Goal: Task Accomplishment & Management: Manage account settings

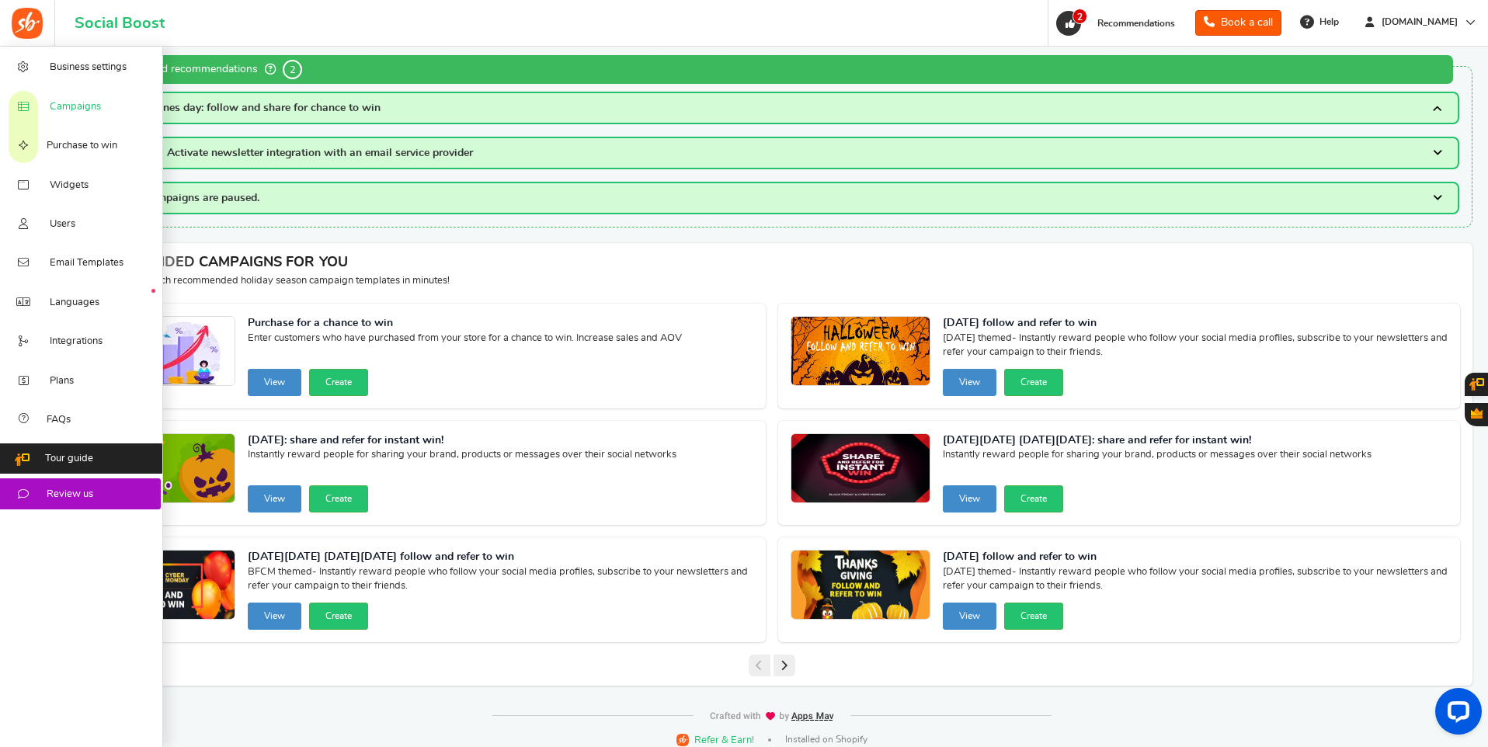
scroll to position [3, 0]
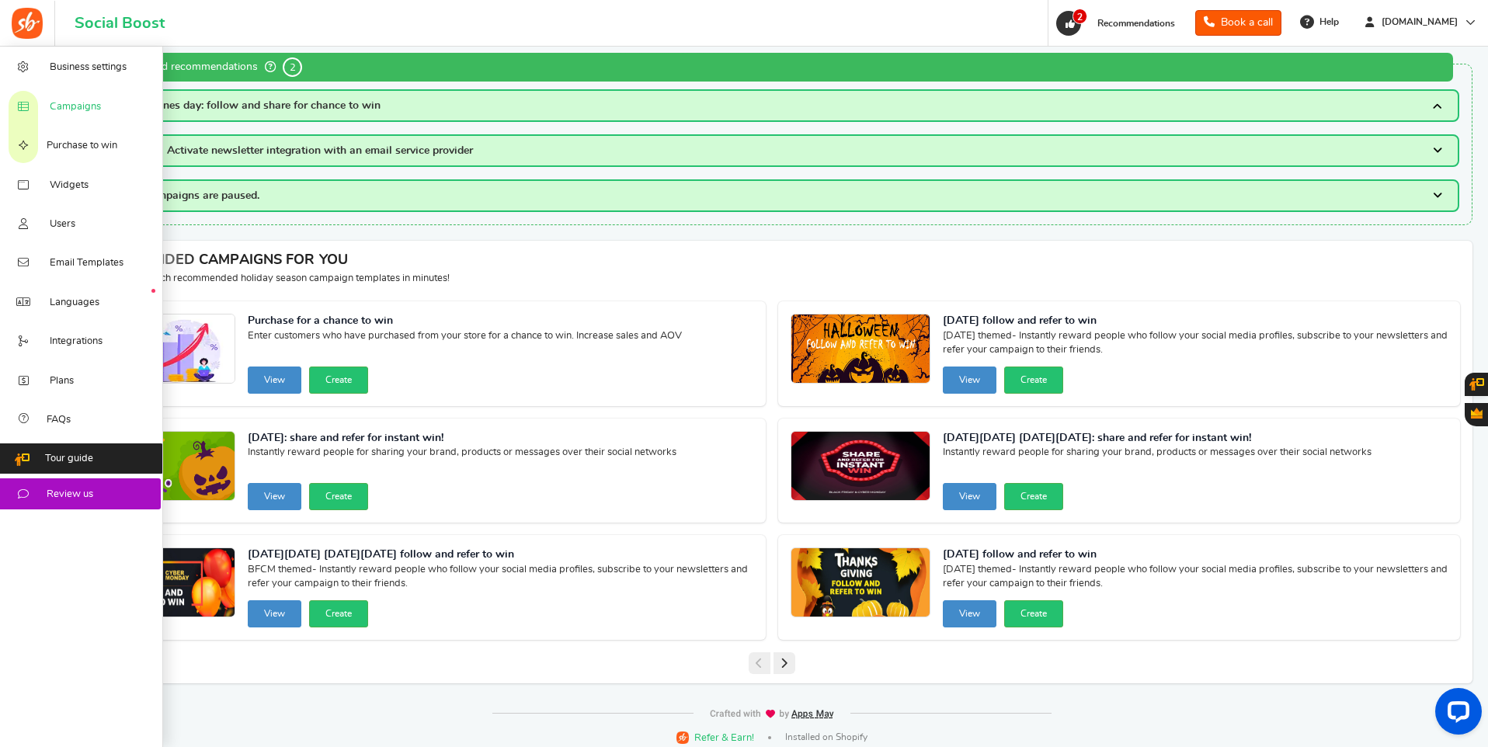
click at [31, 101] on icon at bounding box center [24, 107] width 16 height 12
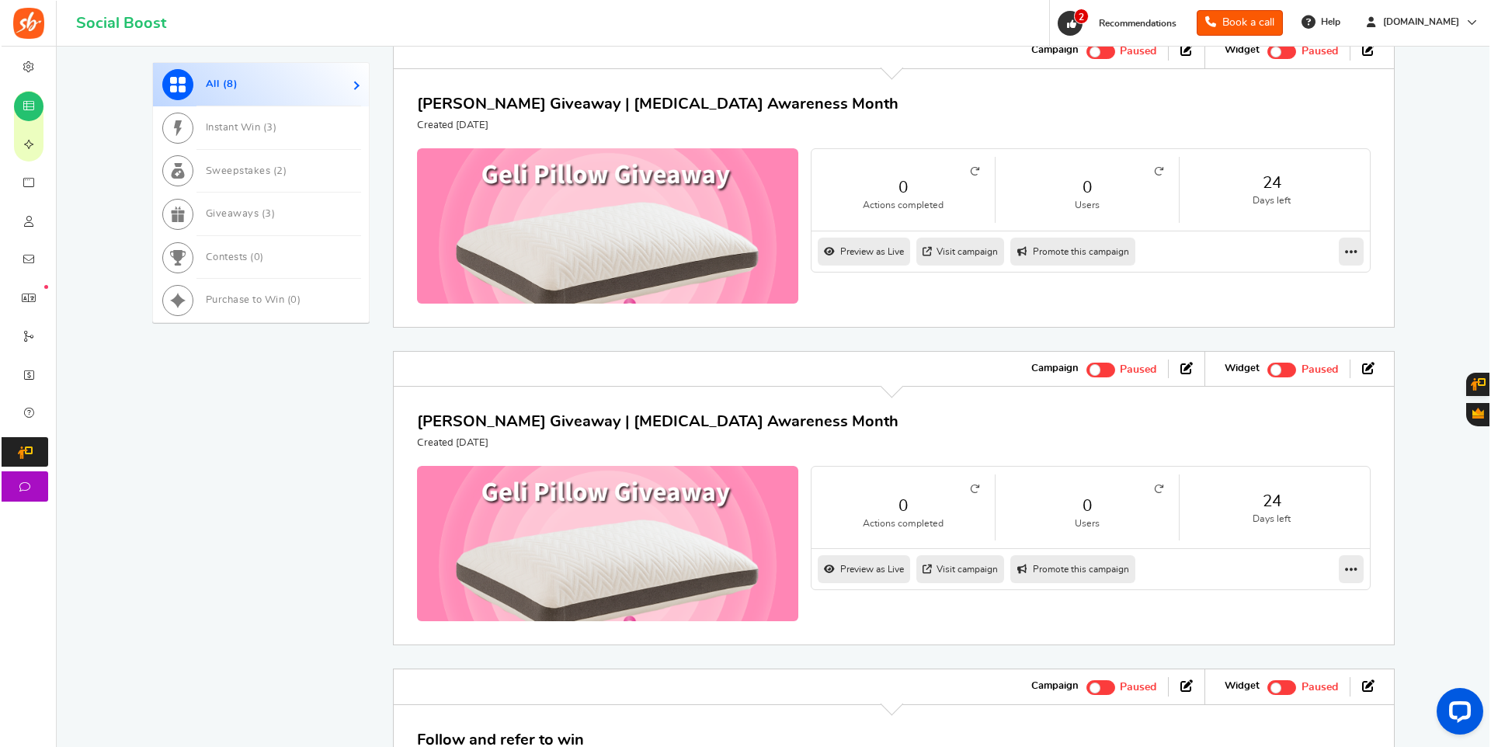
scroll to position [832, 0]
click at [1301, 357] on link "Delete" at bounding box center [1299, 357] width 115 height 26
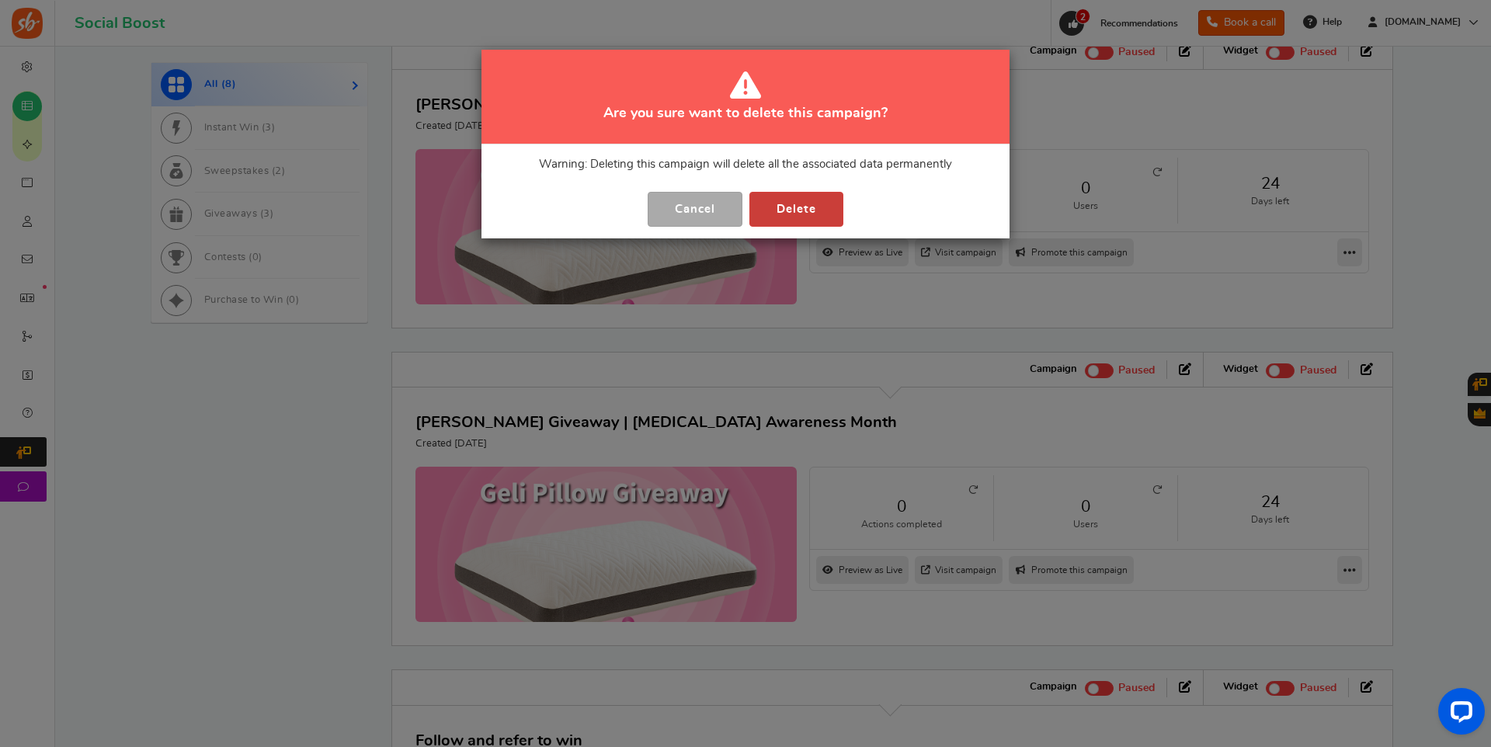
click at [802, 206] on button "Delete" at bounding box center [796, 209] width 94 height 35
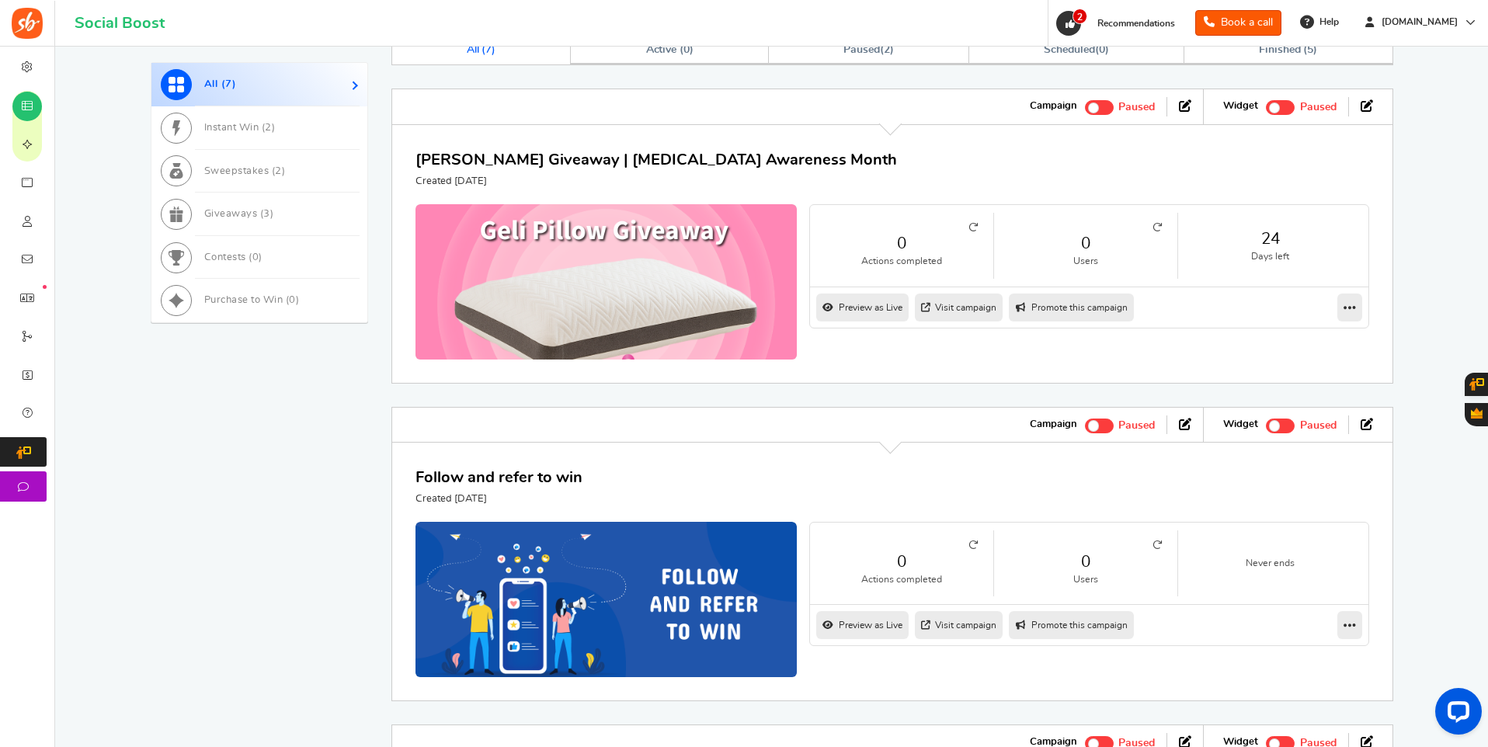
scroll to position [699, 0]
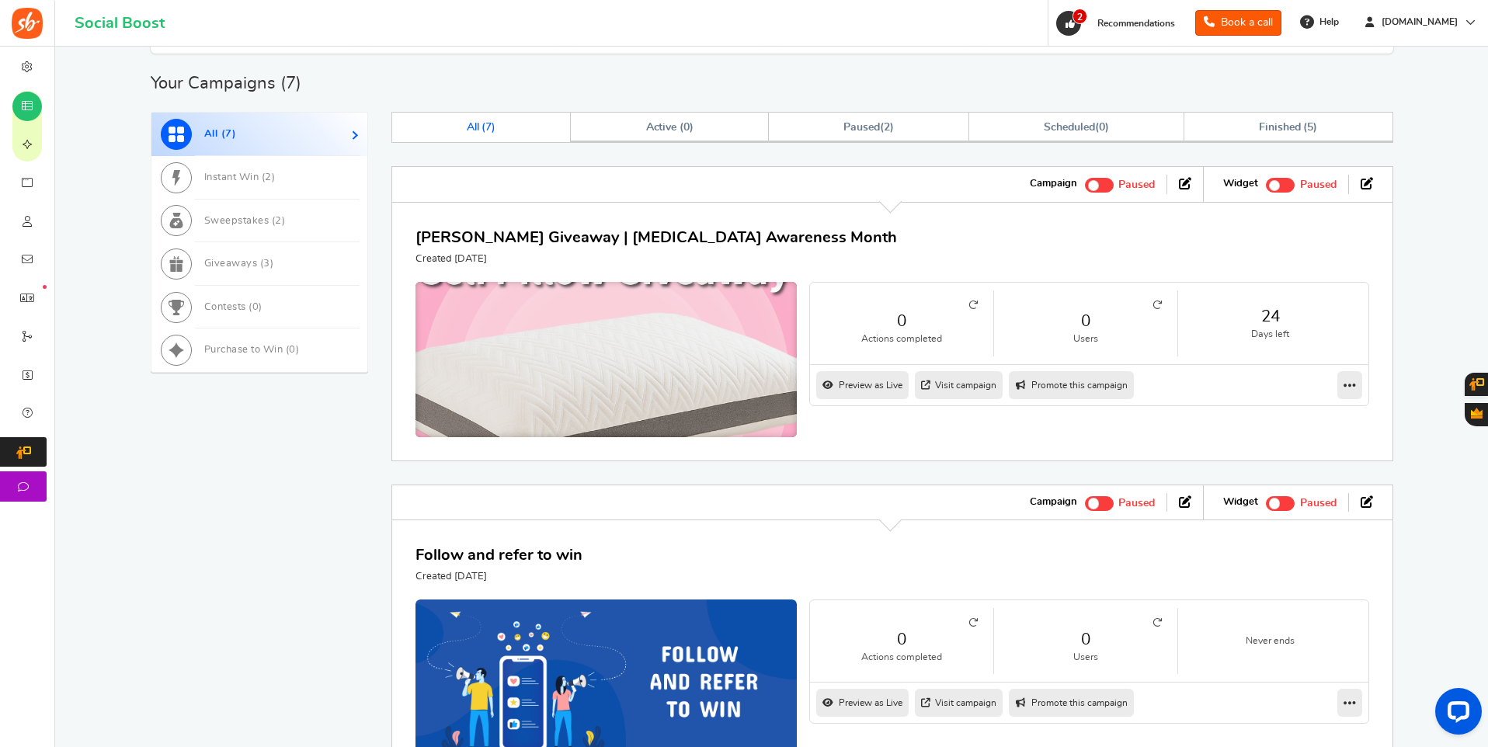
click at [661, 351] on img at bounding box center [606, 381] width 572 height 301
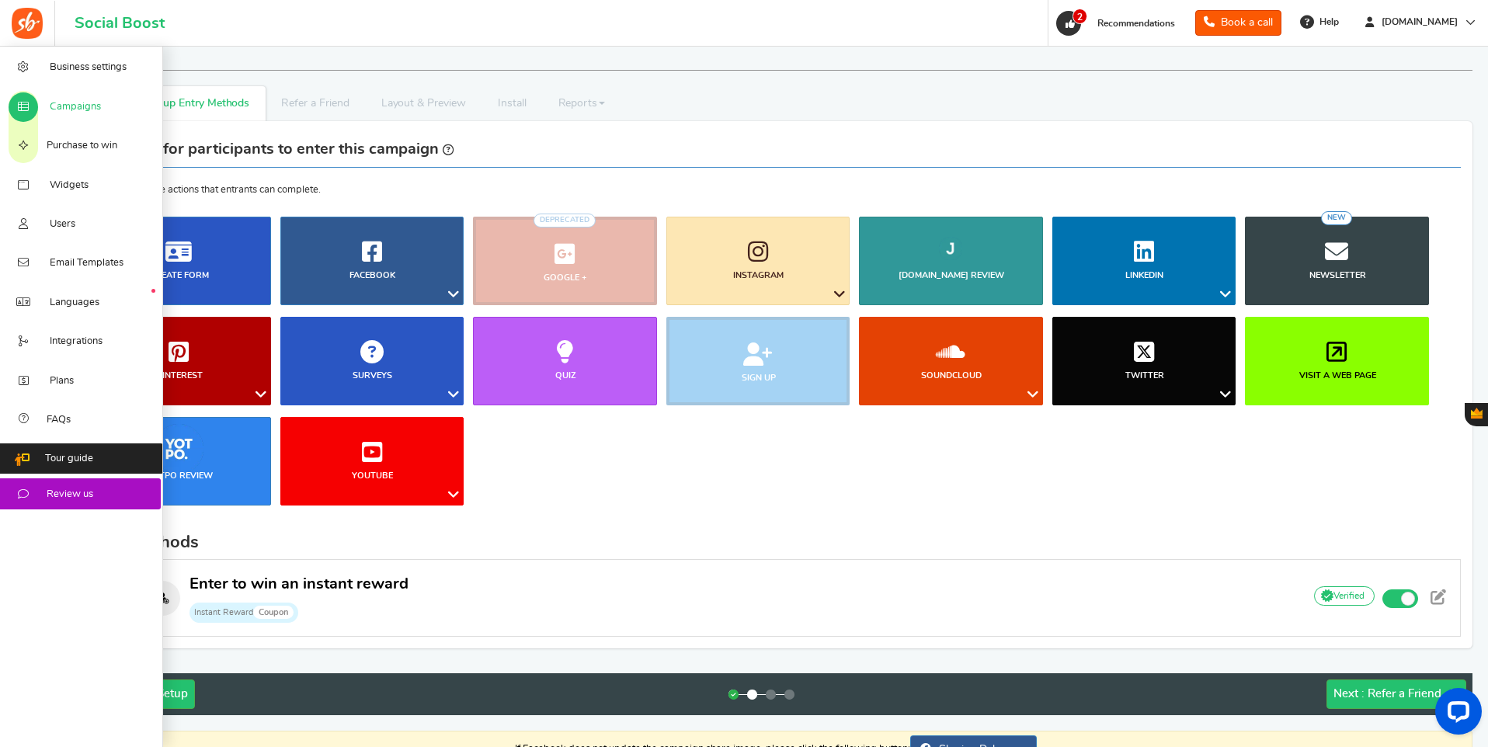
click at [22, 102] on icon at bounding box center [24, 107] width 16 height 12
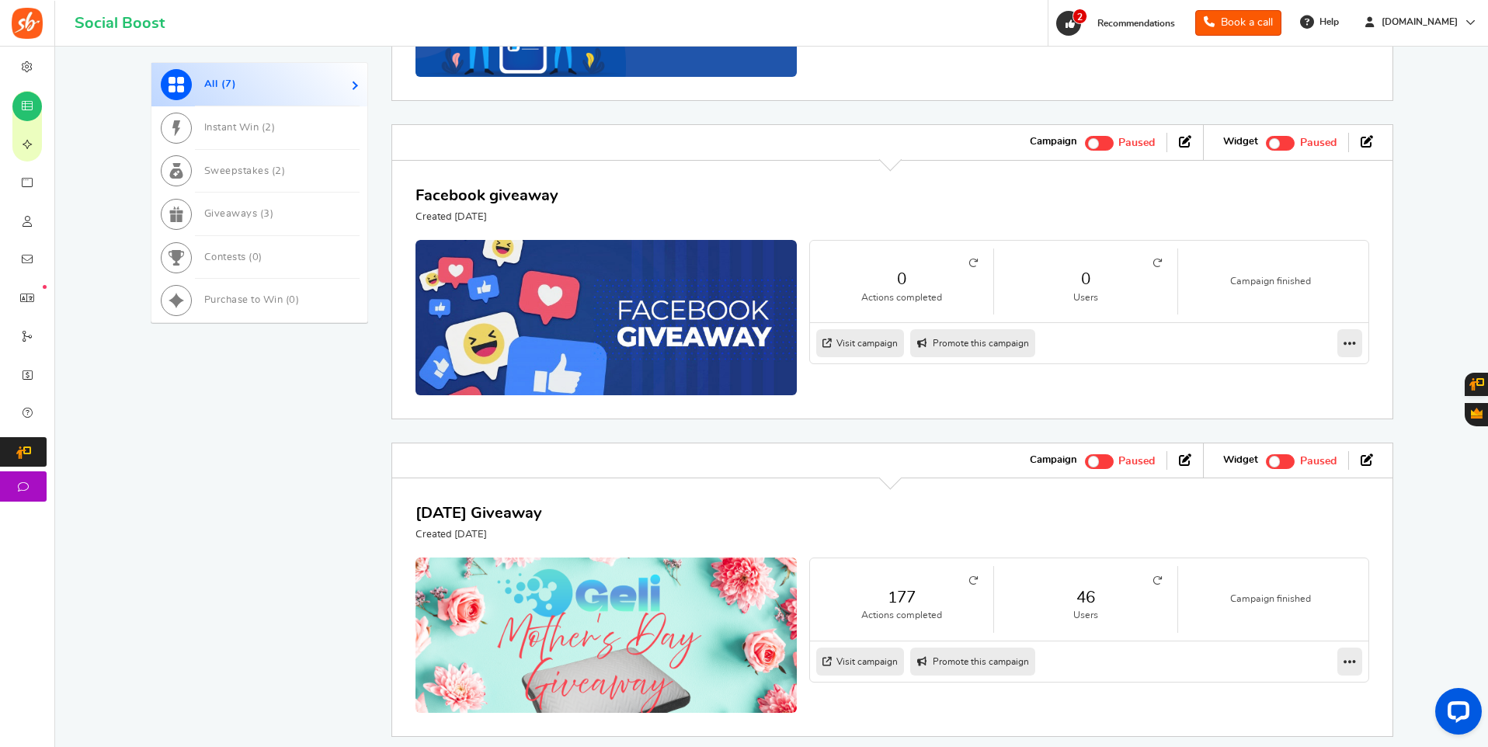
scroll to position [1384, 0]
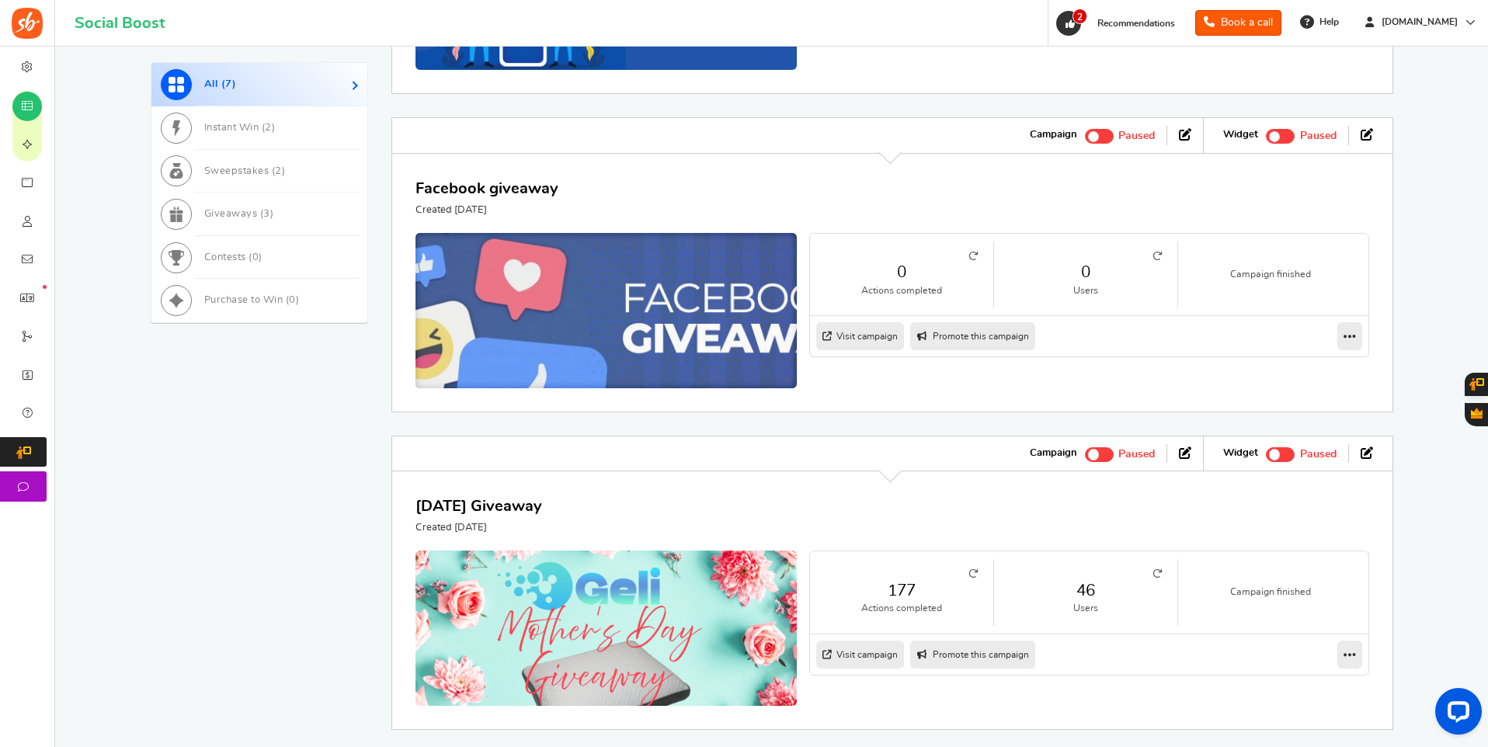
click at [680, 320] on img at bounding box center [606, 315] width 572 height 244
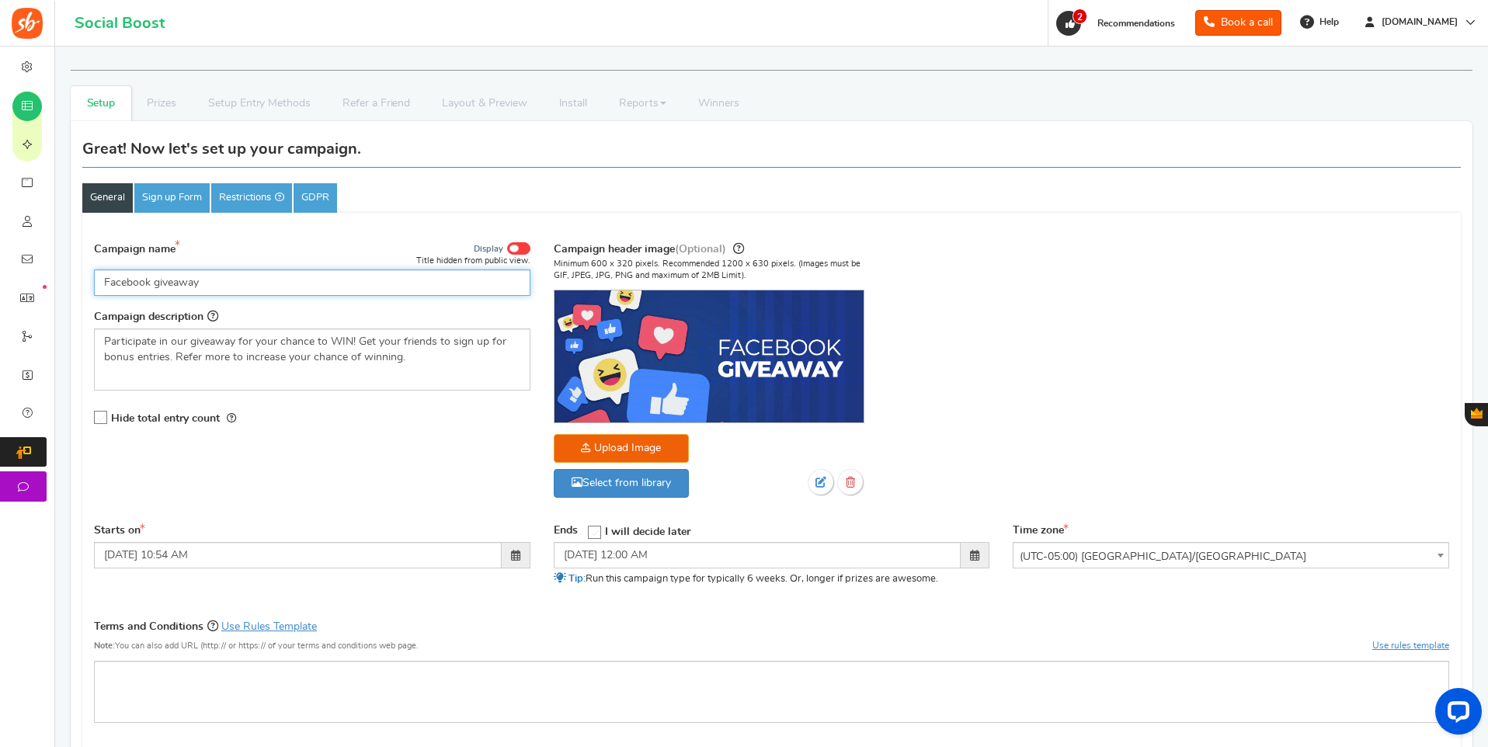
click at [252, 274] on input "Facebook giveaway" at bounding box center [312, 282] width 436 height 26
click at [249, 276] on input "Facebook giveaway" at bounding box center [312, 282] width 436 height 26
paste input "[PERSON_NAME] Giveaway | [MEDICAL_DATA] Awareness Month"
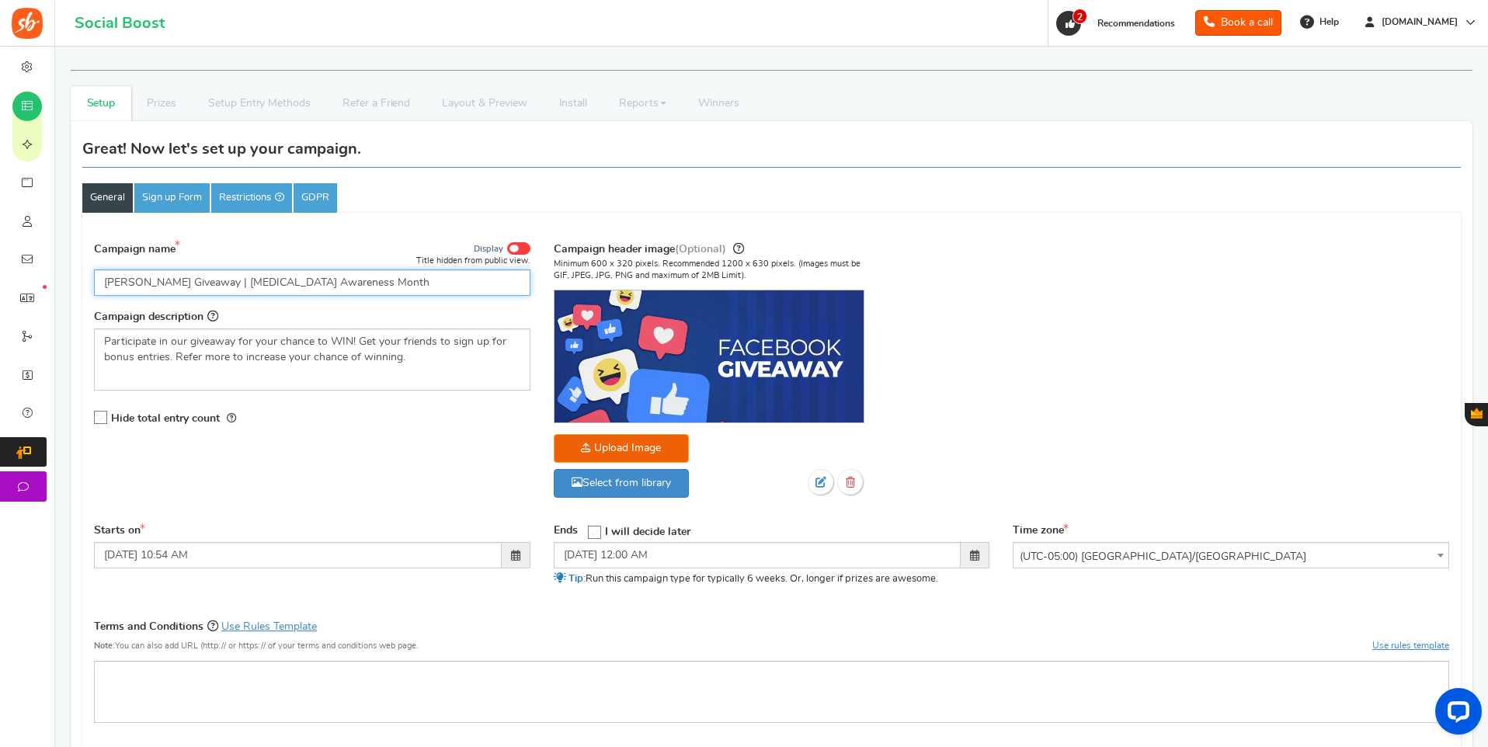
type input "[PERSON_NAME] Giveaway | [MEDICAL_DATA] Awareness Month"
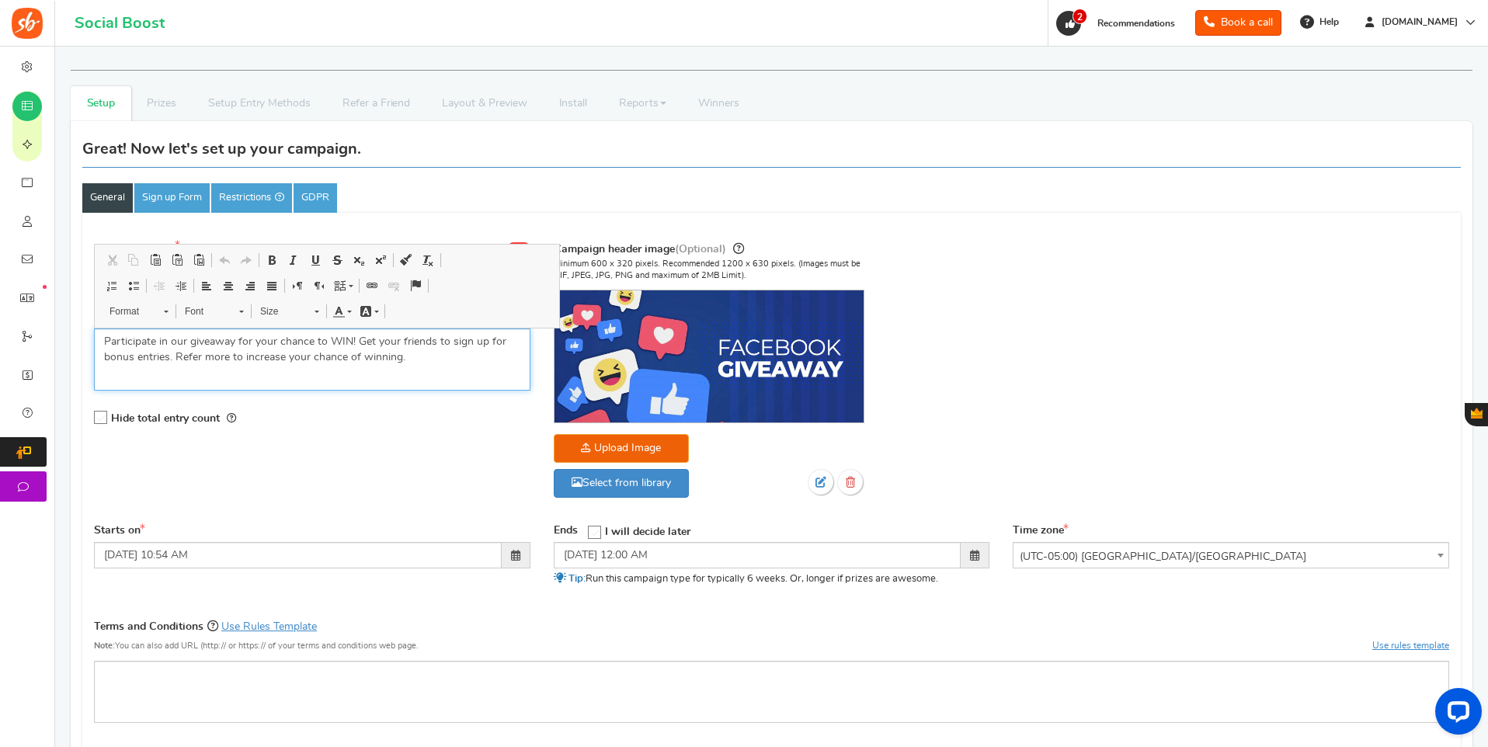
click at [373, 371] on div "Participate in our giveaway for your chance to WIN! Get your friends to sign up…" at bounding box center [312, 359] width 436 height 62
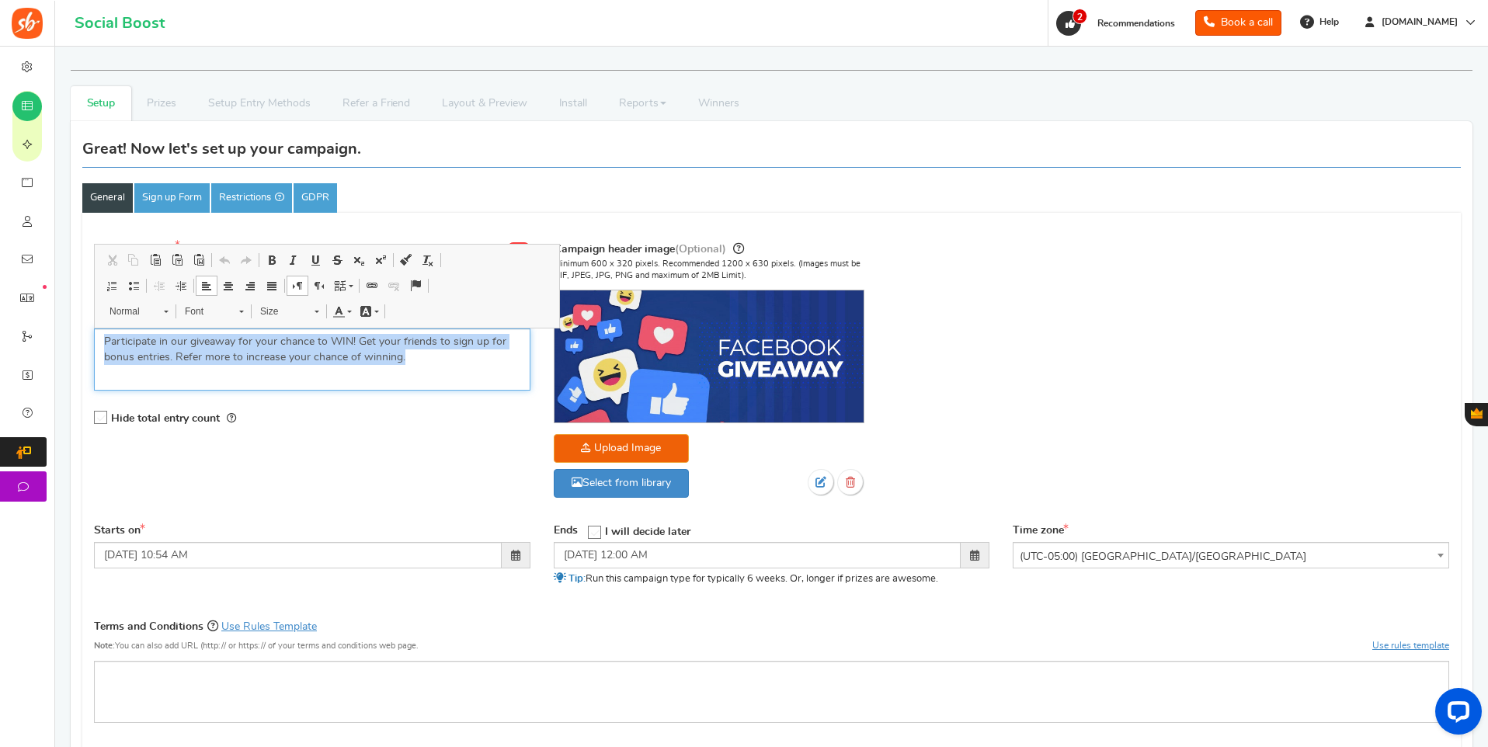
paste div "Editor, competition_desc"
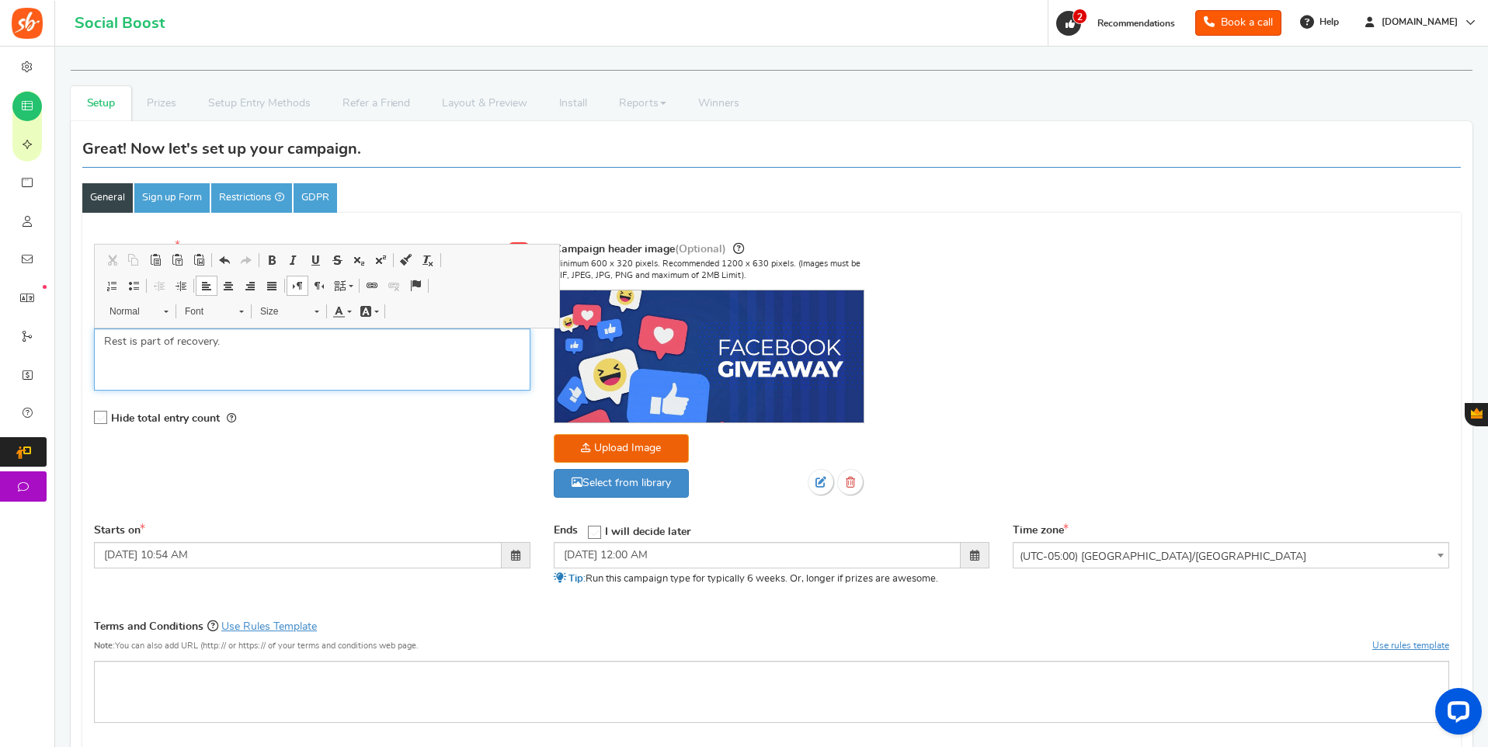
click at [350, 367] on div "Rest is part of recovery." at bounding box center [312, 359] width 436 height 62
click at [450, 376] on div "Rest is part of recovery." at bounding box center [312, 359] width 436 height 62
click at [450, 375] on div "Rest is part of recovery." at bounding box center [312, 359] width 436 height 62
click at [400, 506] on div "Campaign name Display Title hidden from public view. Geli Pillow Giveaway | [ME…" at bounding box center [771, 377] width 1378 height 290
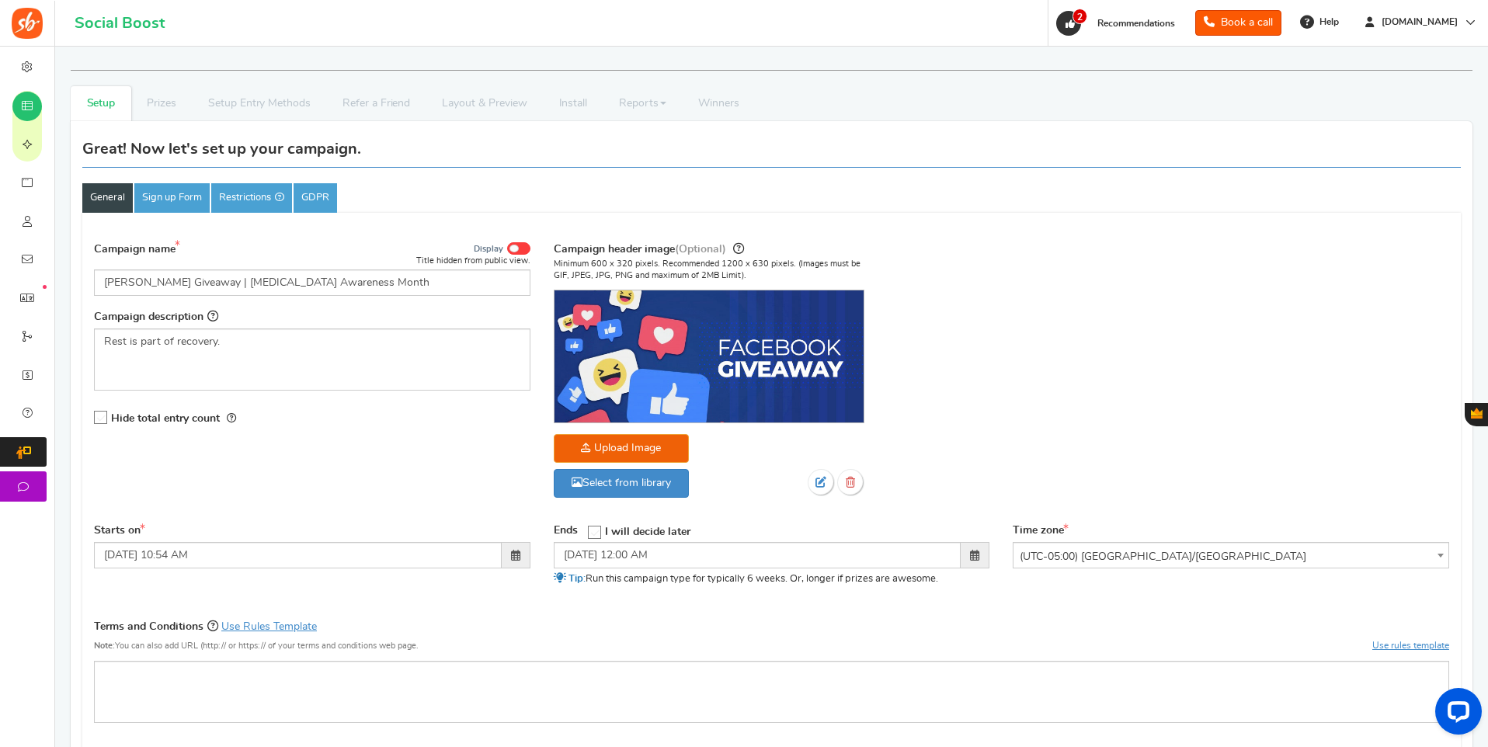
click at [400, 506] on div "Campaign name Display Title hidden from public view. Geli Pillow Giveaway | [ME…" at bounding box center [771, 377] width 1378 height 290
click at [371, 276] on input "[PERSON_NAME] Giveaway | [MEDICAL_DATA] Awareness Month" at bounding box center [312, 282] width 436 height 26
click at [519, 552] on span at bounding box center [515, 555] width 9 height 11
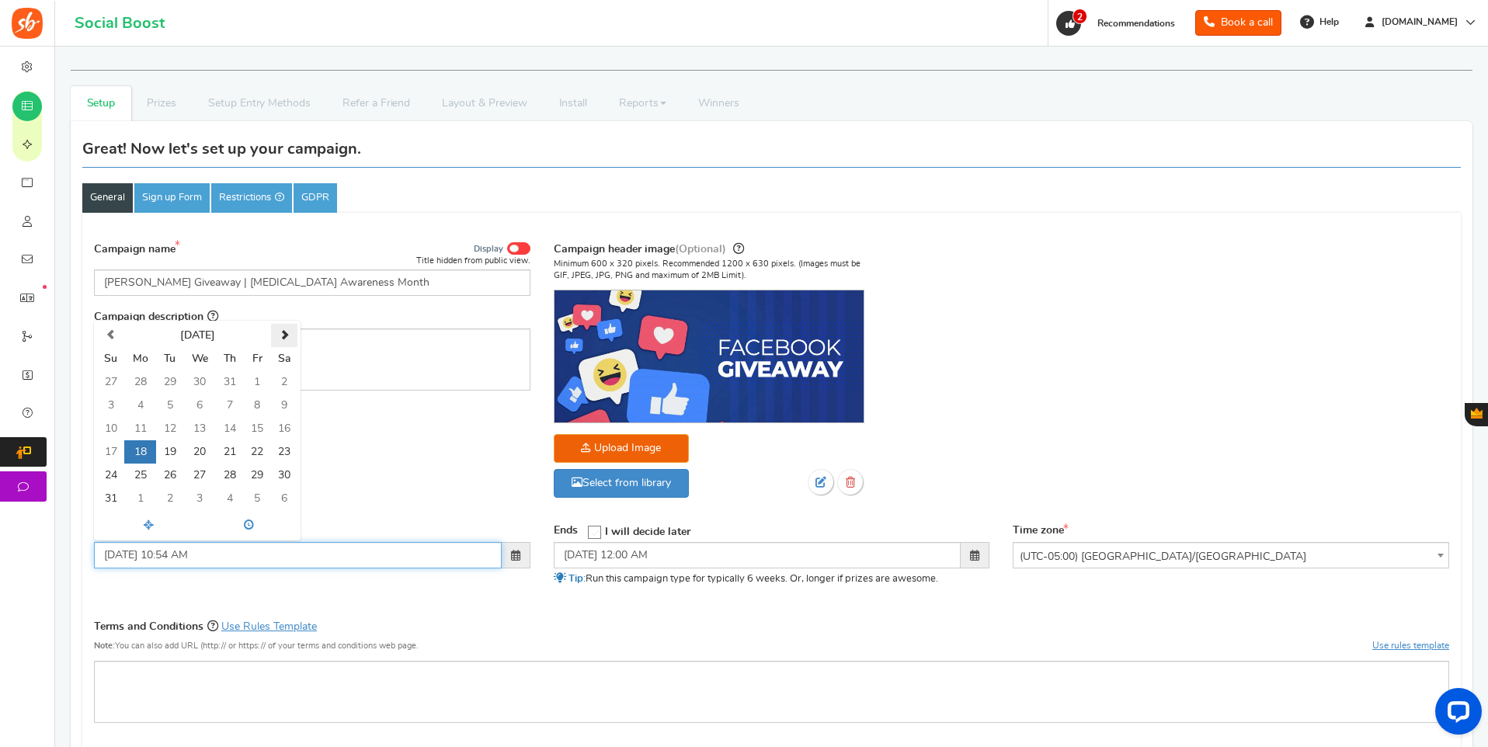
click at [280, 336] on span at bounding box center [285, 335] width 10 height 10
click at [196, 381] on td "1" at bounding box center [199, 381] width 33 height 23
type input "[DATE] 10:54 AM"
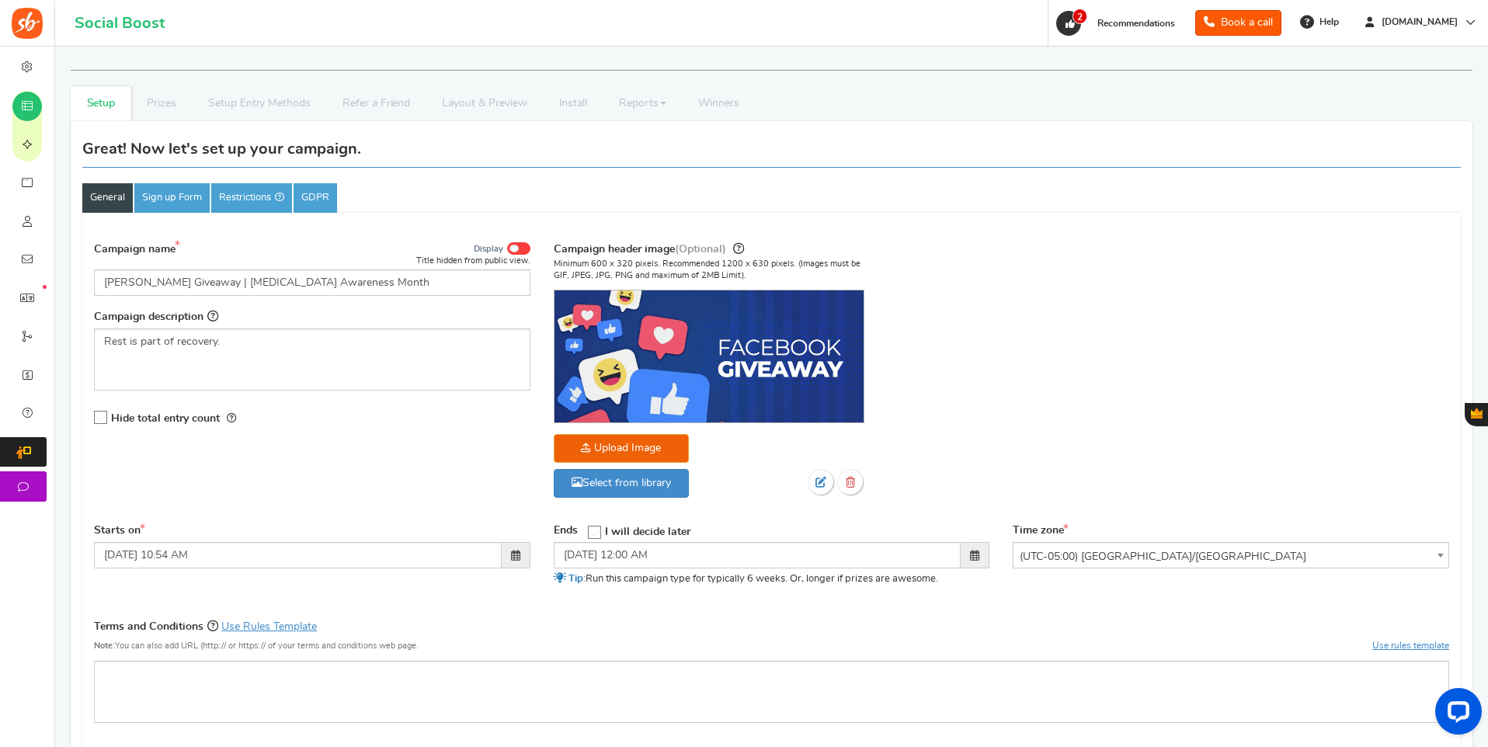
click at [970, 558] on span at bounding box center [974, 555] width 9 height 11
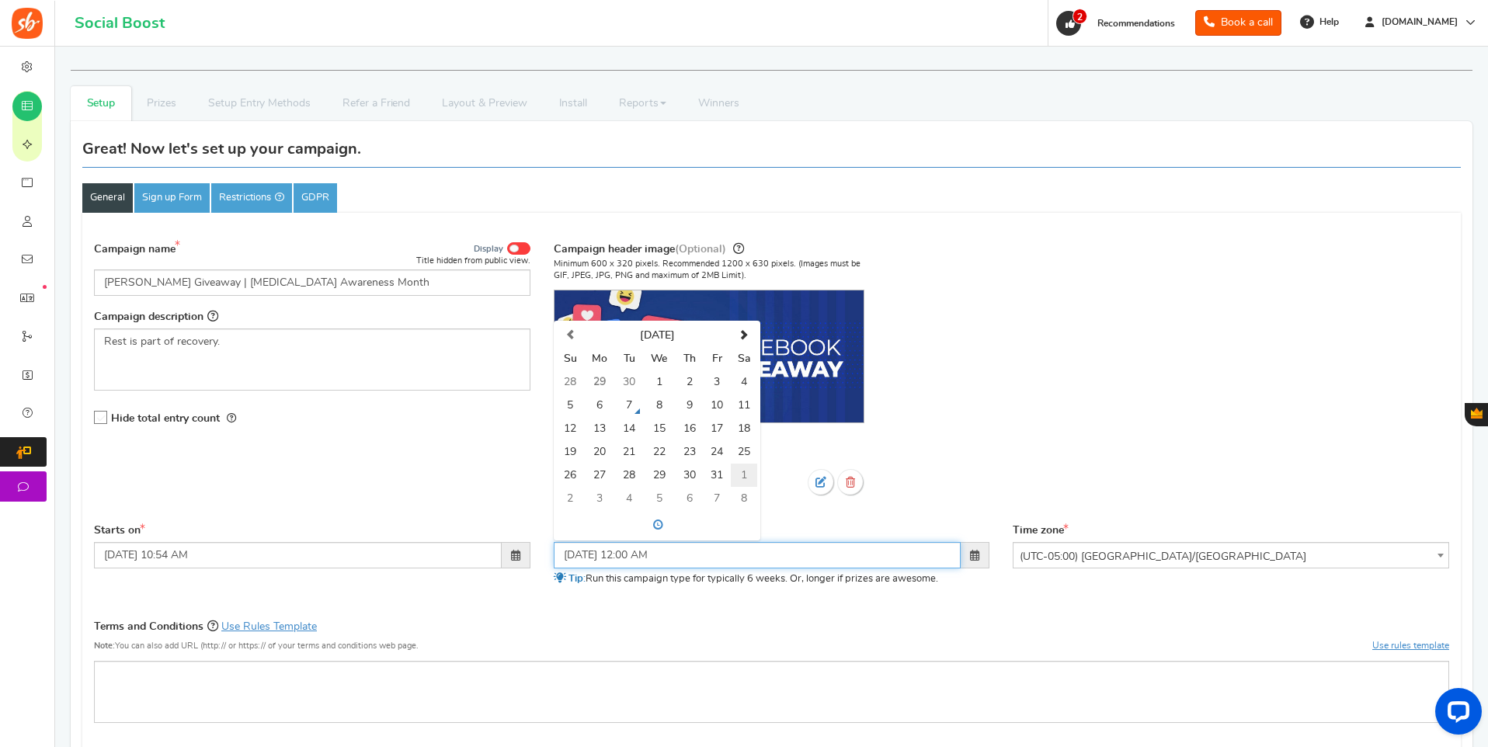
drag, startPoint x: 718, startPoint y: 473, endPoint x: 731, endPoint y: 472, distance: 14.0
click at [731, 472] on tr "26 27 28 29 30 31 1" at bounding box center [657, 475] width 200 height 23
click at [735, 474] on td "1" at bounding box center [744, 475] width 26 height 23
type input "[DATE] 10:55 AM"
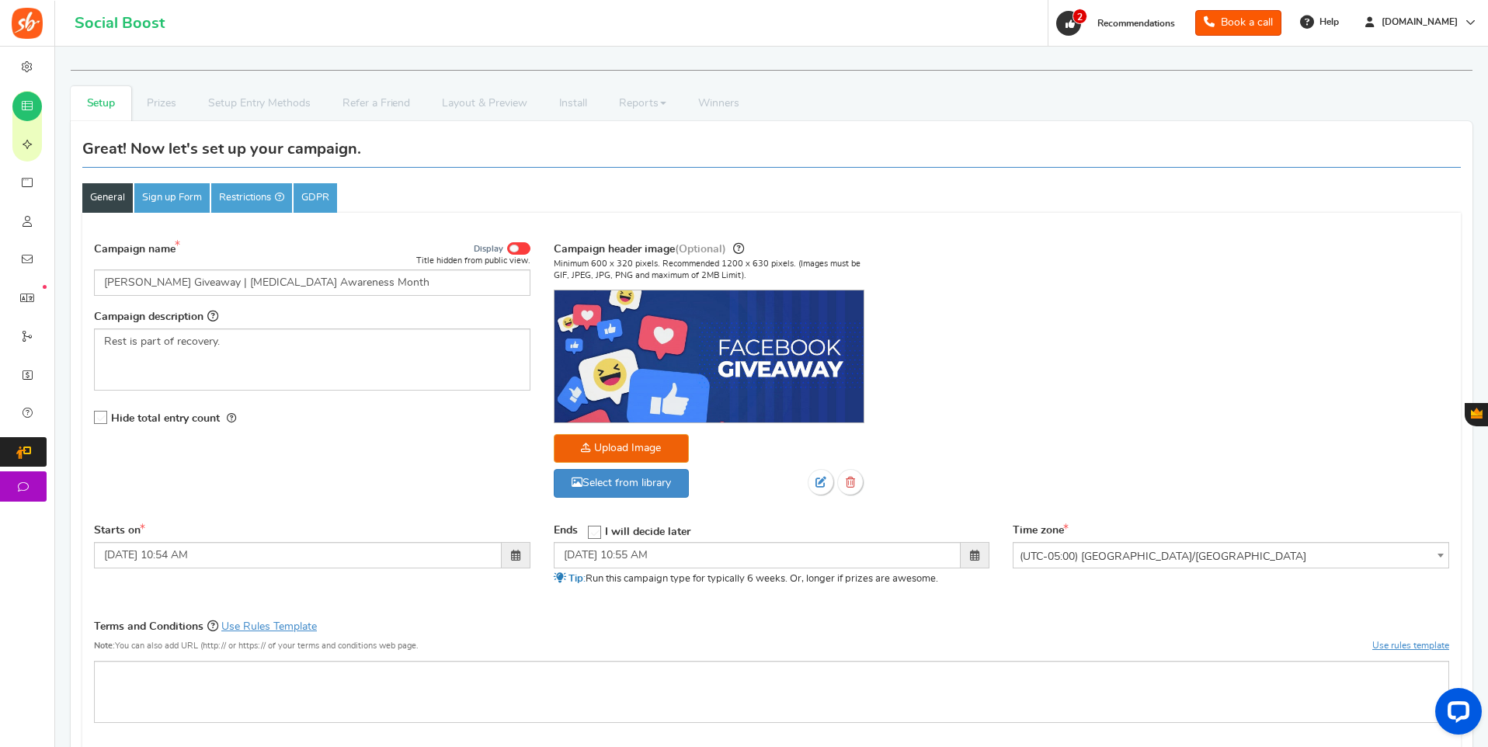
click at [491, 514] on div "Campaign name Display Title hidden from public view. Geli Pillow Giveaway | [ME…" at bounding box center [771, 377] width 1378 height 290
click at [277, 345] on p "Rest is part of recovery." at bounding box center [312, 342] width 416 height 16
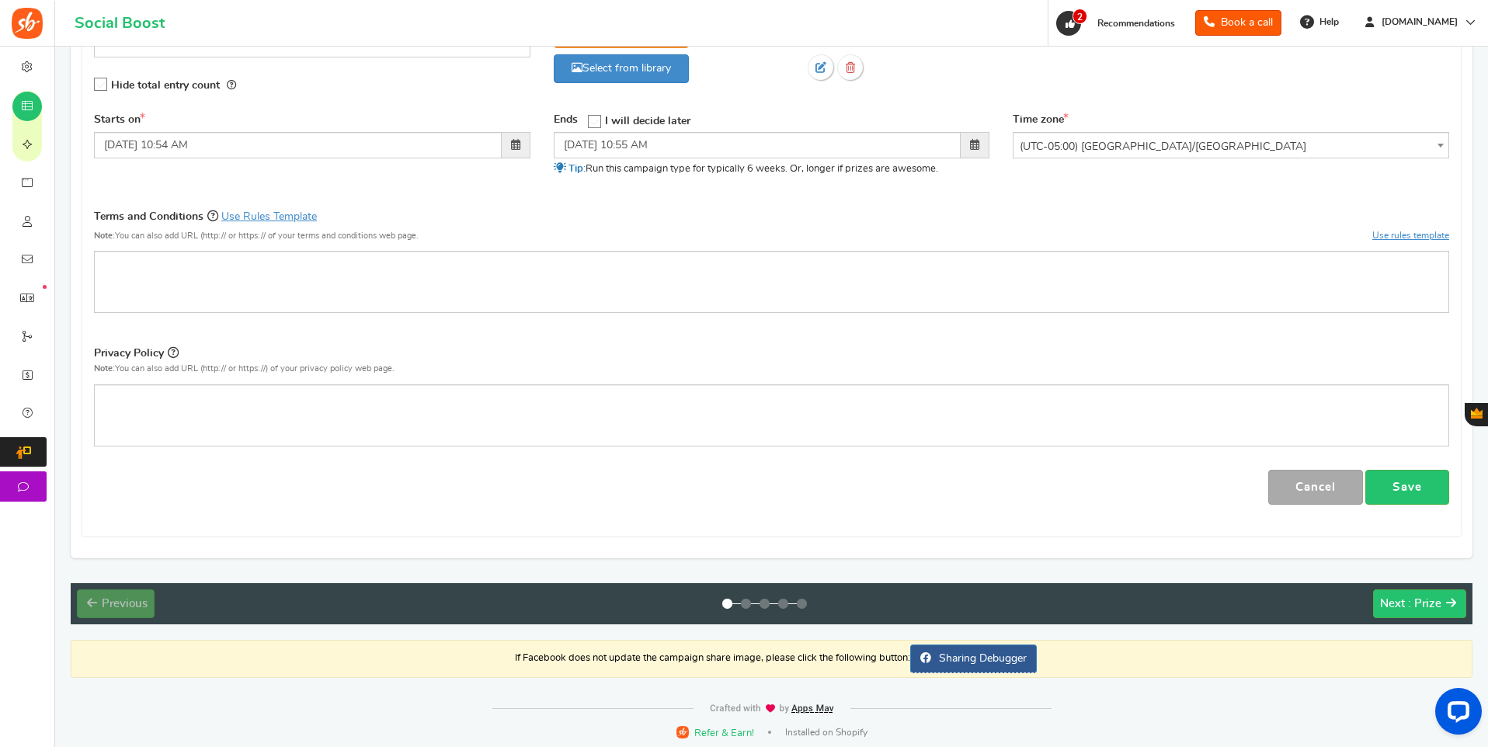
scroll to position [447, 0]
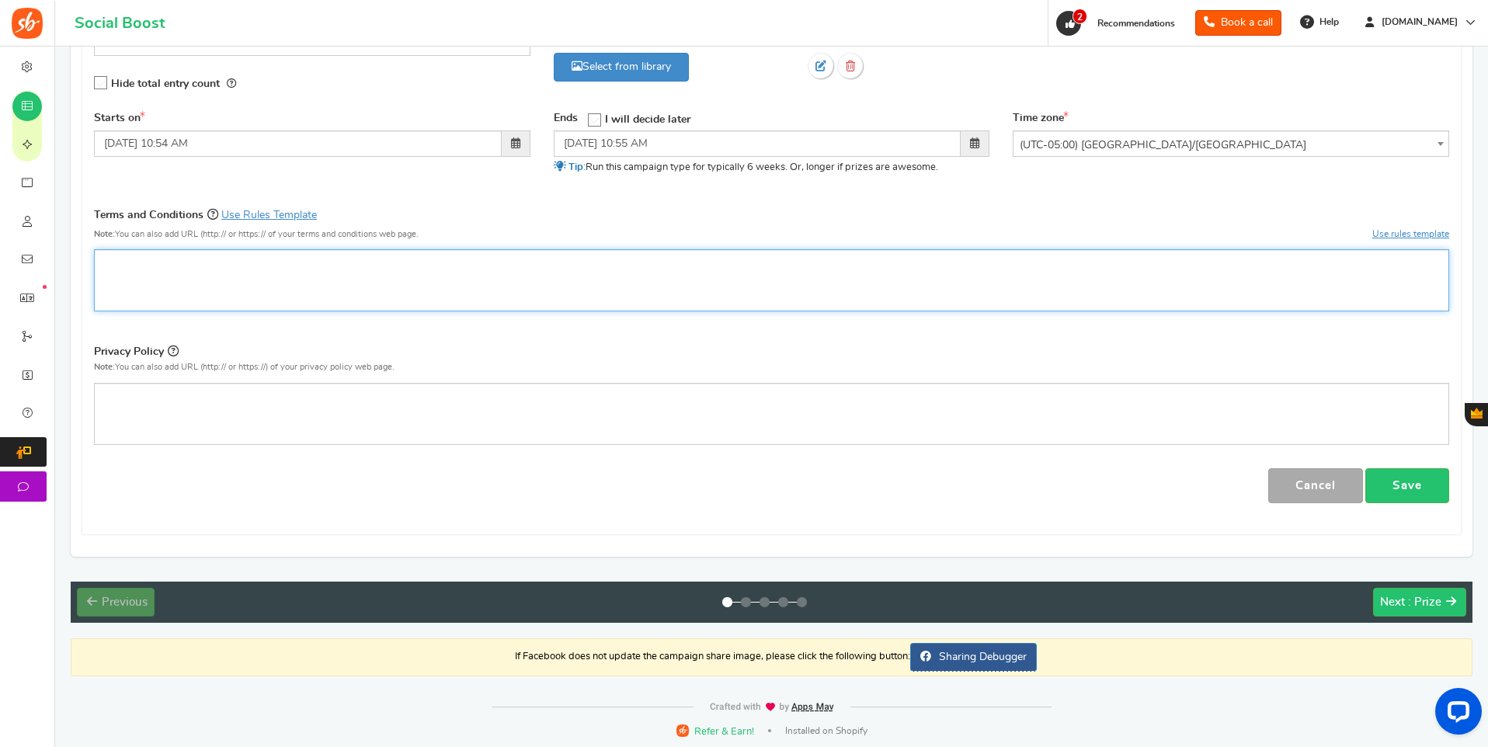
click at [251, 278] on div "Editor, competition_terms" at bounding box center [771, 280] width 1355 height 62
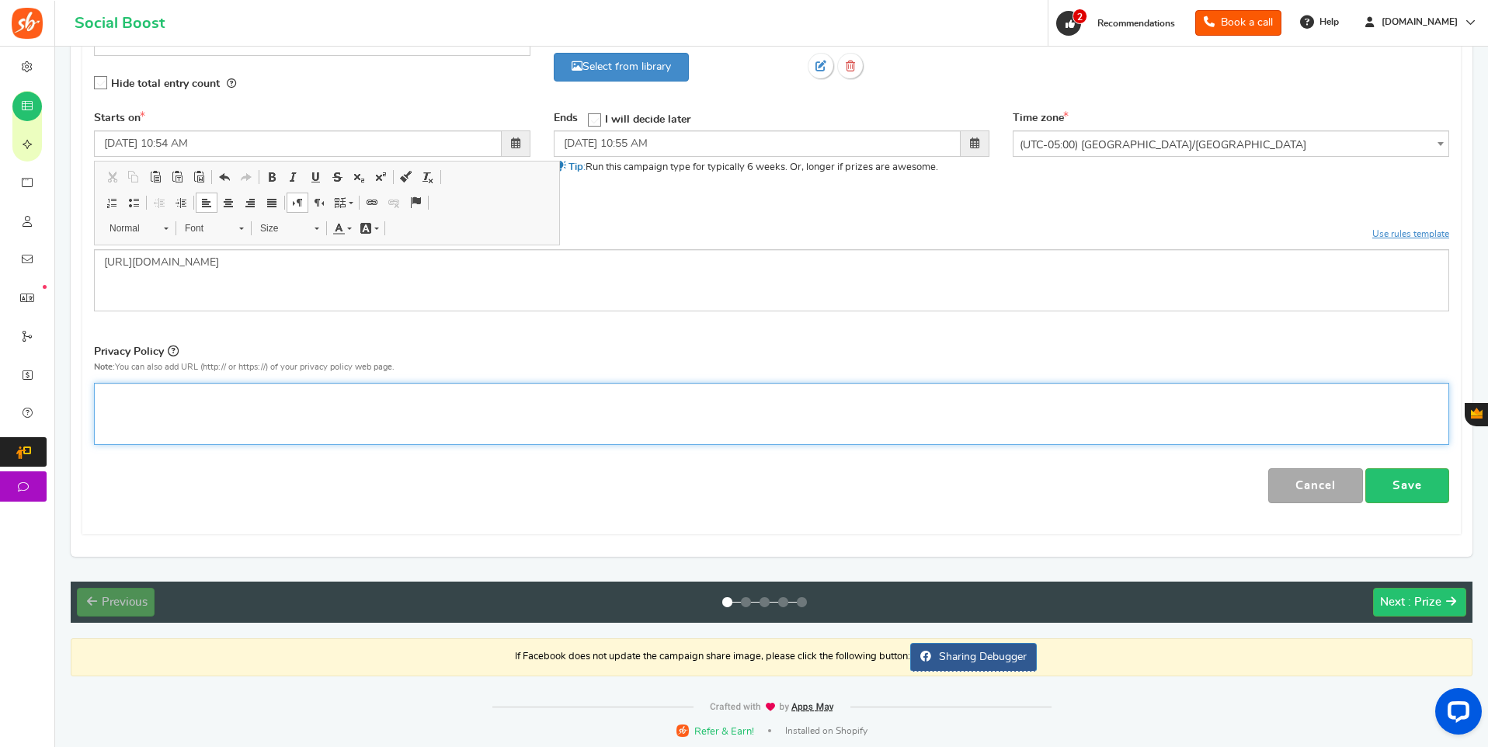
click at [297, 405] on div "Editor, competition_privacy" at bounding box center [771, 414] width 1355 height 62
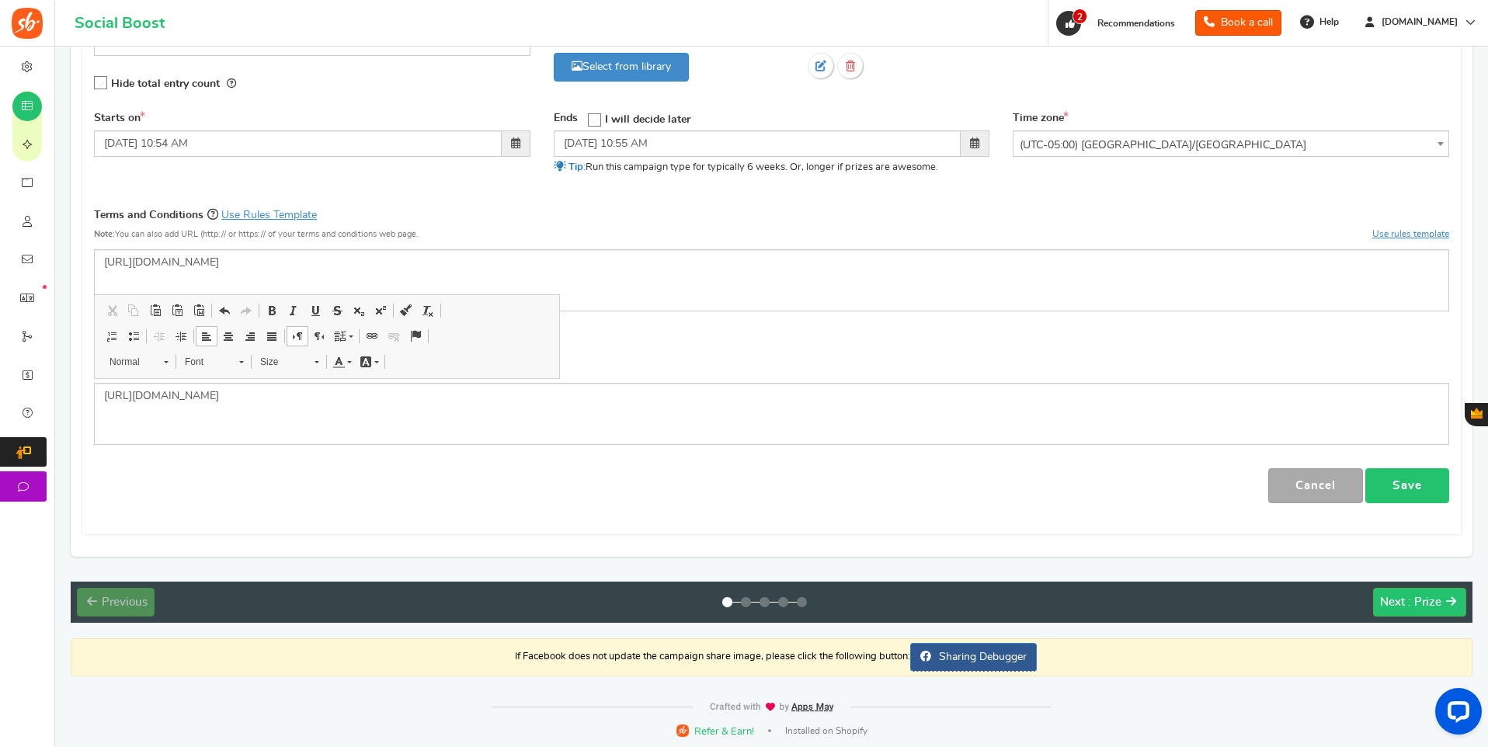
click at [1396, 474] on link "Save" at bounding box center [1407, 485] width 84 height 35
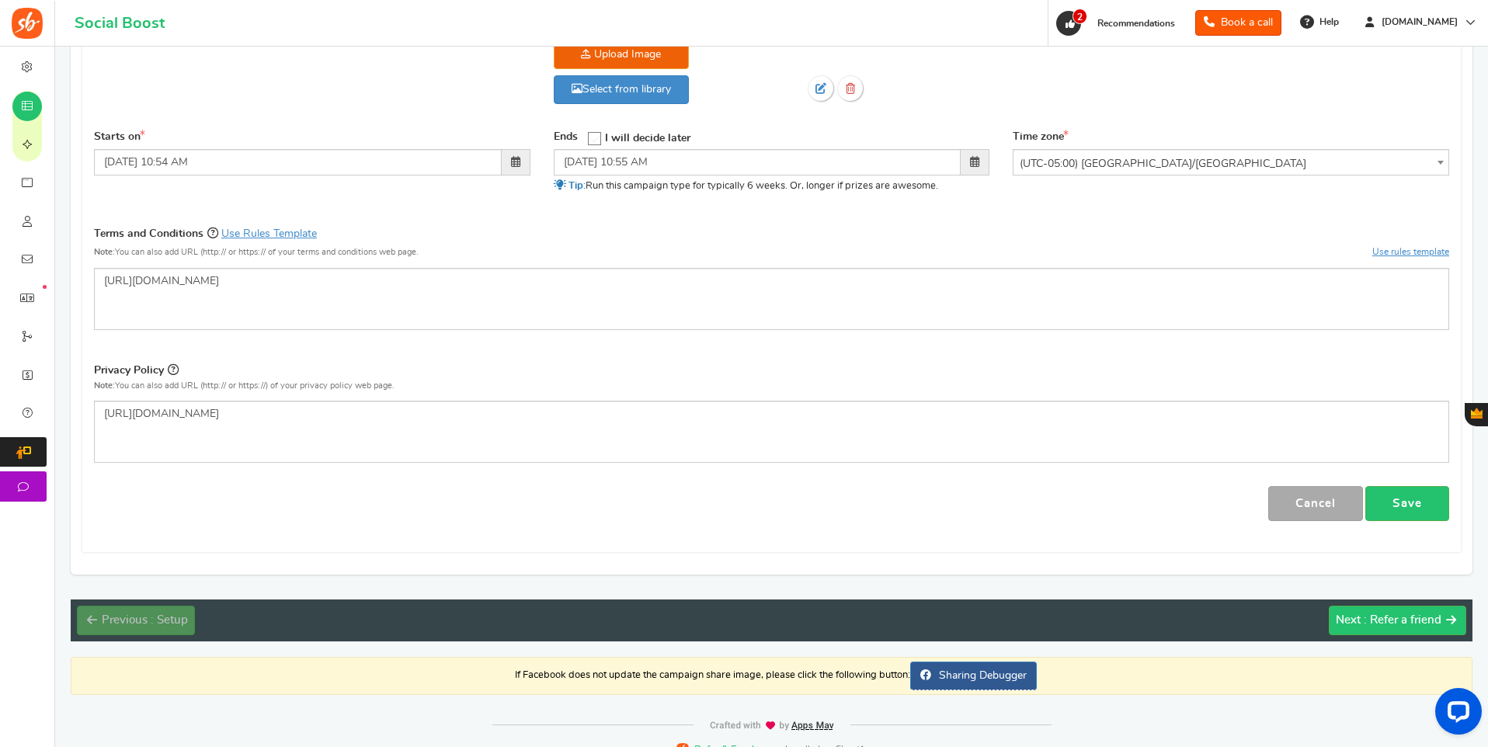
scroll to position [0, 0]
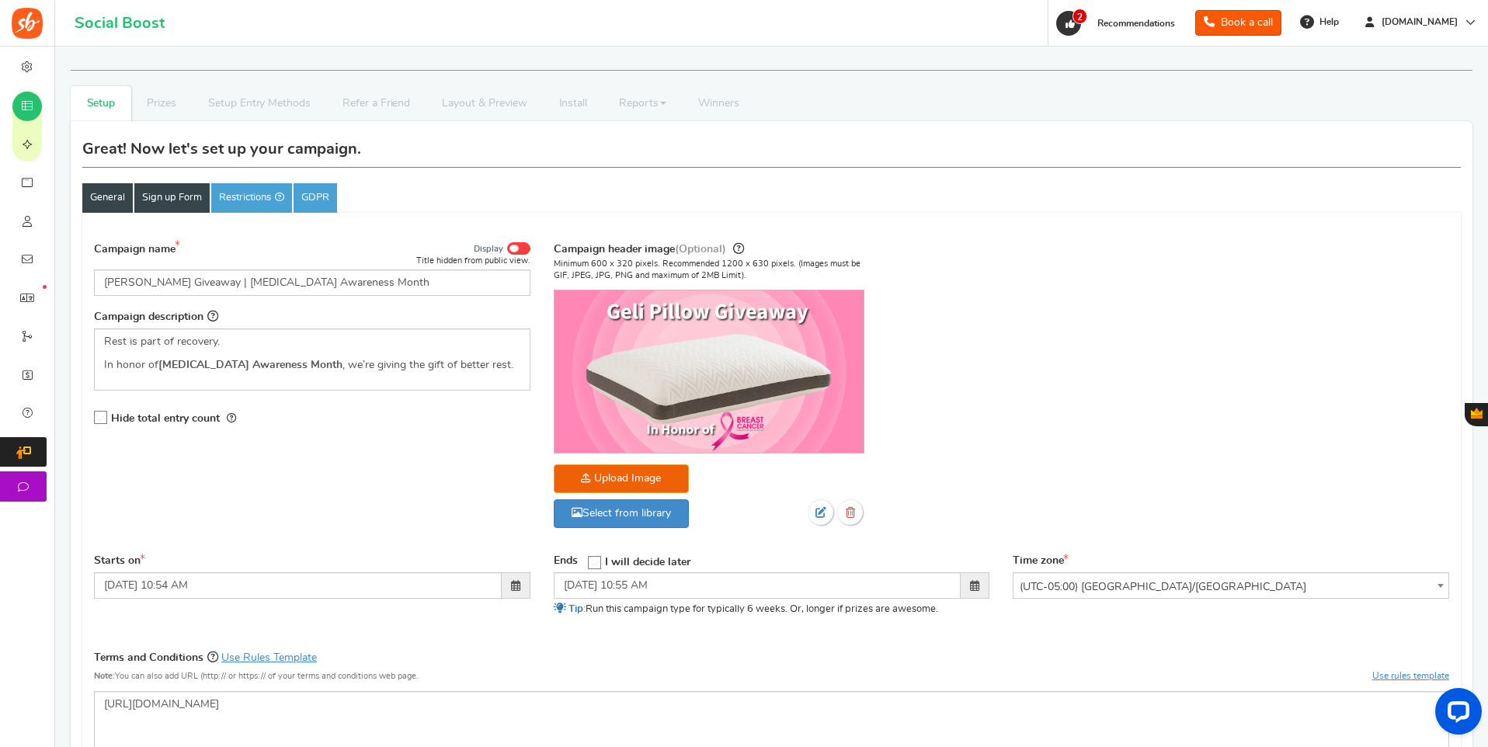
click at [164, 195] on link "Sign up Form" at bounding box center [171, 198] width 75 height 30
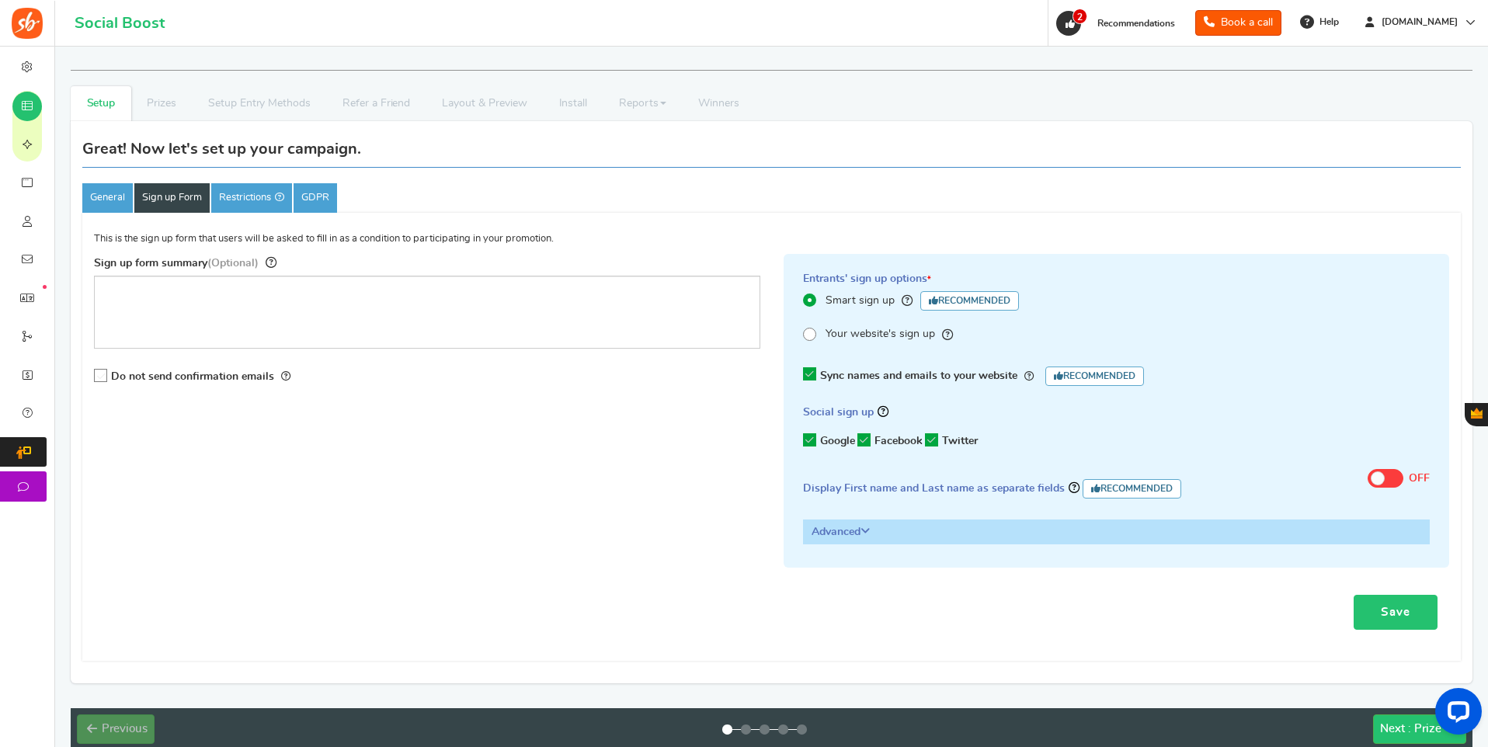
click at [1385, 603] on link "Save" at bounding box center [1395, 612] width 84 height 35
click at [242, 200] on link "Restrictions" at bounding box center [251, 198] width 81 height 30
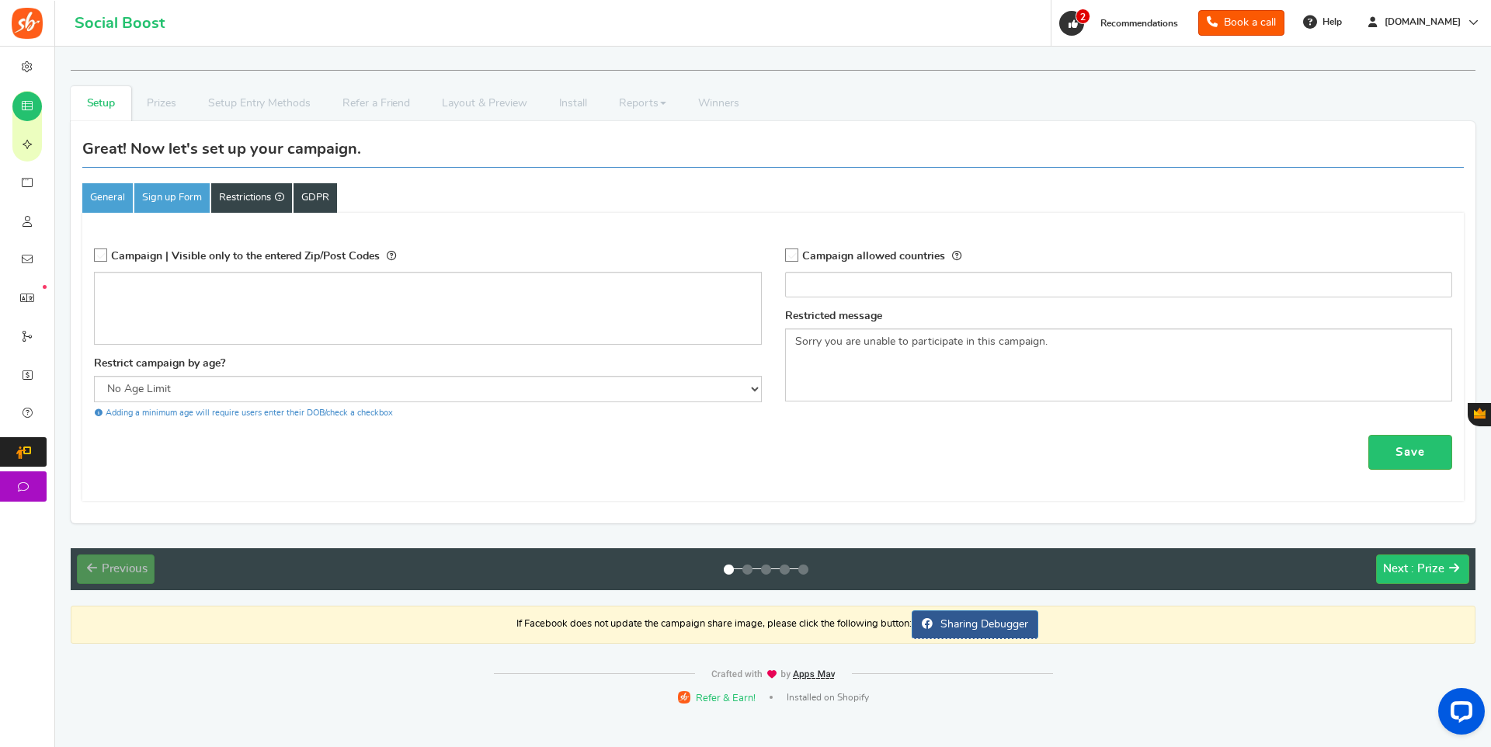
click at [318, 195] on link "GDPR" at bounding box center [315, 198] width 43 height 30
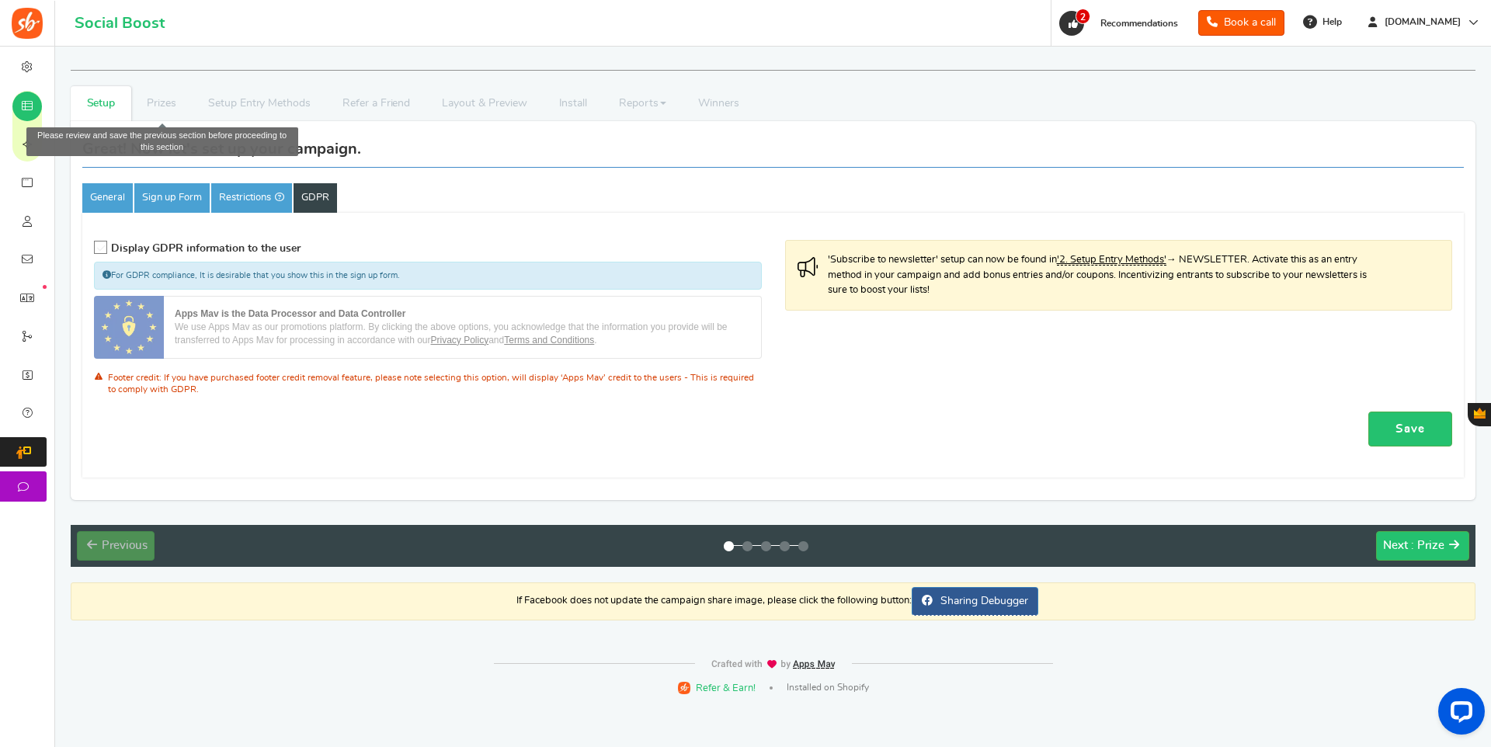
click at [155, 100] on li "Prizes" at bounding box center [161, 103] width 61 height 35
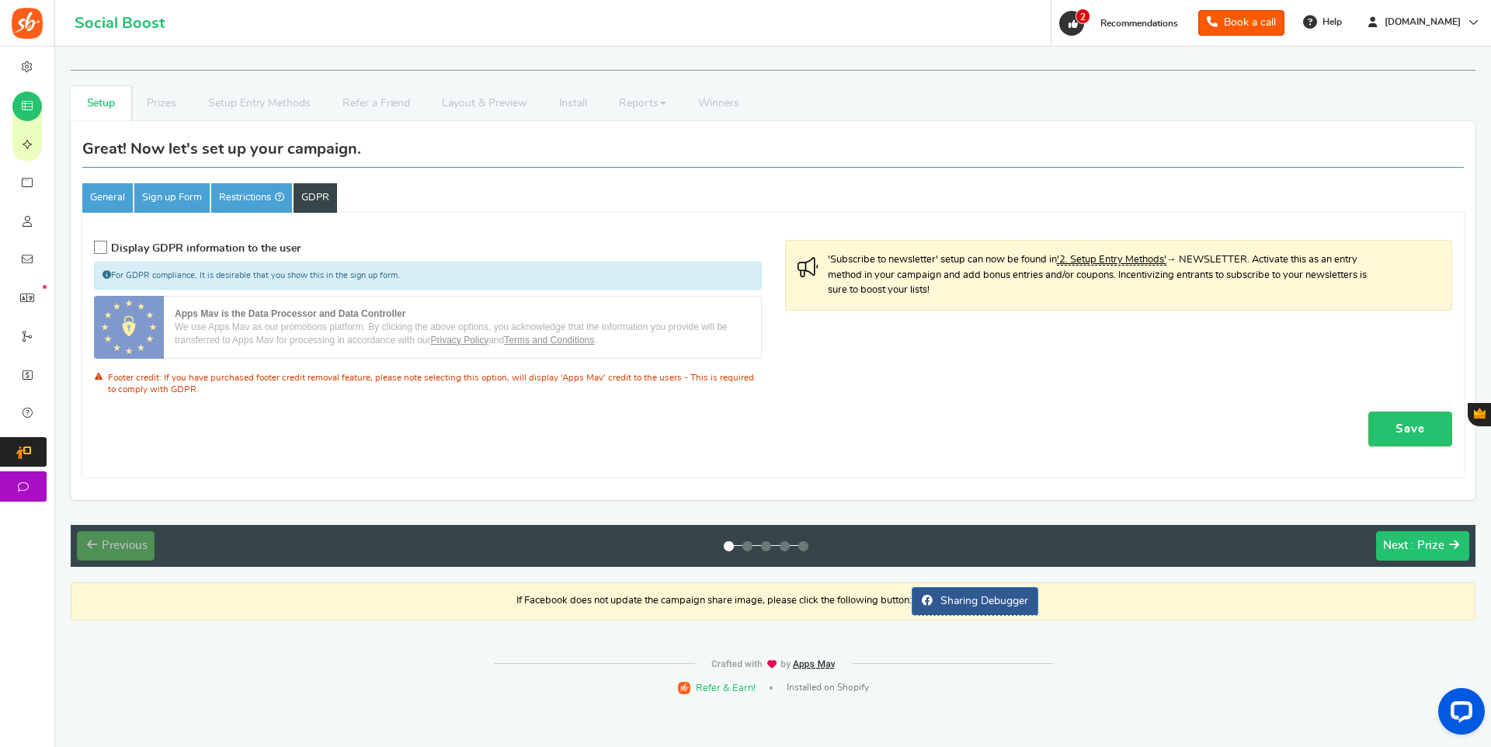
click at [1425, 544] on span ": Prize" at bounding box center [1427, 546] width 33 height 12
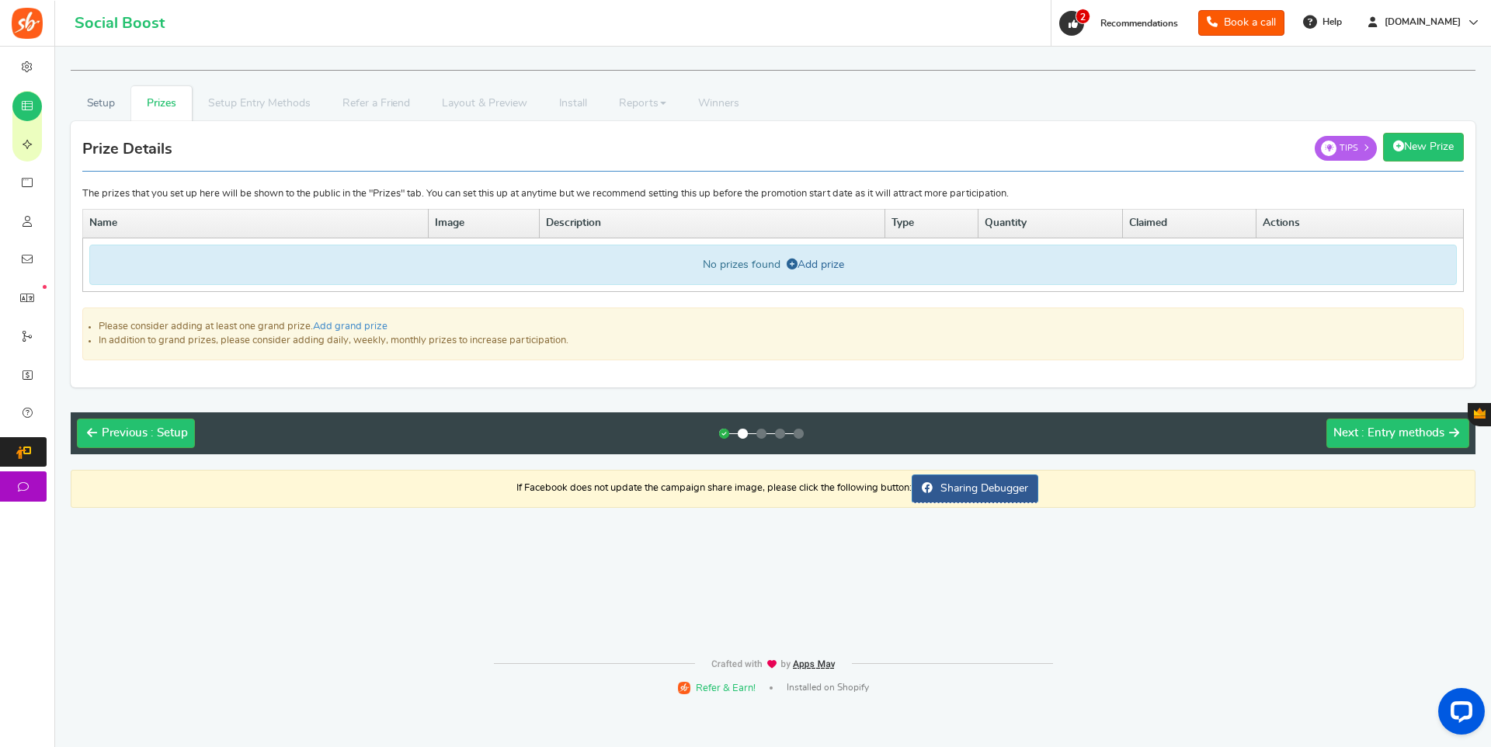
click at [787, 265] on icon at bounding box center [792, 264] width 11 height 11
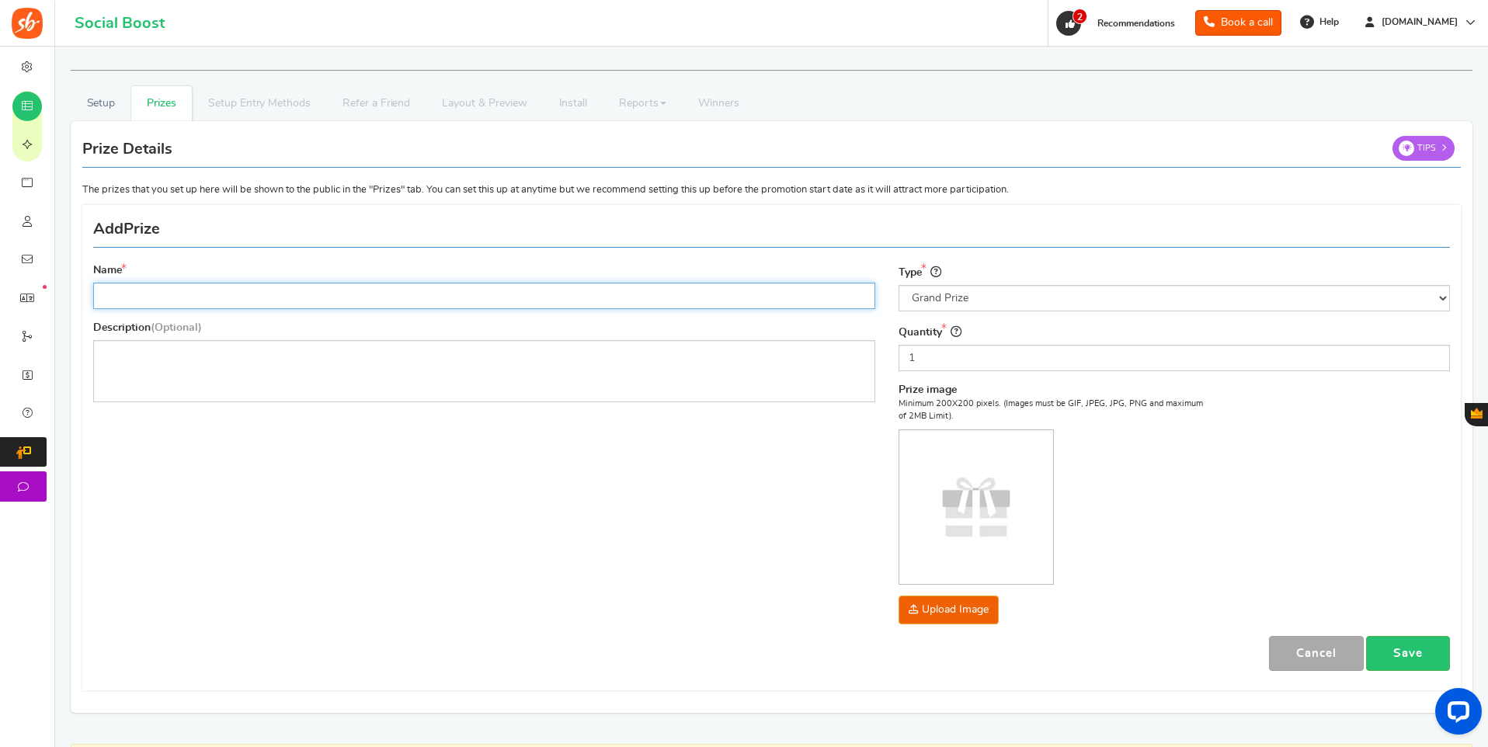
click at [535, 301] on input "Name" at bounding box center [484, 296] width 782 height 26
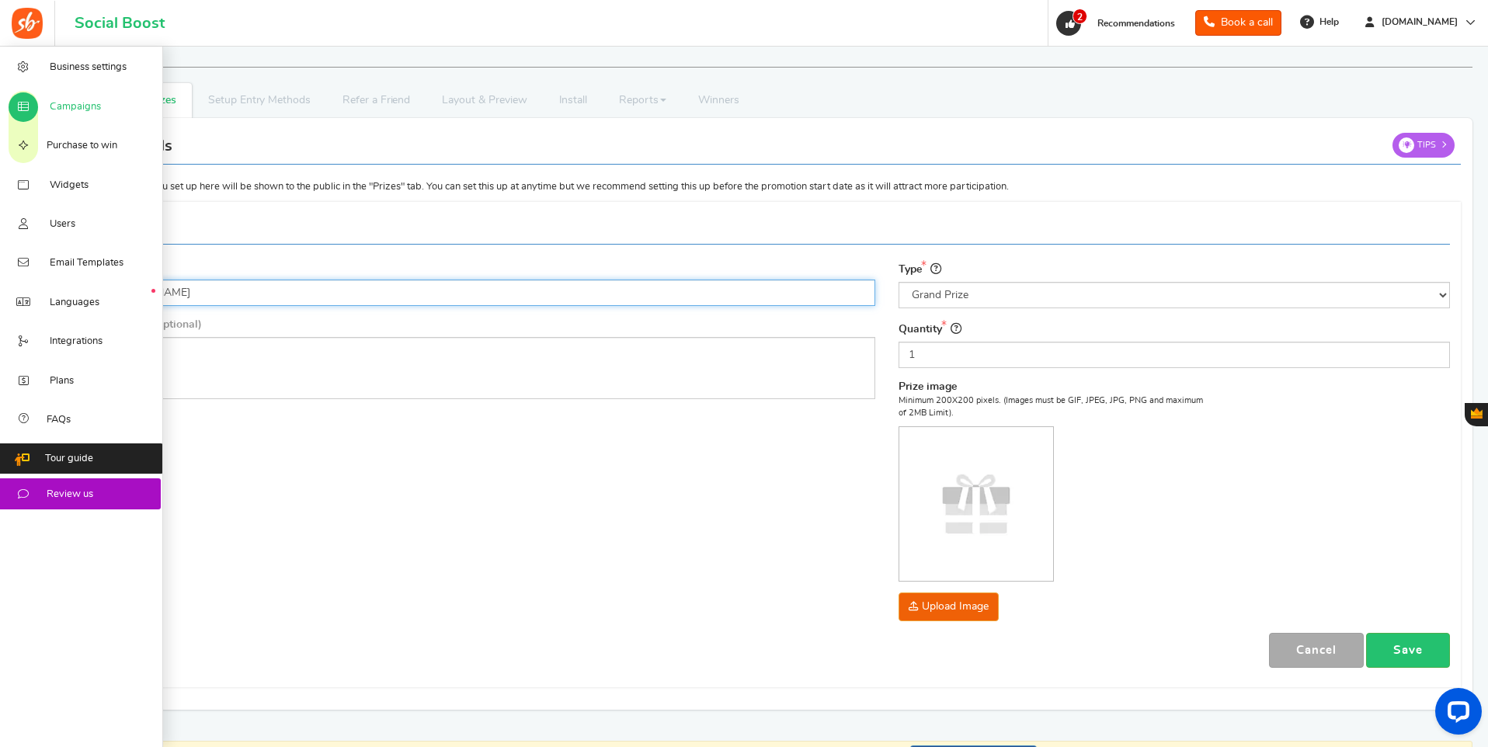
type input "[PERSON_NAME]"
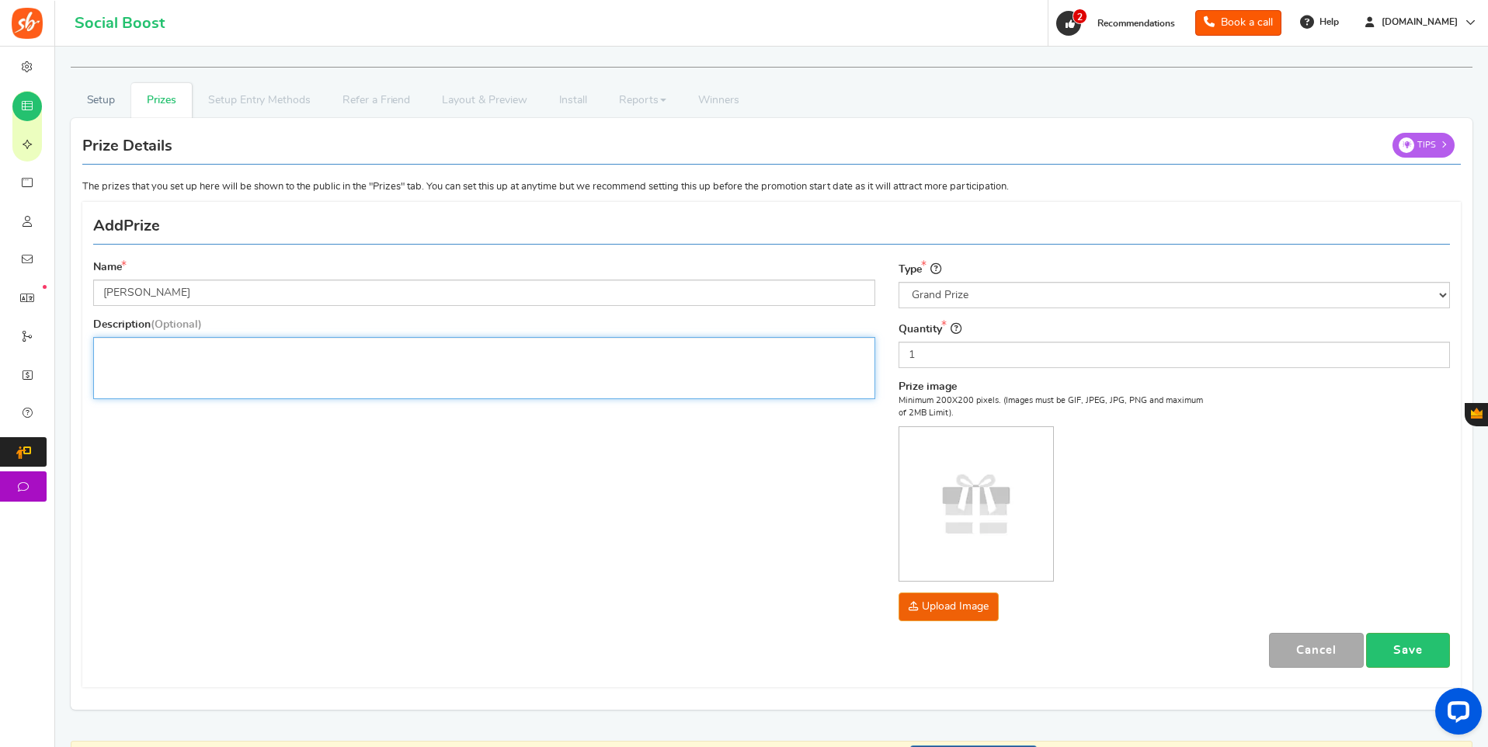
click at [221, 358] on div "Editor, prize_description" at bounding box center [484, 368] width 782 height 62
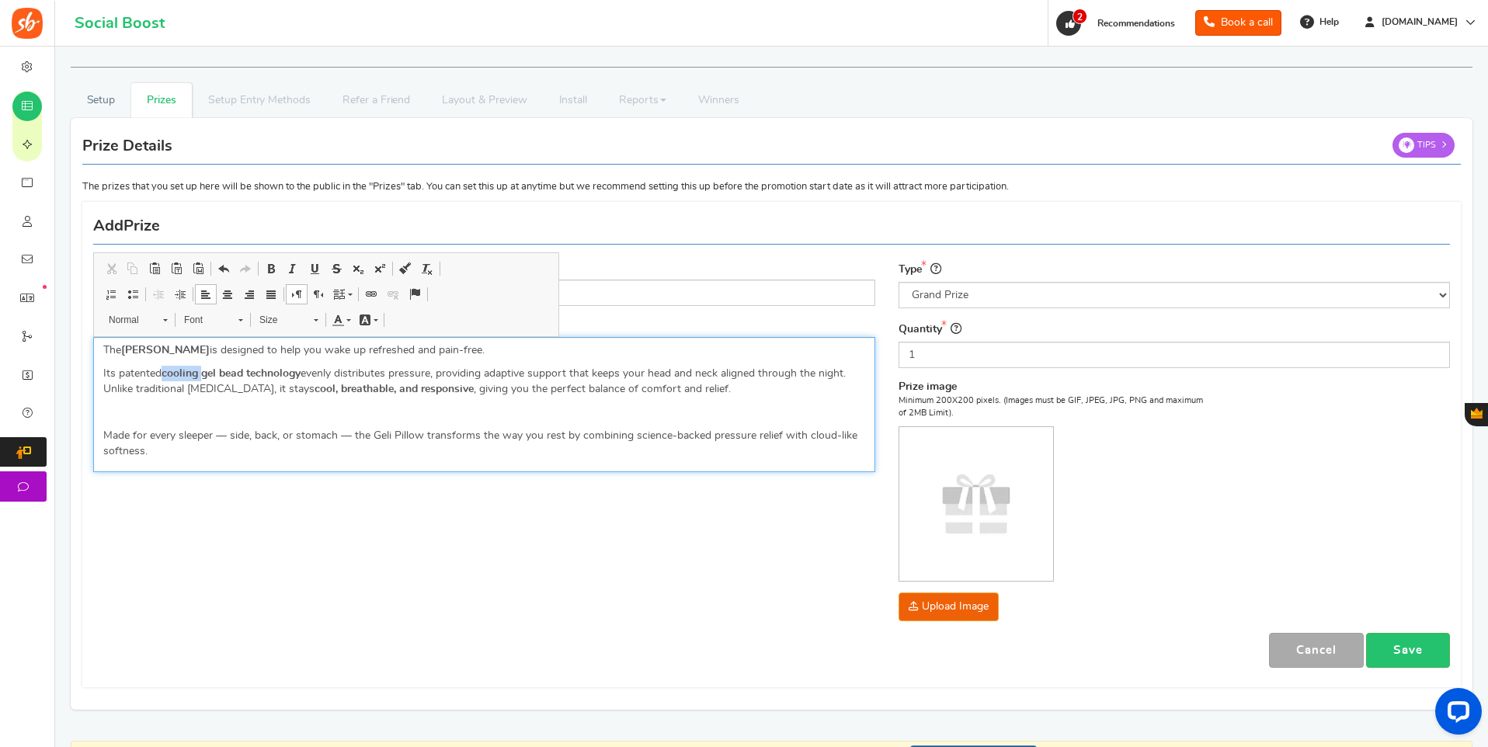
drag, startPoint x: 203, startPoint y: 374, endPoint x: 164, endPoint y: 367, distance: 39.3
click at [164, 368] on strong "cooling gel bead technology" at bounding box center [231, 373] width 139 height 11
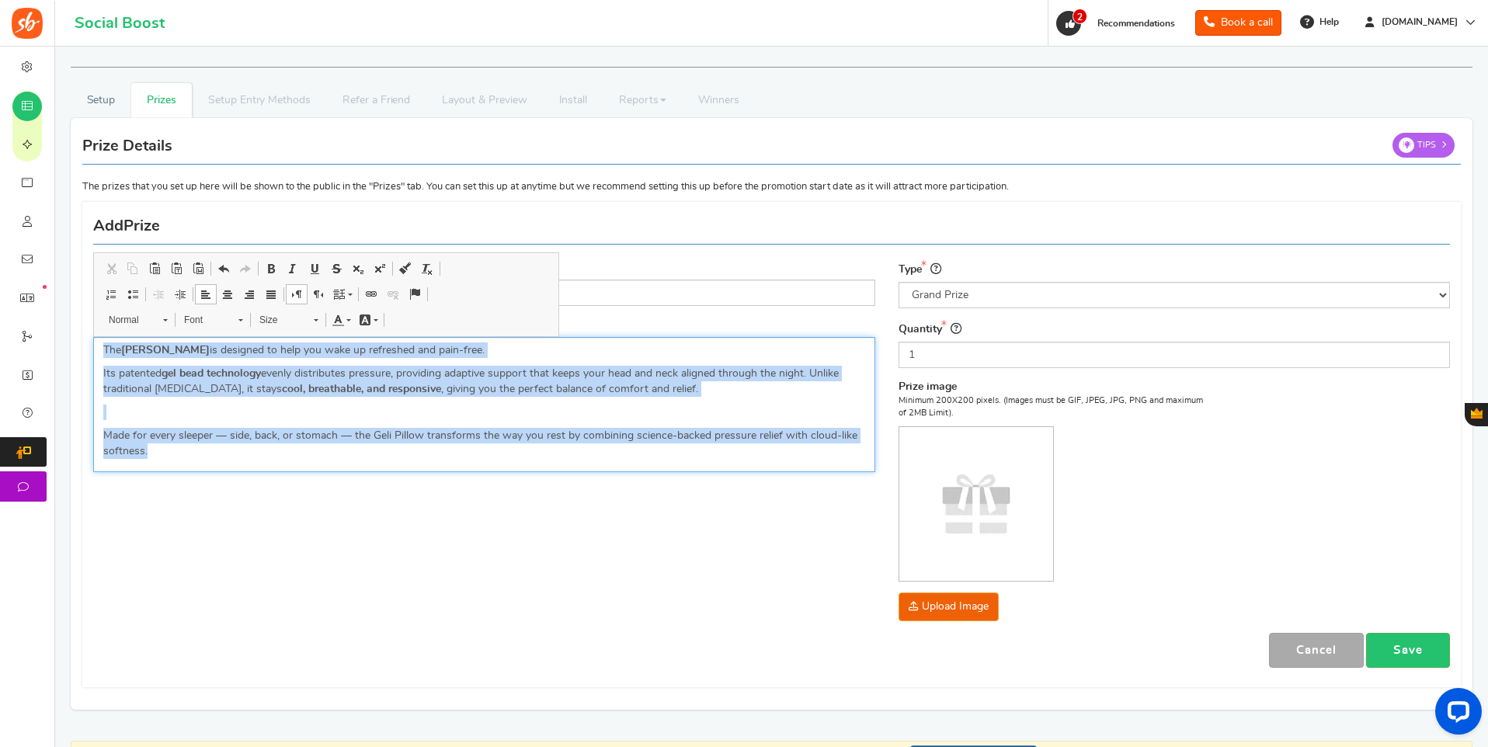
drag, startPoint x: 163, startPoint y: 457, endPoint x: 96, endPoint y: 337, distance: 137.6
click at [96, 335] on body "For the best experience, view this on a desktop! Social Boost Book a call 0 WAR…" at bounding box center [744, 424] width 1488 height 855
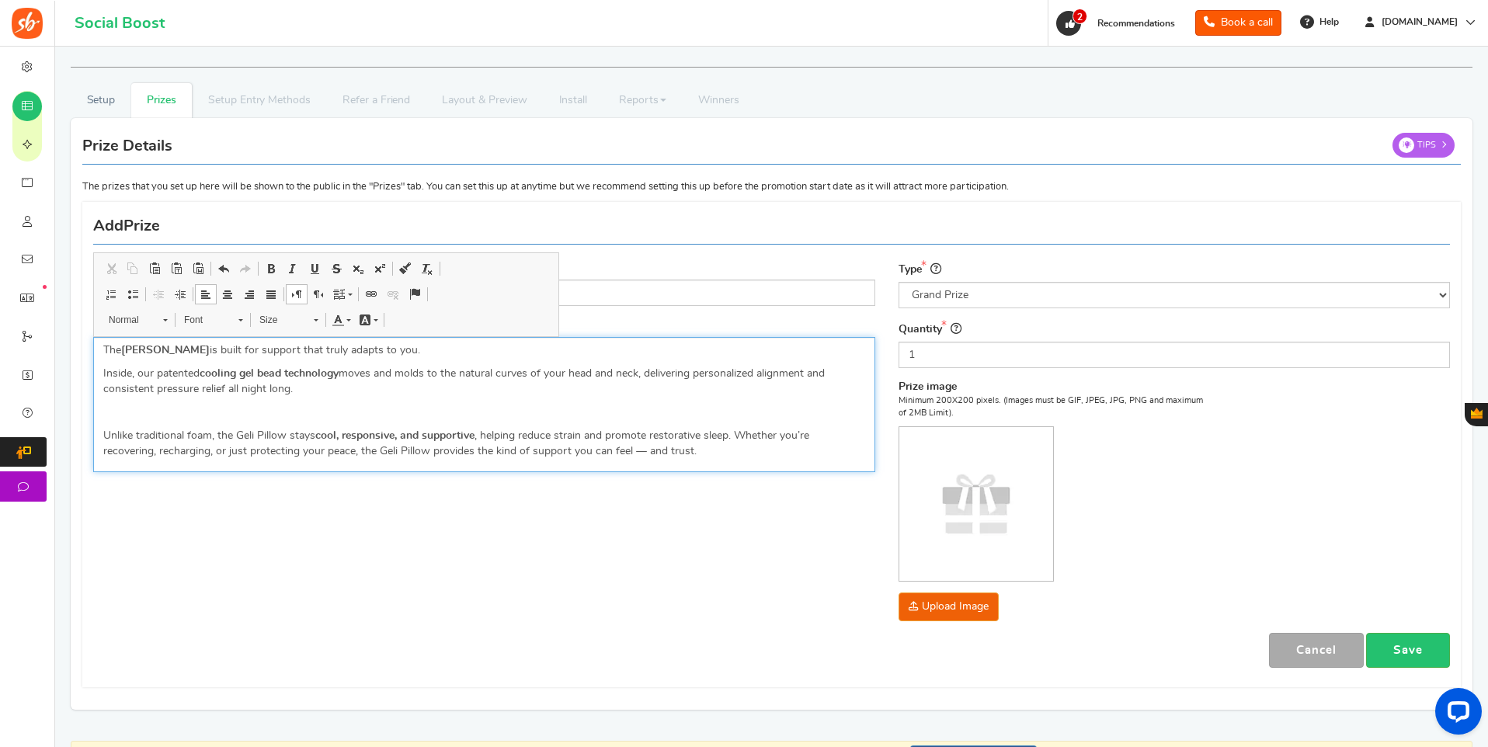
click at [646, 449] on p "Unlike traditional foam, the Geli Pillow stays cool, responsive, and supportive…" at bounding box center [484, 443] width 762 height 31
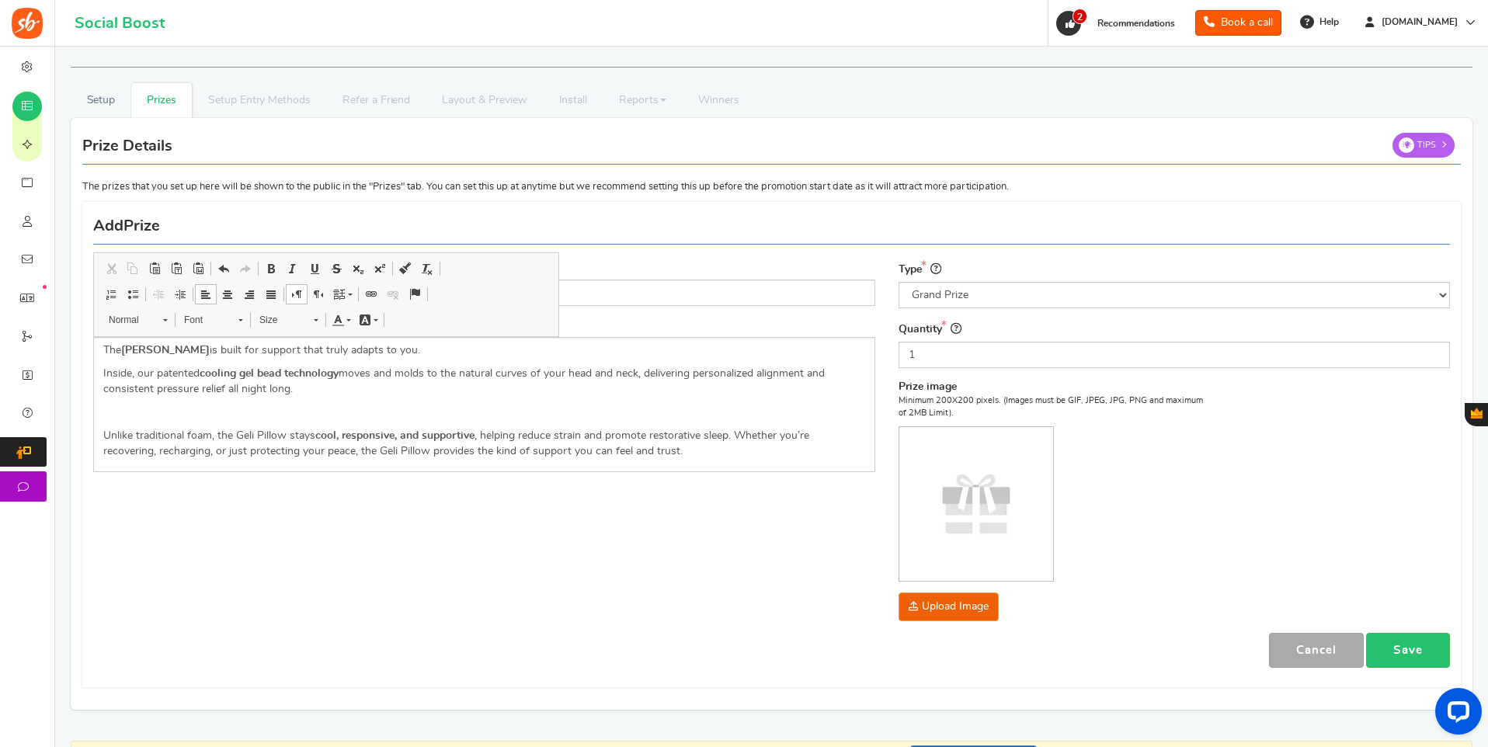
click at [801, 597] on div "Name [PERSON_NAME] Description (Optional) The Geli Pillow is built for support …" at bounding box center [772, 445] width 1380 height 470
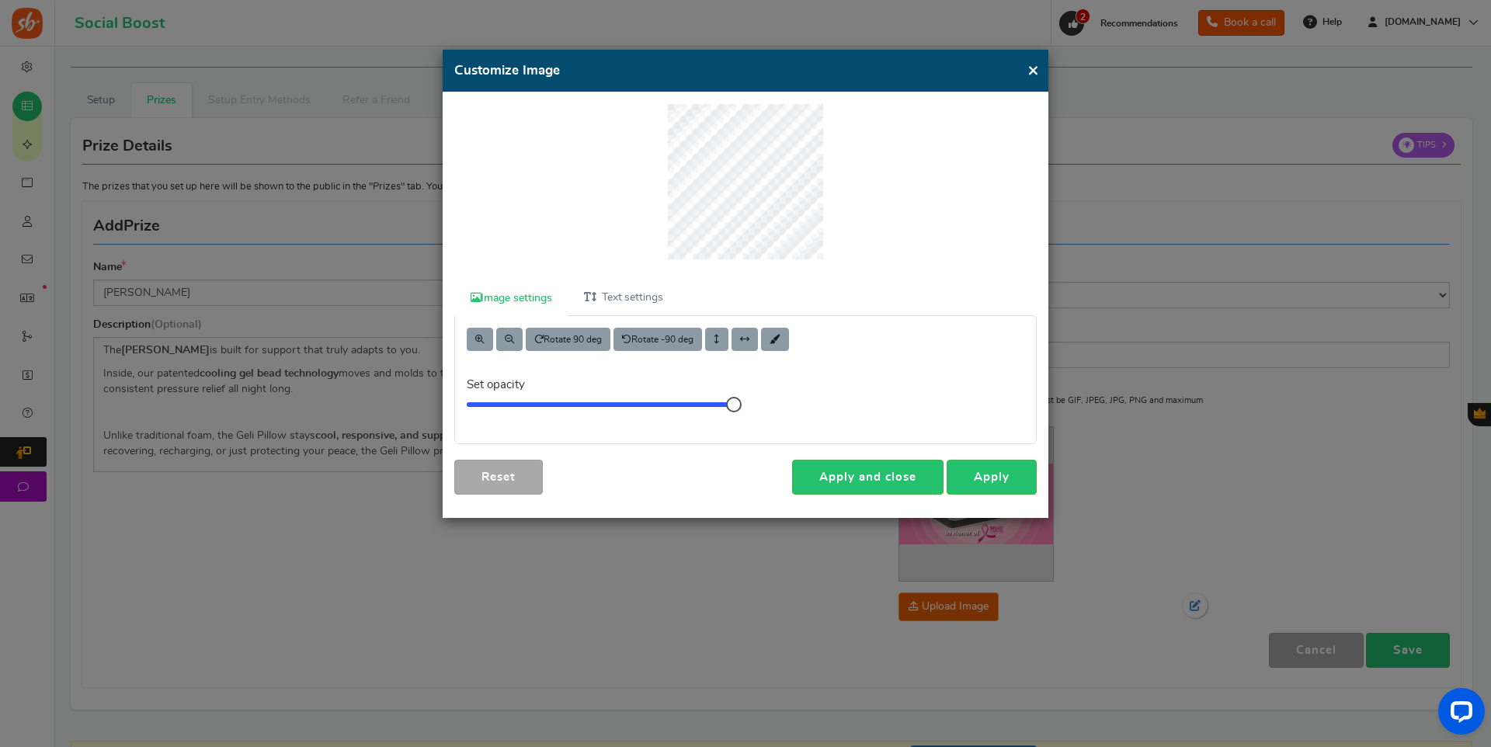
click at [1025, 73] on h4 "Customize Image" at bounding box center [745, 70] width 582 height 19
click at [988, 606] on div "× Customize Image For the best editing, view this on a desktop! Image settings …" at bounding box center [745, 373] width 1491 height 747
click at [486, 479] on link "Reset" at bounding box center [498, 477] width 89 height 35
click at [539, 486] on link "Reset" at bounding box center [498, 477] width 89 height 35
click at [1000, 478] on link "Apply" at bounding box center [992, 477] width 90 height 35
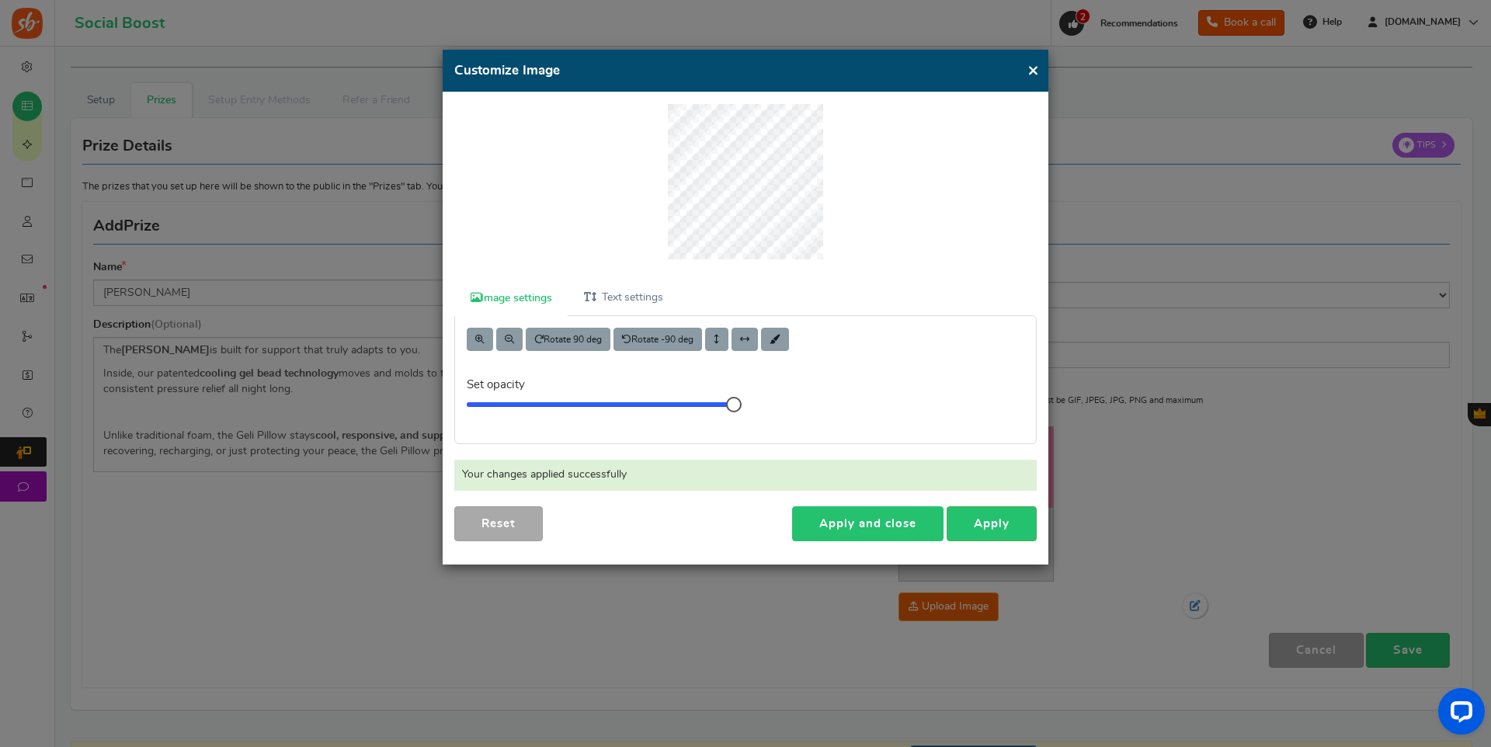
click at [902, 516] on link "Apply and close" at bounding box center [867, 523] width 151 height 35
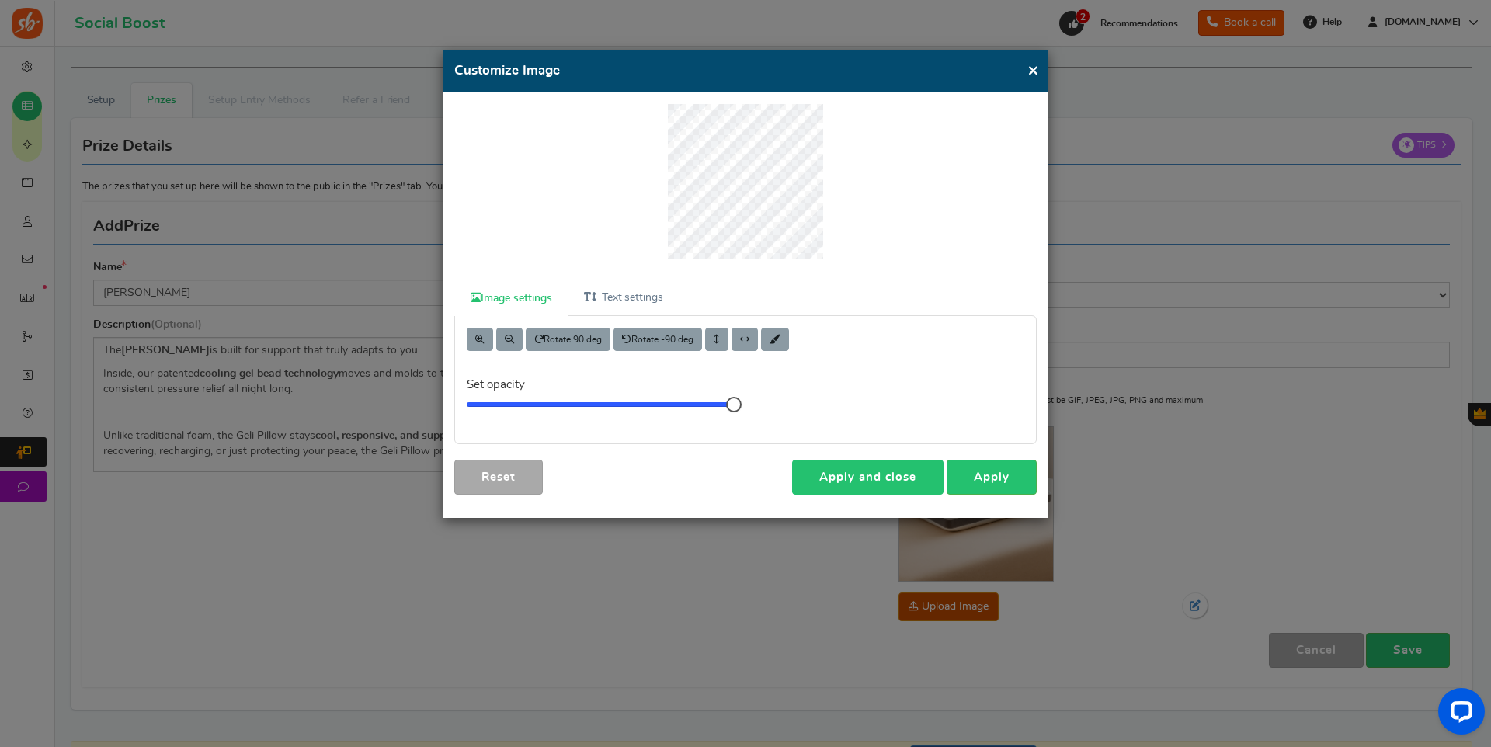
click at [863, 471] on link "Apply and close" at bounding box center [867, 477] width 151 height 35
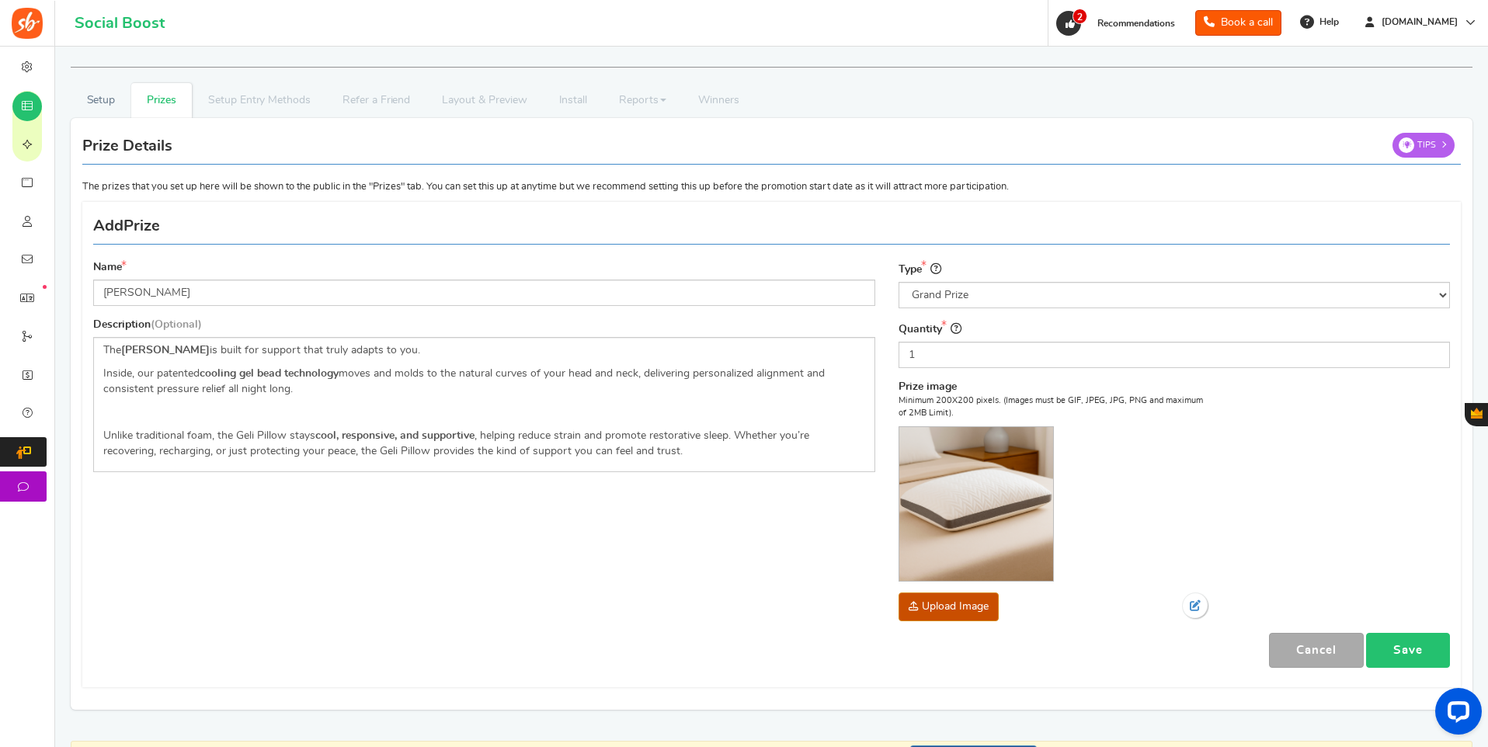
click at [1436, 653] on link "Save" at bounding box center [1408, 650] width 84 height 35
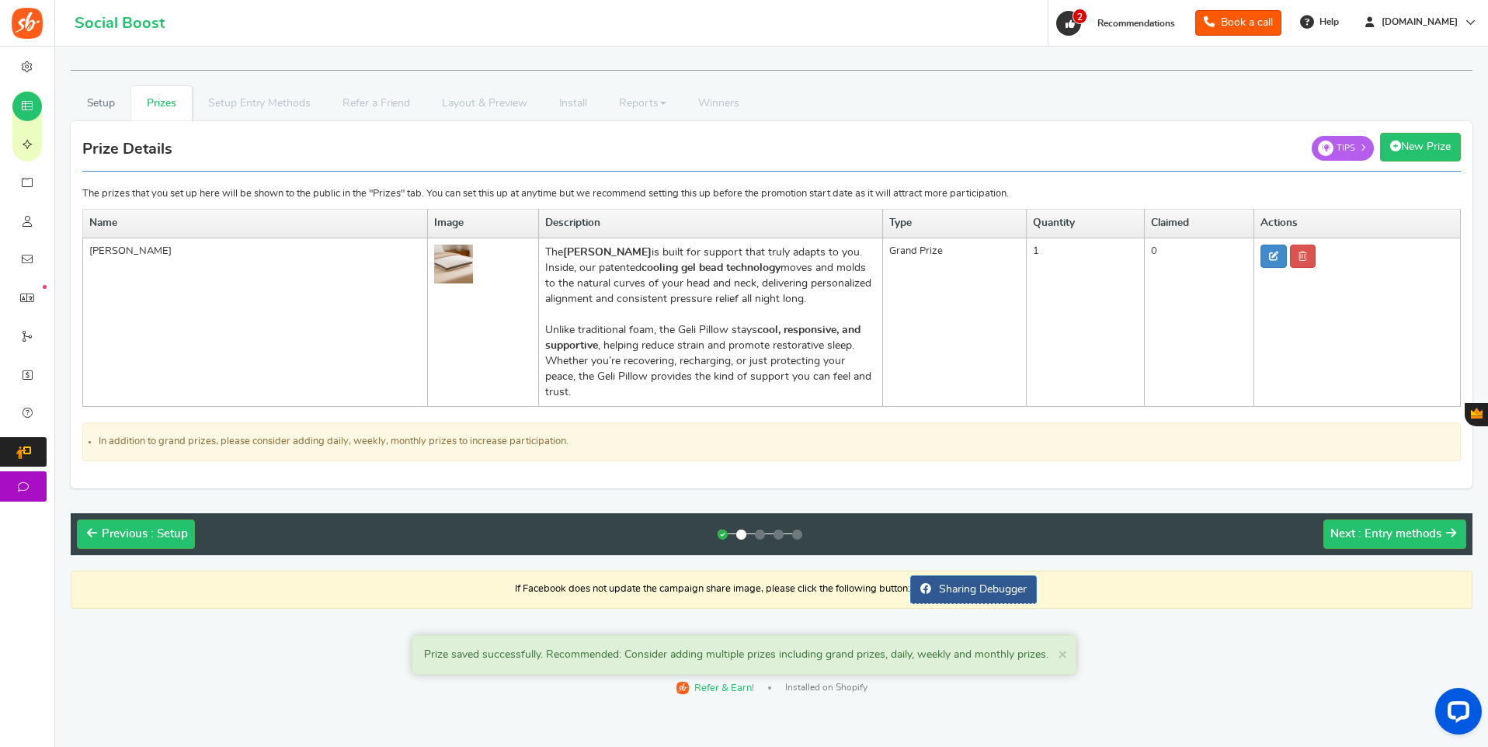
scroll to position [0, 0]
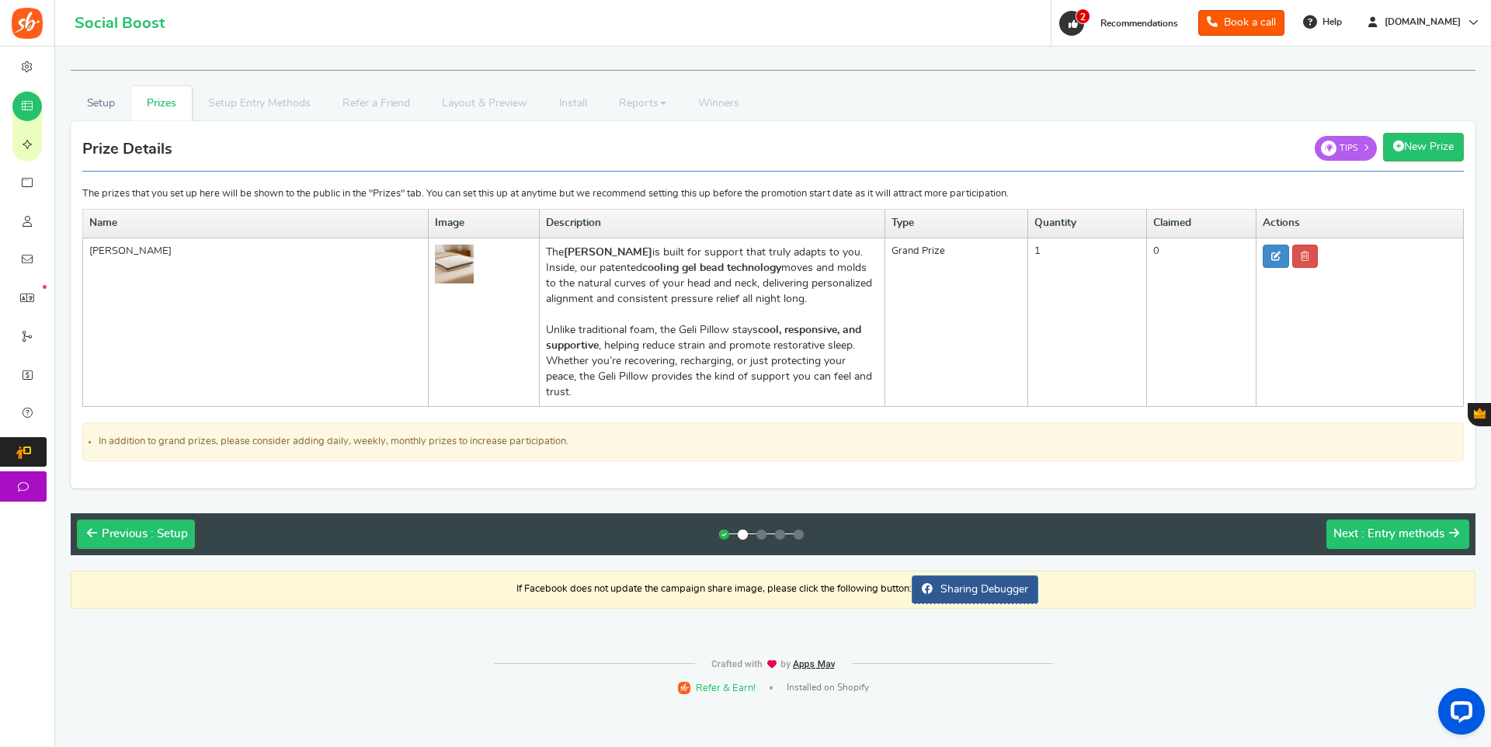
click at [1353, 535] on span "Next" at bounding box center [1345, 534] width 25 height 12
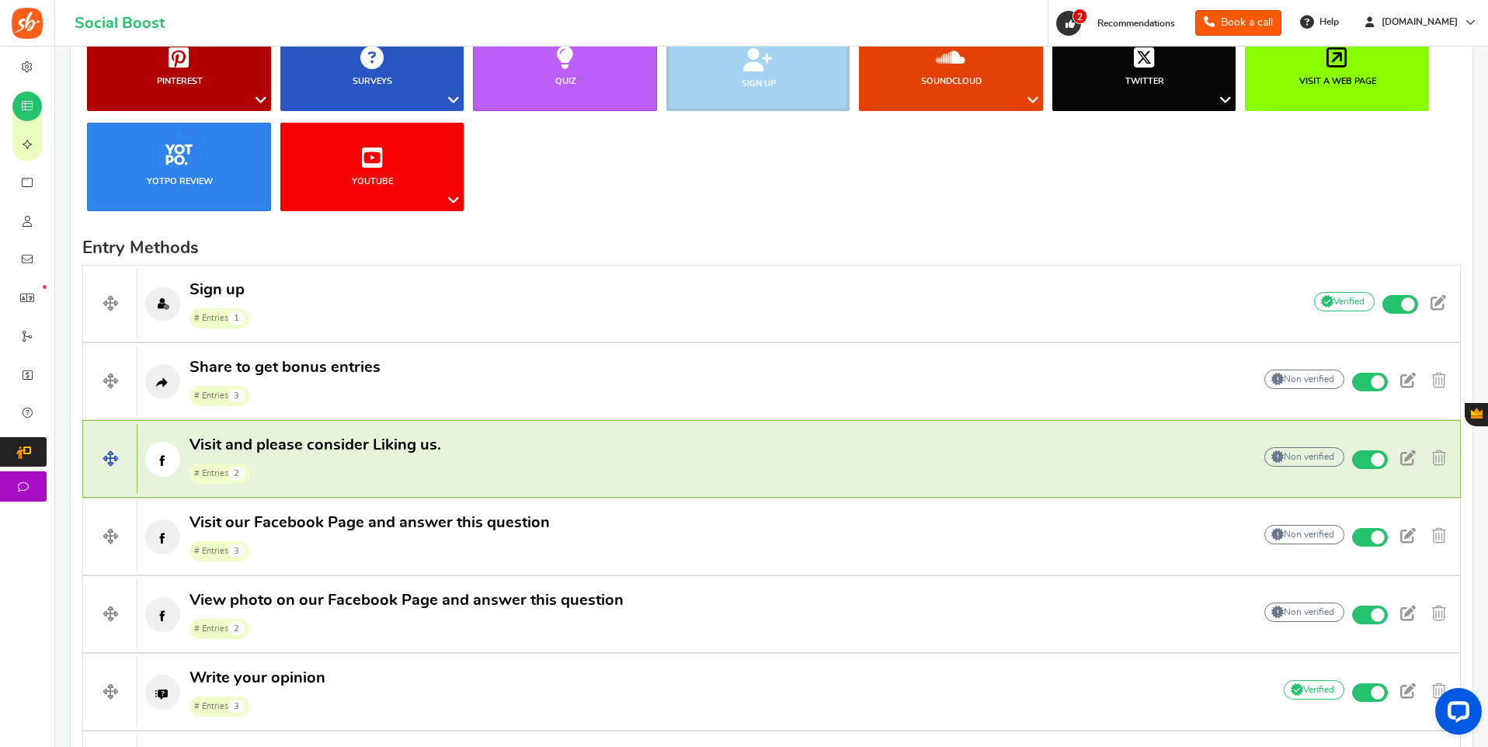
scroll to position [336, 0]
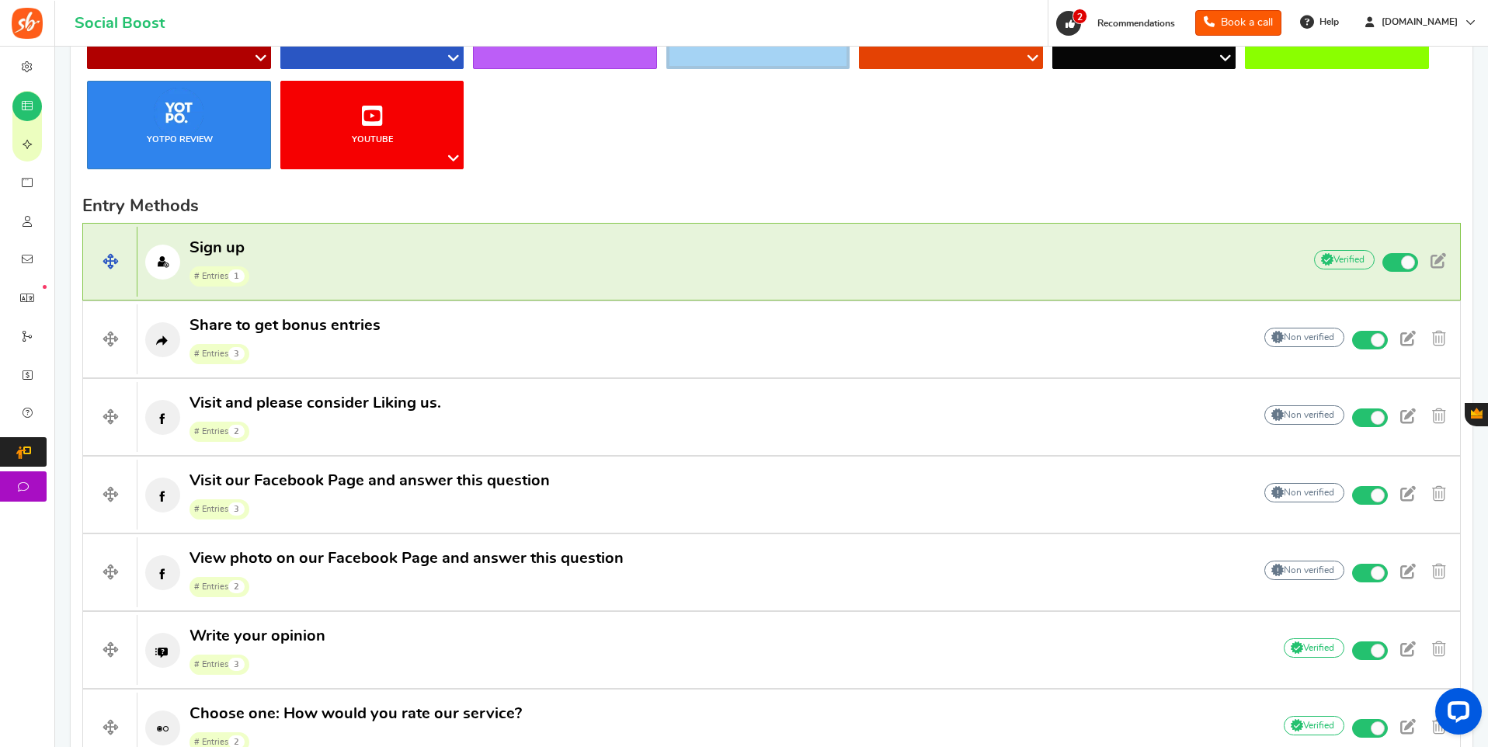
click at [206, 266] on small "# Entries 1" at bounding box center [219, 276] width 60 height 20
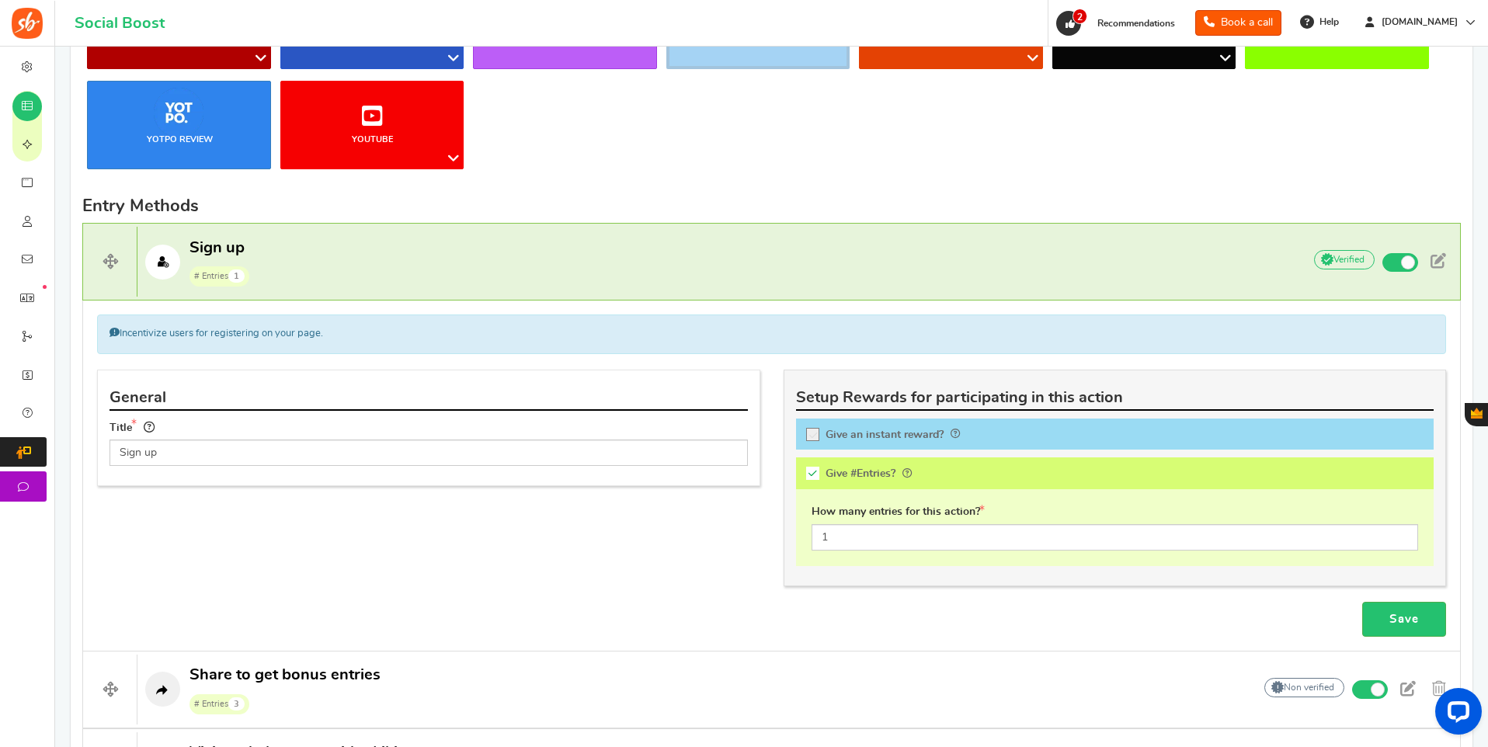
click at [811, 432] on icon at bounding box center [813, 435] width 13 height 13
click at [811, 432] on input "Give an instant reward?" at bounding box center [818, 437] width 16 height 16
checkbox input "true"
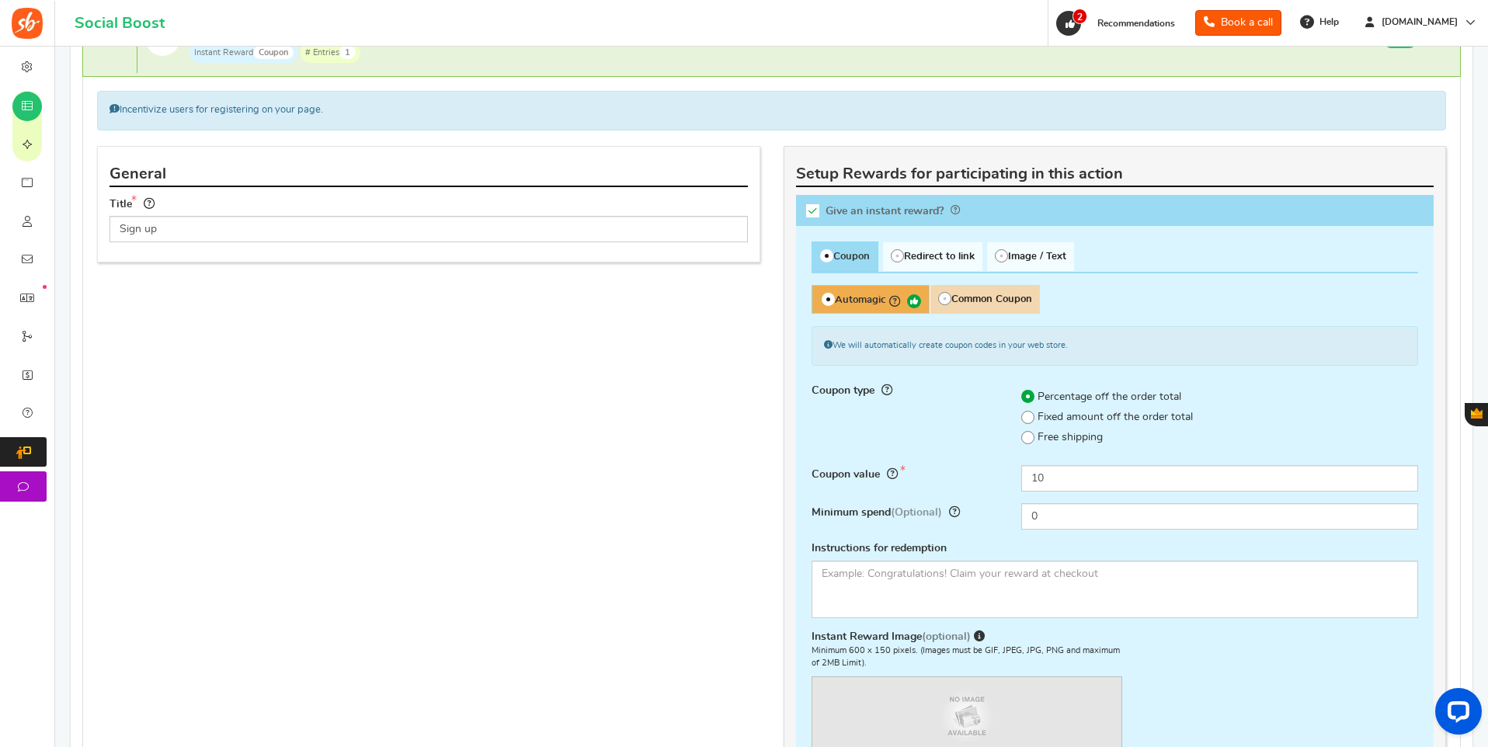
scroll to position [561, 0]
click at [988, 302] on span "Common Coupon" at bounding box center [984, 298] width 110 height 29
click at [940, 297] on input "Common Coupon" at bounding box center [934, 292] width 10 height 10
radio input "true"
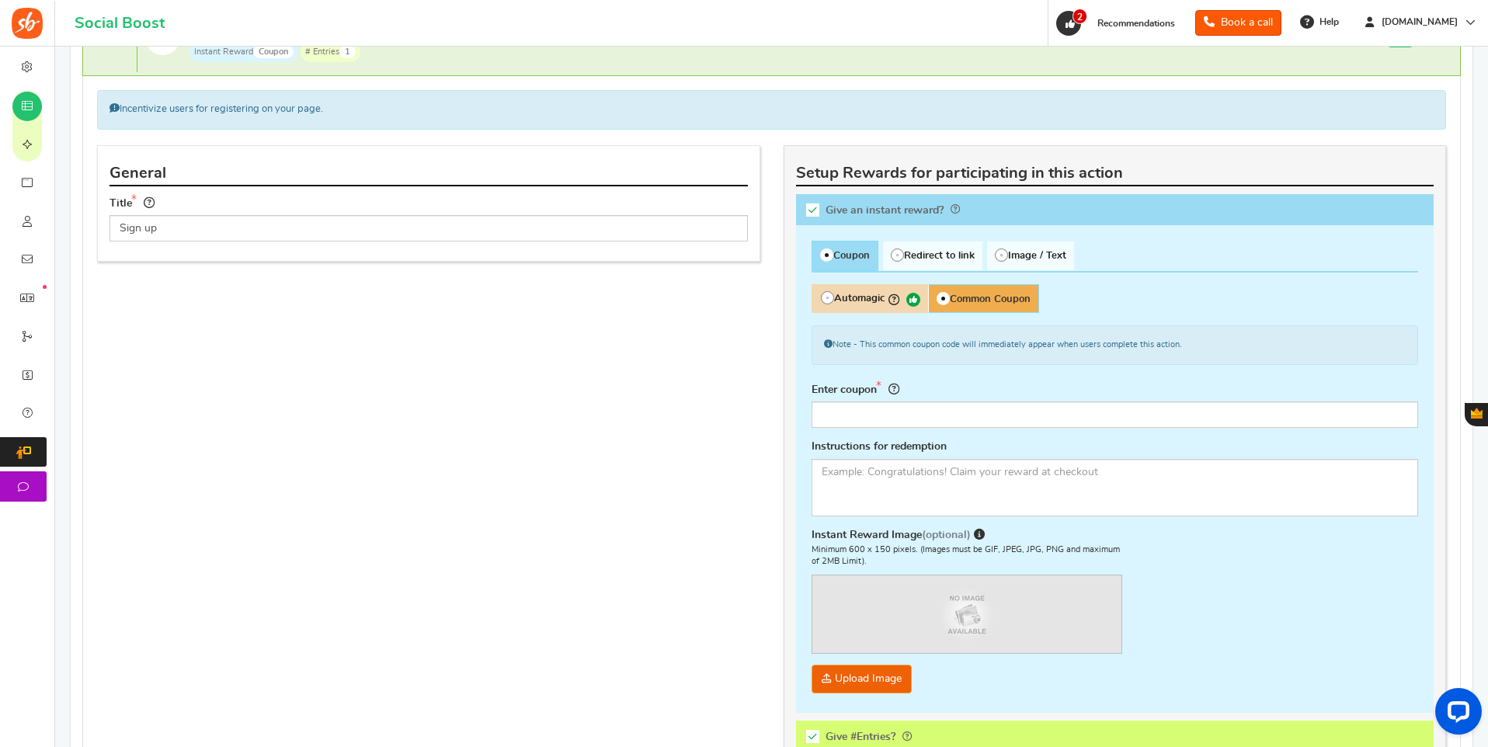
click at [864, 304] on span "Automagic" at bounding box center [869, 298] width 116 height 29
click at [822, 297] on input "Automagic" at bounding box center [816, 292] width 10 height 10
radio input "true"
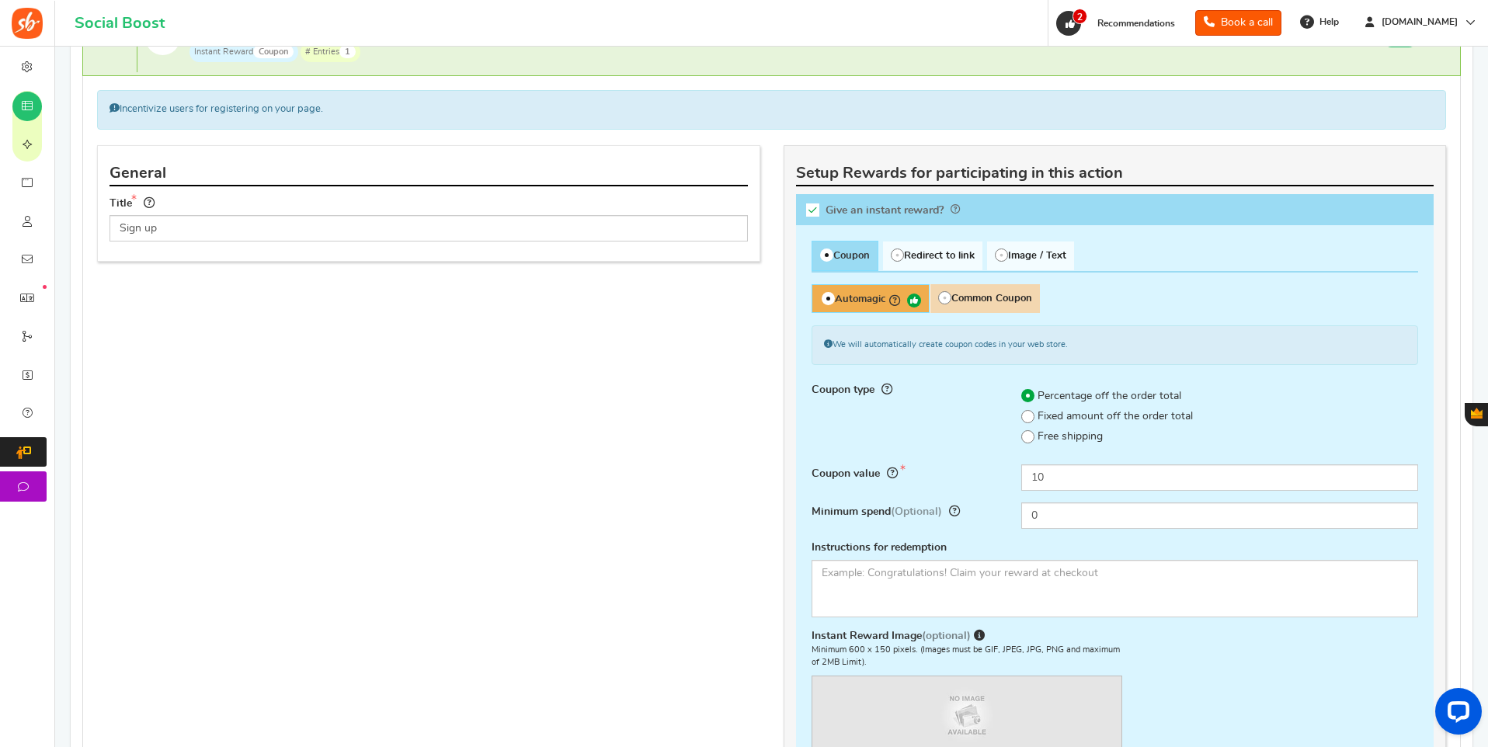
click at [1003, 304] on span "Common Coupon" at bounding box center [984, 298] width 110 height 29
click at [940, 297] on input "Common Coupon" at bounding box center [934, 292] width 10 height 10
radio input "true"
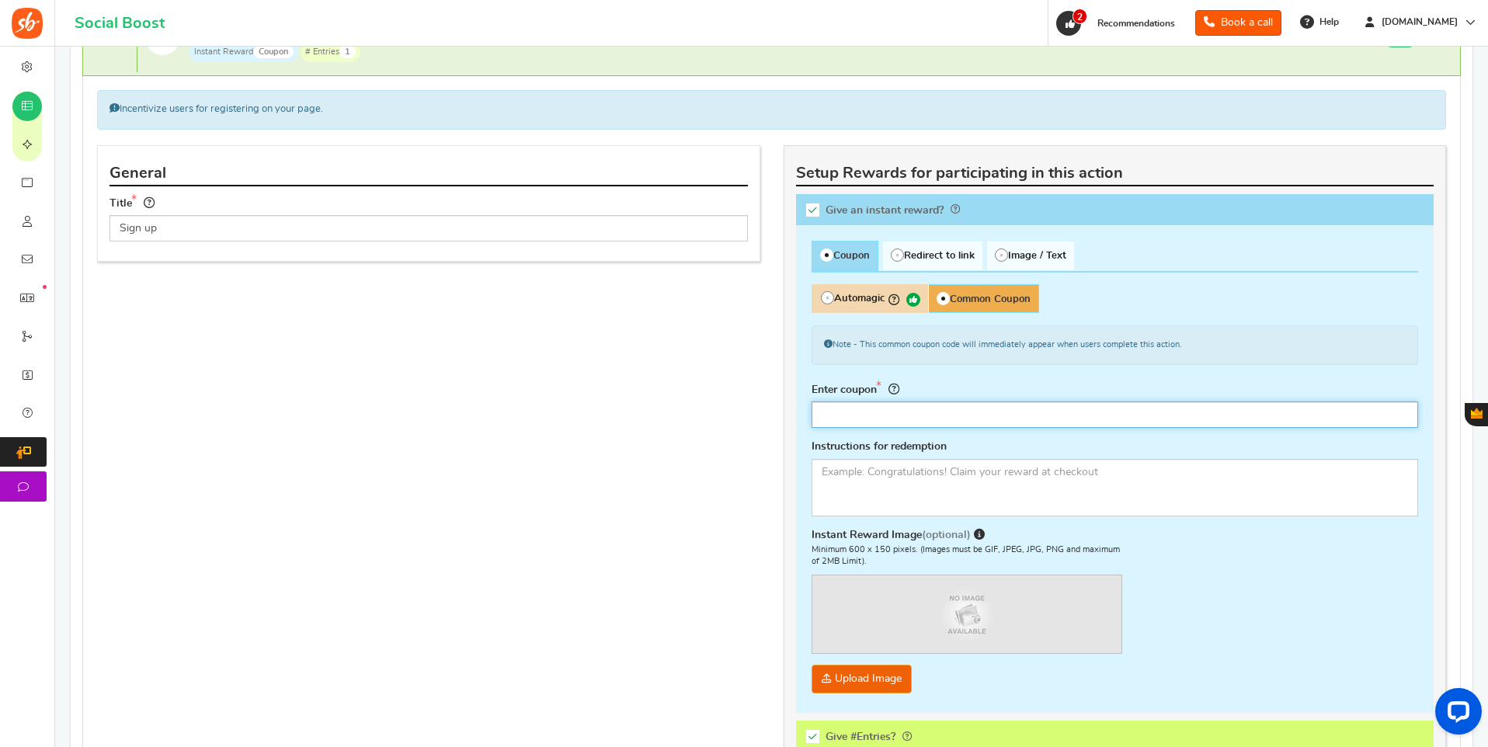
click at [931, 411] on input "text" at bounding box center [1114, 414] width 607 height 26
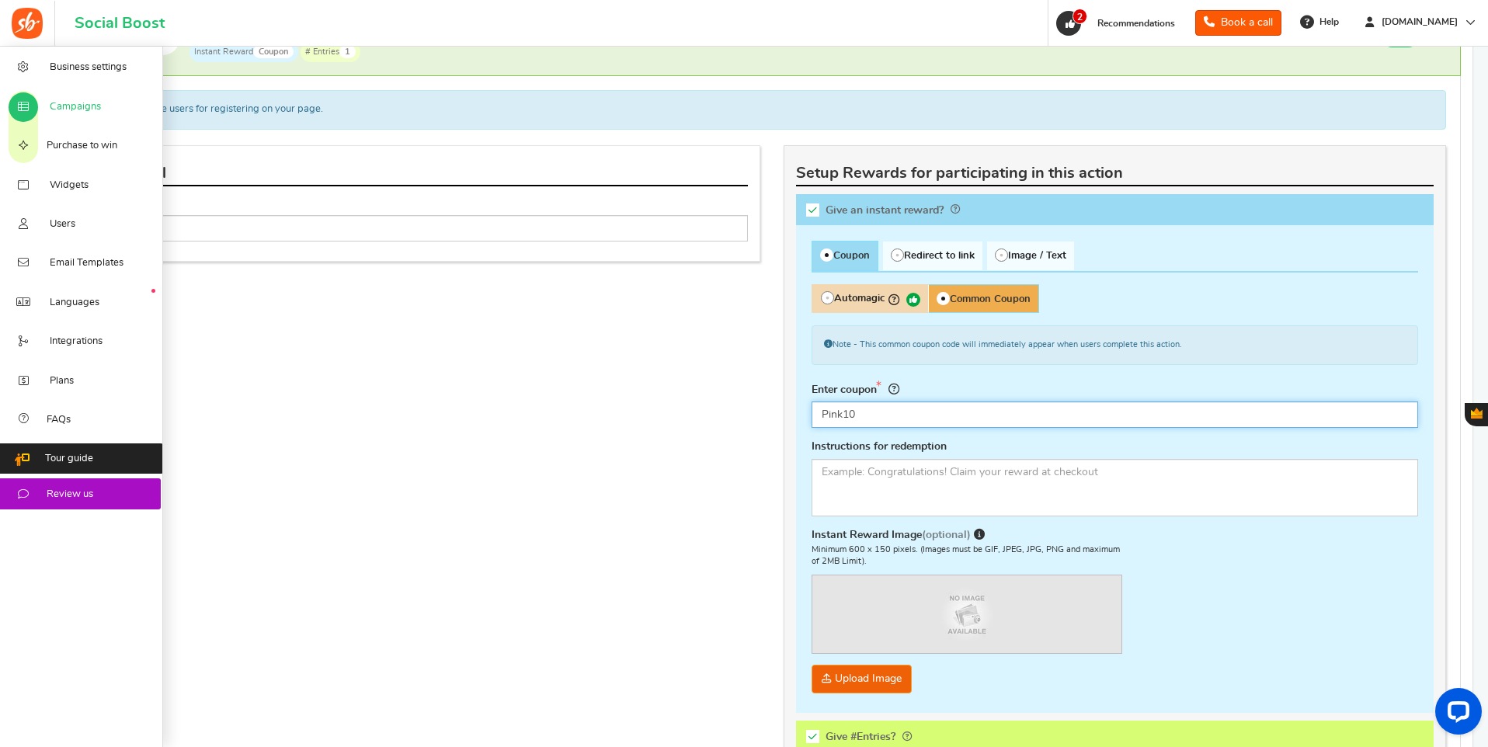
type input "Pink10"
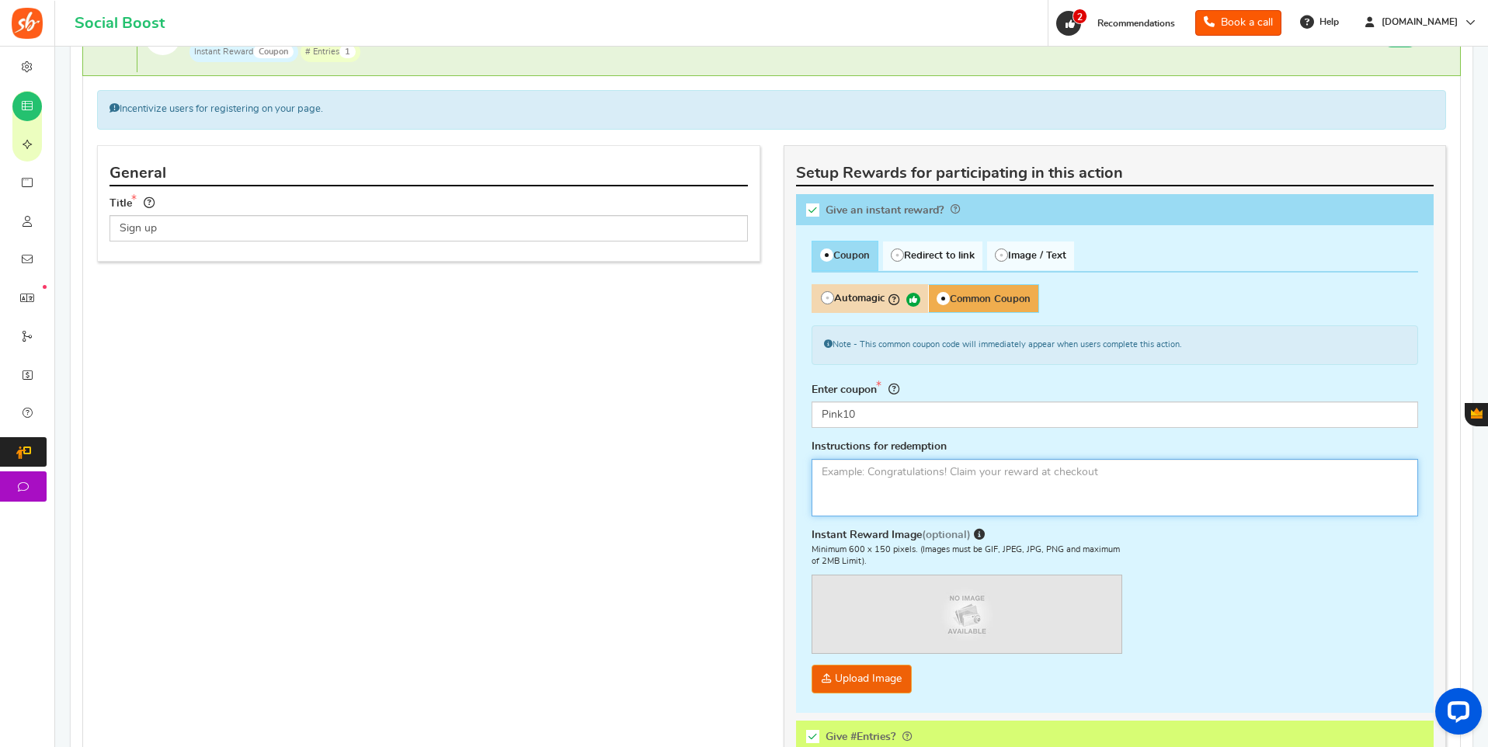
click at [961, 481] on textarea at bounding box center [1114, 487] width 607 height 57
paste textarea "Use code PINK10 at checkout to receive 10% off your order. 1. Add your Geli pro…"
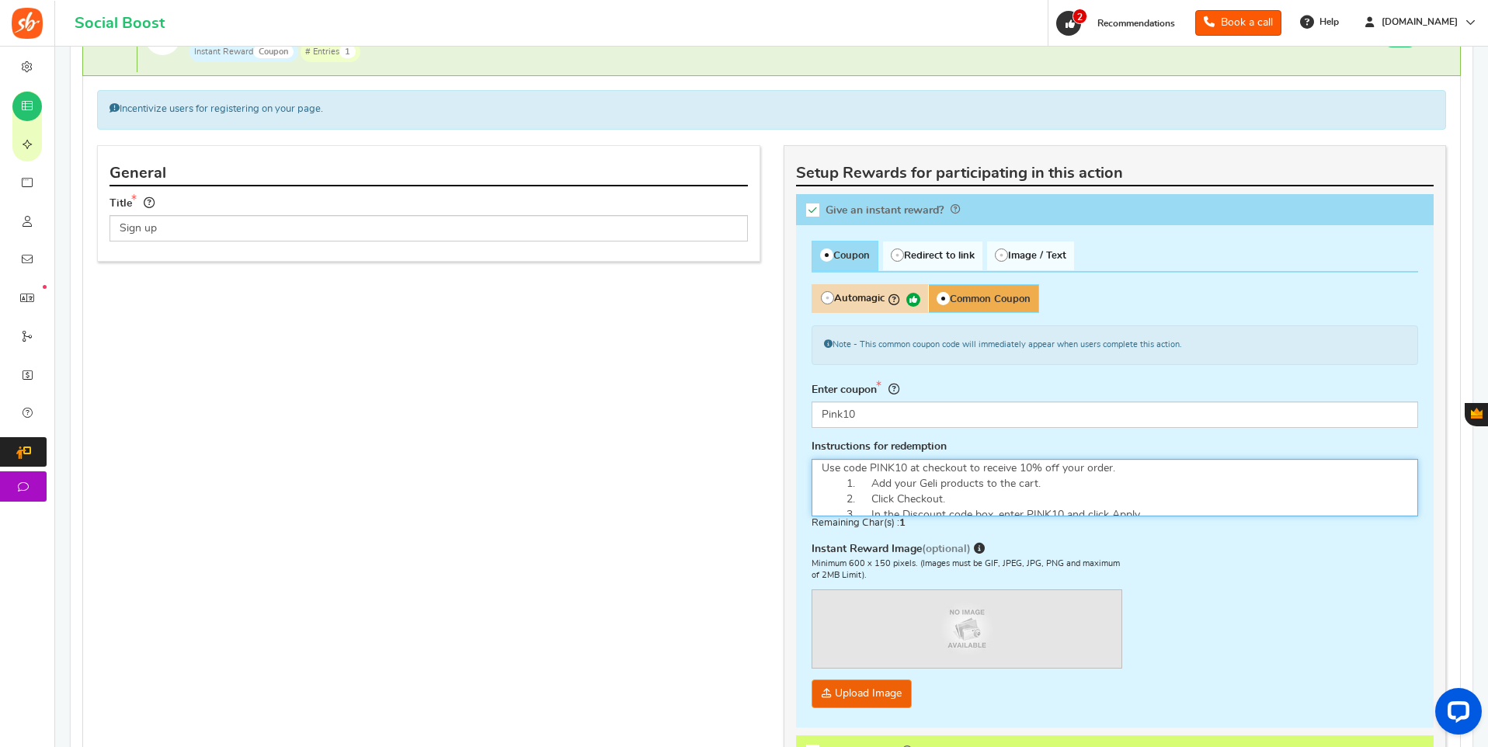
scroll to position [0, 0]
type textarea "Use code PINK10 at checkout to receive 10% off your order. 1. Add your Geli pro…"
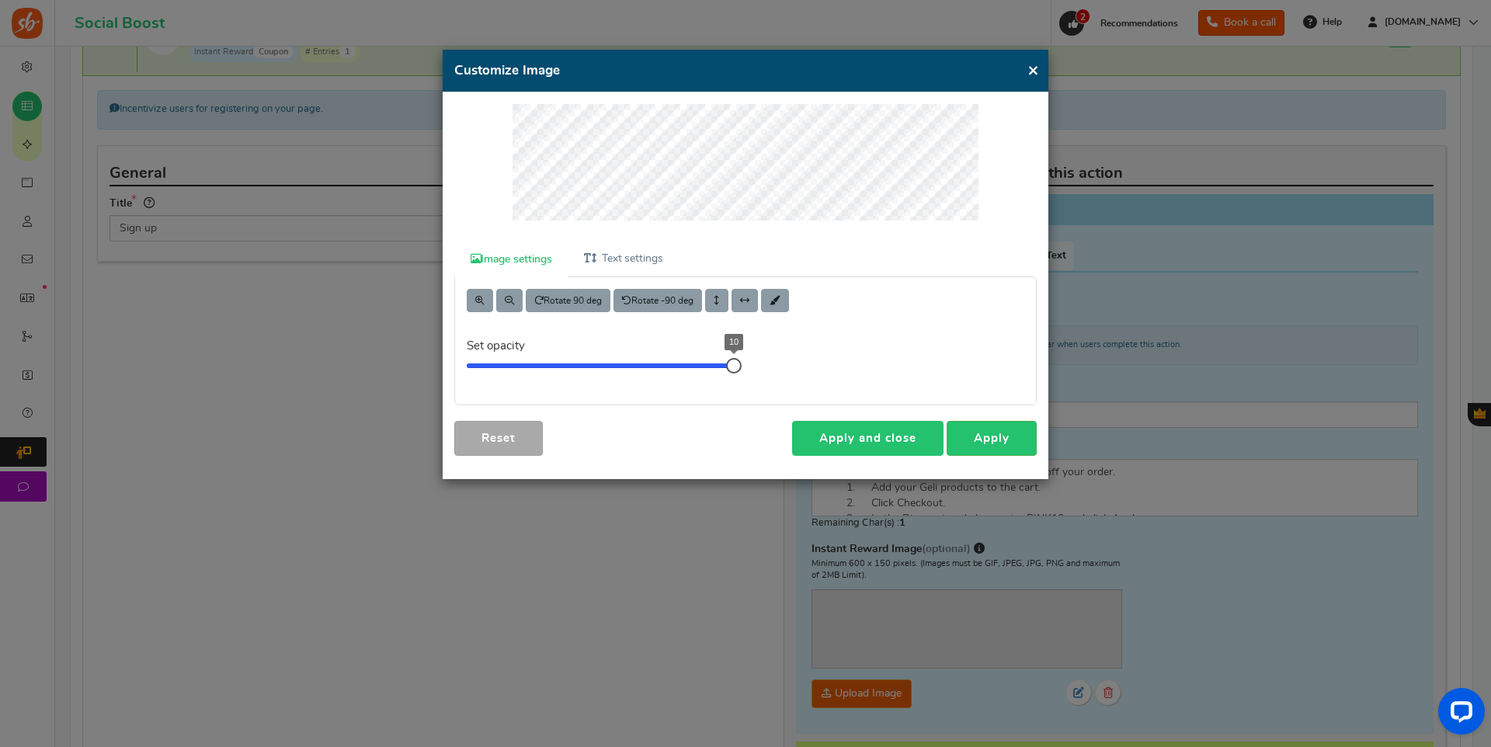
click at [909, 440] on link "Apply and close" at bounding box center [867, 438] width 151 height 35
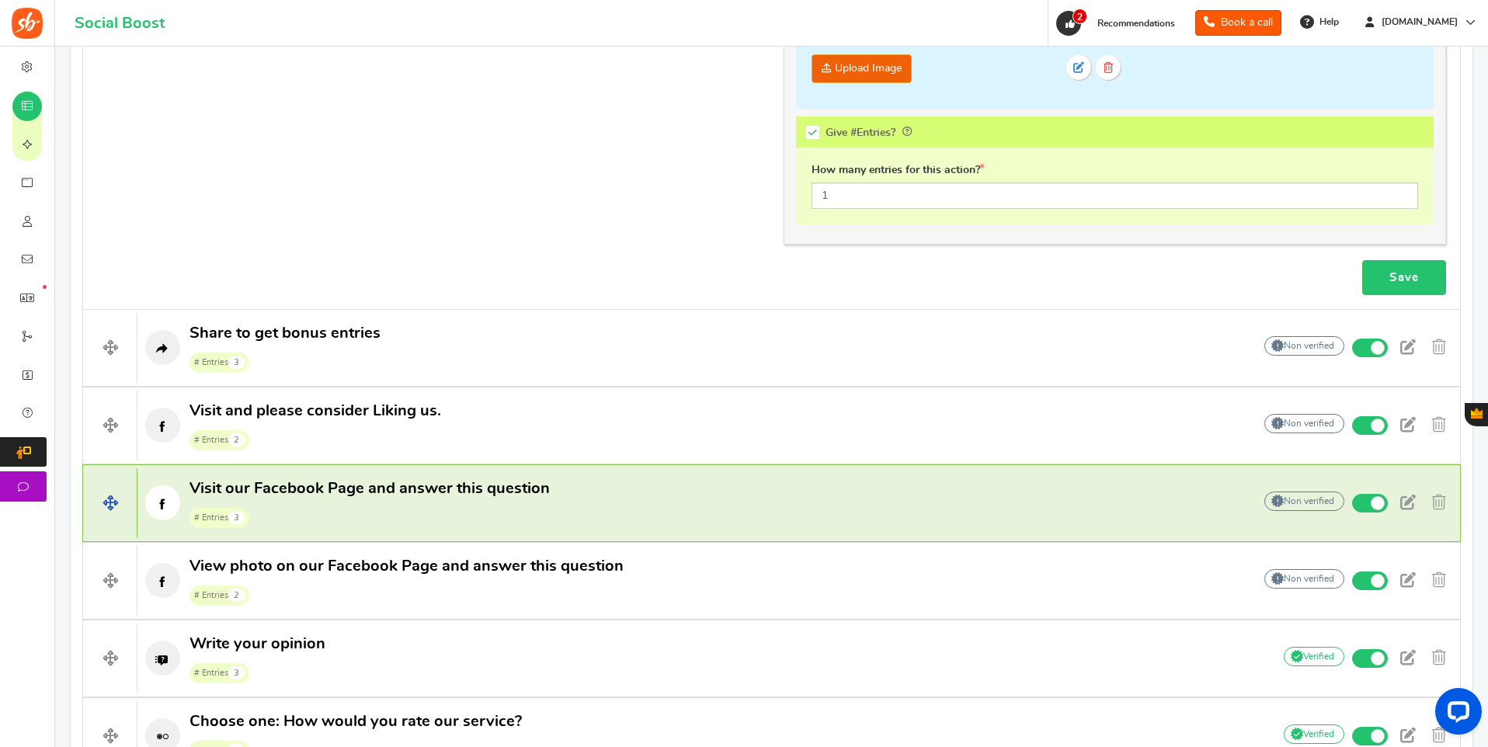
scroll to position [1189, 0]
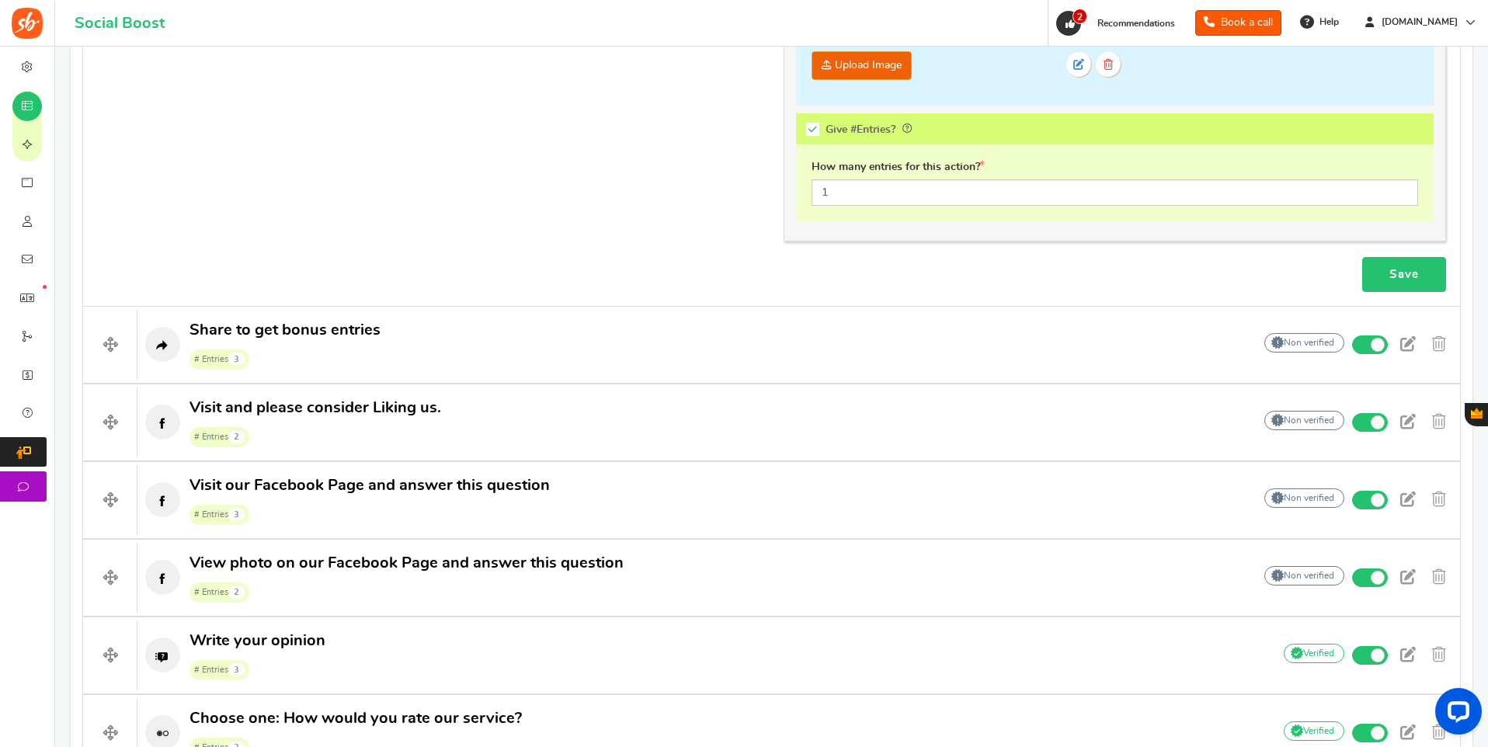
click at [1414, 276] on link "Save" at bounding box center [1404, 274] width 84 height 35
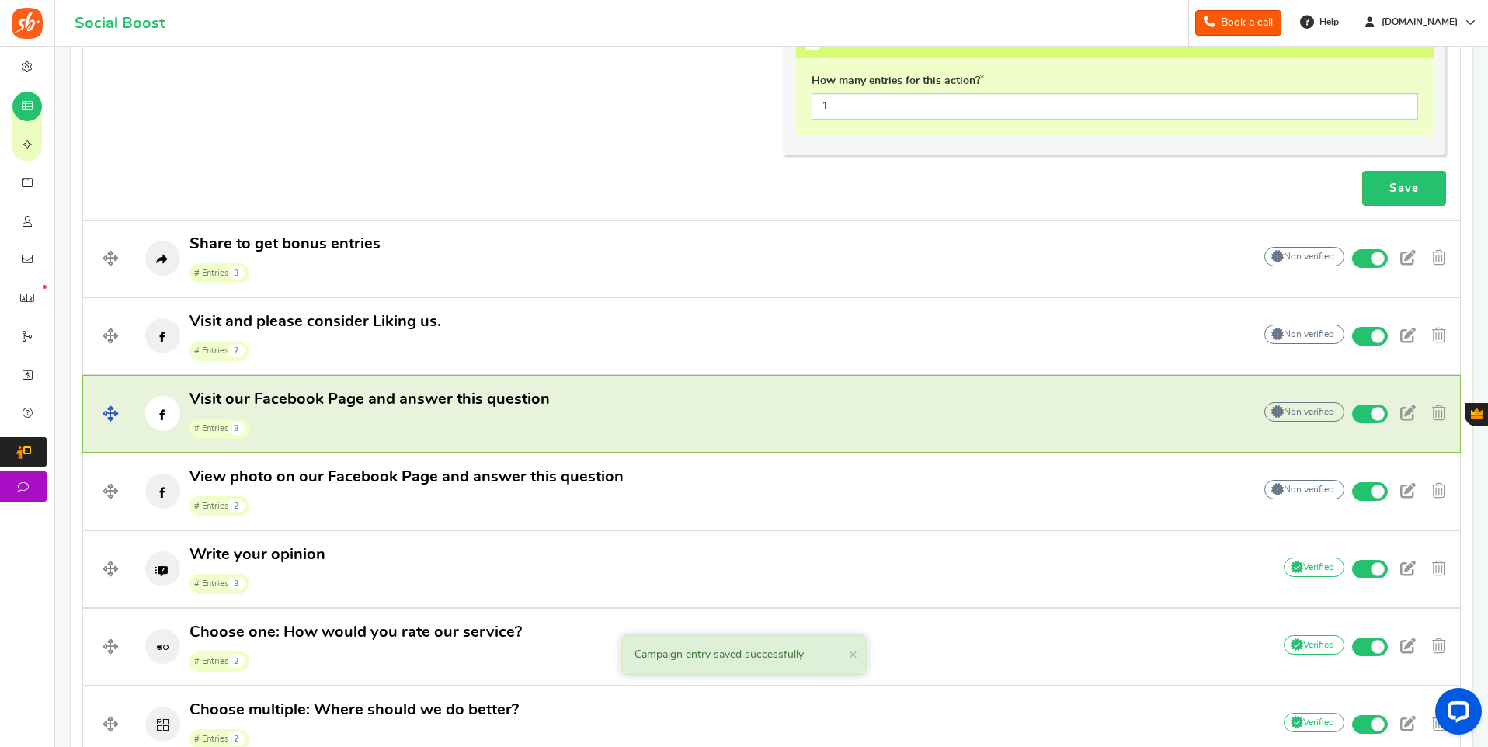
scroll to position [1246, 0]
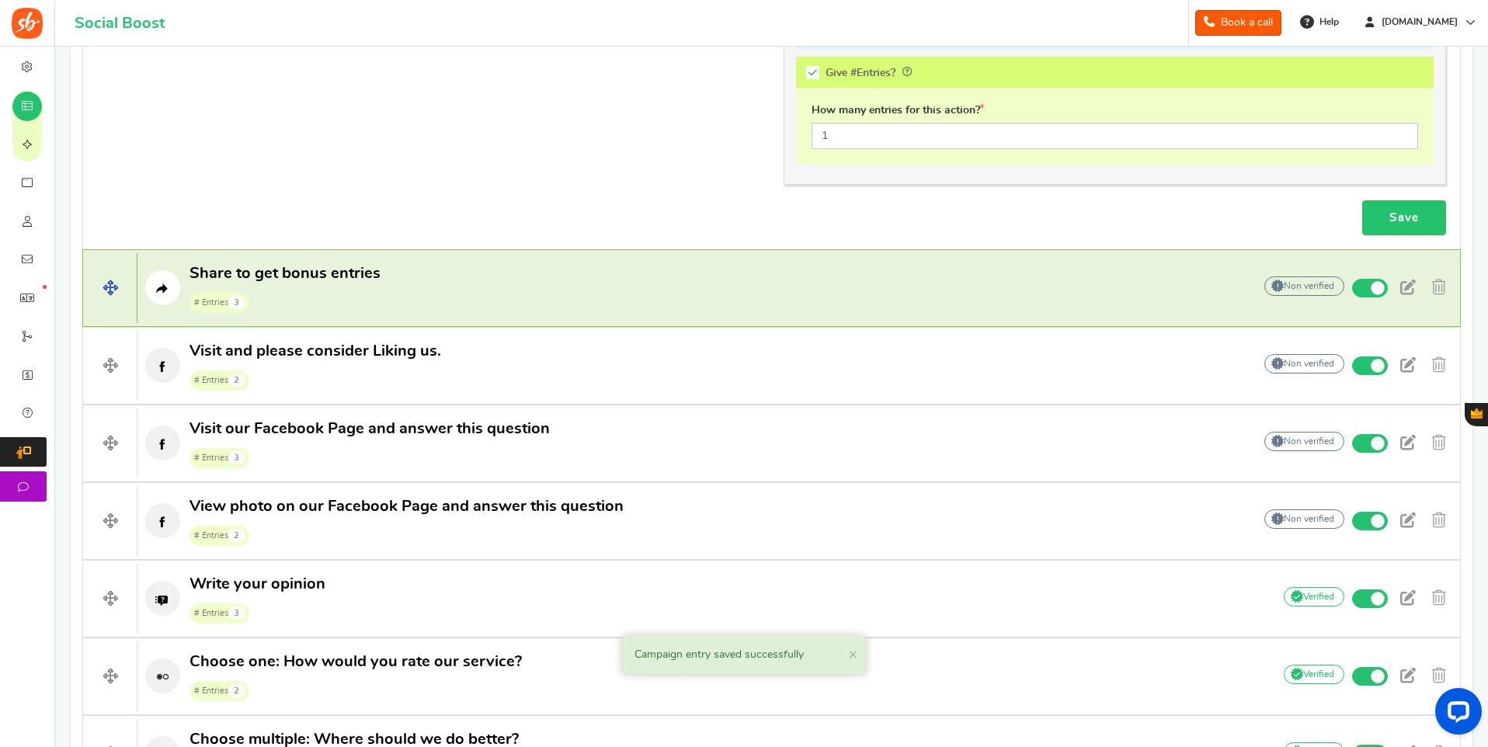
click at [296, 276] on span "Share to get bonus entries" at bounding box center [284, 274] width 191 height 16
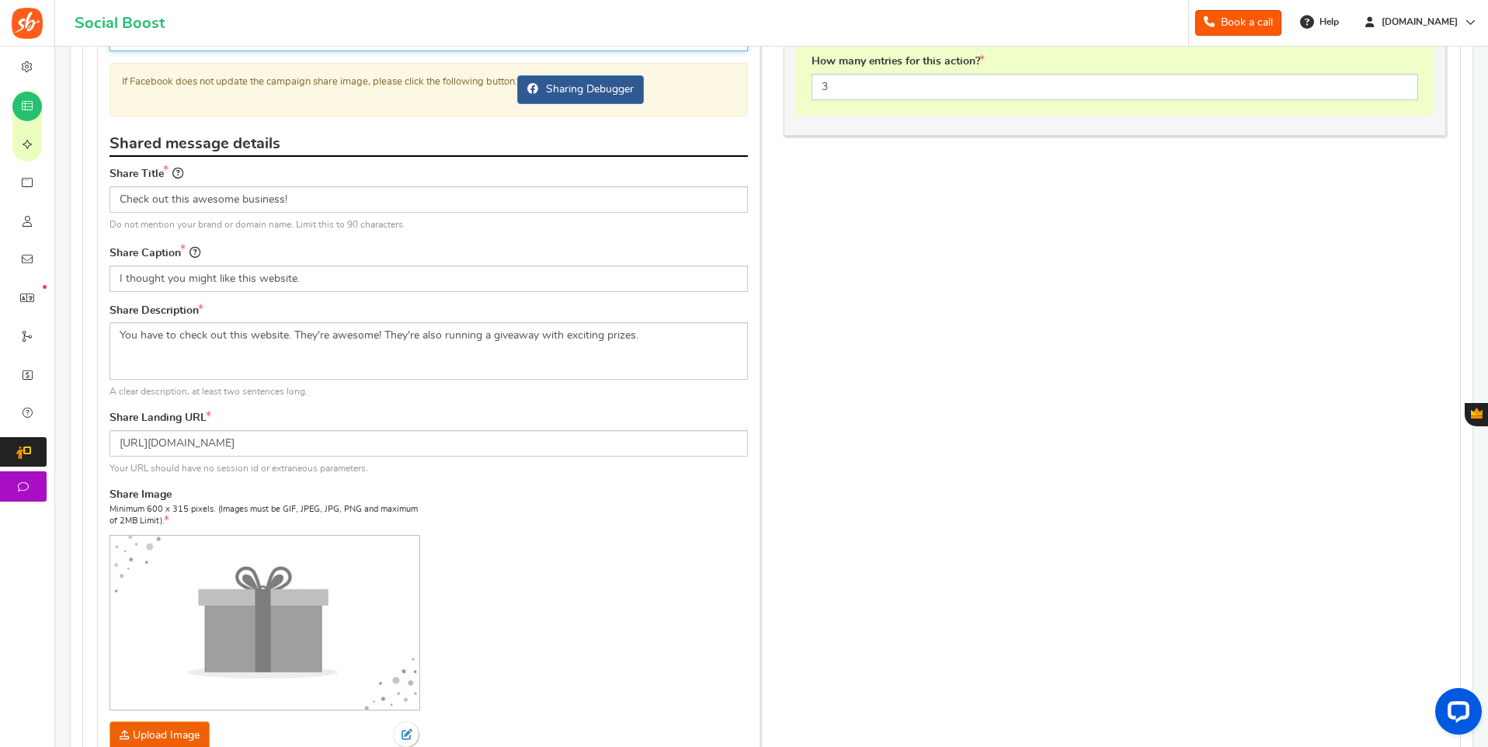
scroll to position [875, 0]
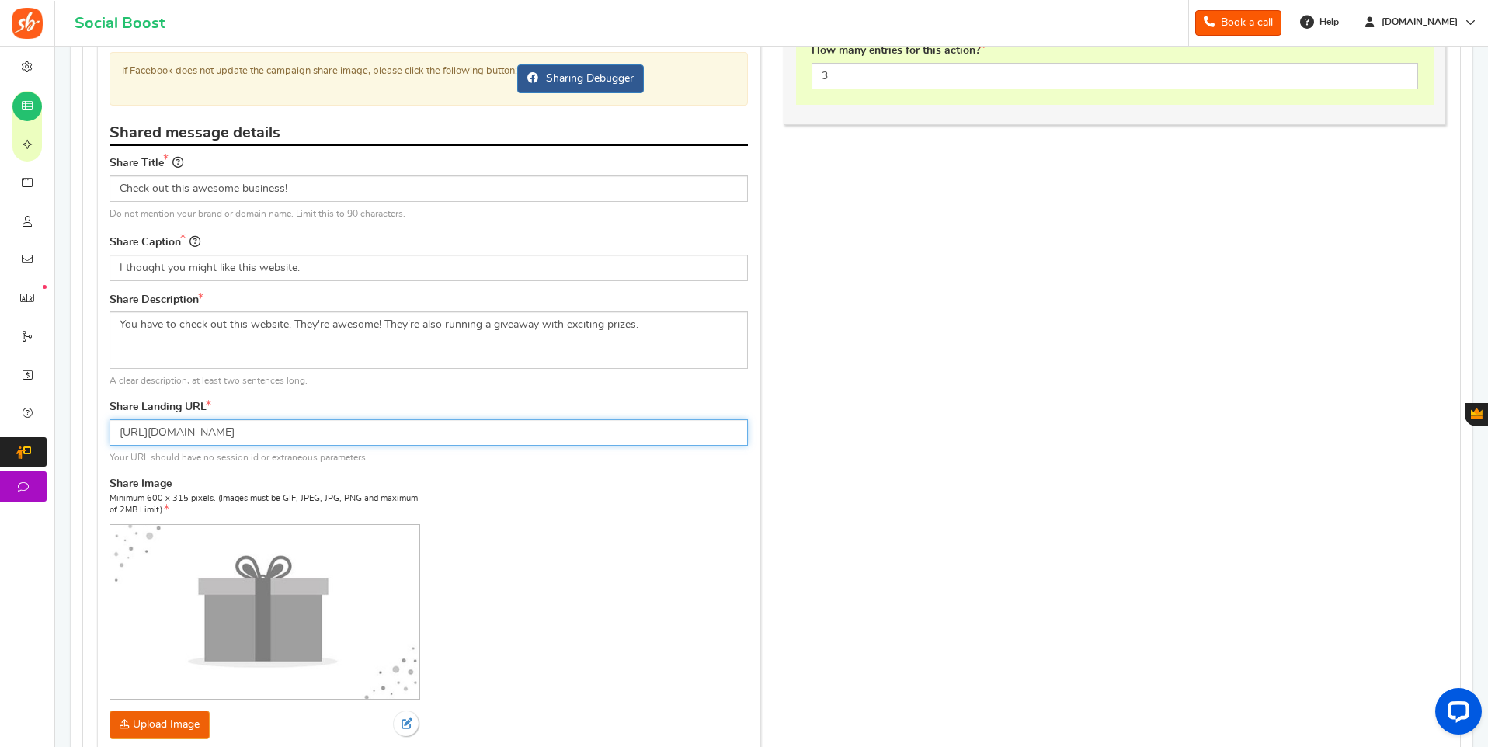
click at [244, 437] on input "[URL][DOMAIN_NAME]" at bounding box center [428, 432] width 638 height 26
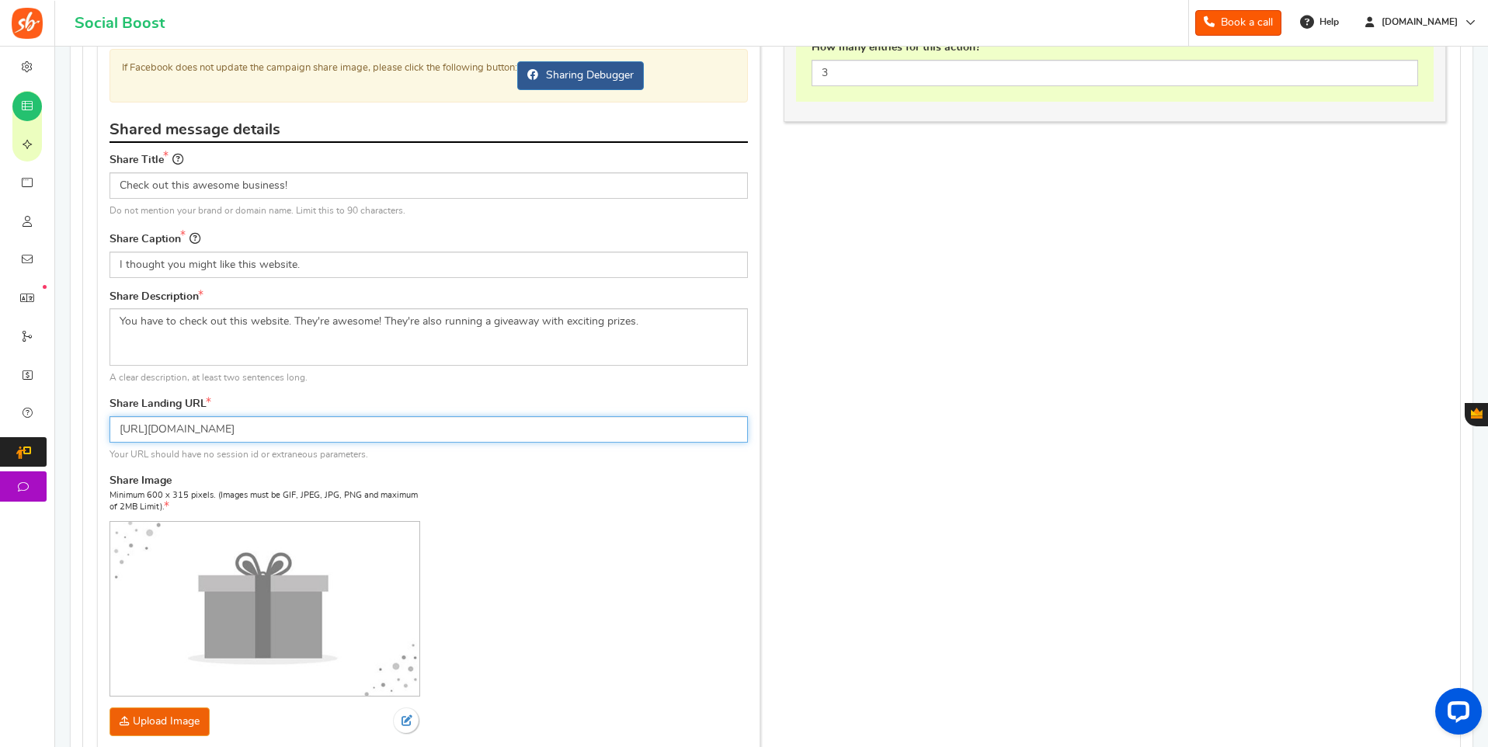
paste input "[DOMAIN_NAME][URL]"
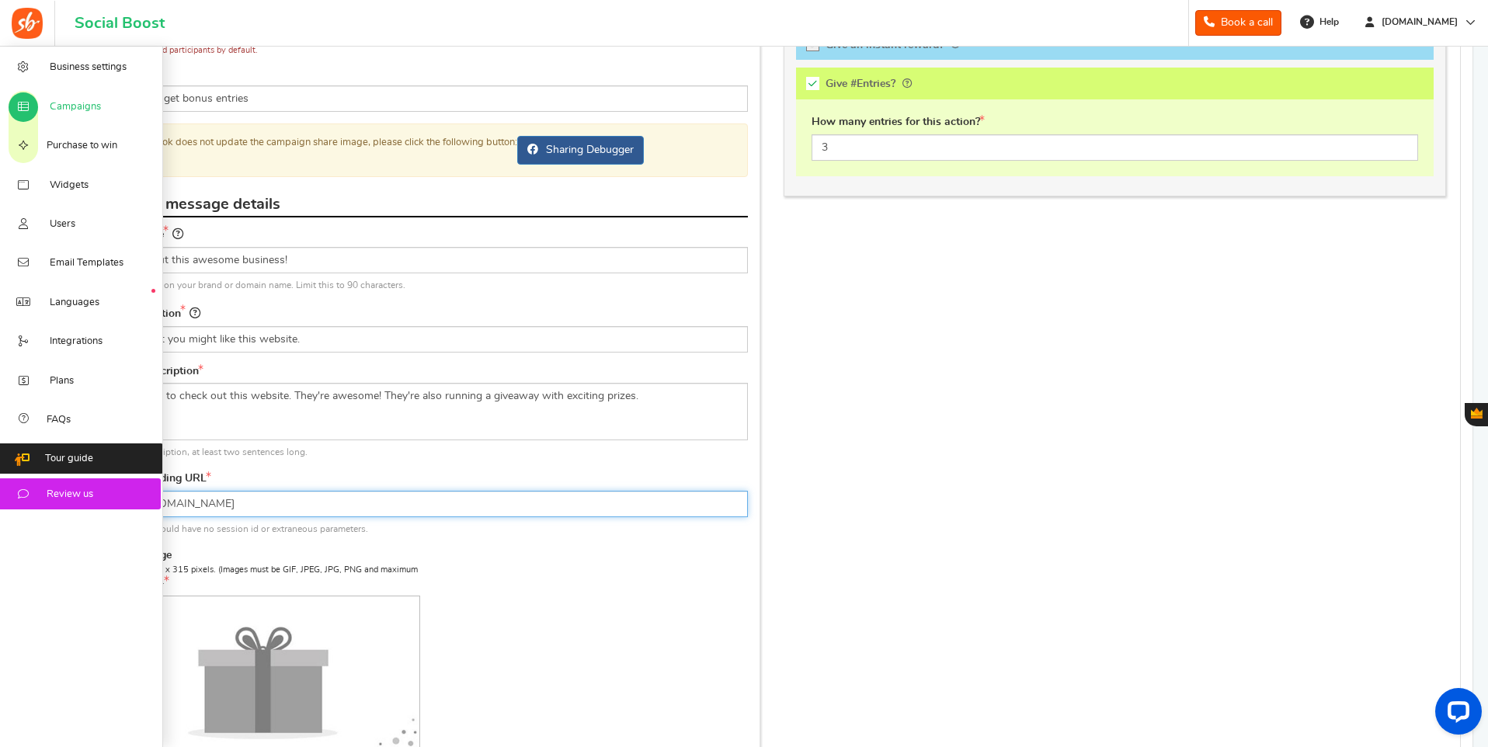
scroll to position [804, 0]
drag, startPoint x: 283, startPoint y: 504, endPoint x: 29, endPoint y: 490, distance: 255.1
click at [29, 490] on div "Business settings Campaigns Purchase to win Widgets Widget Tab Widgets Users Un…" at bounding box center [744, 442] width 1488 height 2401
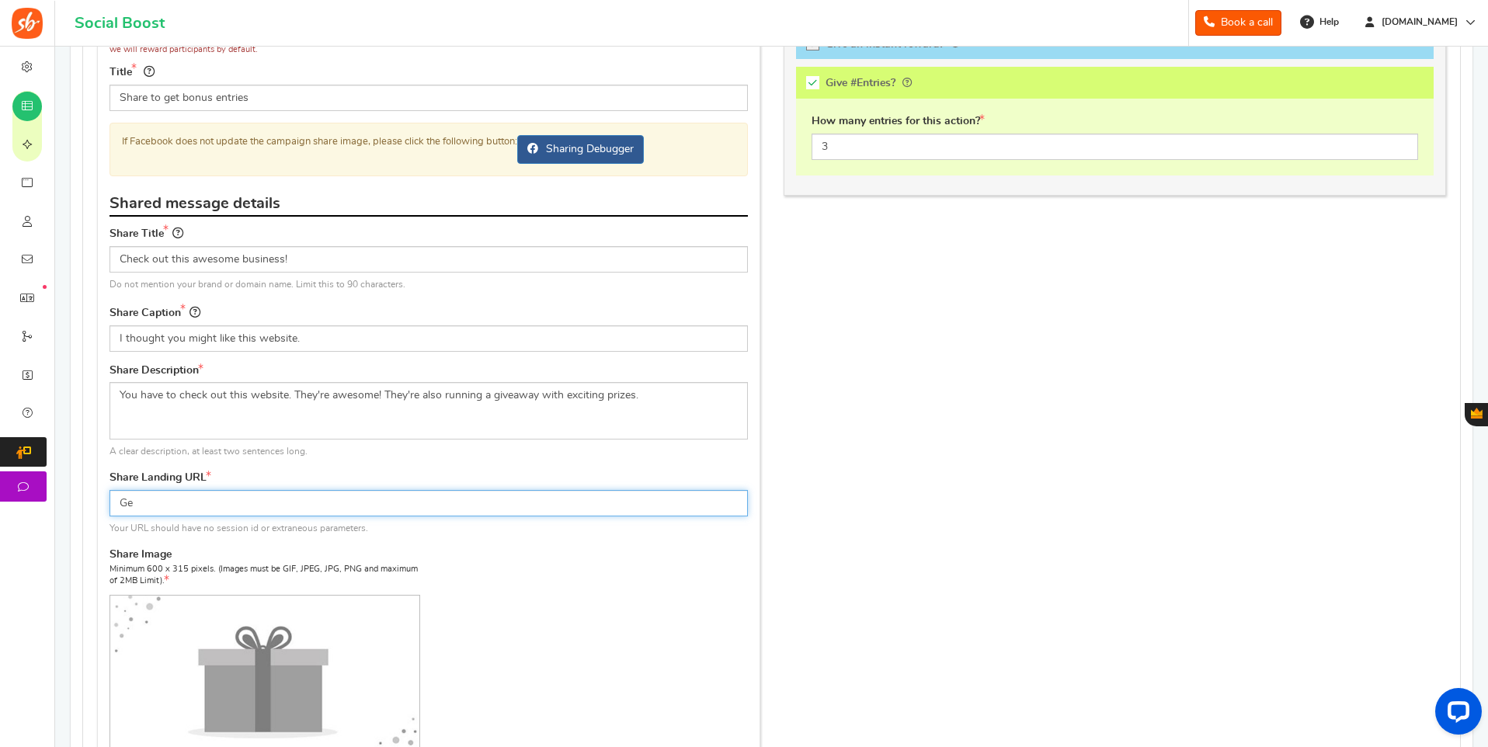
type input "G"
type input "s"
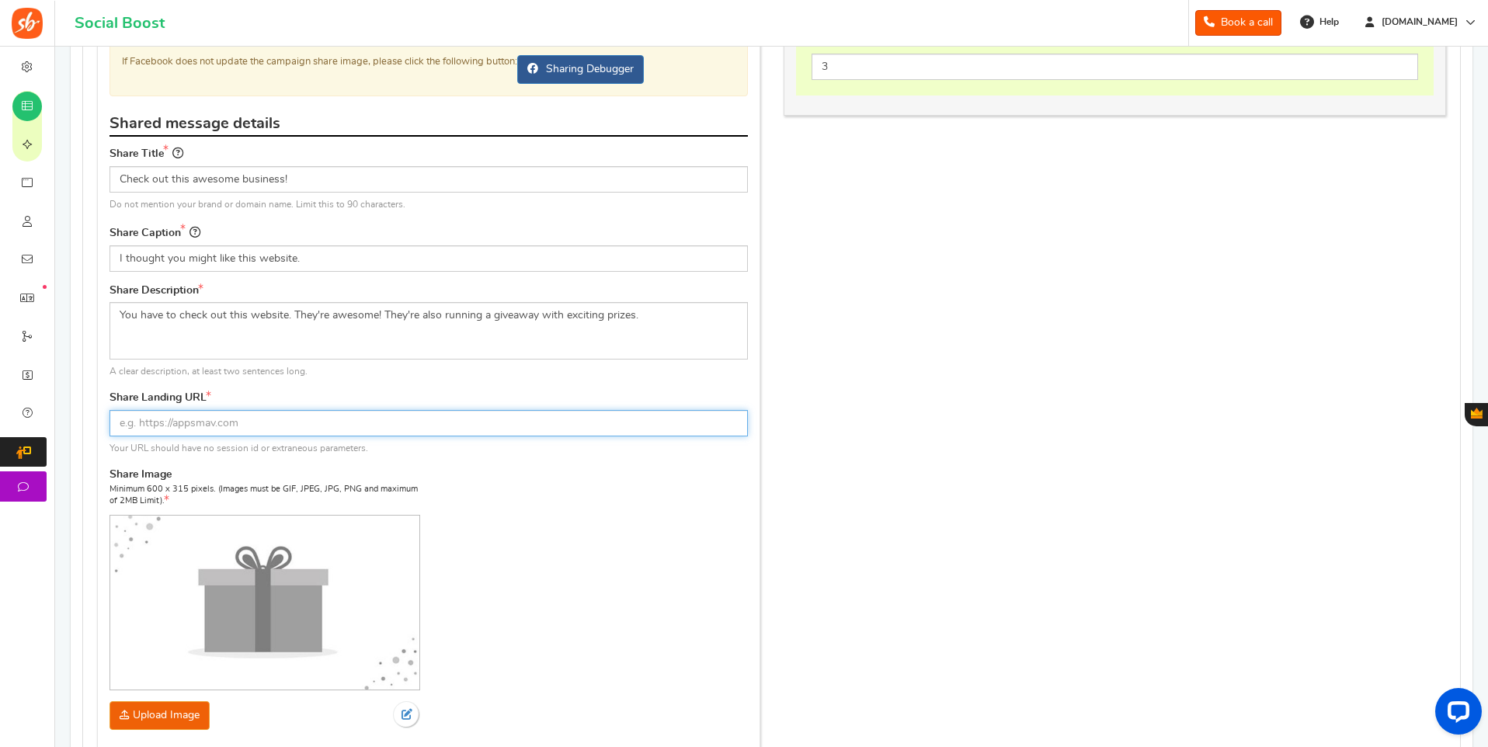
scroll to position [1038, 0]
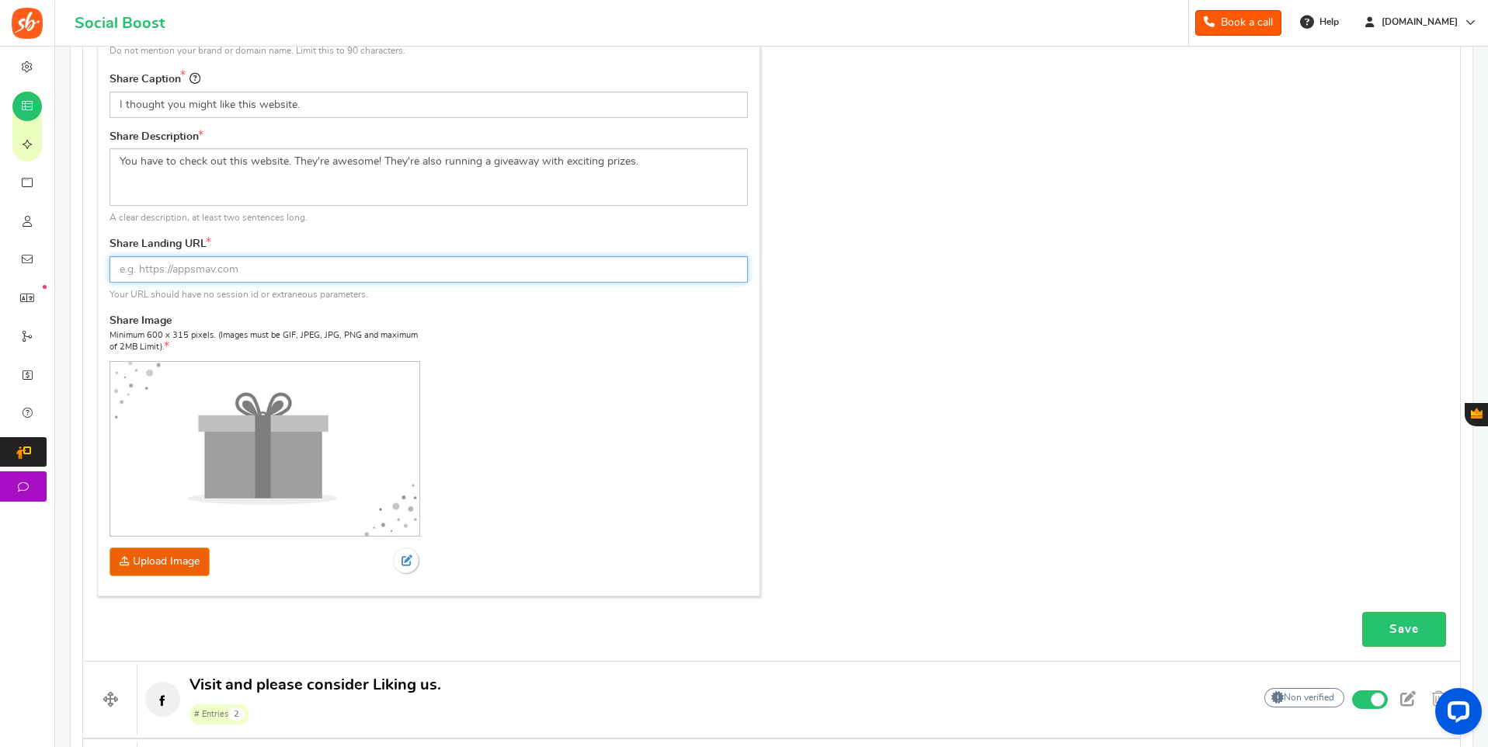
paste input "[URL][DOMAIN_NAME]"
type input "[URL][DOMAIN_NAME]"
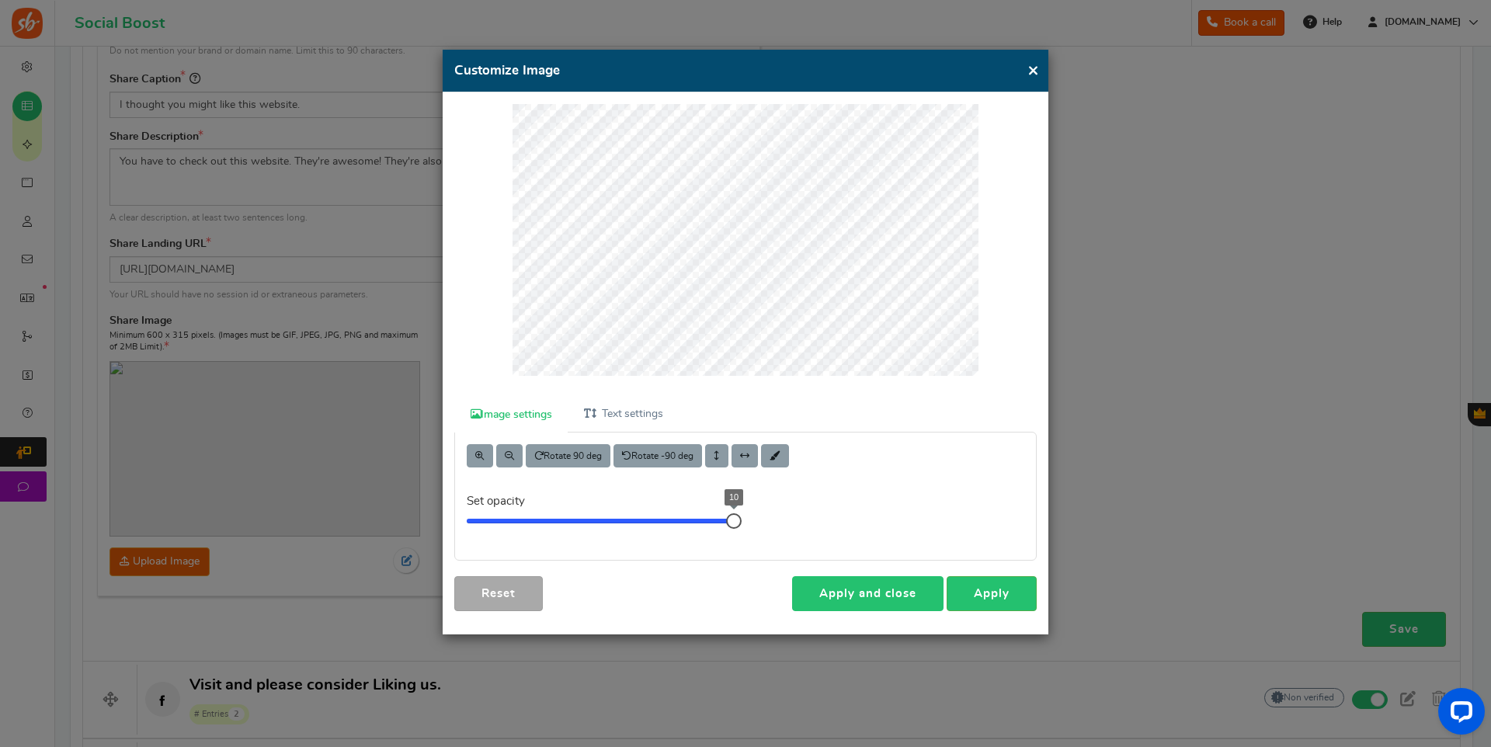
click at [902, 596] on link "Apply and close" at bounding box center [867, 593] width 151 height 35
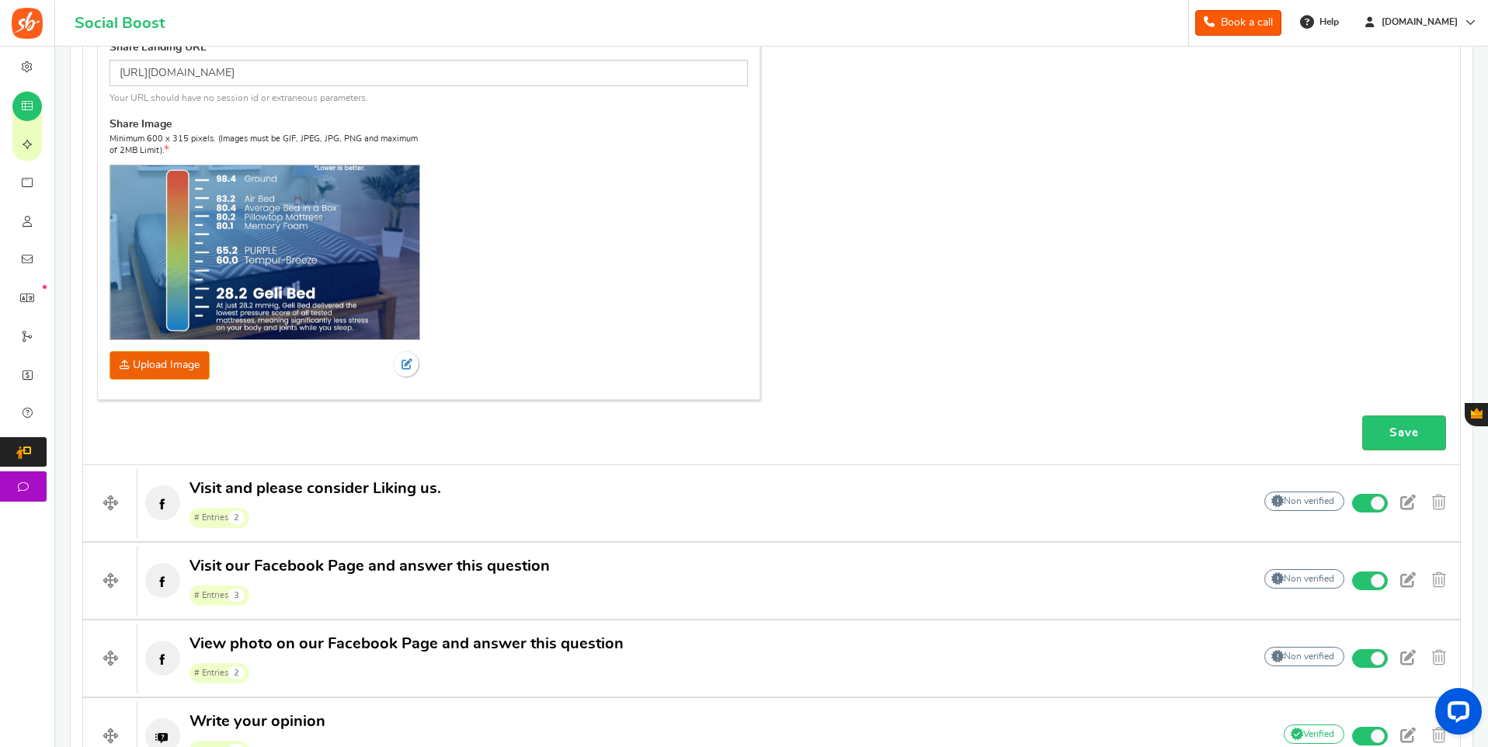
scroll to position [1291, 0]
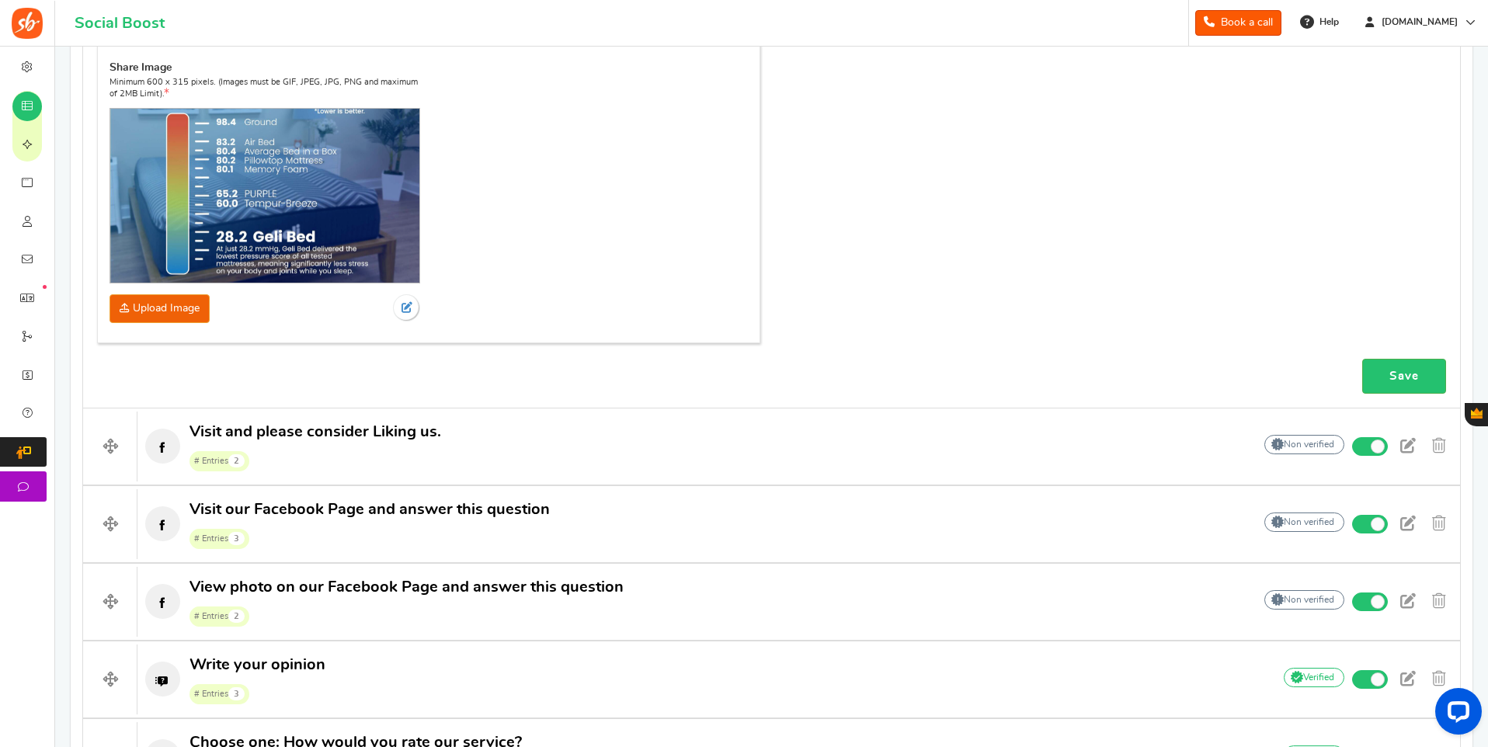
click at [367, 440] on span "Visit and please consider Liking us. # Entries 2" at bounding box center [315, 447] width 252 height 50
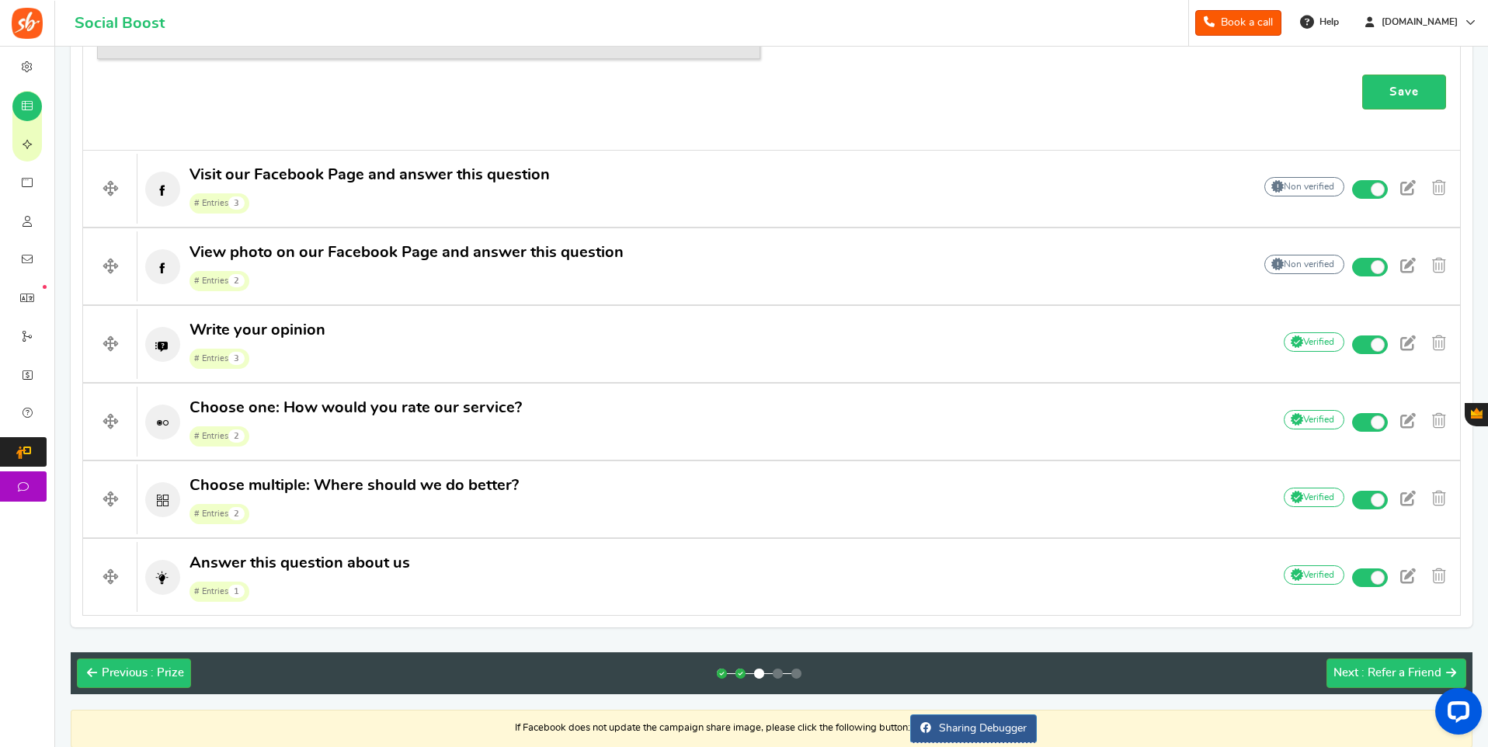
scroll to position [591, 0]
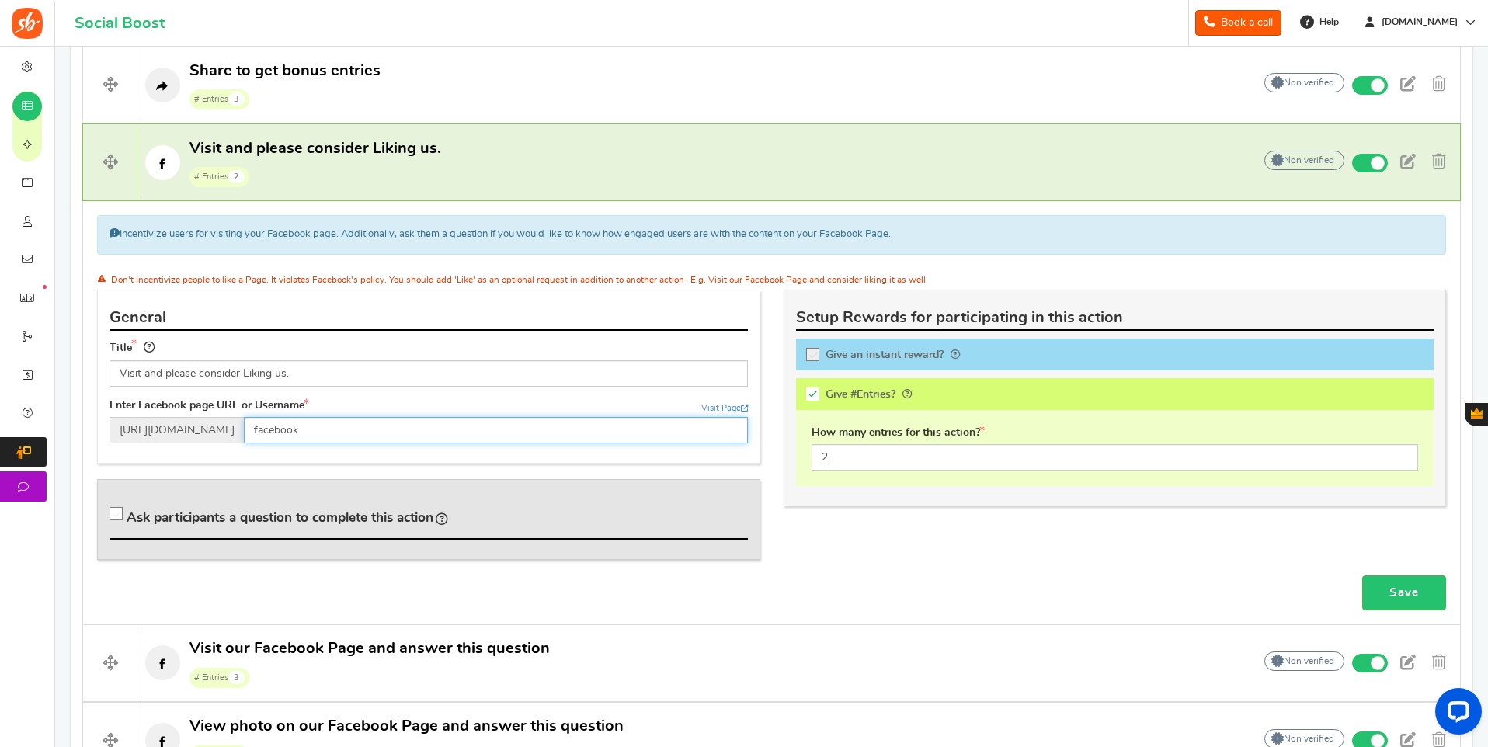
drag, startPoint x: 345, startPoint y: 433, endPoint x: 235, endPoint y: 422, distance: 110.8
click at [235, 422] on div "[URL][DOMAIN_NAME] facebook" at bounding box center [428, 430] width 638 height 26
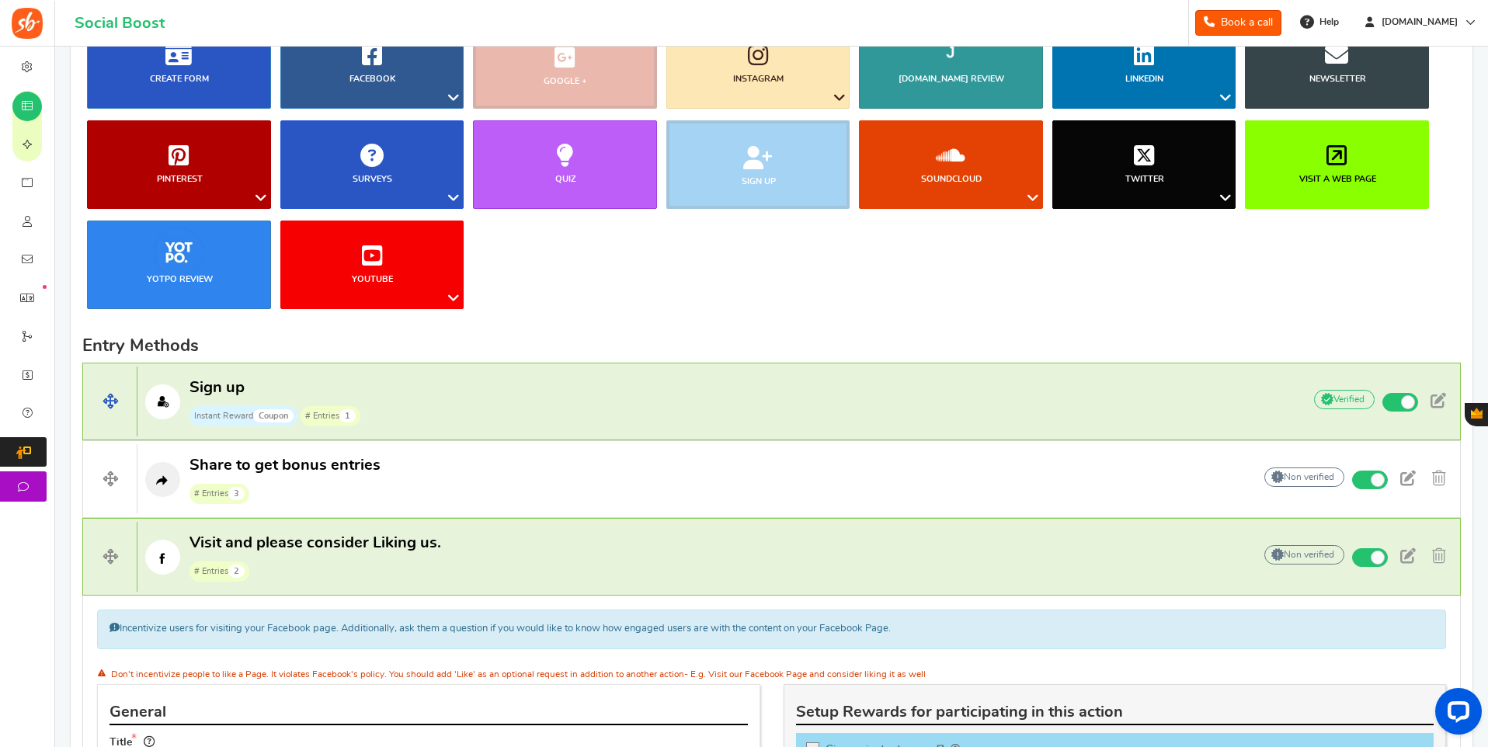
scroll to position [190, 0]
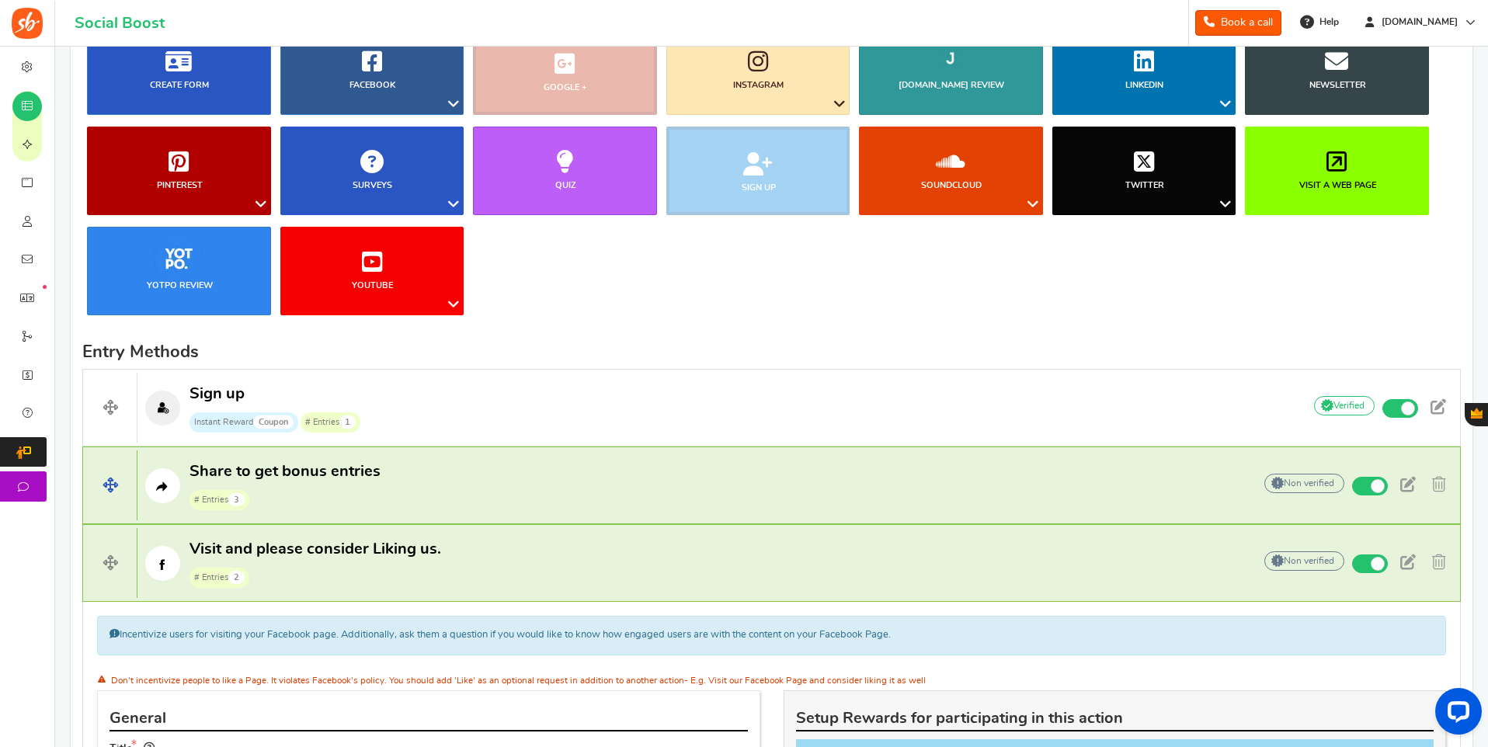
type input "gelisleep"
click at [393, 447] on h4 "Share to get bonus entries # Entries 3 Add Your API credentials Non verified Du…" at bounding box center [771, 486] width 1378 height 78
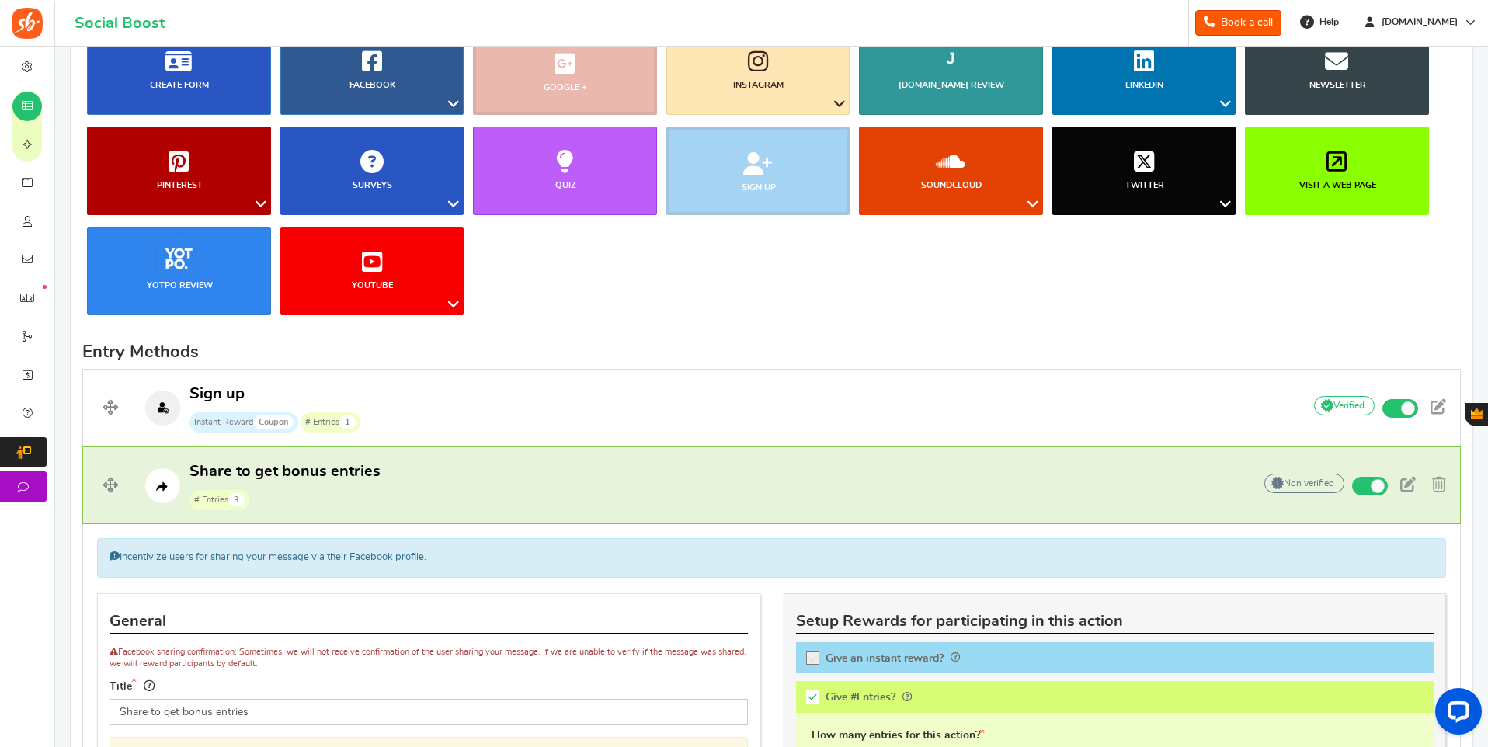
click at [813, 662] on icon at bounding box center [813, 658] width 13 height 13
click at [813, 662] on input "Give an instant reward?" at bounding box center [818, 661] width 16 height 16
checkbox input "true"
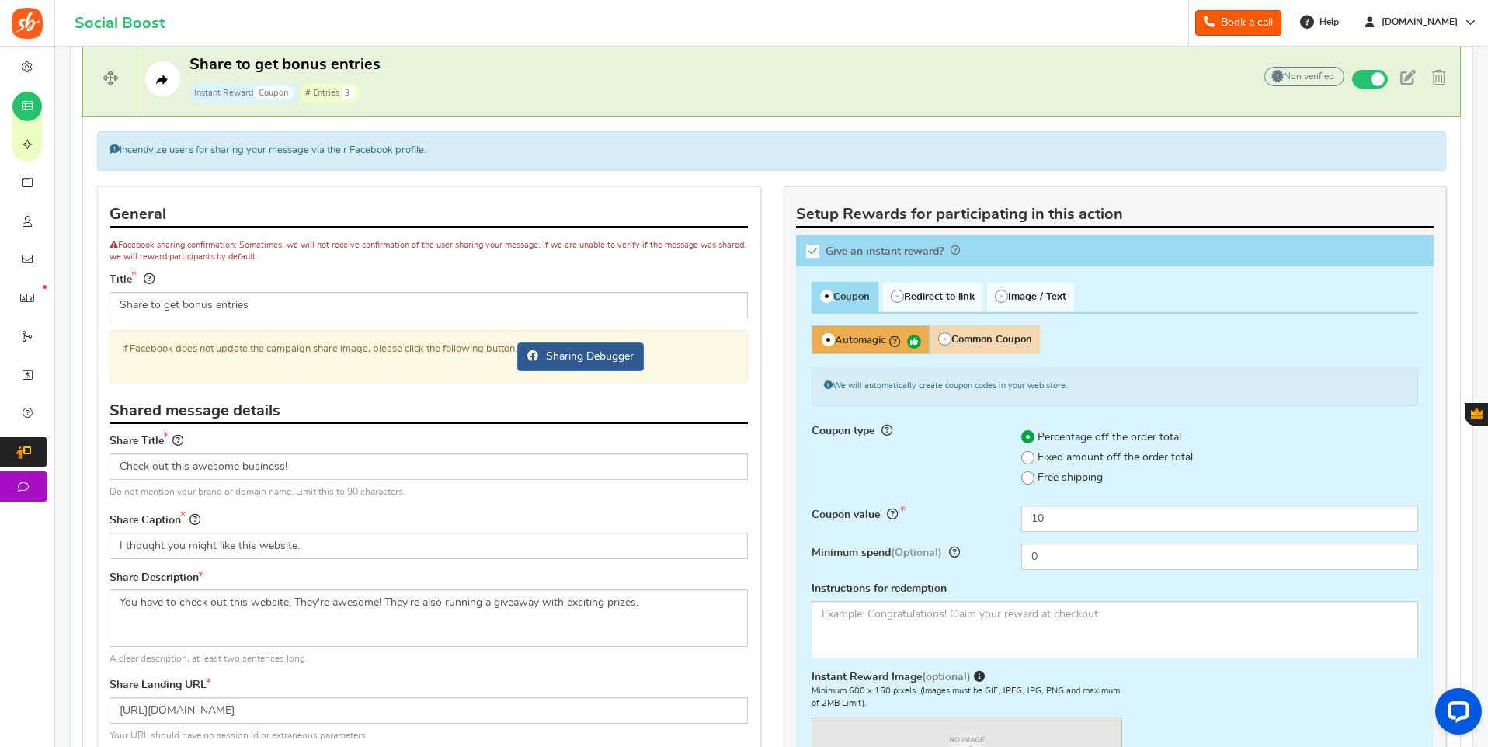
scroll to position [598, 0]
click at [996, 343] on span "Common Coupon" at bounding box center [984, 339] width 110 height 29
click at [940, 338] on input "Common Coupon" at bounding box center [934, 333] width 10 height 10
radio input "true"
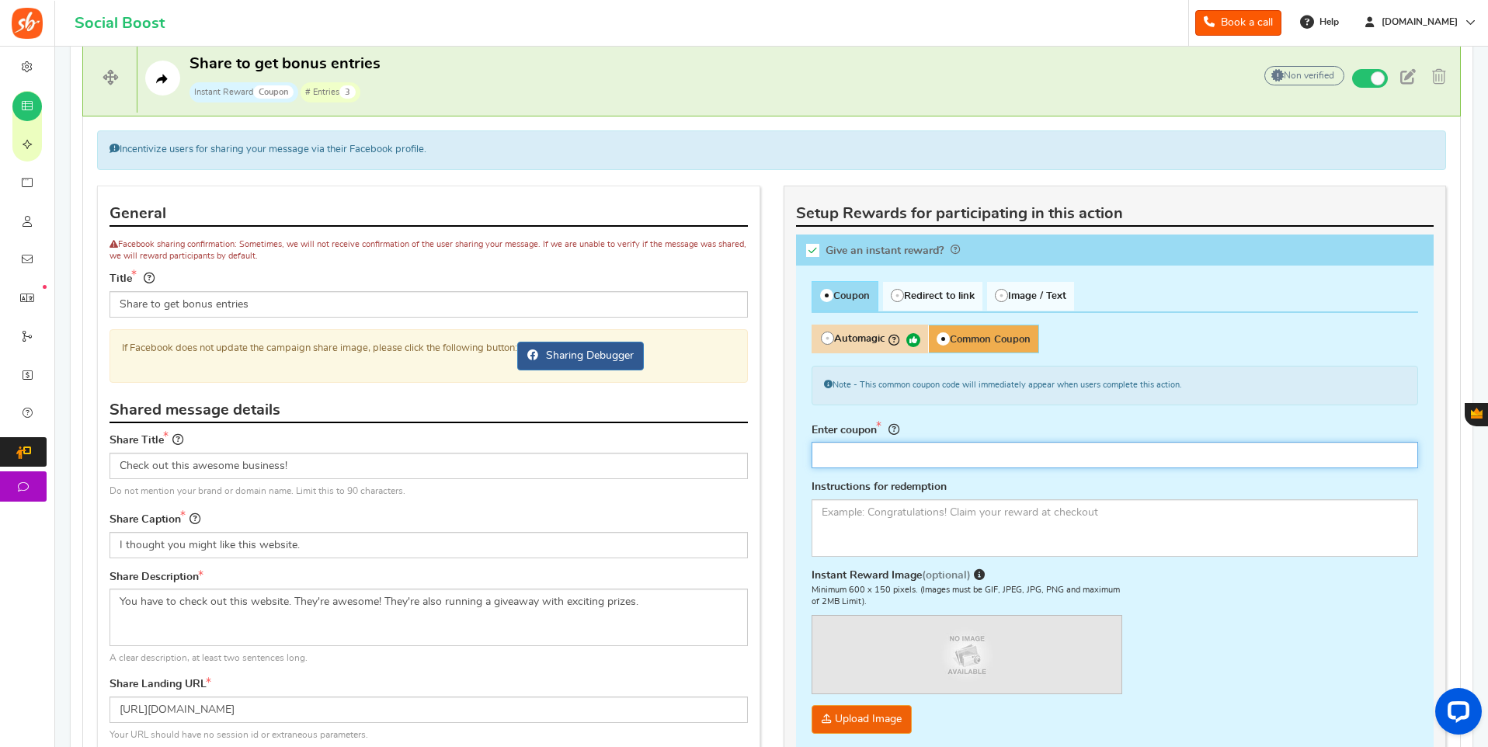
click at [867, 451] on input "text" at bounding box center [1114, 455] width 607 height 26
type input "Pink10"
click at [922, 519] on textarea at bounding box center [1114, 527] width 607 height 57
paste textarea "[URL][DOMAIN_NAME]"
type textarea "[URL][DOMAIN_NAME]"
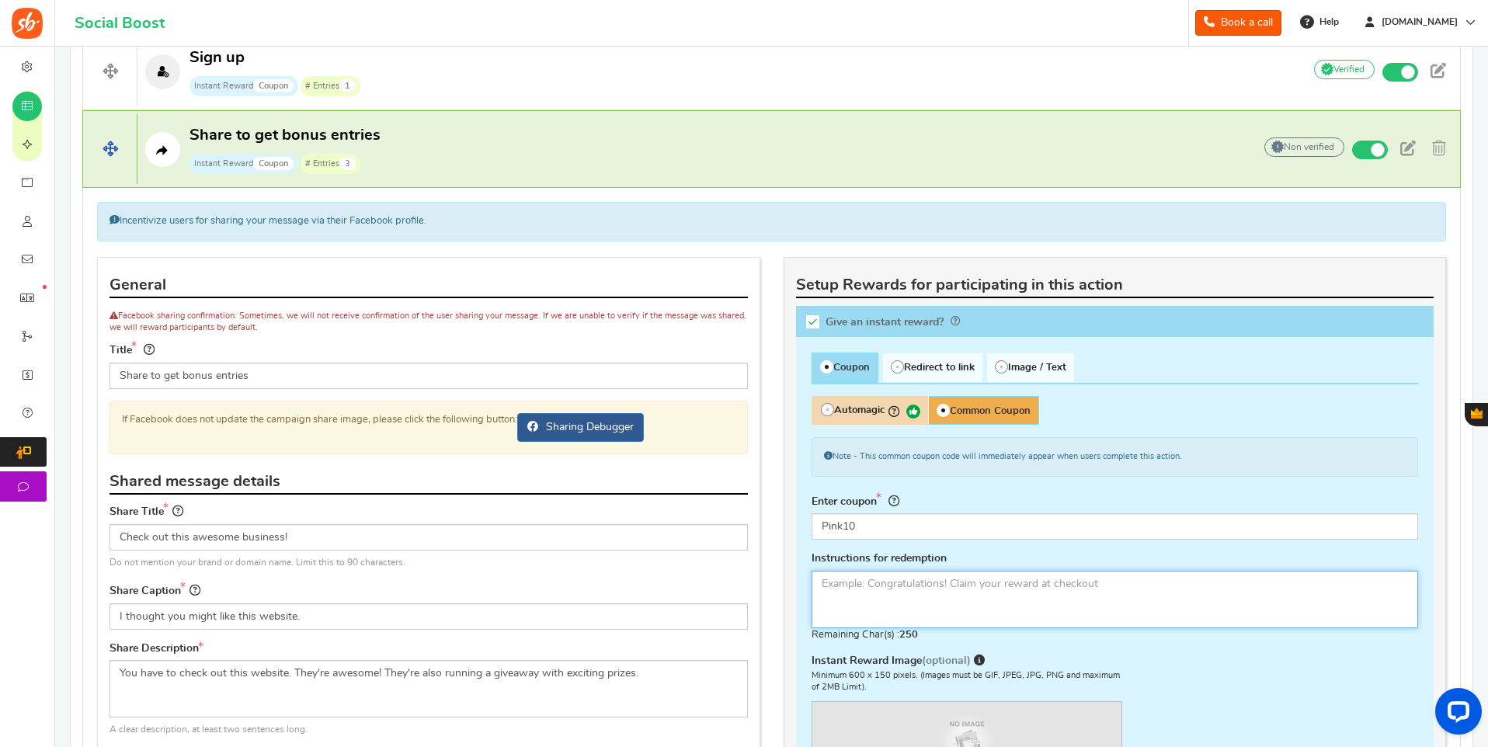
scroll to position [526, 0]
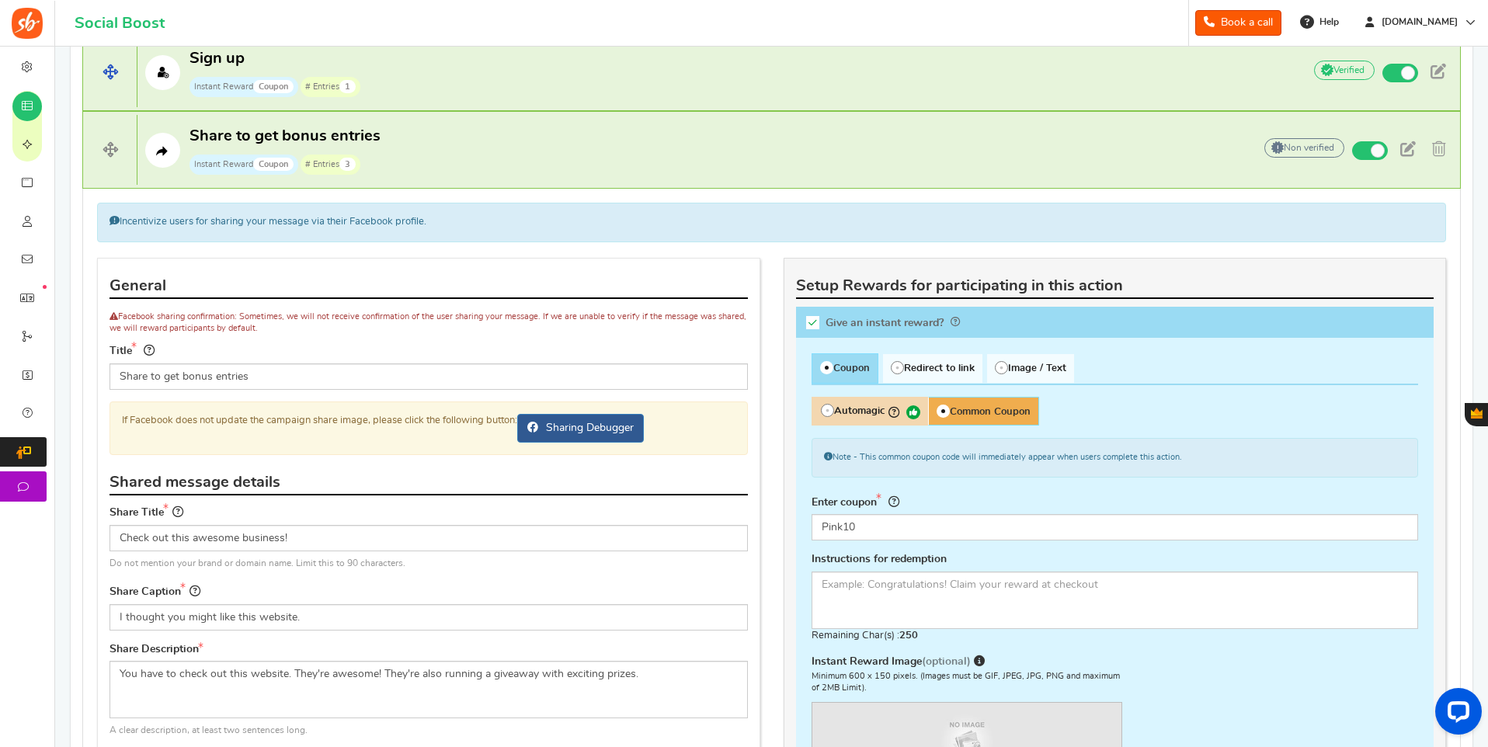
click at [500, 82] on p "Sign up Instant Reward Coupon # Entries 1" at bounding box center [711, 73] width 1149 height 50
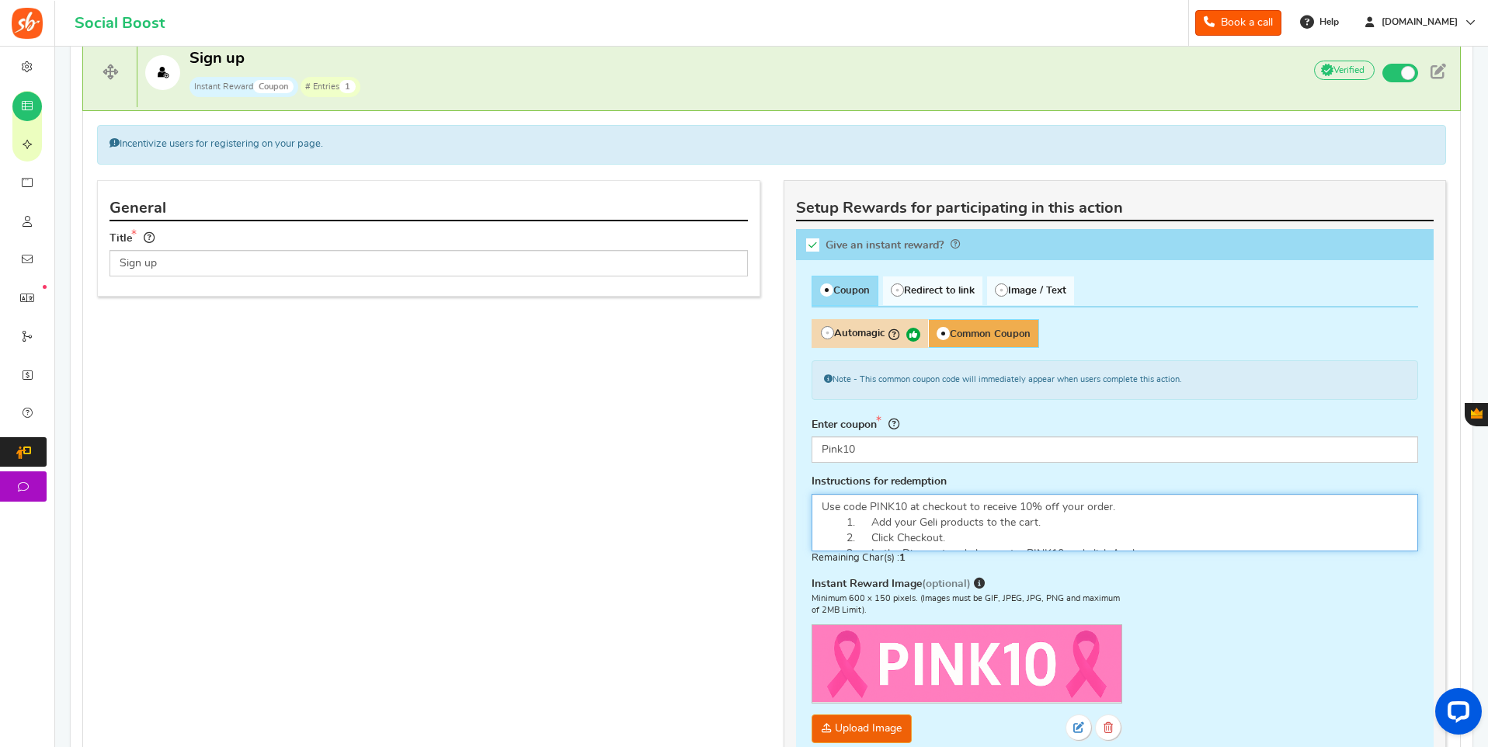
click at [961, 531] on textarea "Use code PINK10 at checkout to receive 10% off your order. 1. Add your Geli pro…" at bounding box center [1114, 522] width 607 height 57
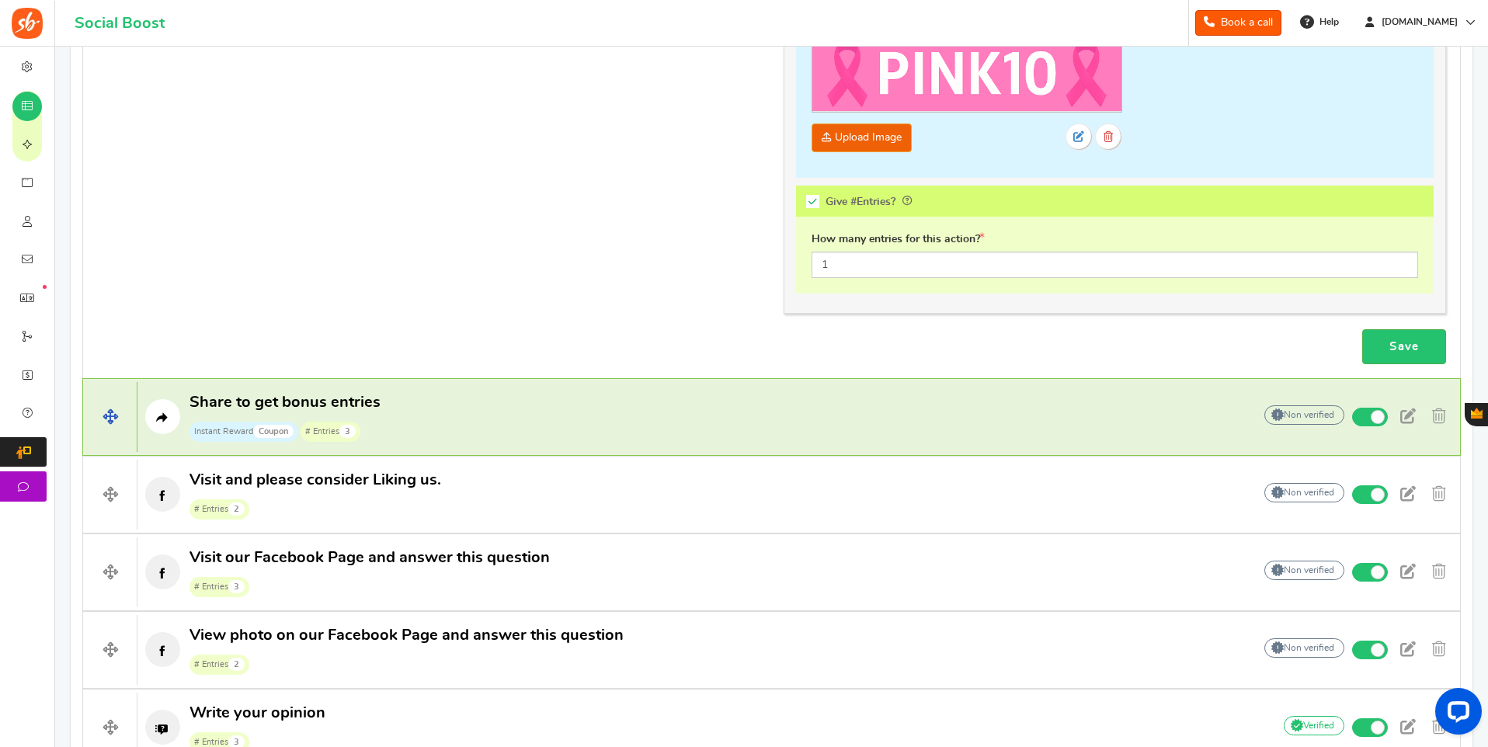
click at [490, 429] on p "Share to get bonus entries Instant Reward Coupon # Entries 3" at bounding box center [687, 417] width 1100 height 50
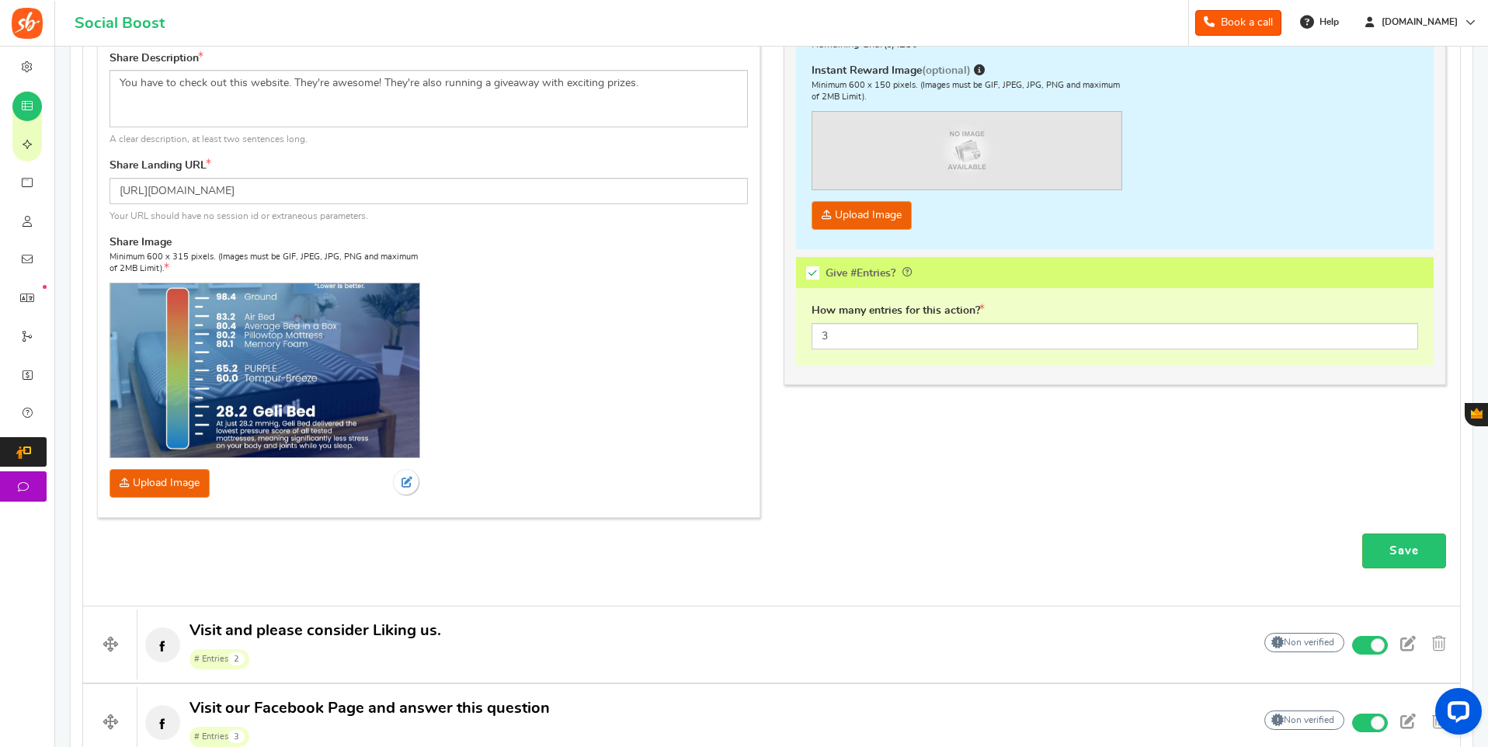
scroll to position [529, 0]
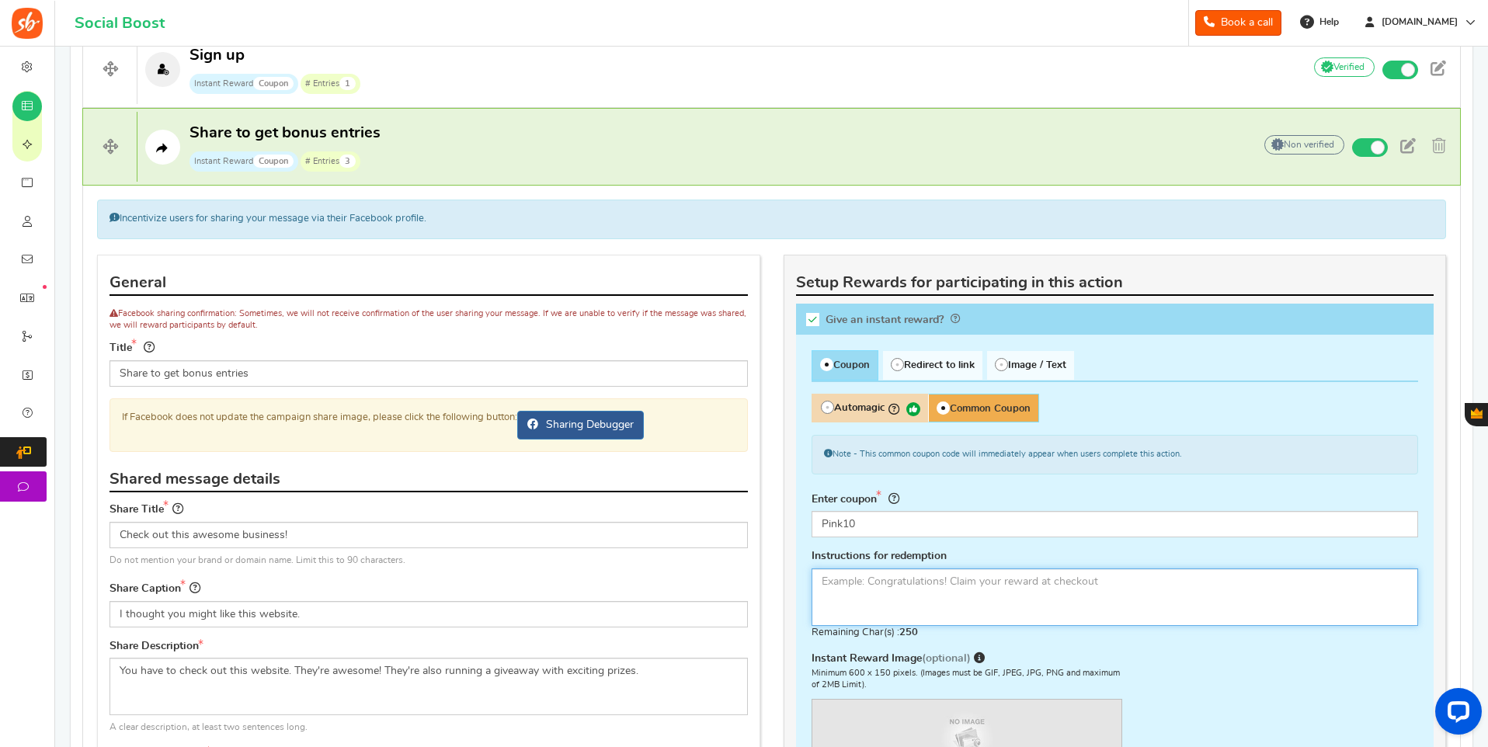
click at [971, 584] on textarea at bounding box center [1114, 596] width 607 height 57
paste textarea "Use code PINK10 at checkout to receive 10% off your order. 1. Add your Geli pro…"
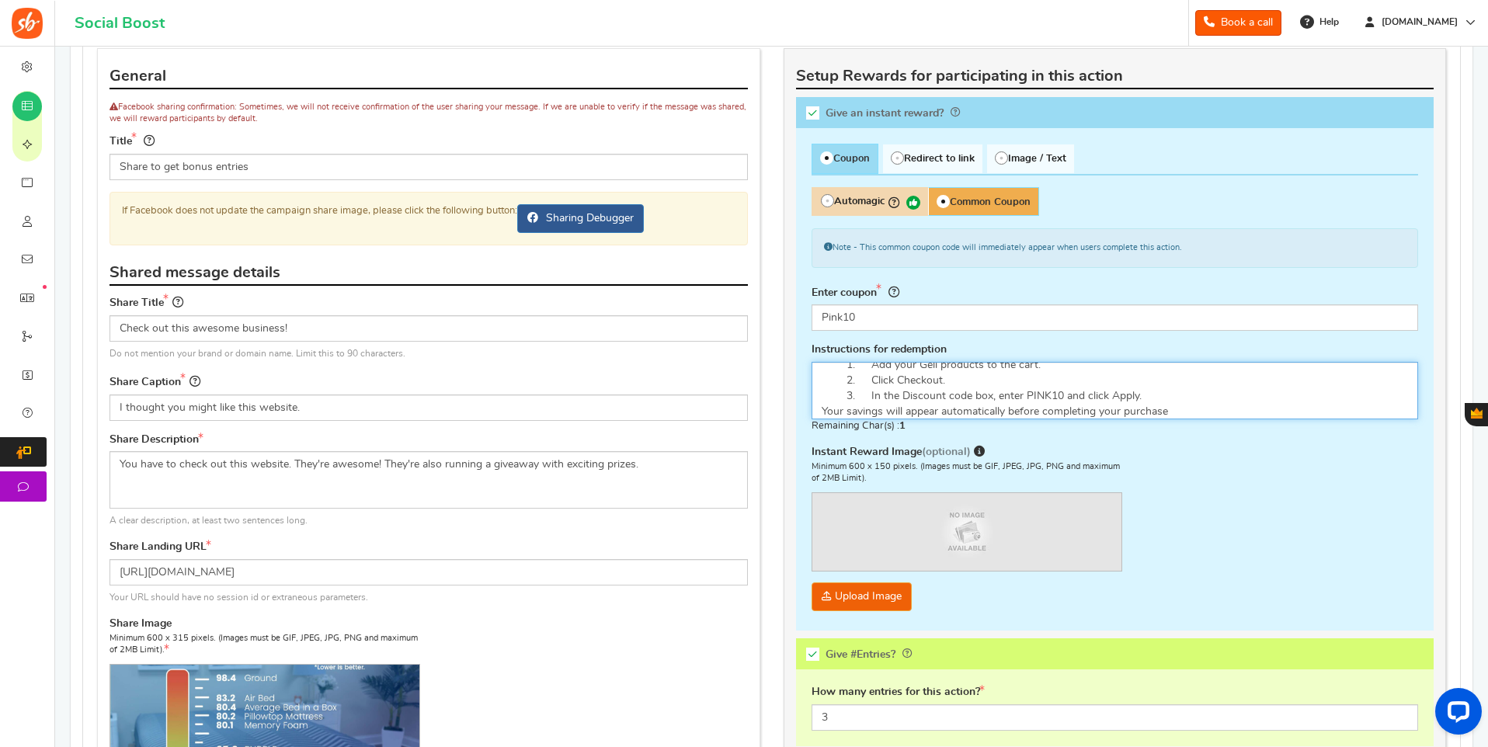
scroll to position [737, 0]
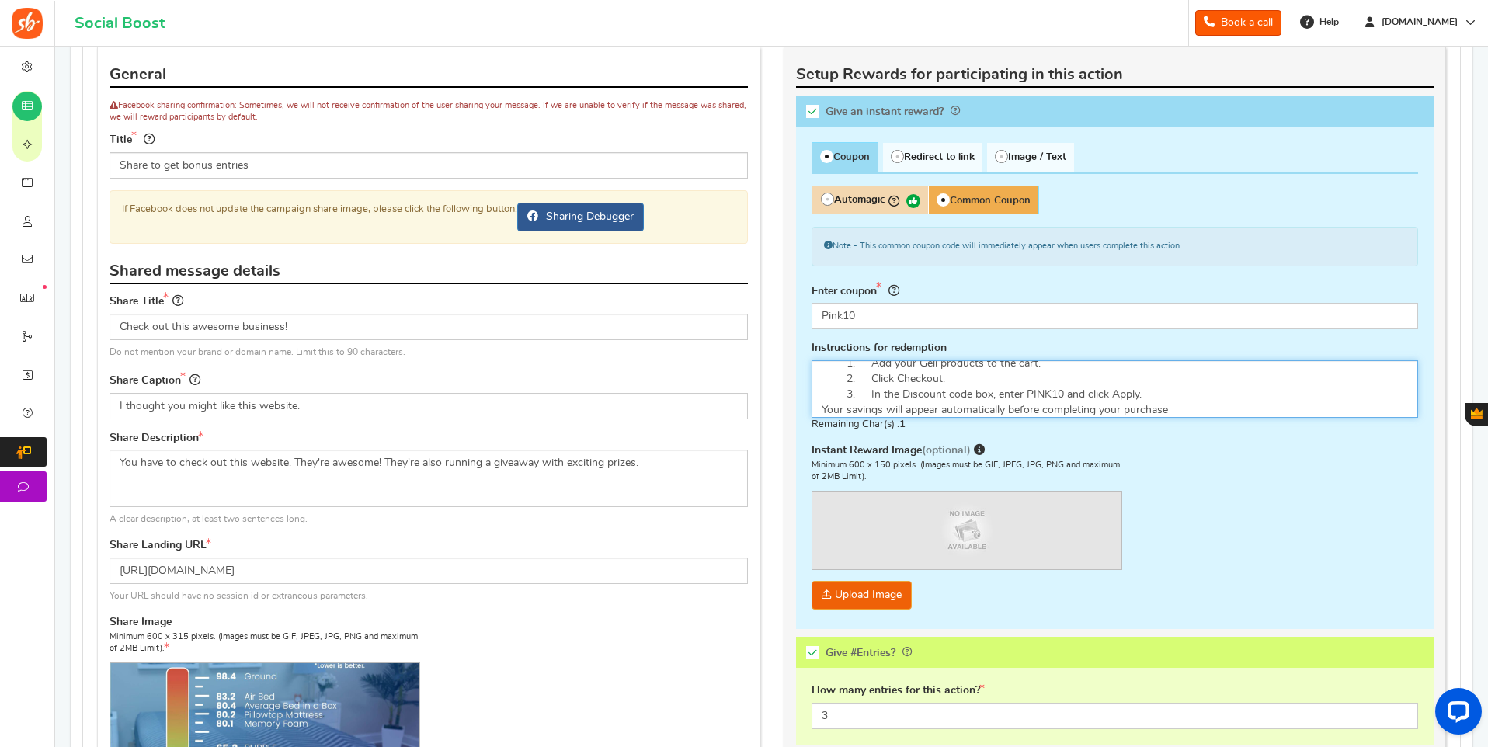
type textarea "Use code PINK10 at checkout to receive 10% off your order. 1. Add your Geli pro…"
click at [1009, 530] on img at bounding box center [966, 531] width 309 height 78
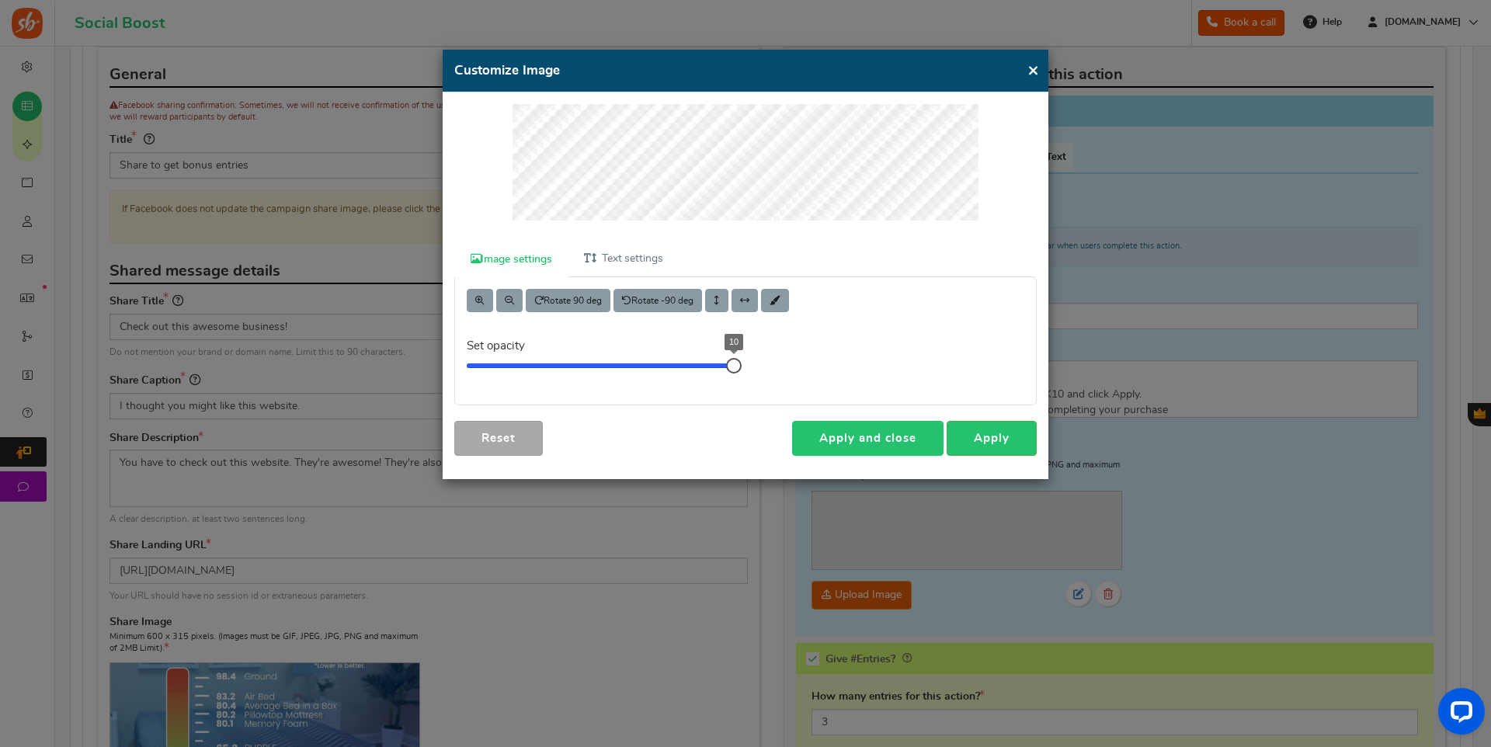
click at [867, 440] on link "Apply and close" at bounding box center [867, 438] width 151 height 35
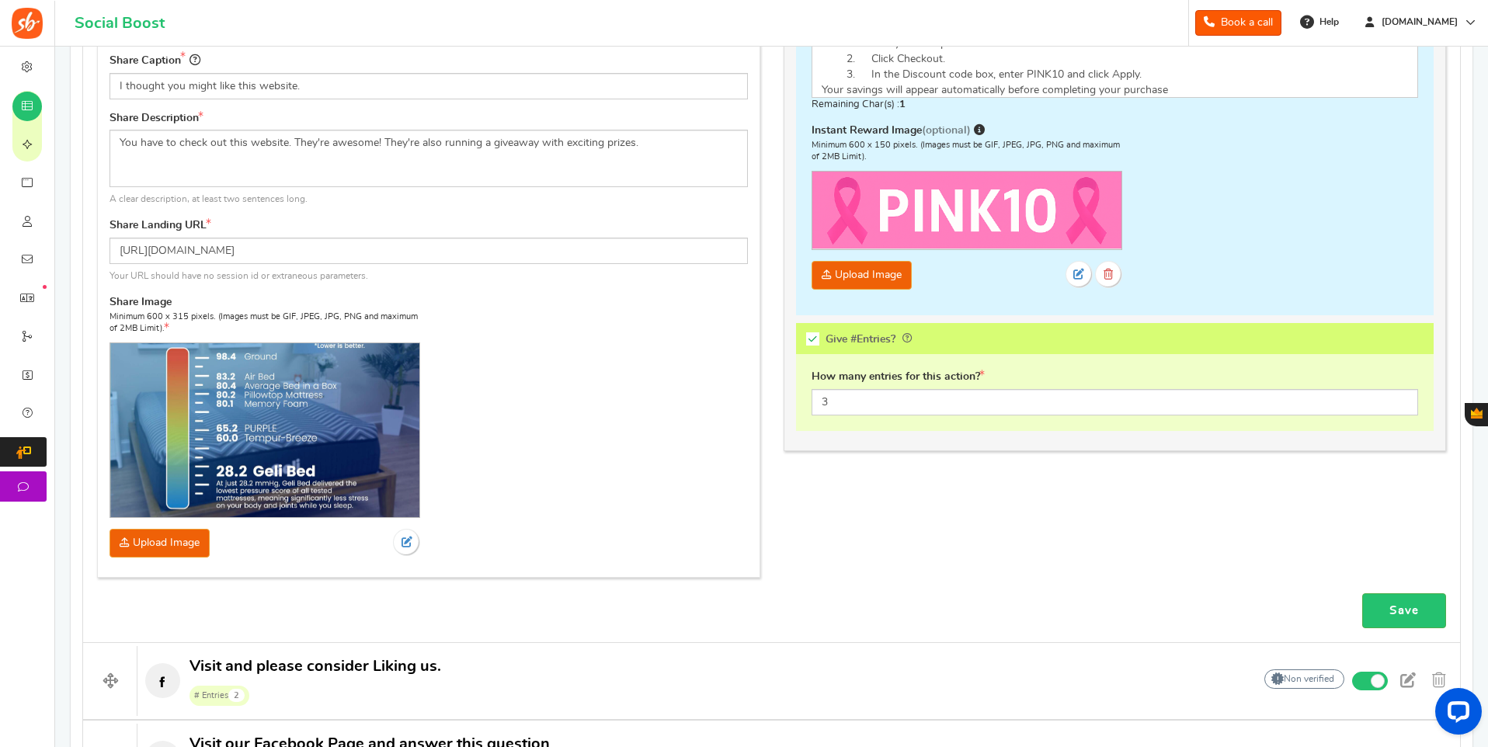
scroll to position [1236, 0]
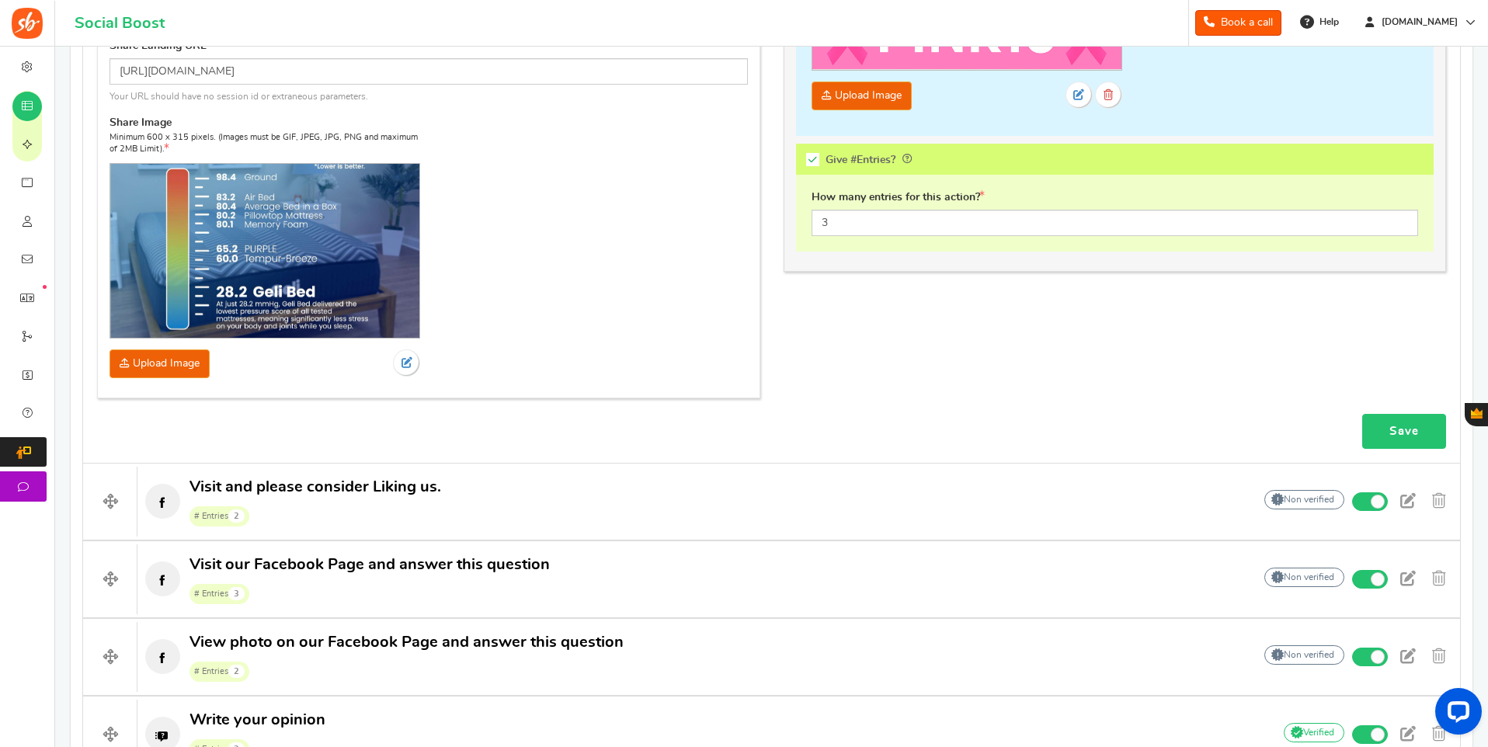
click at [1427, 424] on link "Save" at bounding box center [1404, 431] width 84 height 35
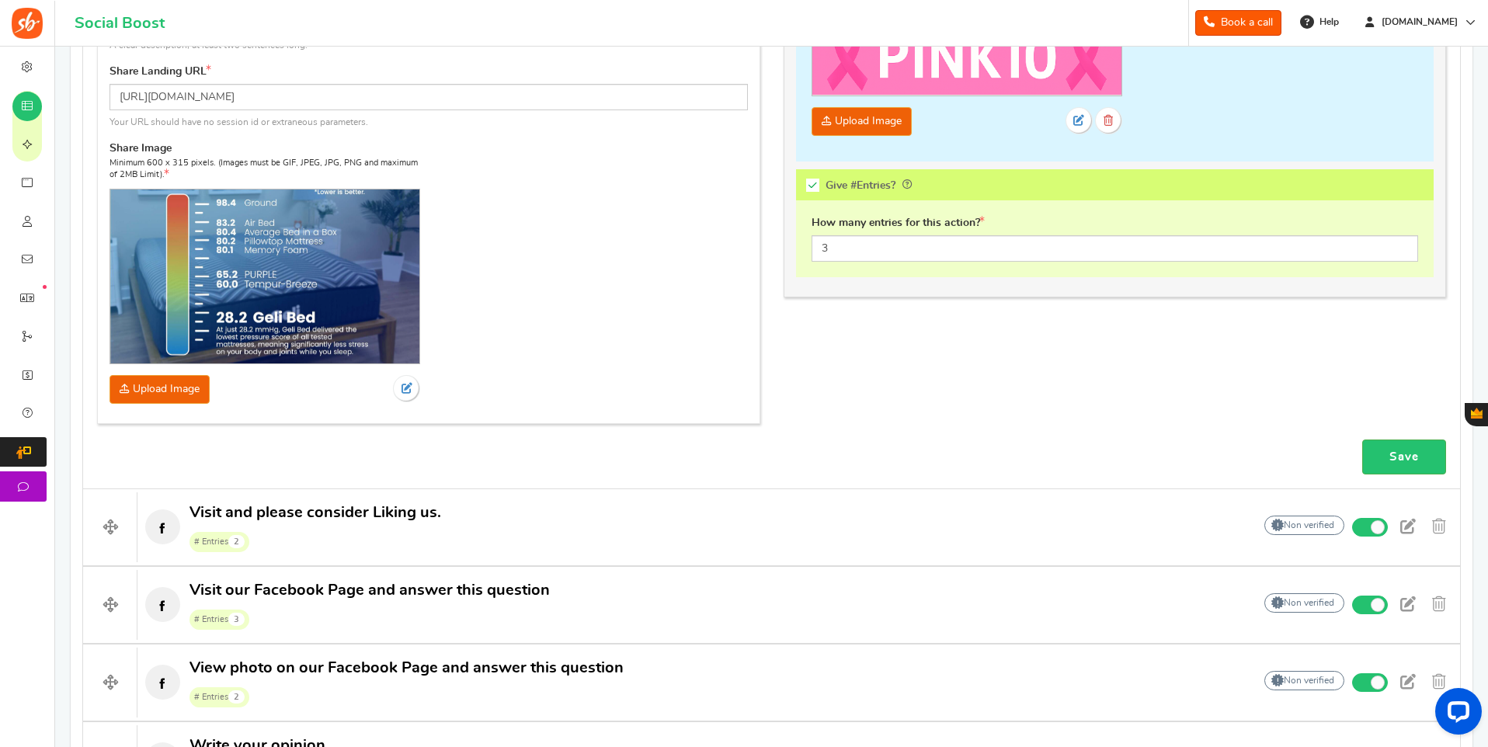
scroll to position [1294, 0]
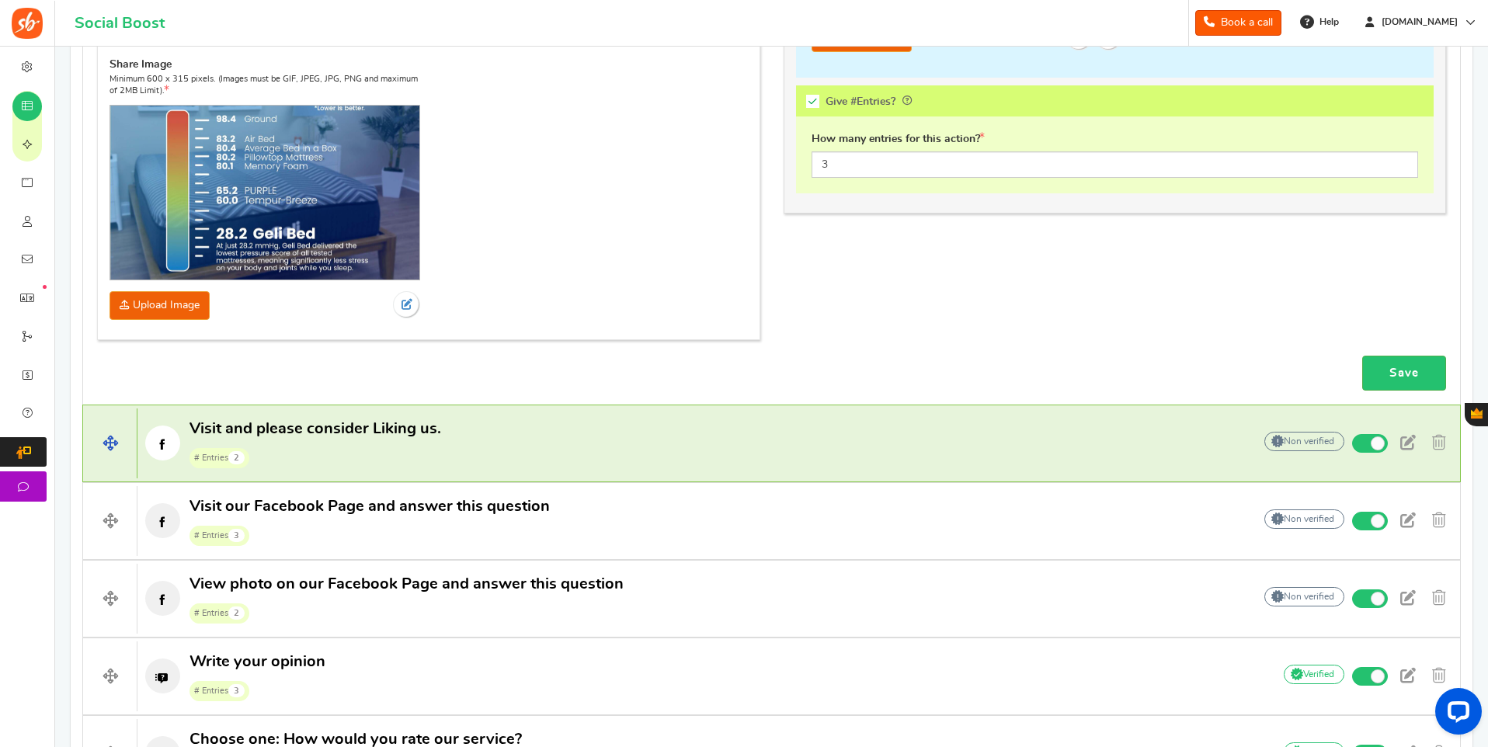
click at [443, 448] on p "Visit and please consider Liking us. # Entries 2" at bounding box center [687, 444] width 1100 height 50
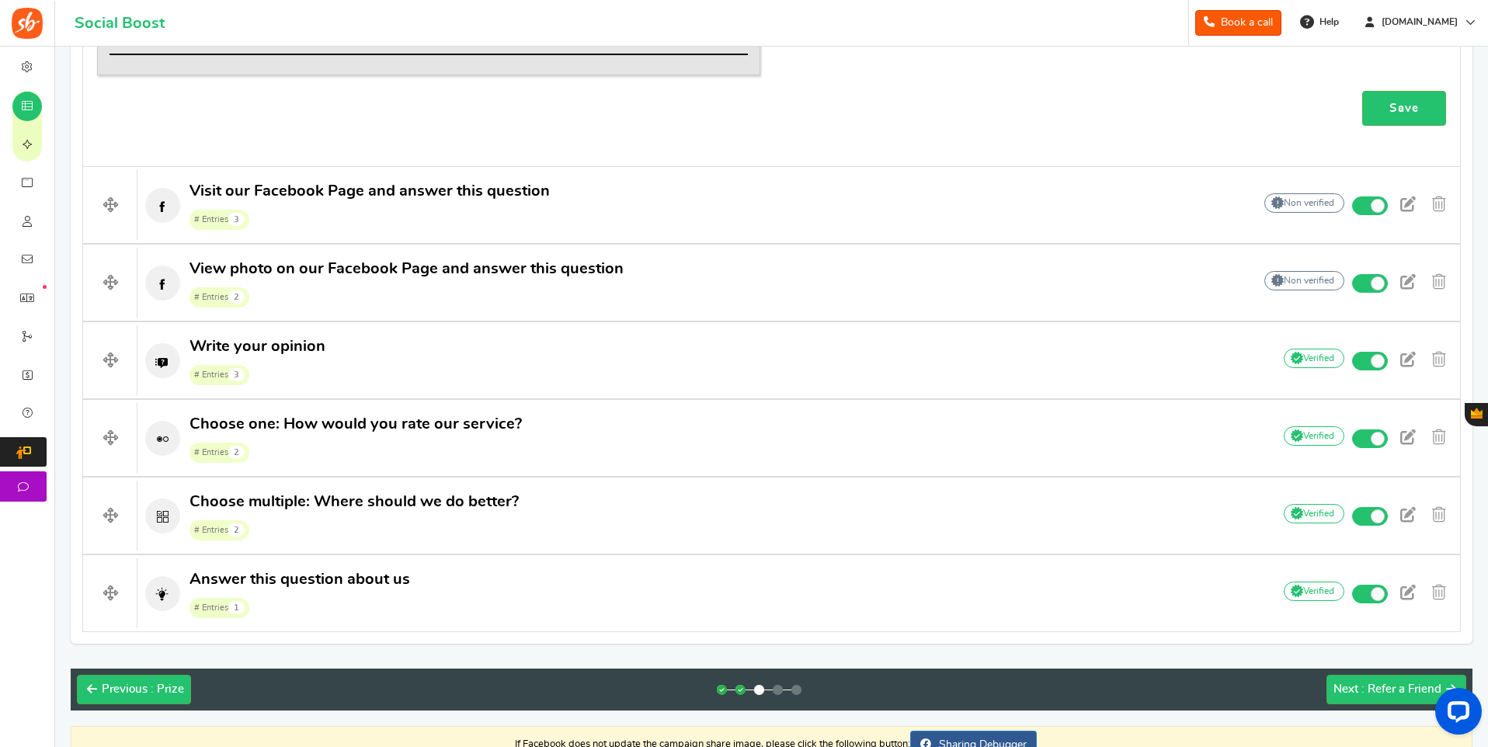
scroll to position [591, 0]
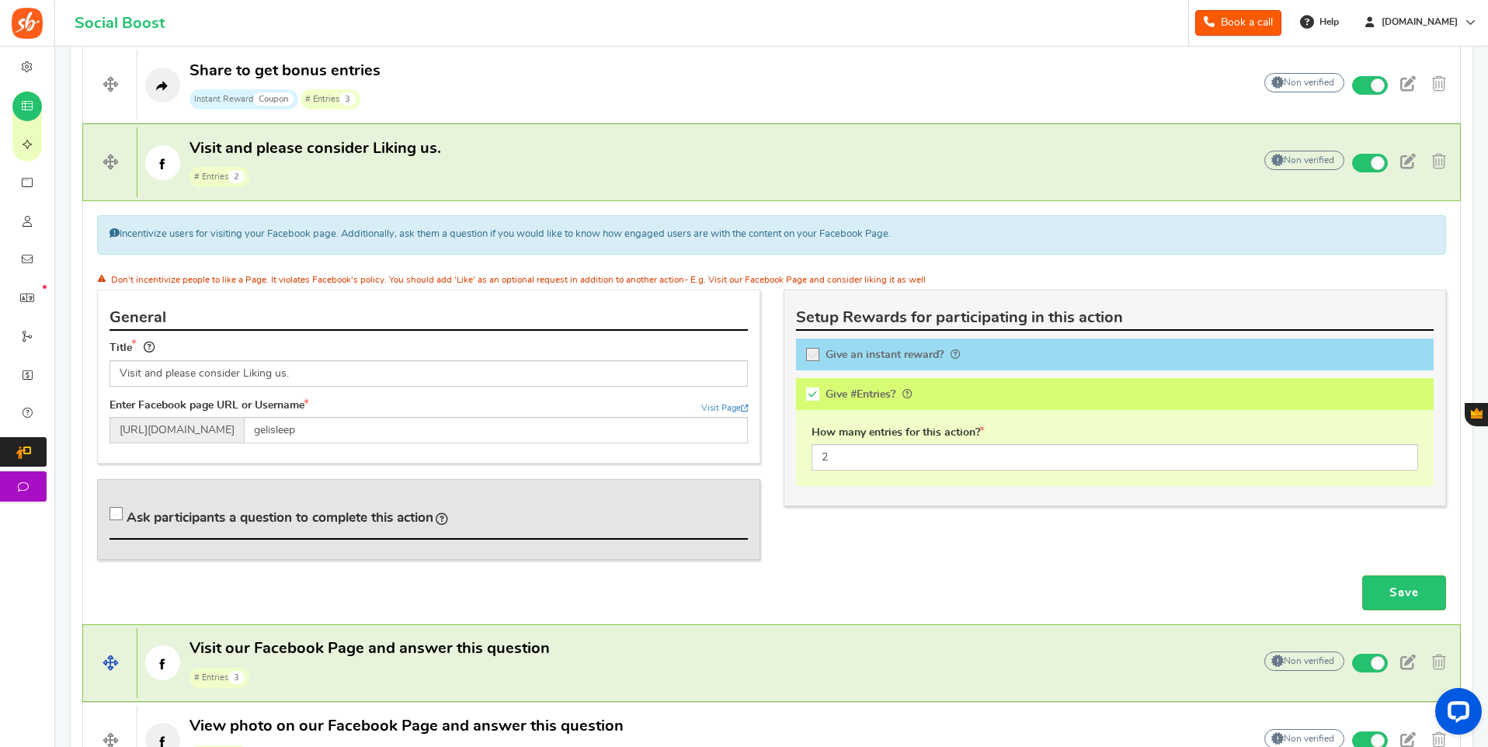
click at [304, 662] on span "Visit our Facebook Page and answer this question # Entries 3" at bounding box center [369, 663] width 360 height 50
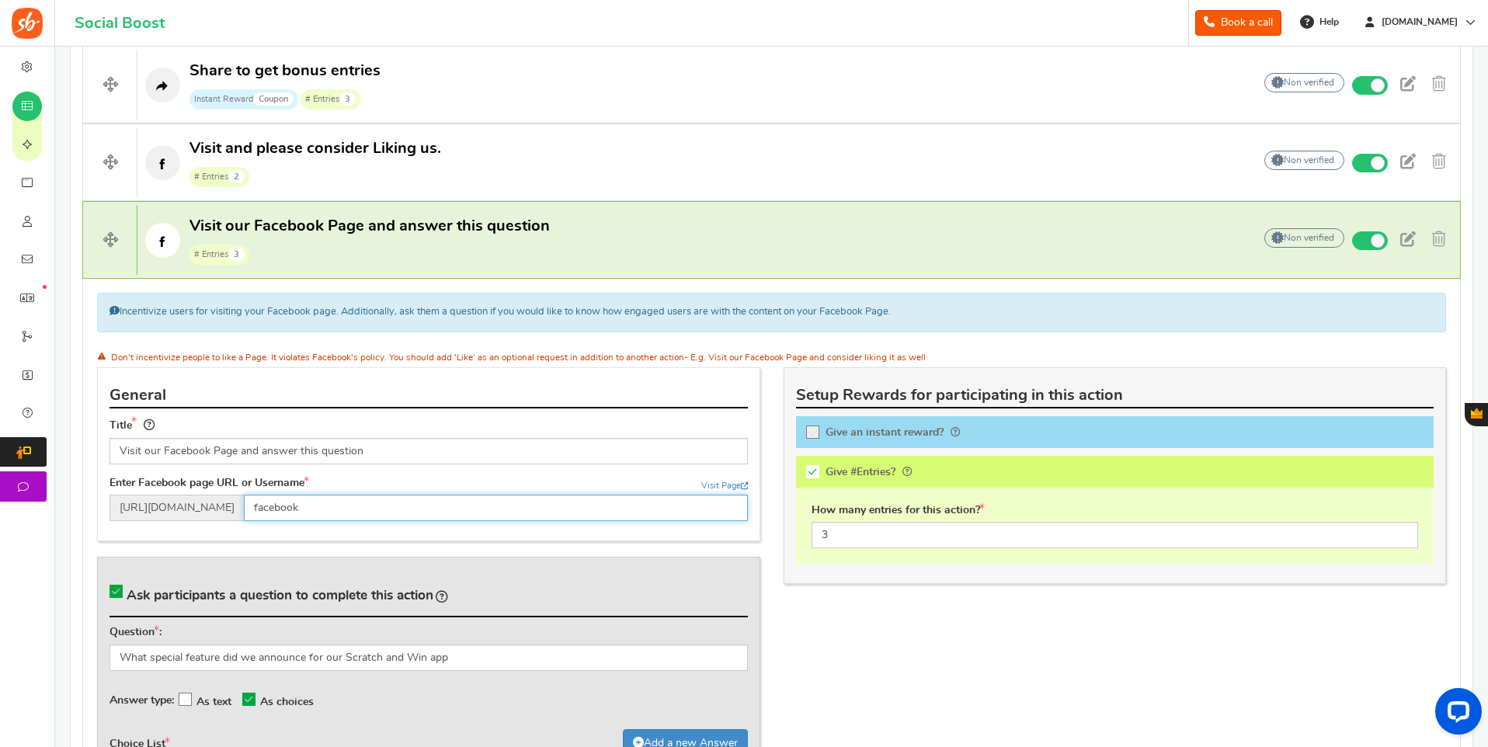
drag, startPoint x: 378, startPoint y: 503, endPoint x: 252, endPoint y: 488, distance: 127.5
click at [252, 488] on div "Enter Facebook page URL or Username Visit Page [URL][DOMAIN_NAME] facebook" at bounding box center [428, 499] width 638 height 46
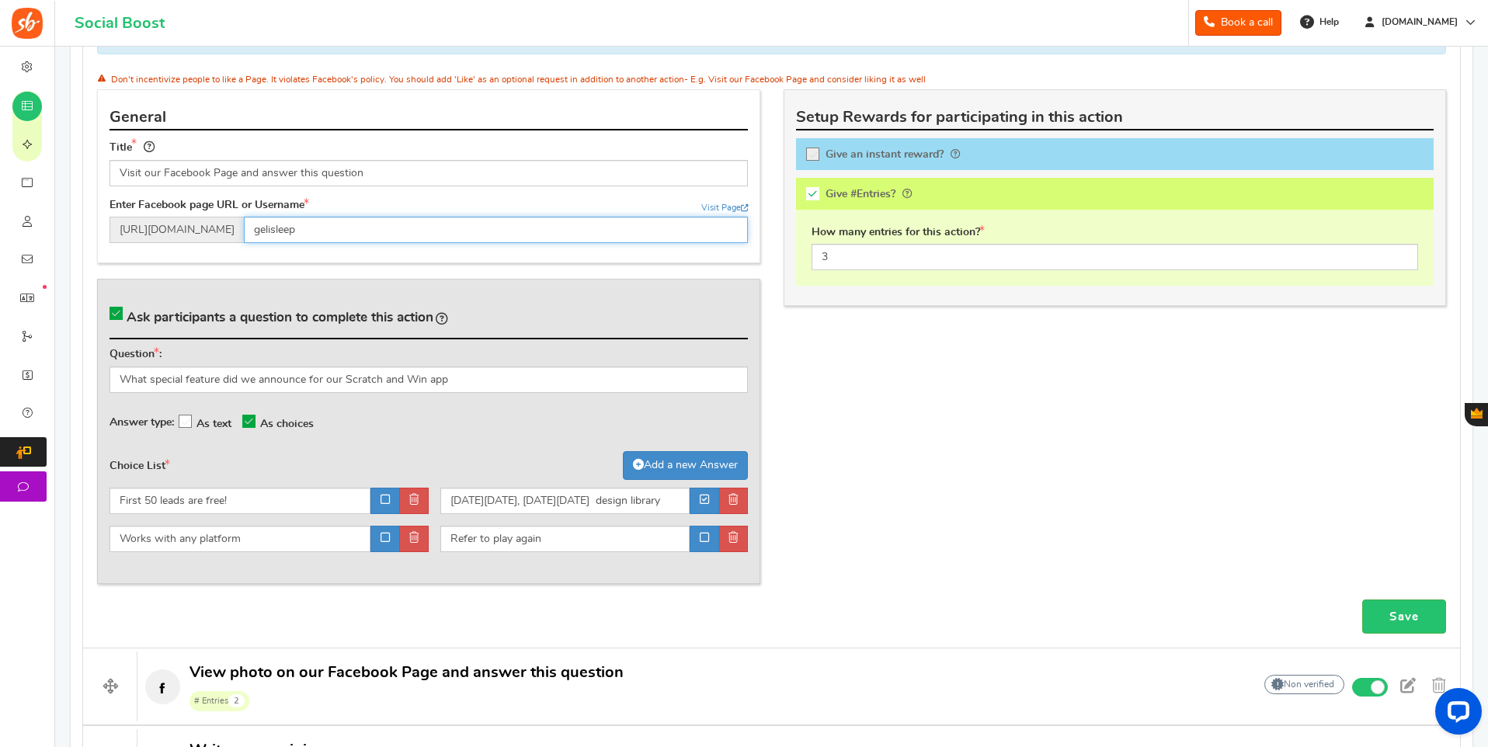
scroll to position [877, 0]
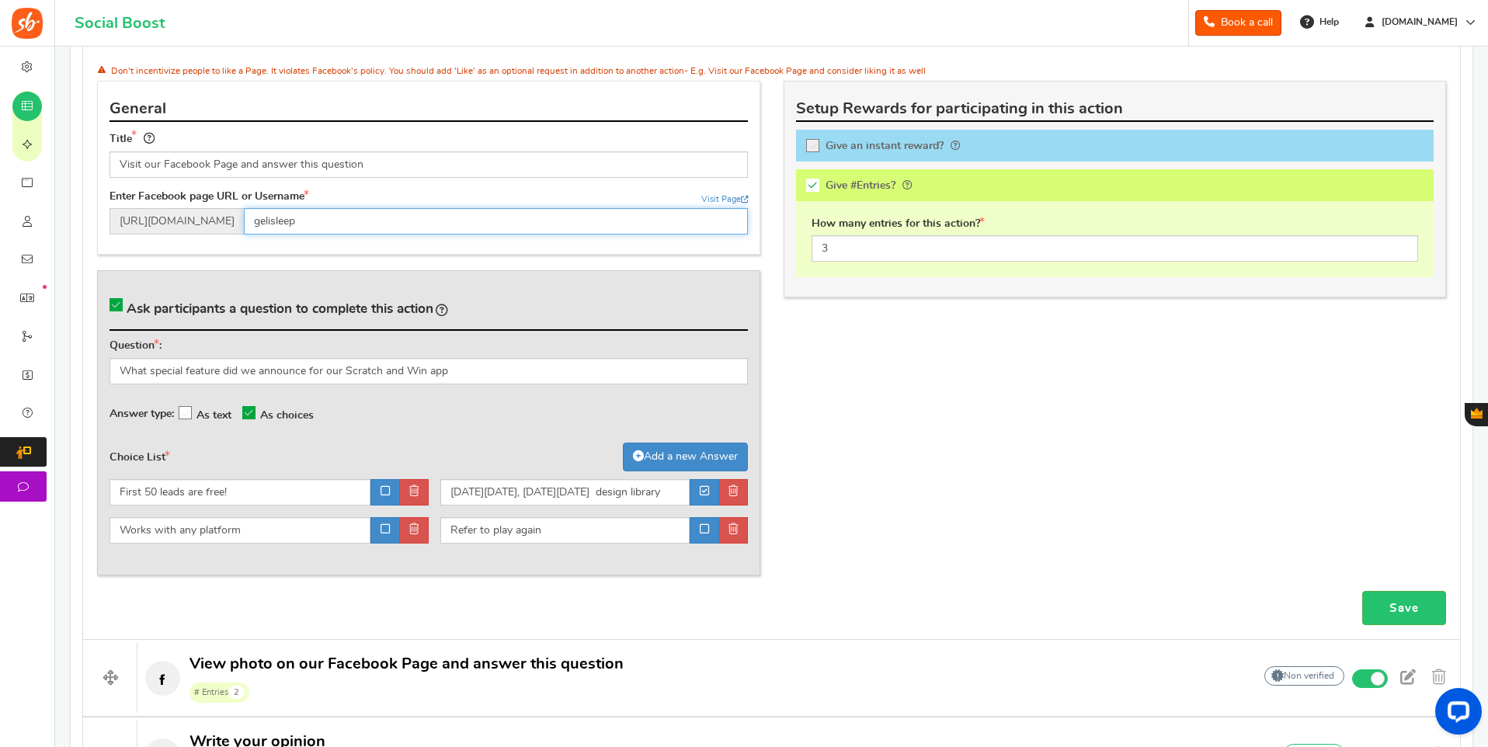
type input "gelisleep"
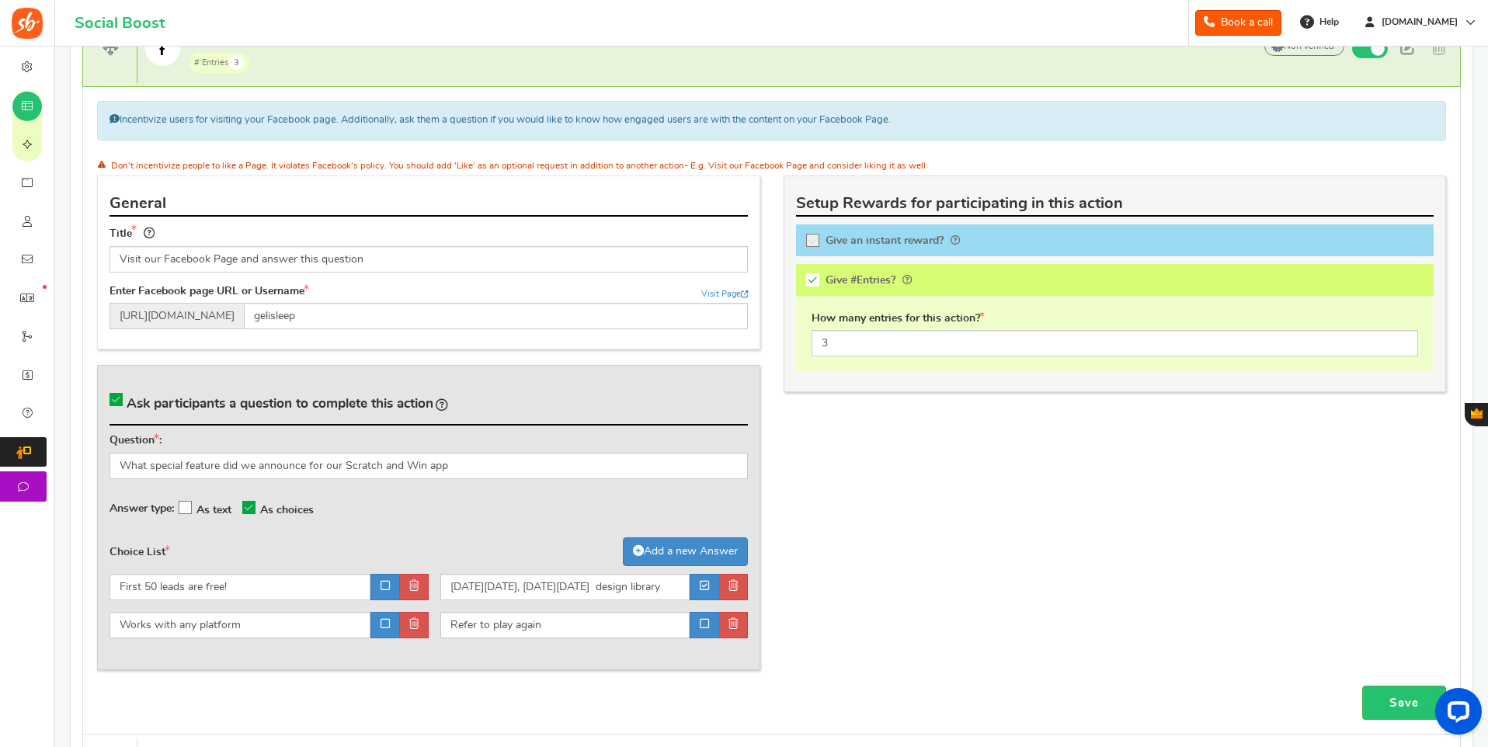
scroll to position [782, 0]
click at [483, 460] on input "What special feature did we announce for our Scratch and Win app" at bounding box center [428, 466] width 638 height 26
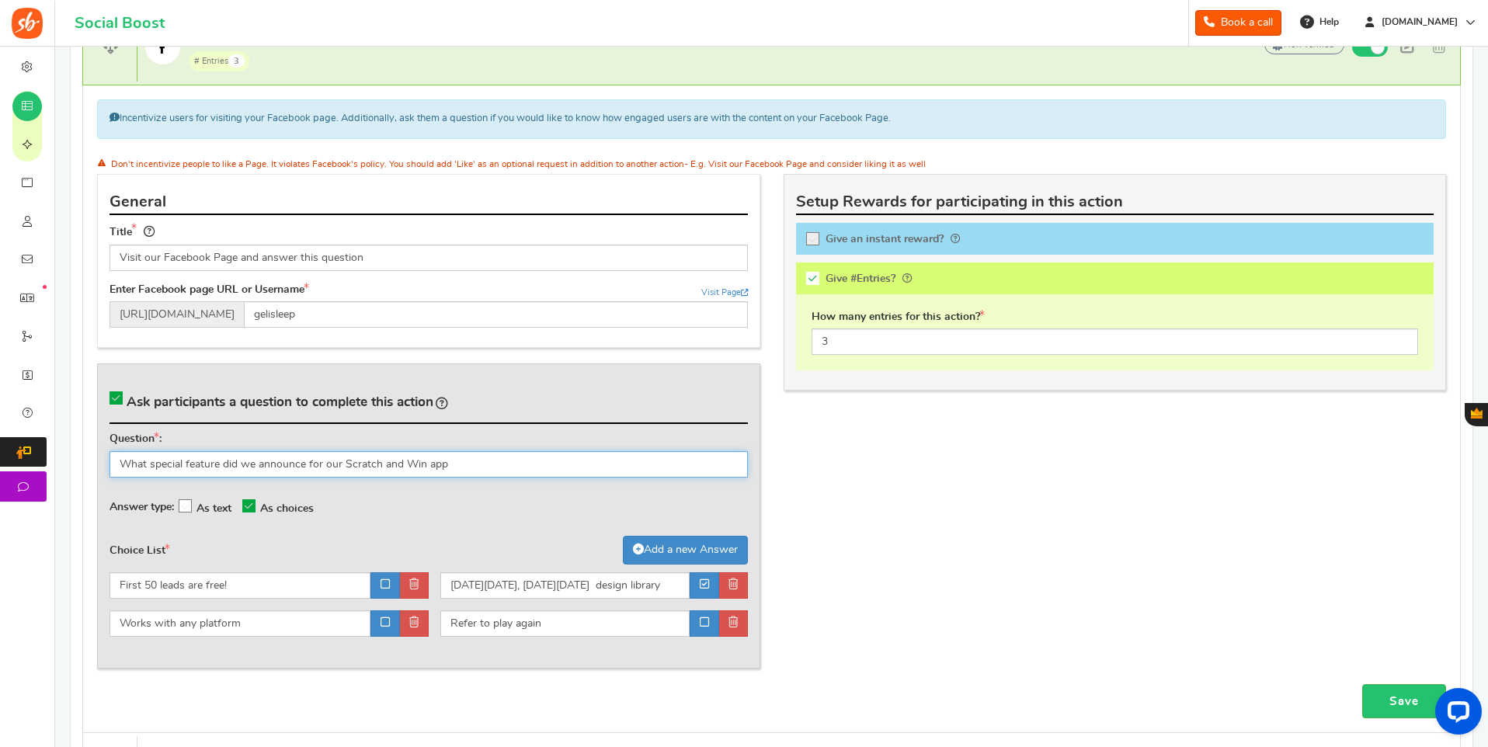
scroll to position [785, 0]
paste input "’s one of the most important forms of self-care during [MEDICAL_DATA] Awareness…"
type input "What’s one of the most important forms of self-care during [MEDICAL_DATA] Aware…"
click at [264, 581] on input "First 50 leads are free!" at bounding box center [239, 585] width 261 height 26
click at [265, 581] on input "First 50 leads are free!" at bounding box center [239, 585] width 261 height 26
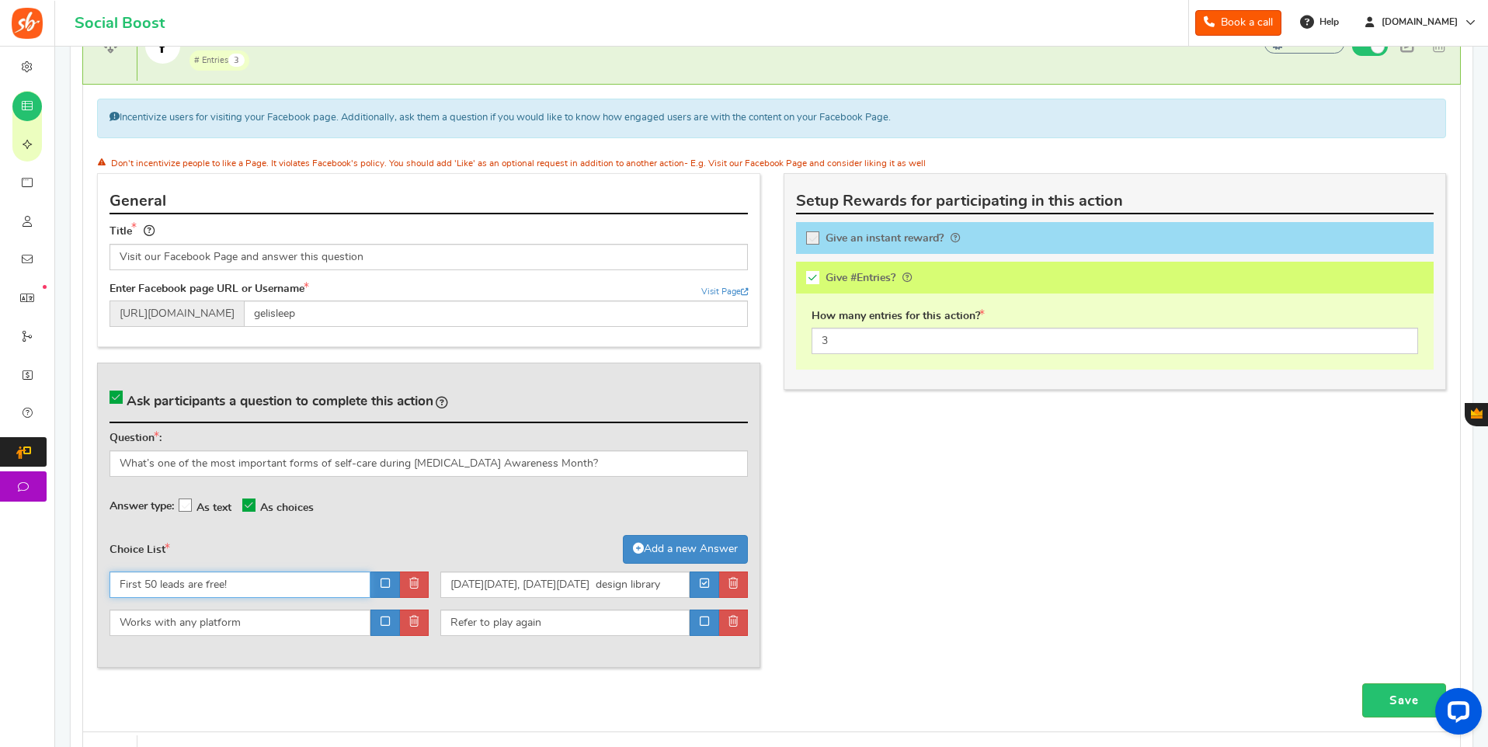
click at [266, 579] on input "First 50 leads are free!" at bounding box center [239, 585] width 261 height 26
paste input "Scheduling regular health checkups and screenings"
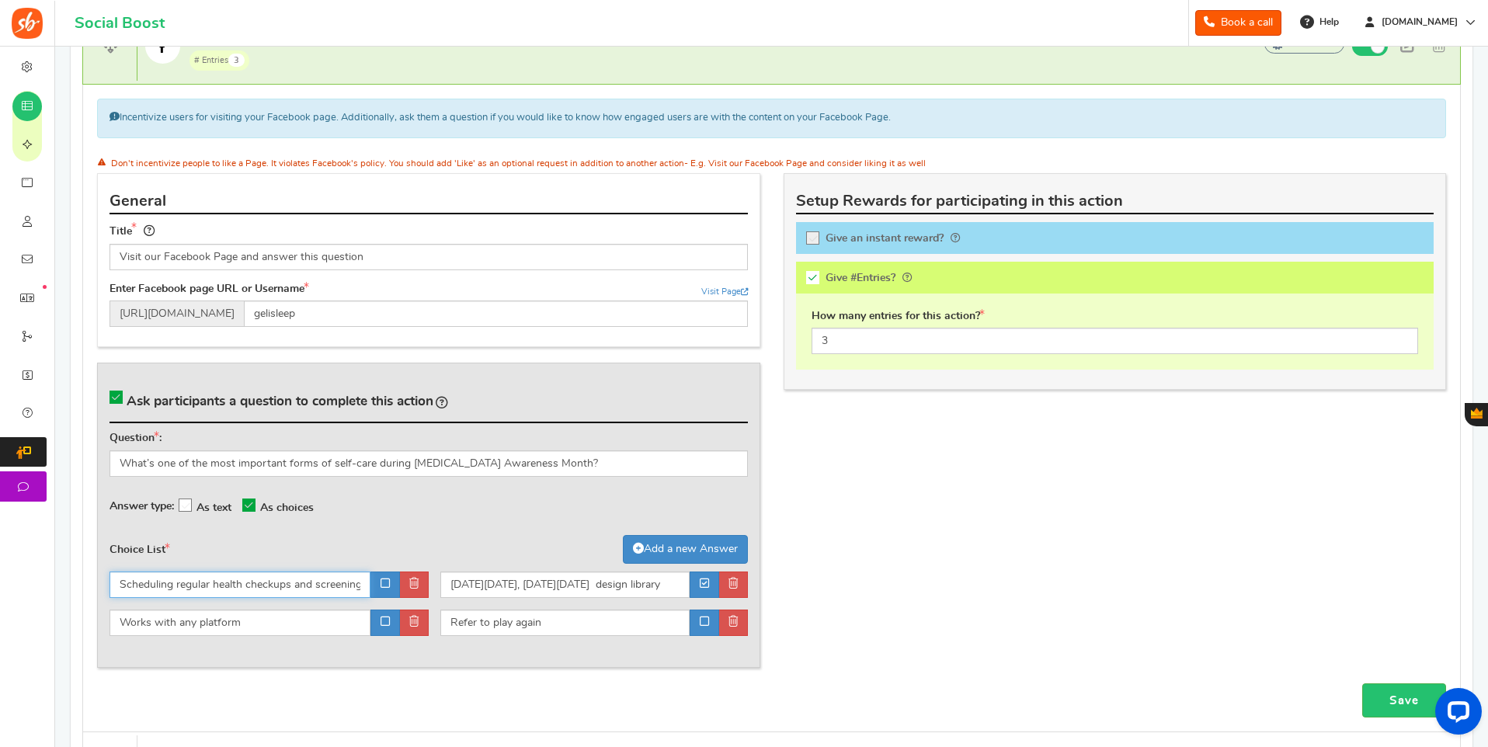
scroll to position [0, 10]
type input "Scheduling regular health checkups and screenings"
click at [384, 579] on icon at bounding box center [384, 583] width 9 height 11
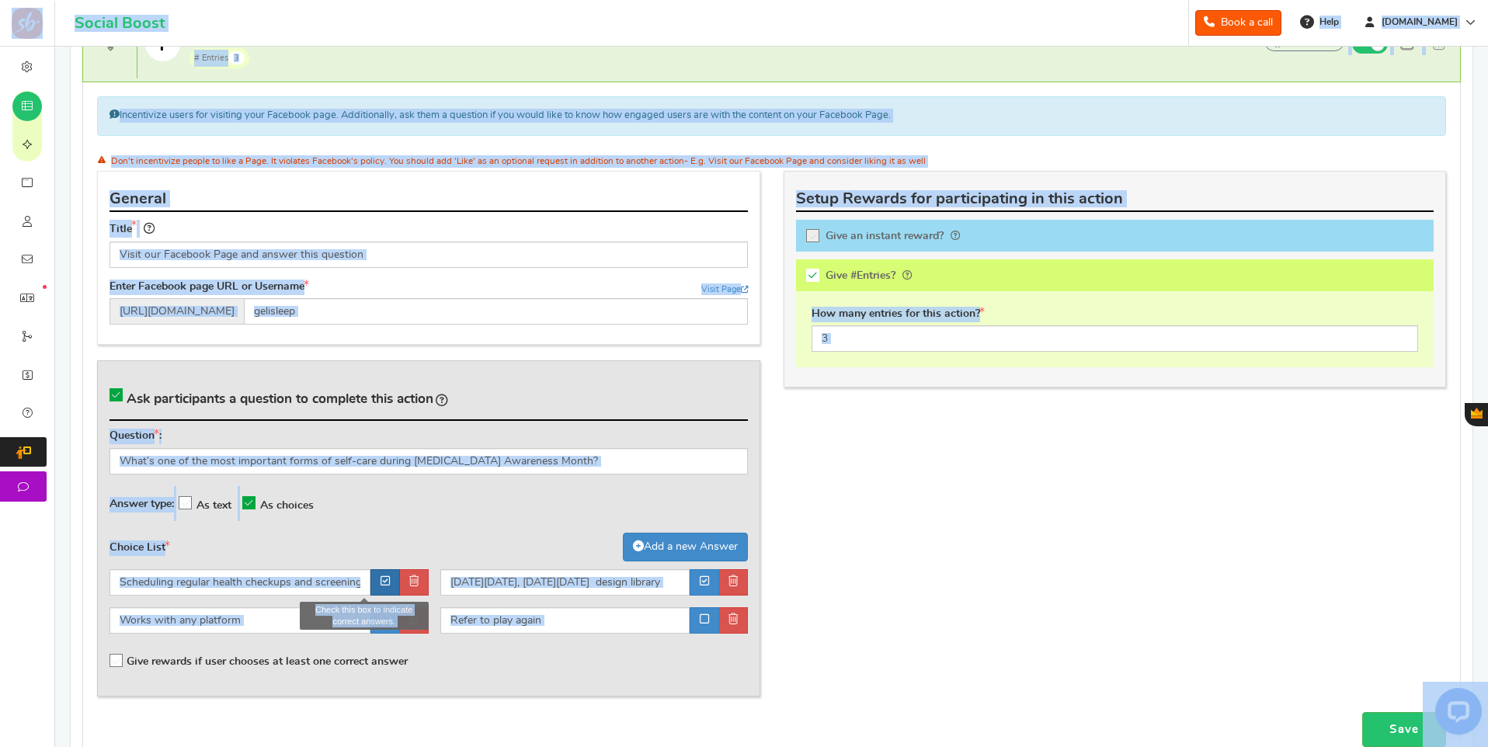
scroll to position [788, 0]
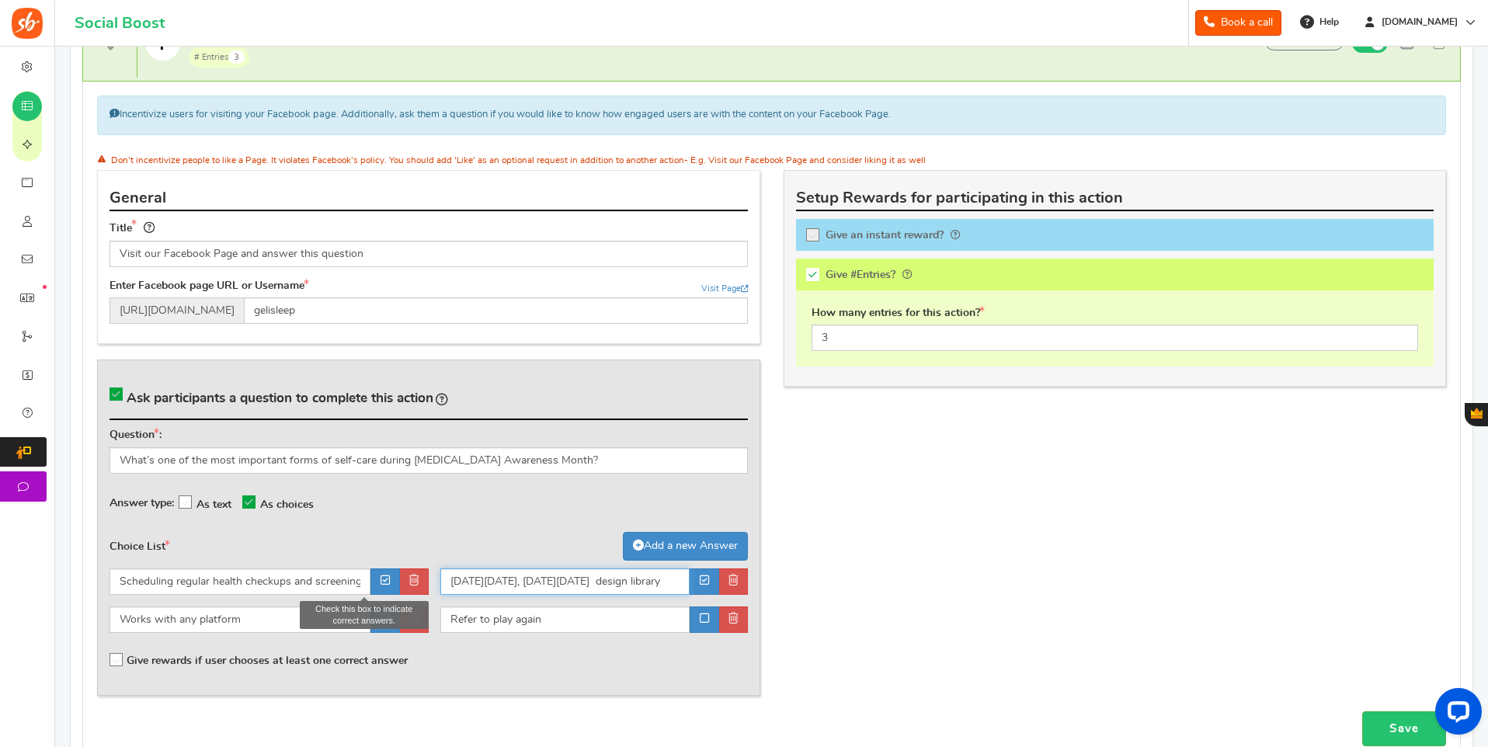
click at [633, 585] on input "[DATE][DATE], [DATE][DATE] design library" at bounding box center [564, 581] width 249 height 26
click at [627, 583] on input "[DATE][DATE], [DATE][DATE] design library" at bounding box center [564, 581] width 249 height 26
click at [627, 584] on input "[DATE][DATE], [DATE][DATE] design library" at bounding box center [564, 581] width 249 height 26
paste input "Ignoring your body’s signals and pushing through fatigue"
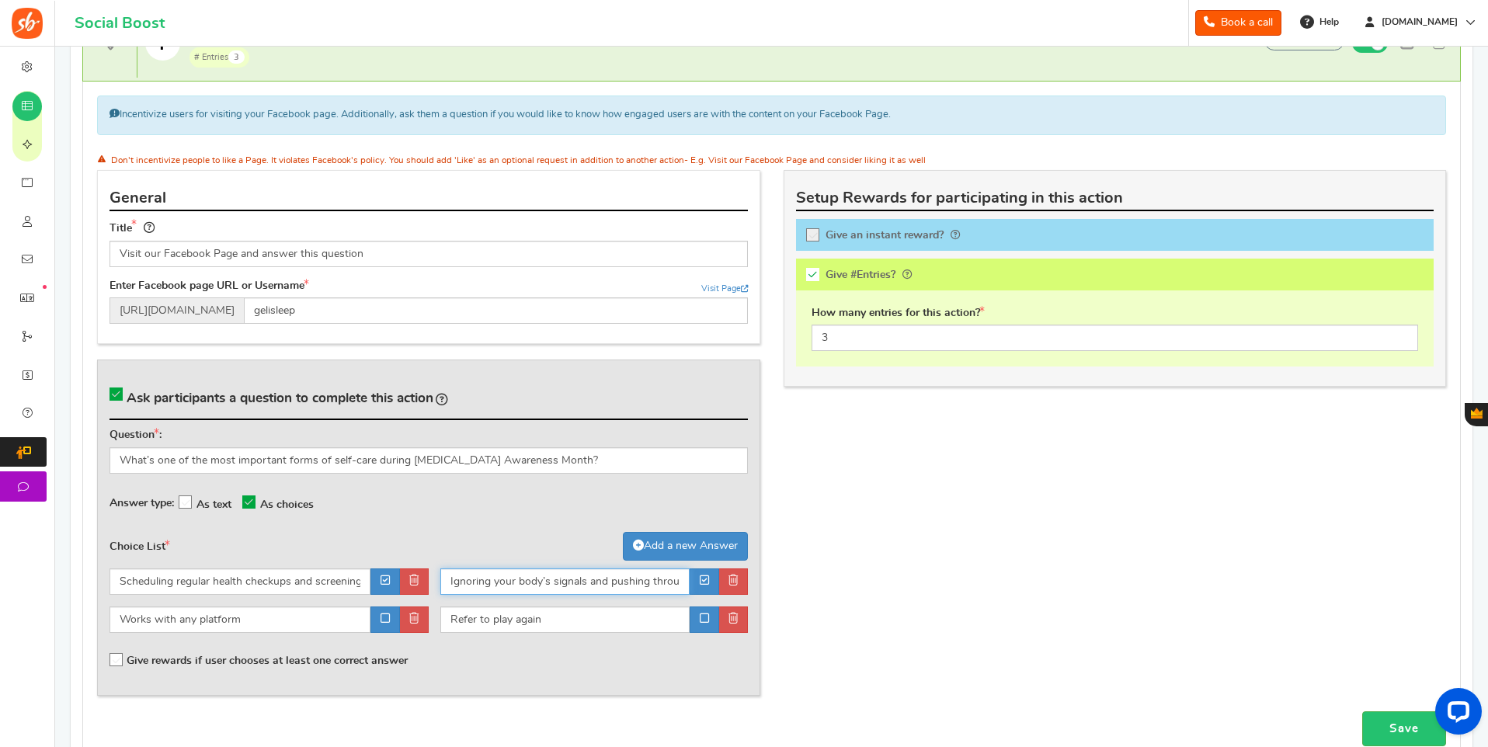
scroll to position [0, 47]
type input "Ignoring your body’s signals and pushing through fatigue"
click at [702, 575] on icon at bounding box center [704, 580] width 9 height 11
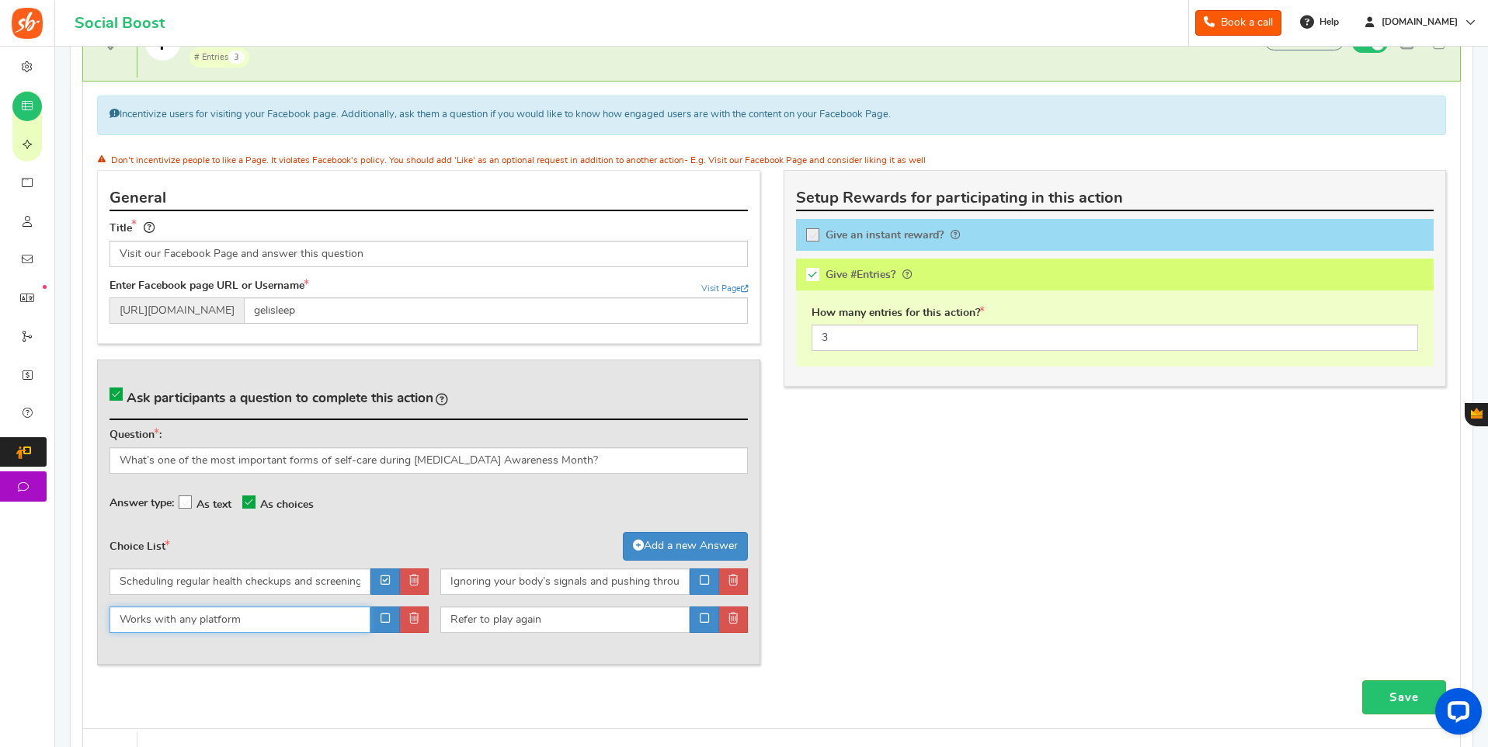
click at [240, 619] on input "Works with any platform" at bounding box center [239, 619] width 261 height 26
click at [239, 619] on input "Works with any platform" at bounding box center [239, 619] width 261 height 26
paste input "Comparing yourself to others on social media"
type input "Comparing yourself to others on social media"
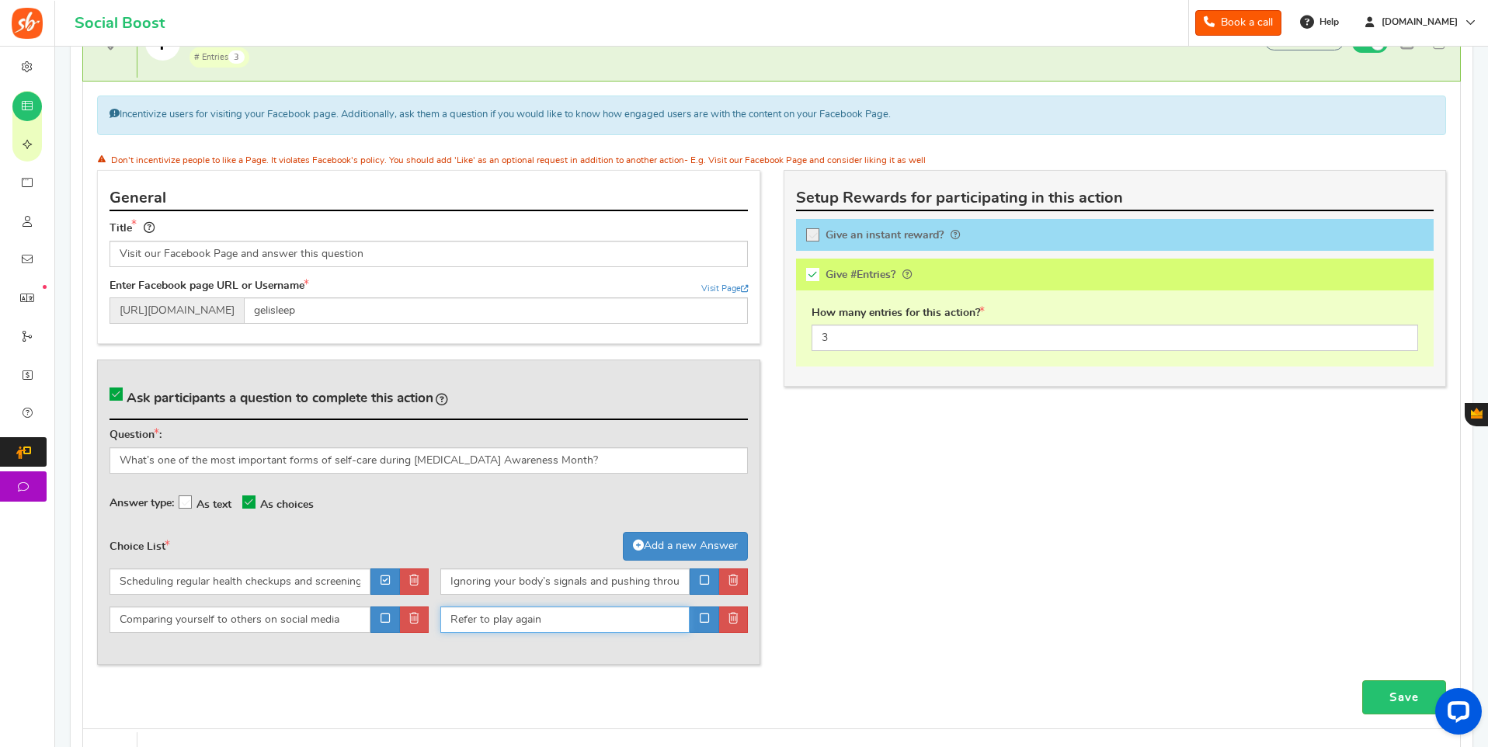
click at [554, 617] on input "Refer to play again" at bounding box center [564, 619] width 249 height 26
paste input "Skipping rest to stay productive"
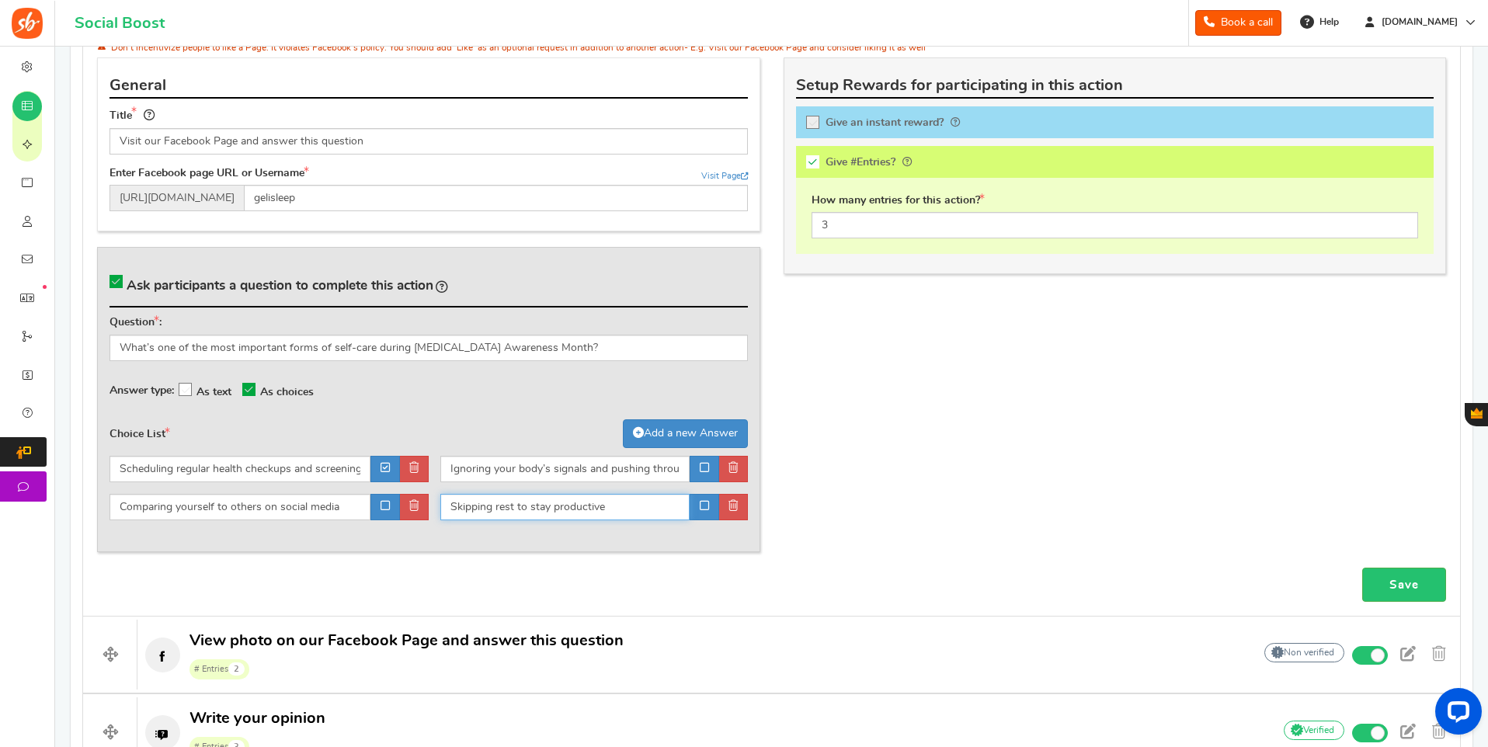
scroll to position [902, 0]
type input "Skipping rest to stay productive"
click at [1378, 584] on link "Save" at bounding box center [1404, 584] width 84 height 35
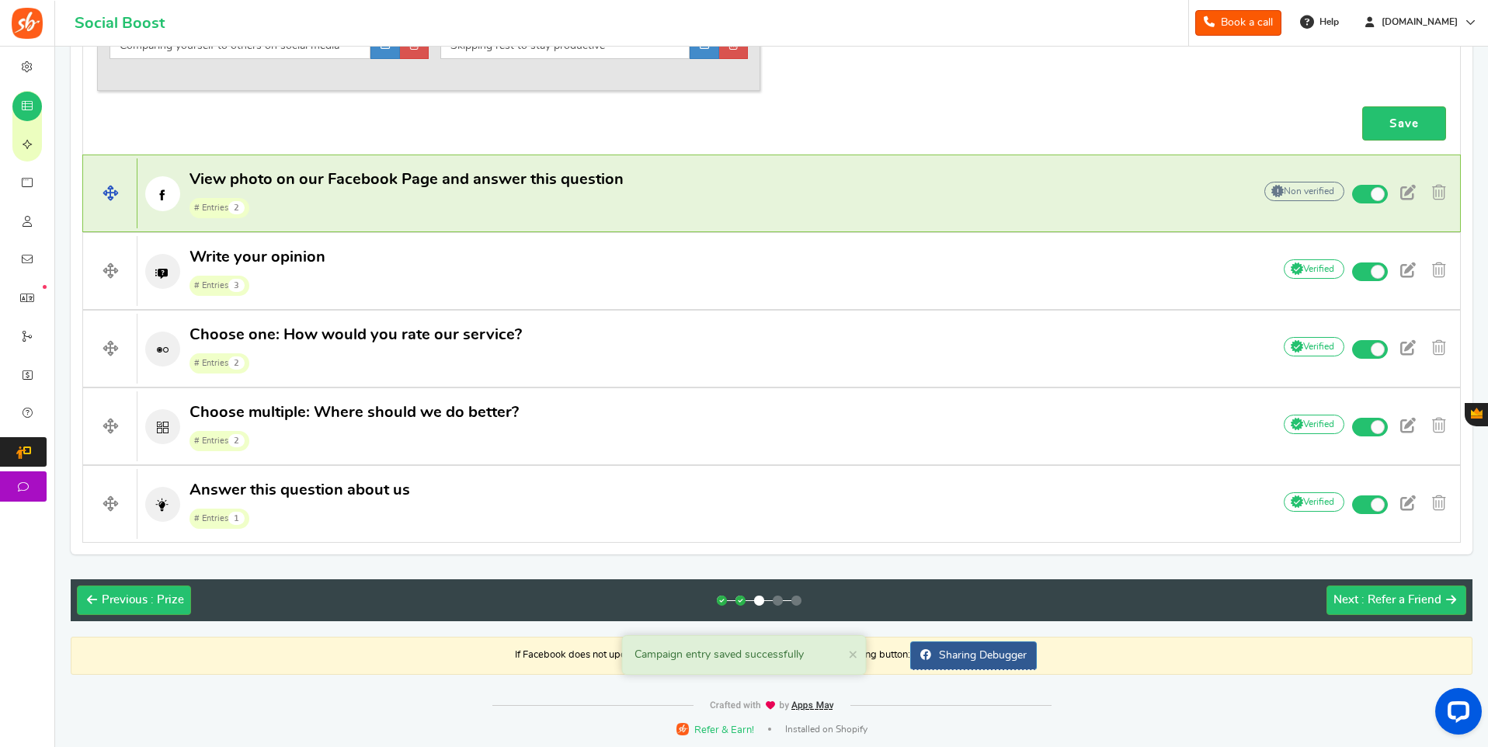
click at [471, 189] on span "View photo on our Facebook Page and answer this question # Entries 2" at bounding box center [406, 194] width 434 height 50
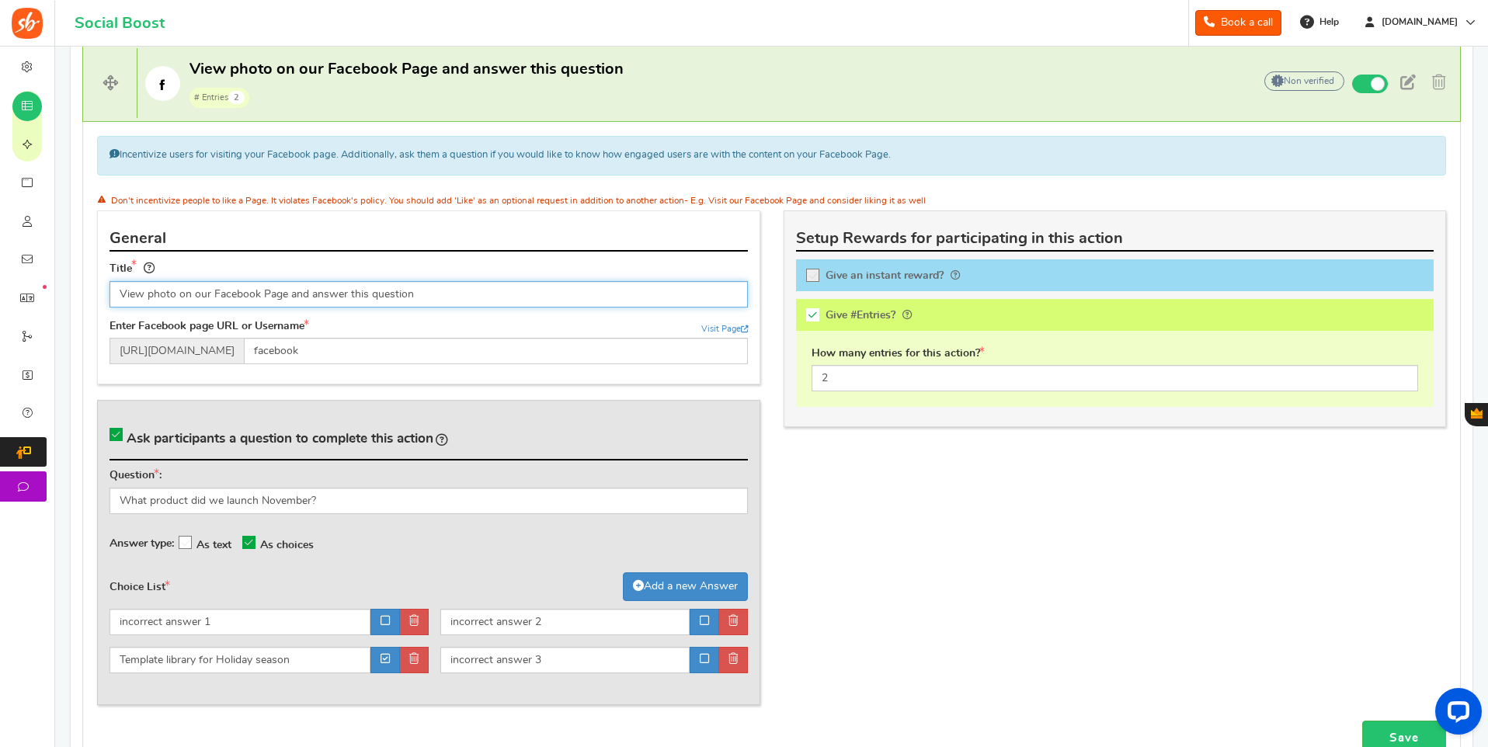
scroll to position [826, 0]
click at [115, 435] on icon at bounding box center [115, 433] width 13 height 13
click at [115, 435] on input "Ask participants a question to complete this action" at bounding box center [119, 437] width 16 height 16
checkbox input "false"
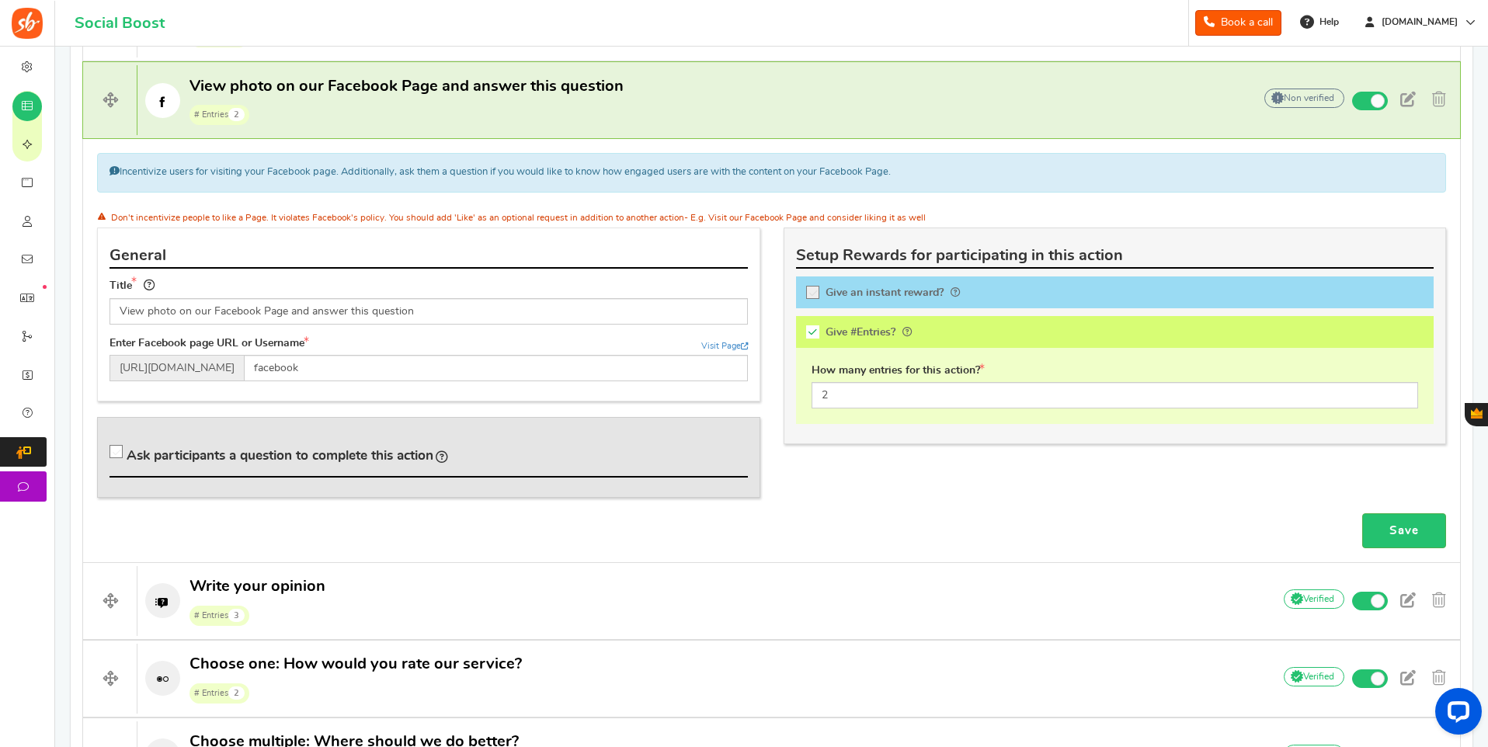
scroll to position [762, 0]
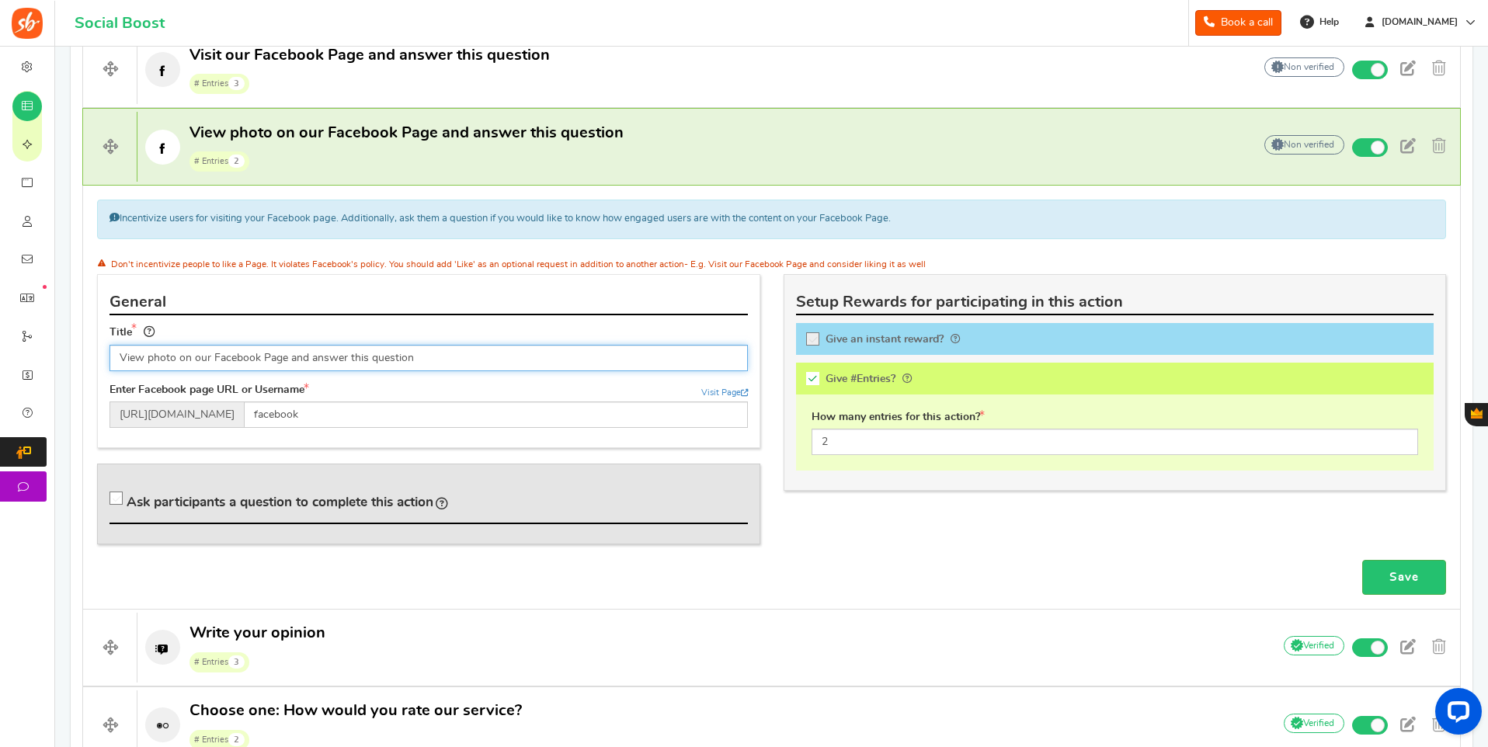
drag, startPoint x: 412, startPoint y: 358, endPoint x: 349, endPoint y: 356, distance: 63.7
click at [349, 356] on input "View photo on our Facebook Page and answer this question" at bounding box center [428, 358] width 638 height 26
click at [166, 356] on input "View photo on our Facebook Page and answer give it a like" at bounding box center [428, 358] width 638 height 26
click at [166, 355] on input "View photo on our Facebook Page and answer give it a like" at bounding box center [428, 358] width 638 height 26
type input "View this reel on our Facebook Page and answer give it a like"
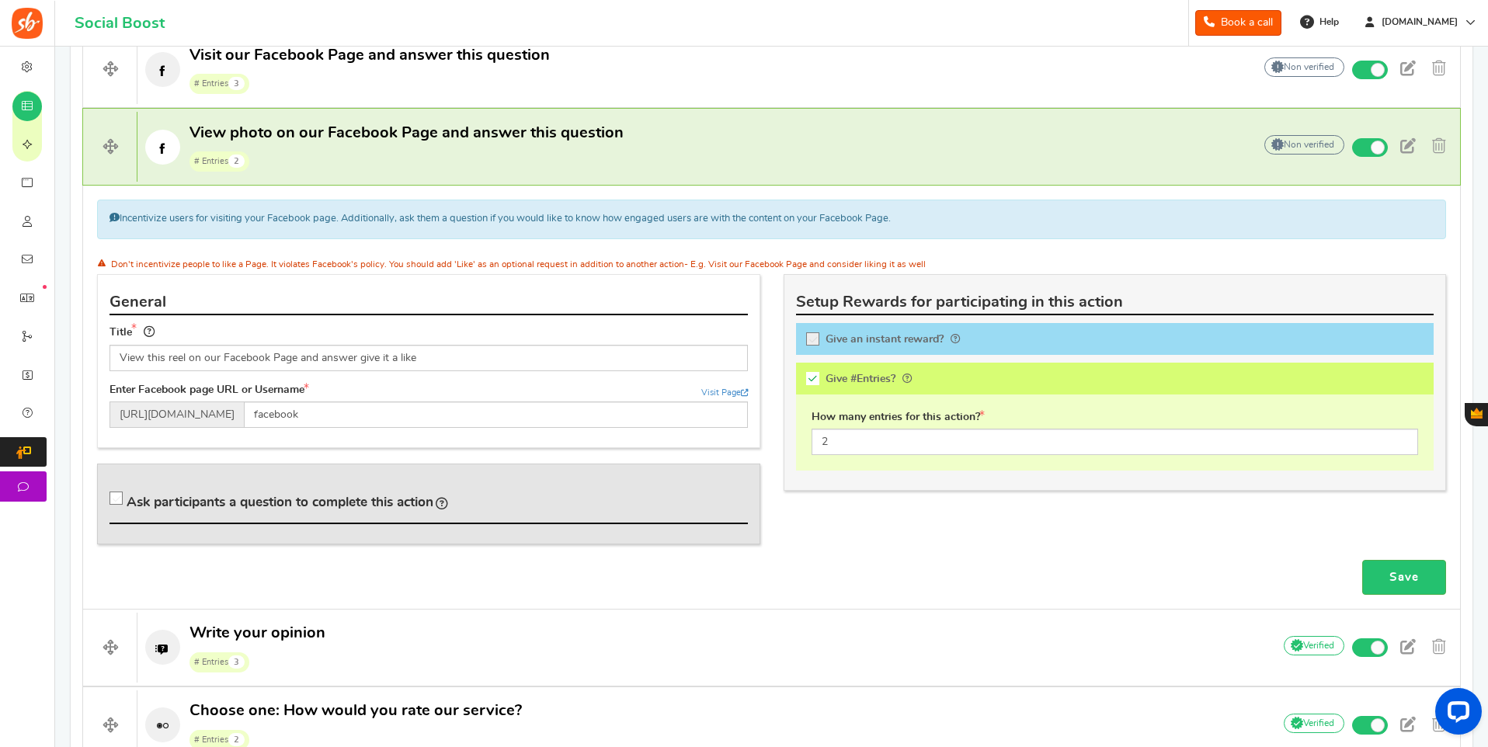
scroll to position [765, 0]
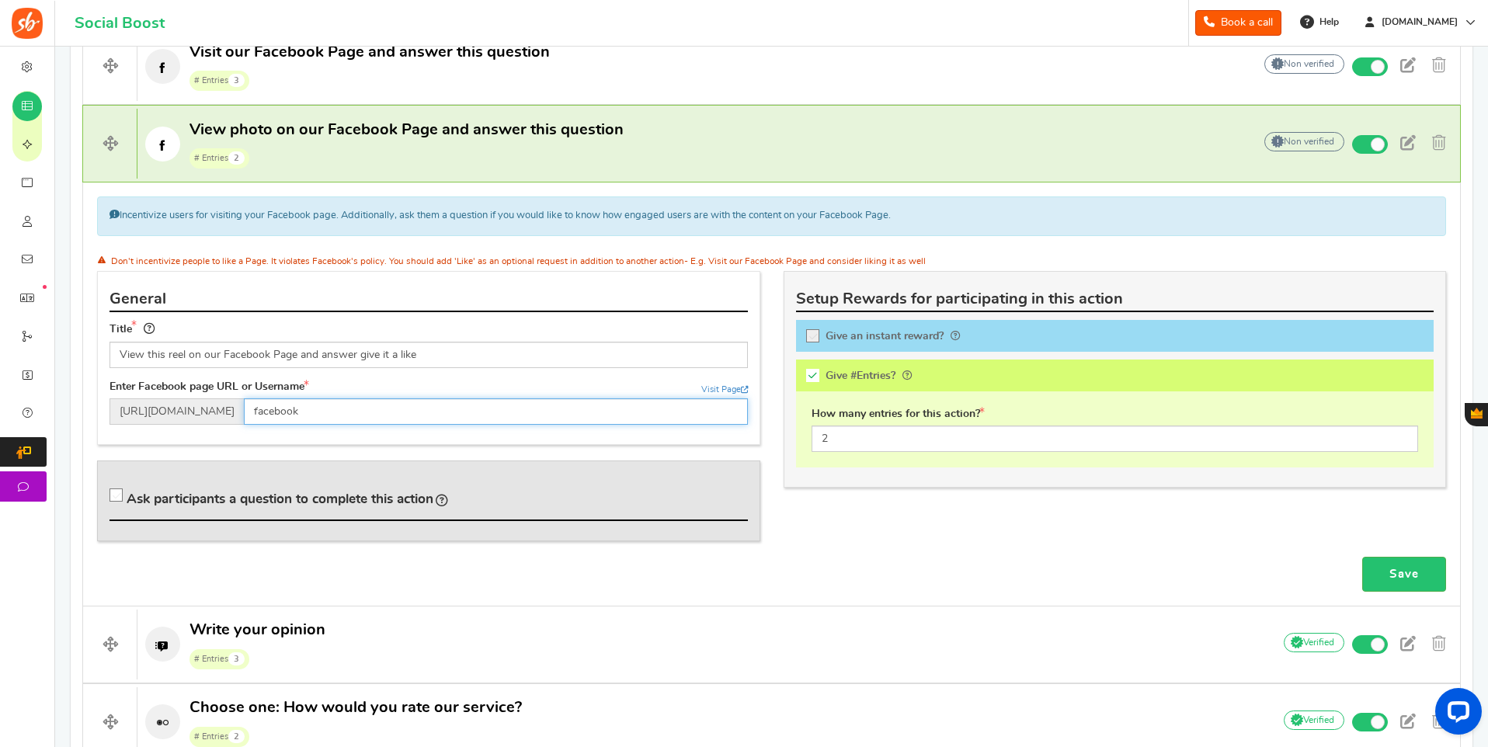
click at [443, 408] on input "facebook" at bounding box center [496, 411] width 504 height 26
paste input "/reel/1969129533646260"
type input "reel/1969129533646260"
click at [1371, 576] on link "Save" at bounding box center [1404, 574] width 84 height 35
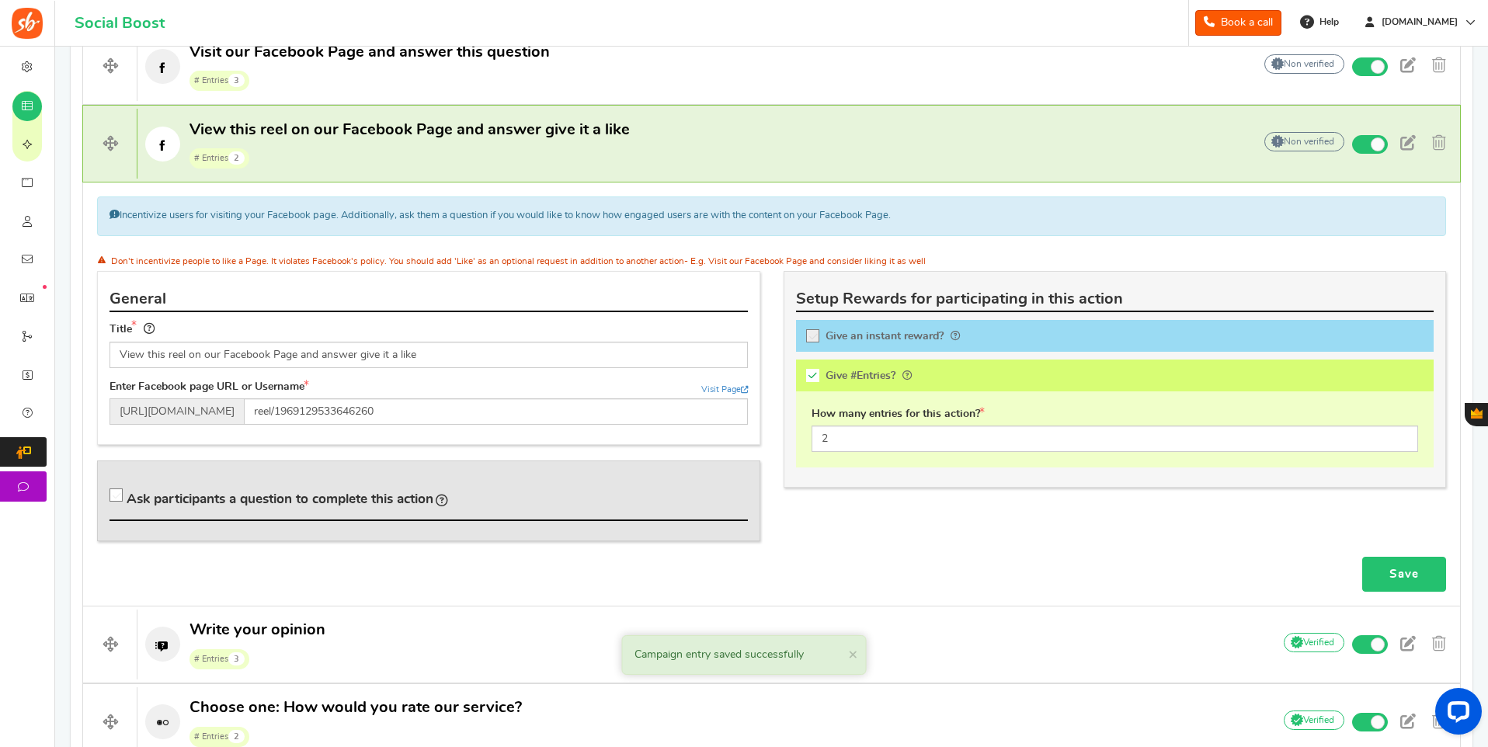
scroll to position [1139, 0]
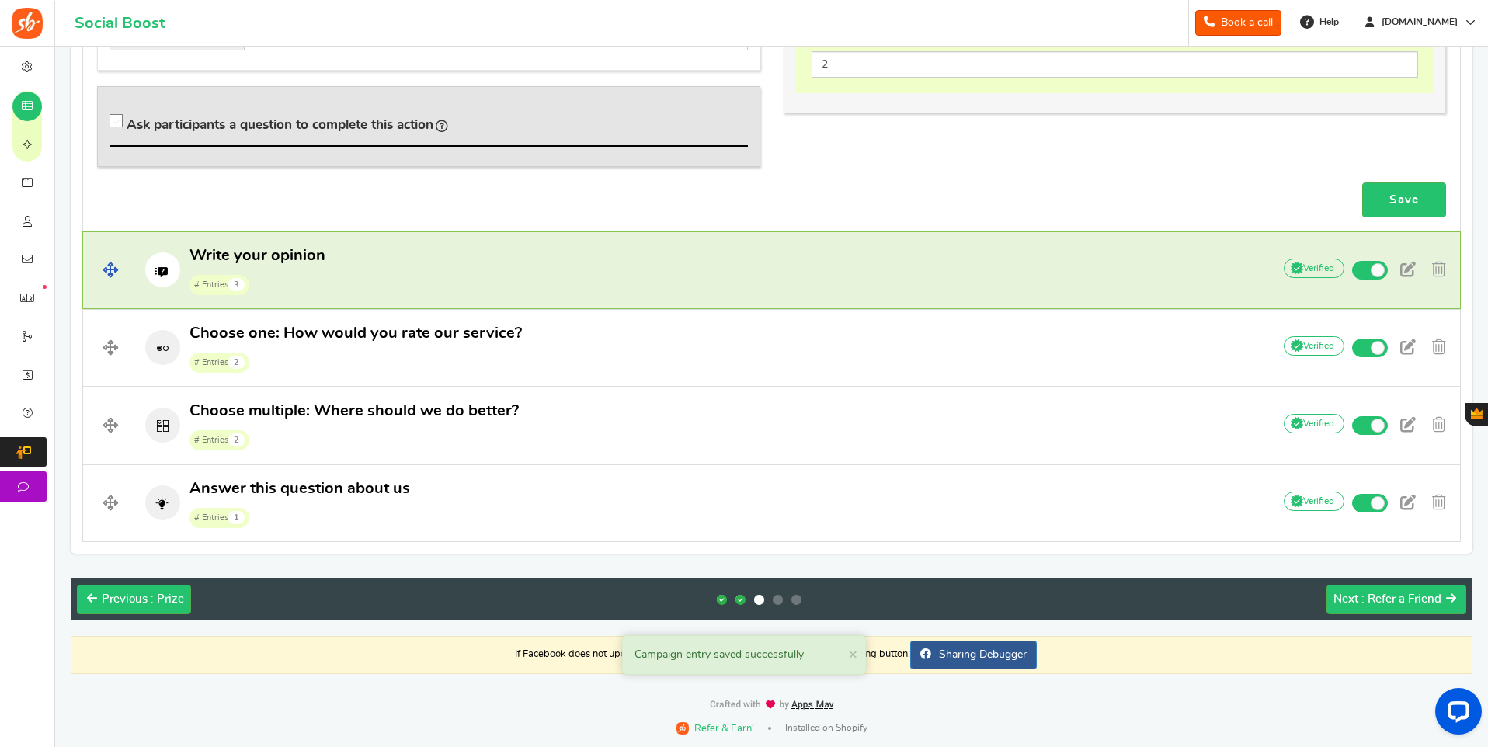
click at [478, 255] on p "Write your opinion # Entries 3" at bounding box center [696, 270] width 1119 height 50
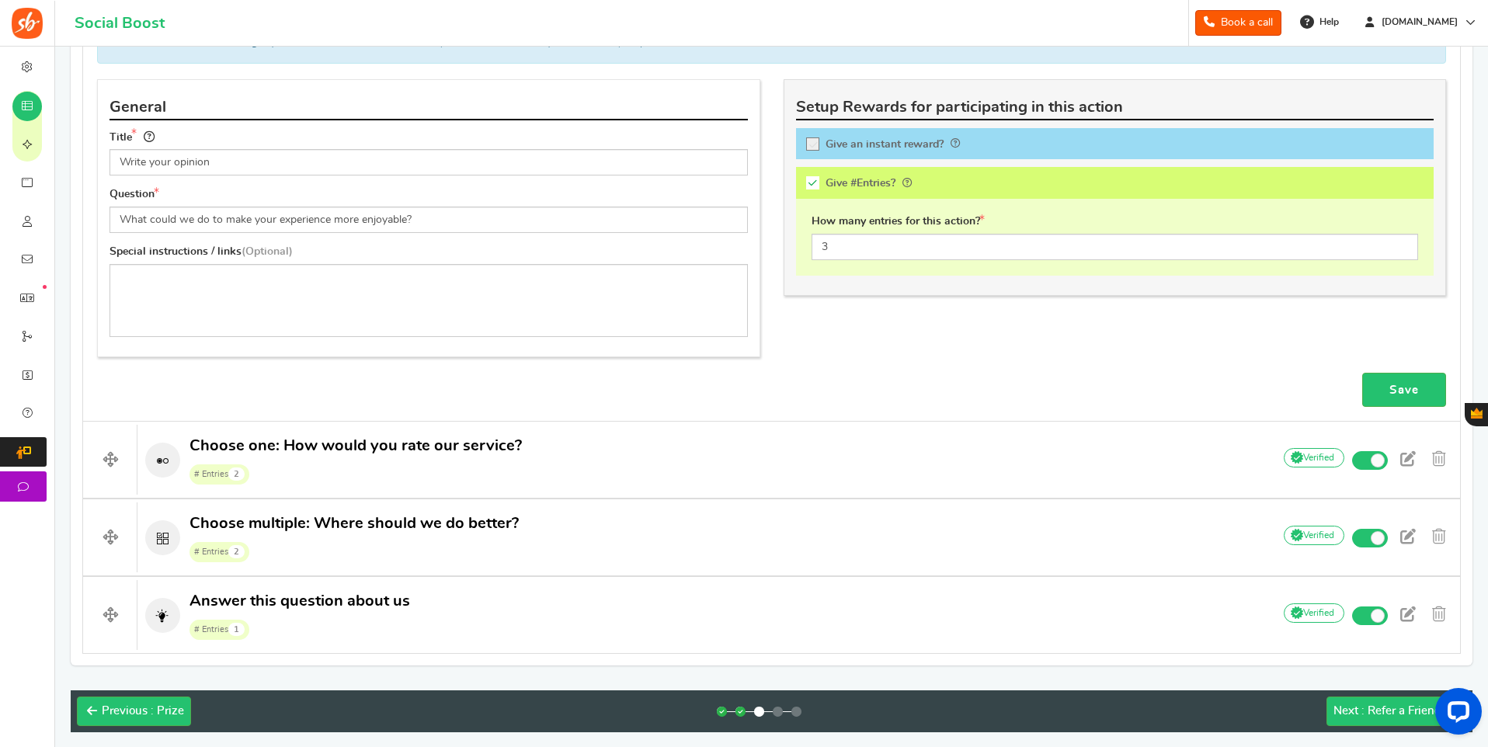
scroll to position [1001, 0]
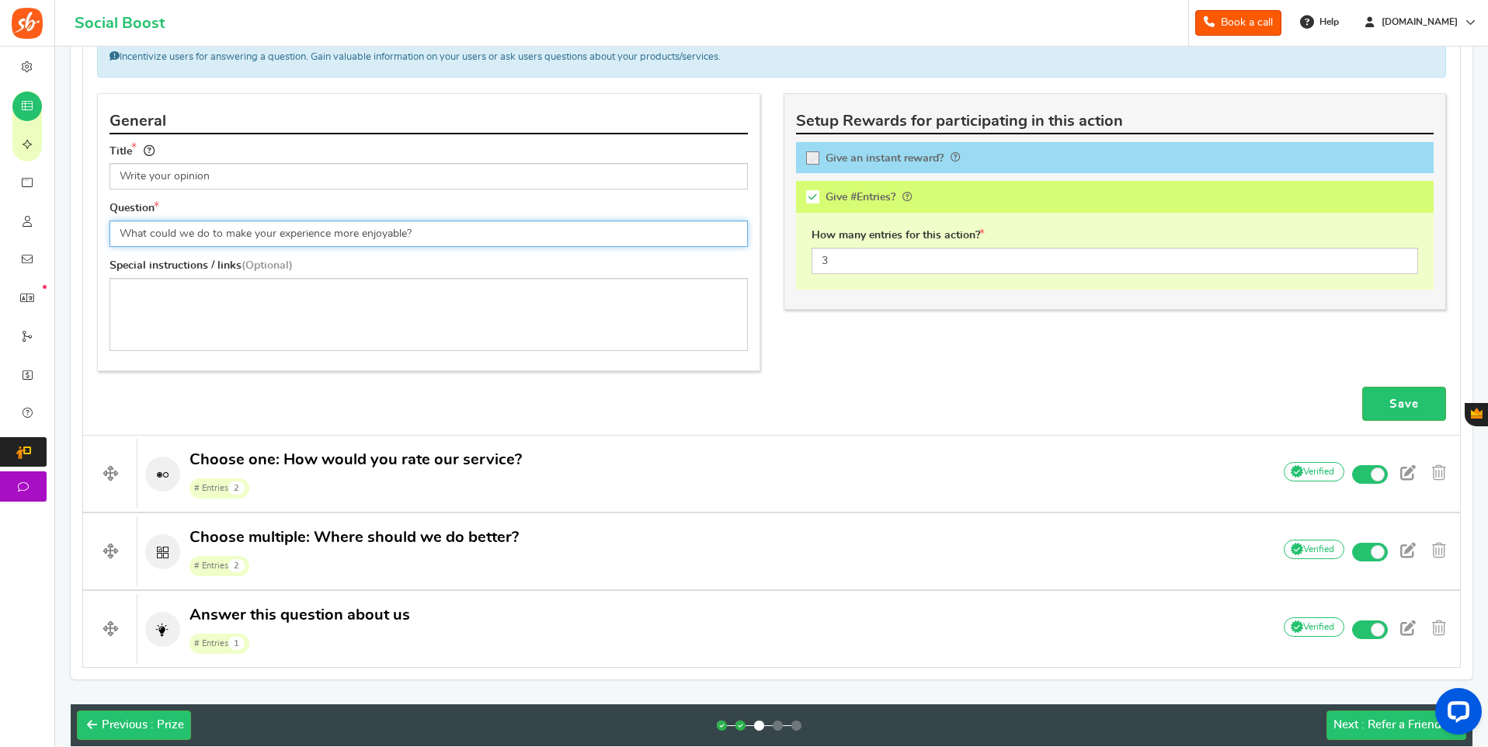
drag, startPoint x: 426, startPoint y: 231, endPoint x: 119, endPoint y: 217, distance: 307.0
click at [120, 217] on div "Question What could we do to make your experience more enjoyable?" at bounding box center [428, 224] width 638 height 46
paste input "o inspires you to stay strong and take care of yourself"
type input "Who inspires you to stay strong and take care of yourself?"
click at [1386, 397] on link "Save" at bounding box center [1404, 404] width 84 height 35
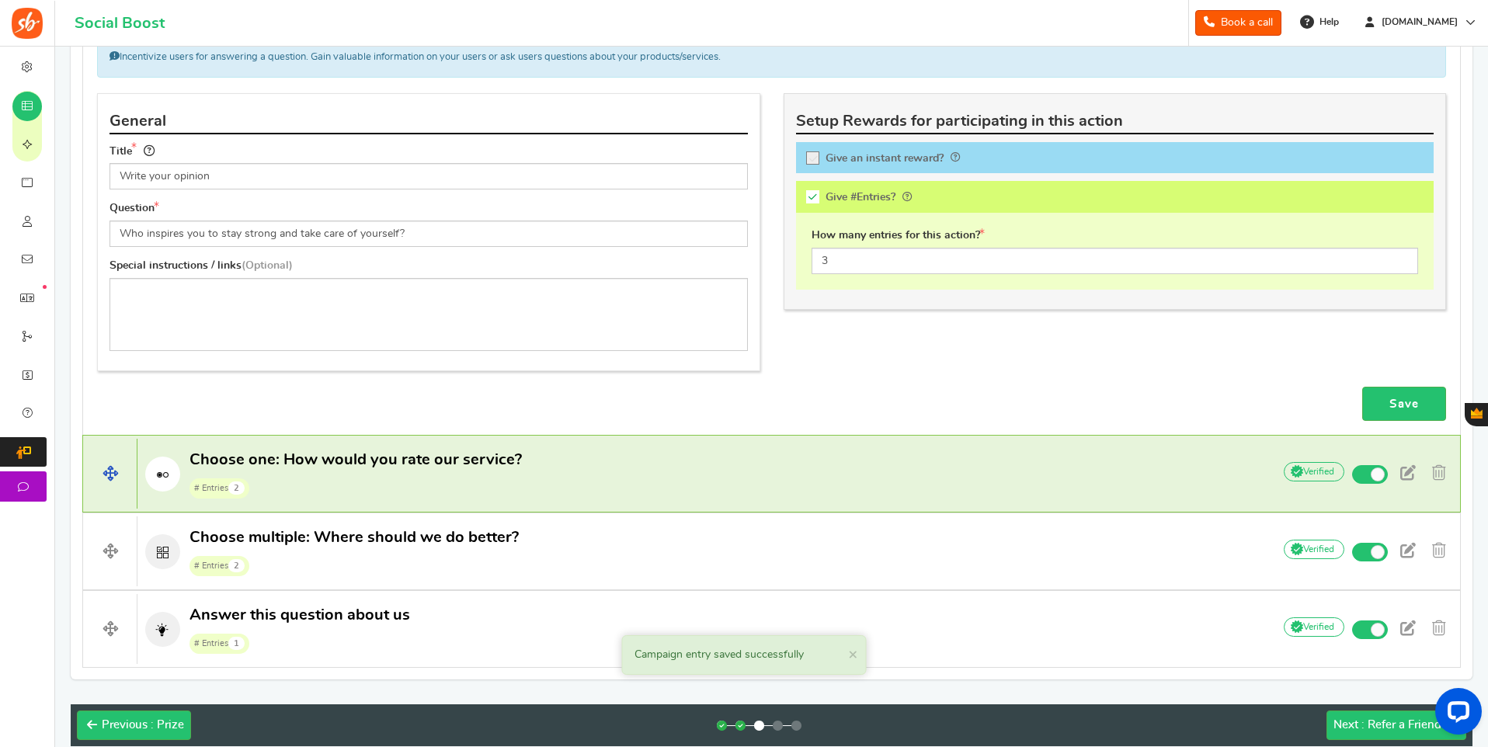
click at [525, 477] on p "Choose one: How would you rate our service? # Entries 2" at bounding box center [696, 475] width 1119 height 50
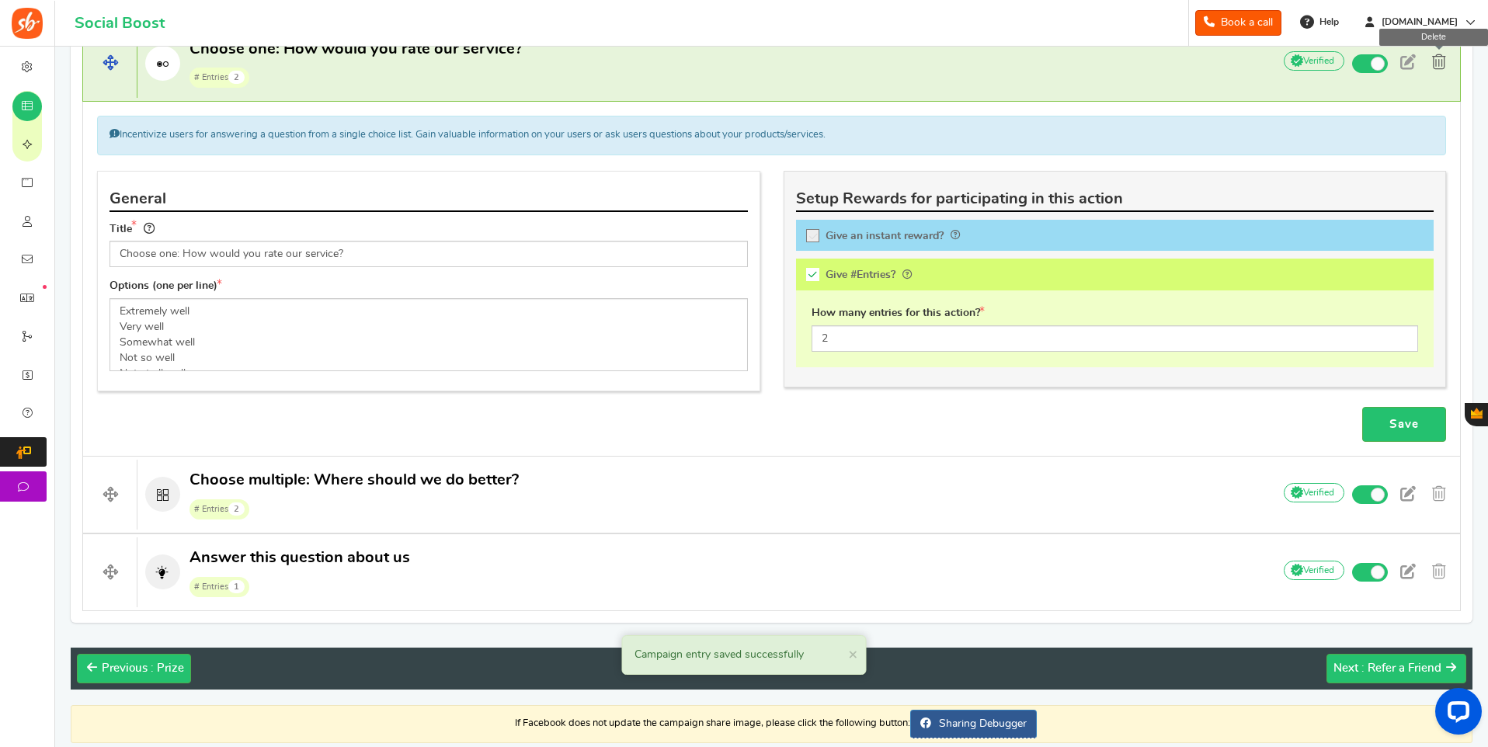
click at [1442, 61] on span at bounding box center [1439, 62] width 14 height 16
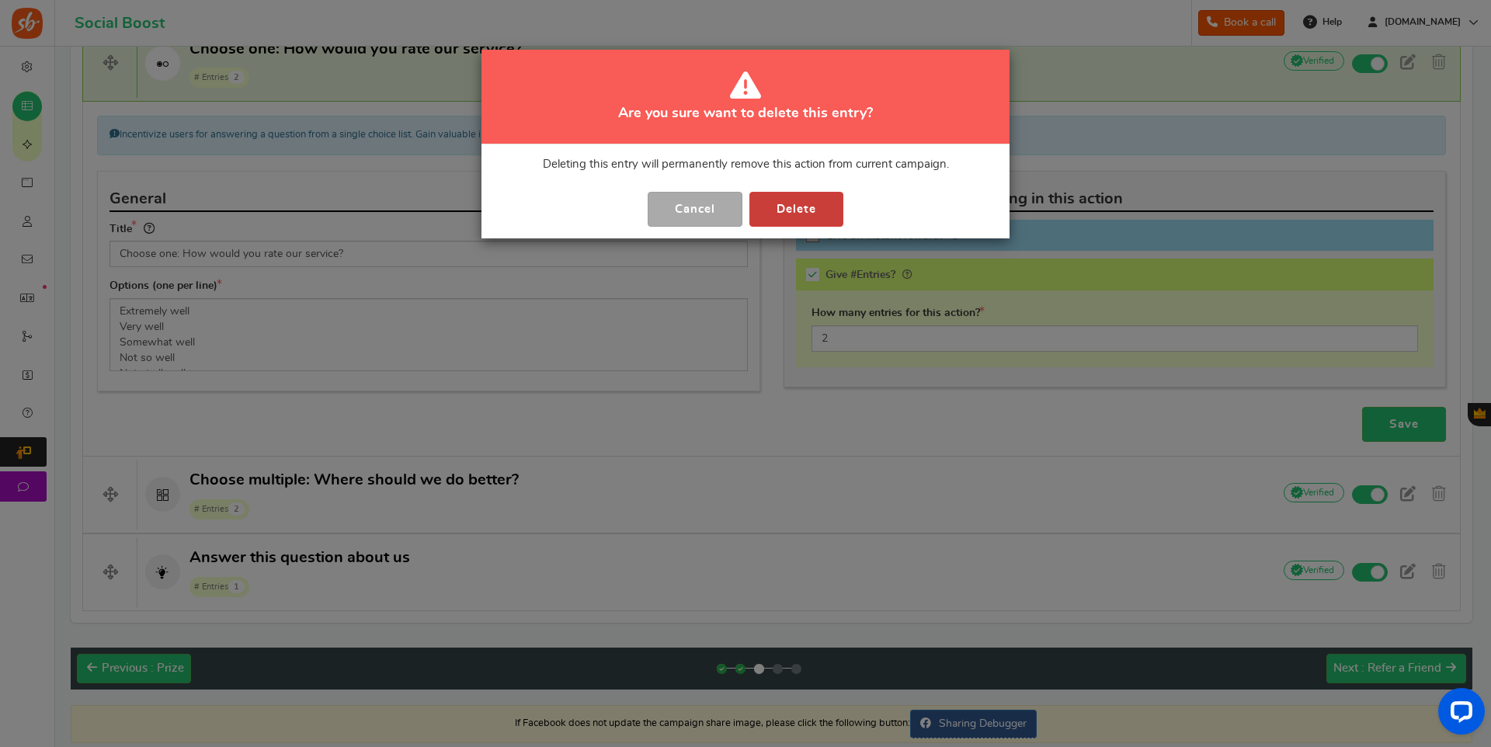
click at [774, 210] on button "Delete" at bounding box center [796, 209] width 94 height 35
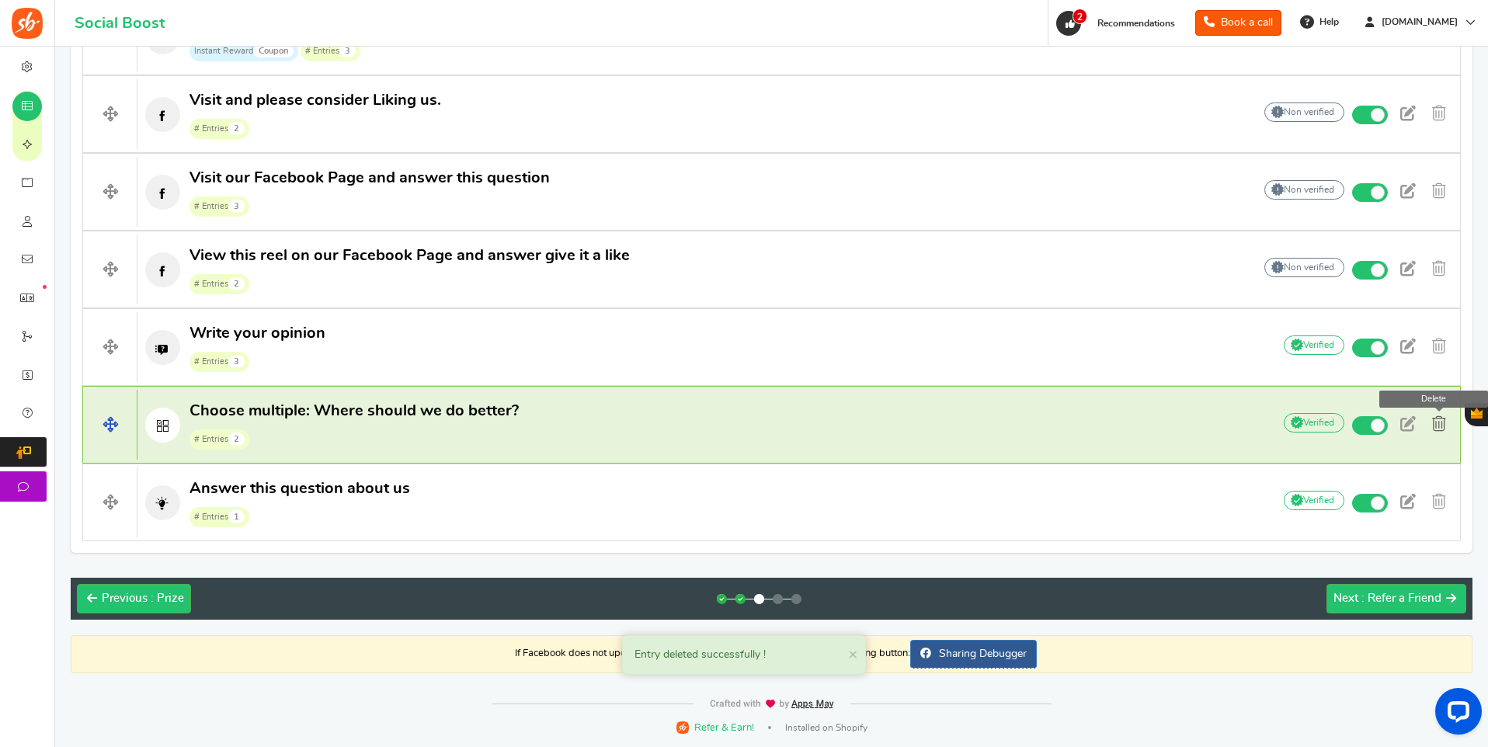
click at [1435, 425] on span at bounding box center [1439, 424] width 14 height 16
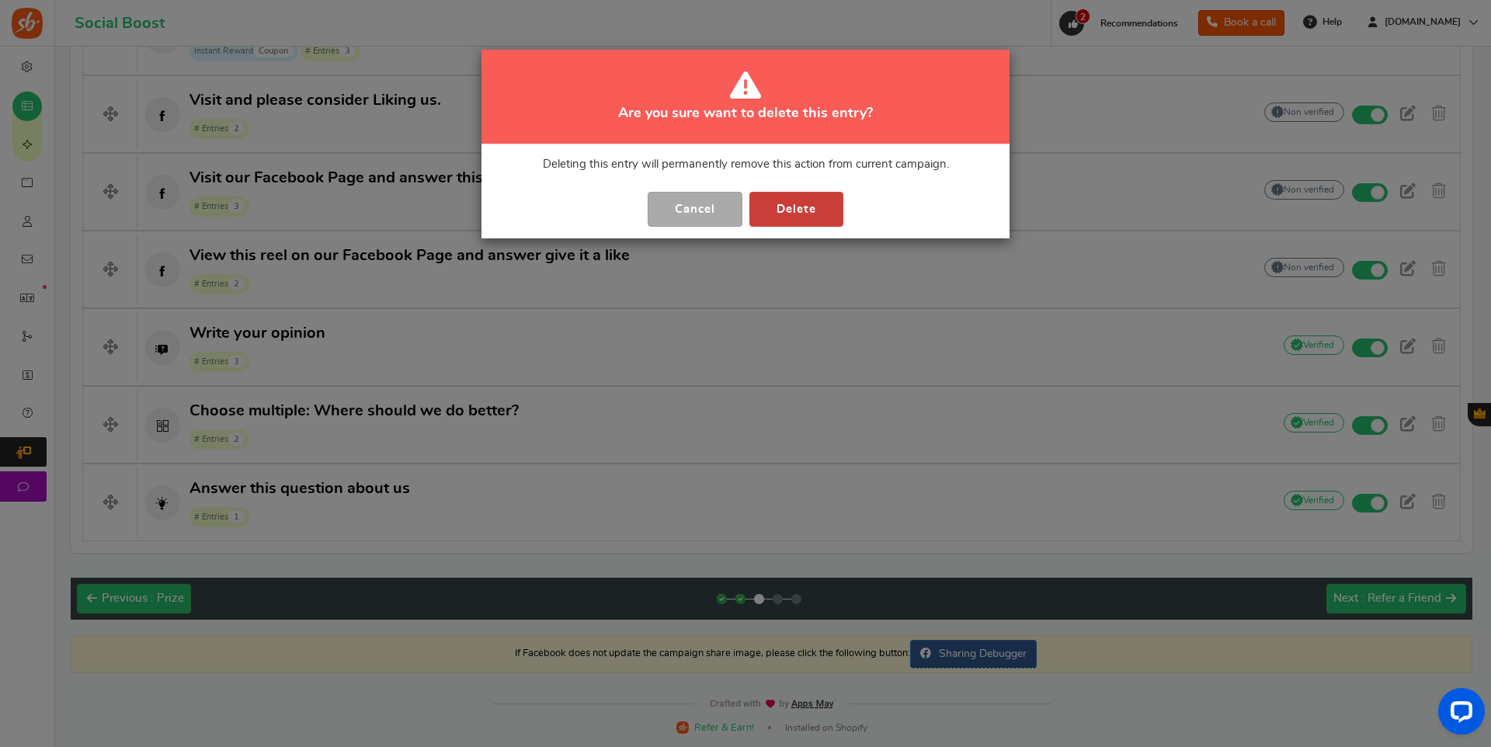
click at [777, 203] on button "Delete" at bounding box center [796, 209] width 94 height 35
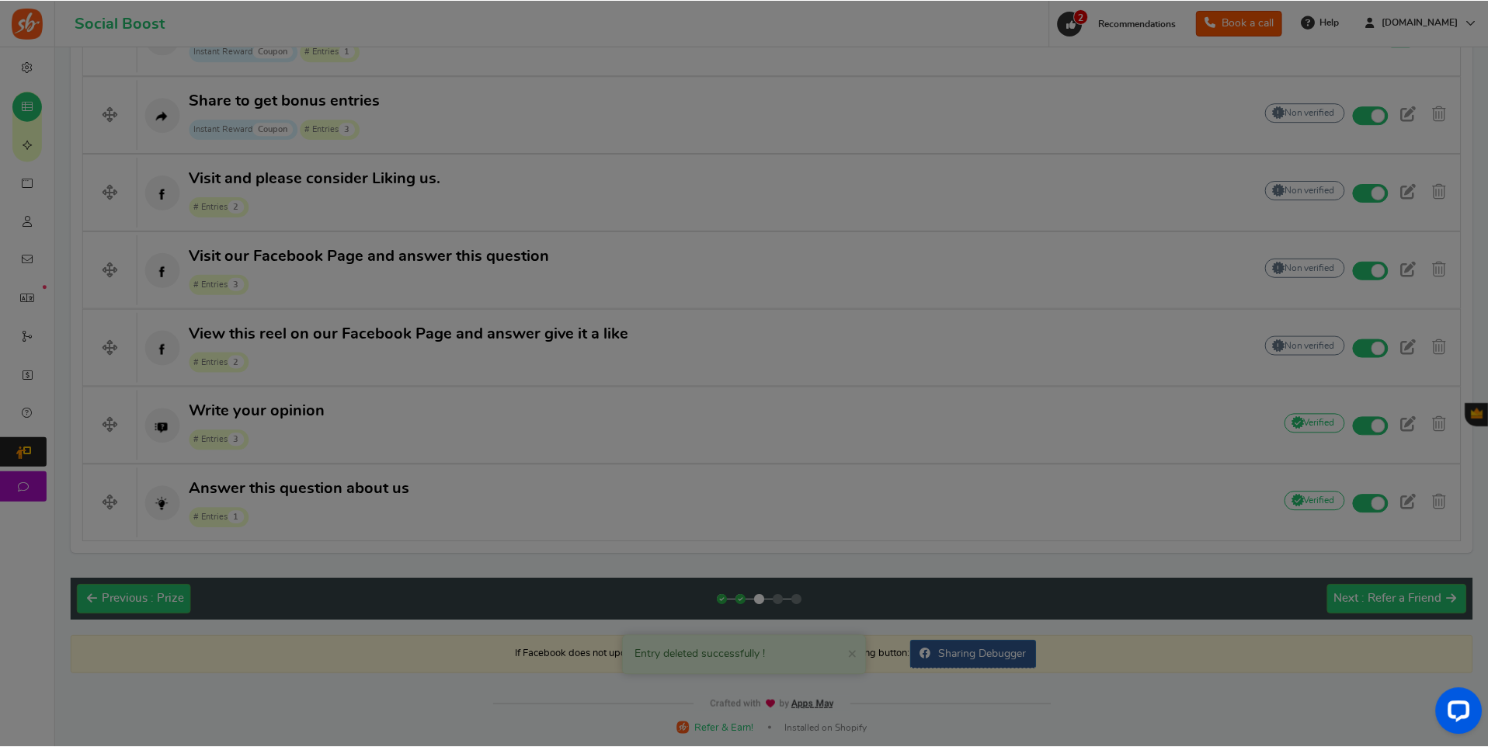
scroll to position [562, 0]
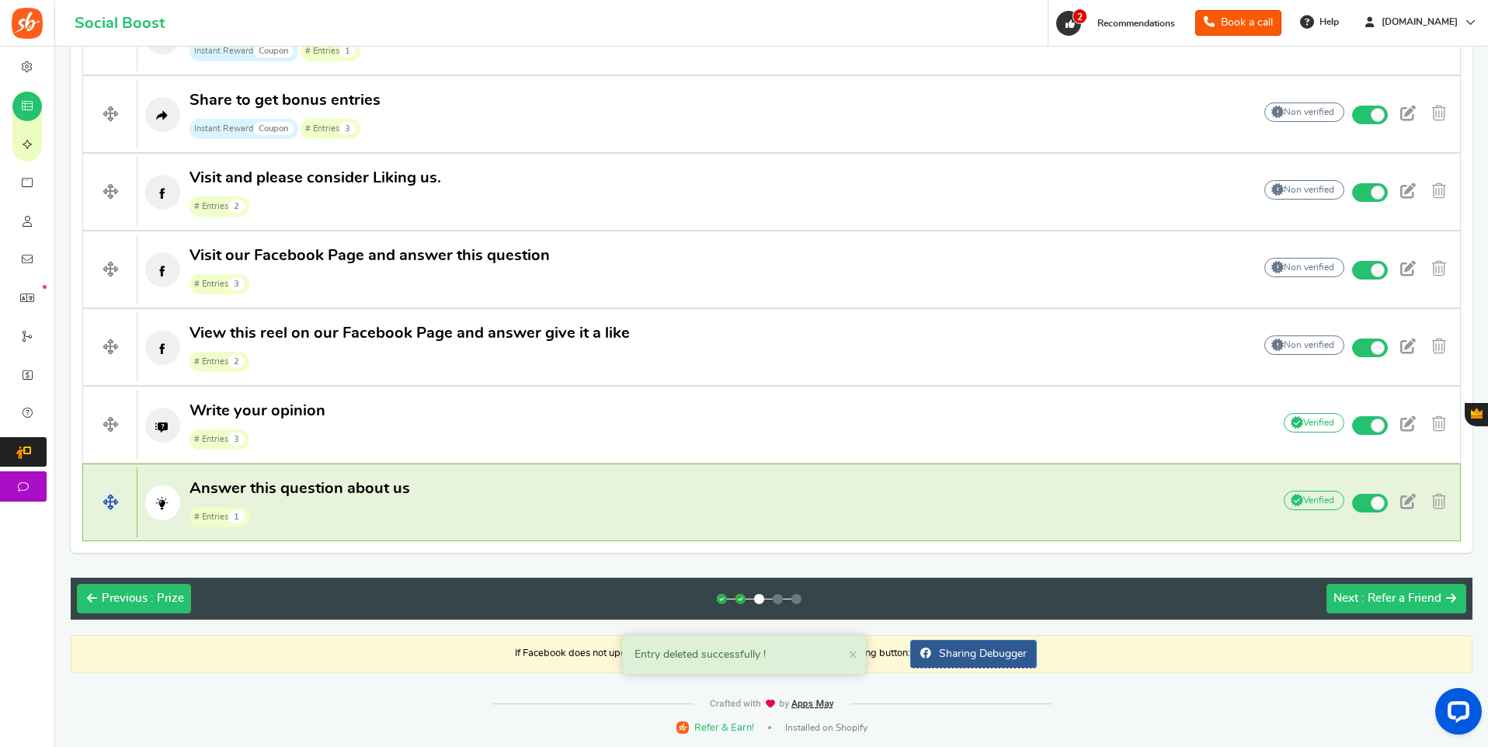
click at [499, 501] on p "Answer this question about us # Entries 1" at bounding box center [696, 503] width 1119 height 50
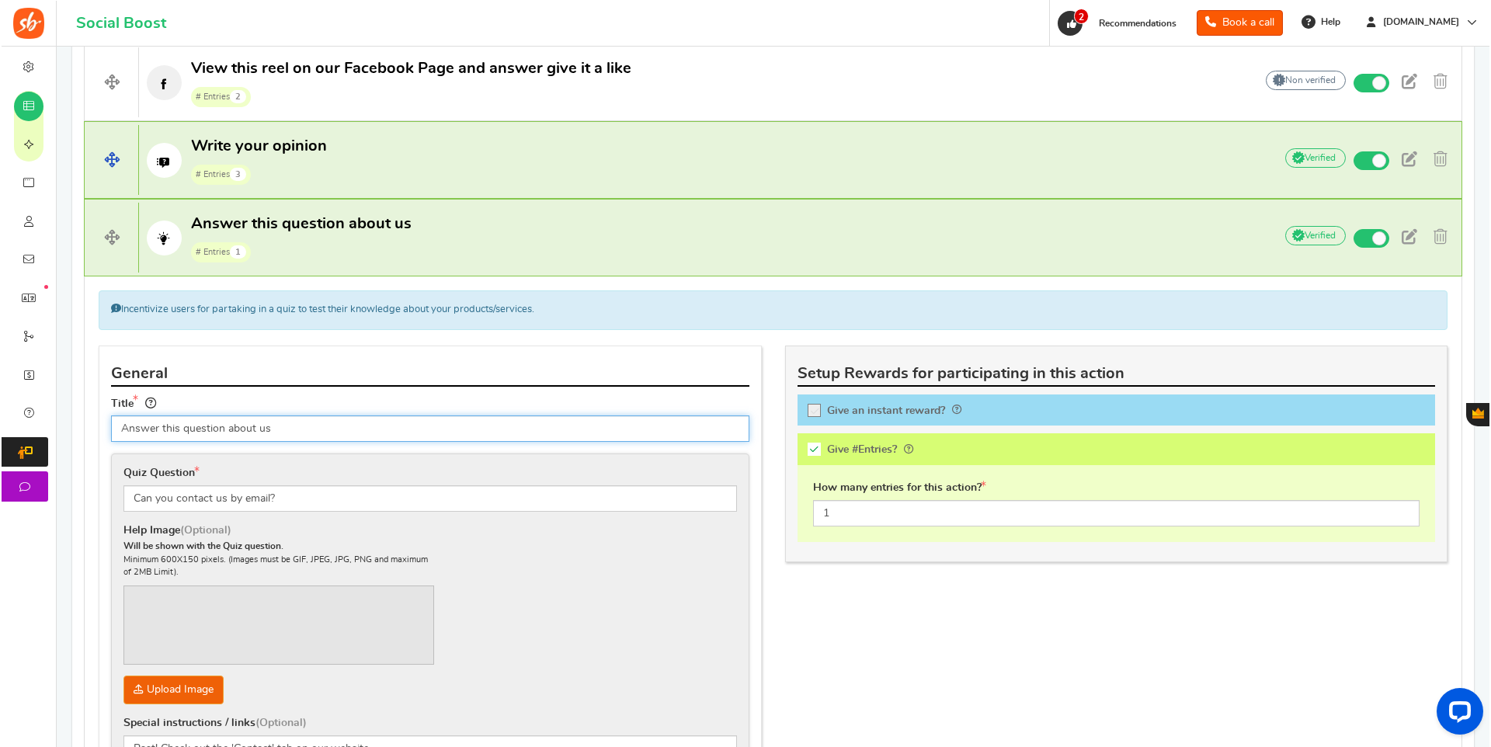
scroll to position [818, 0]
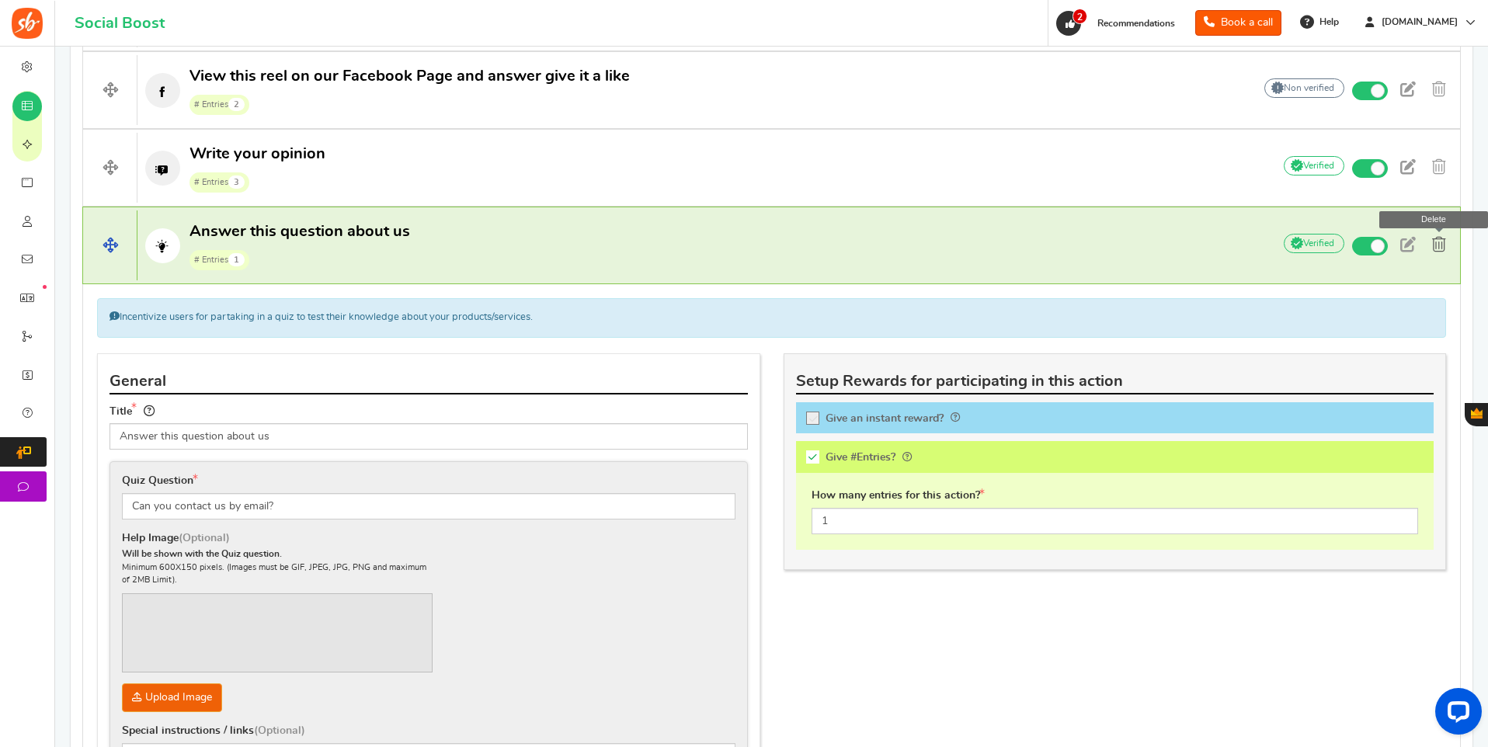
click at [1432, 249] on span at bounding box center [1439, 245] width 14 height 16
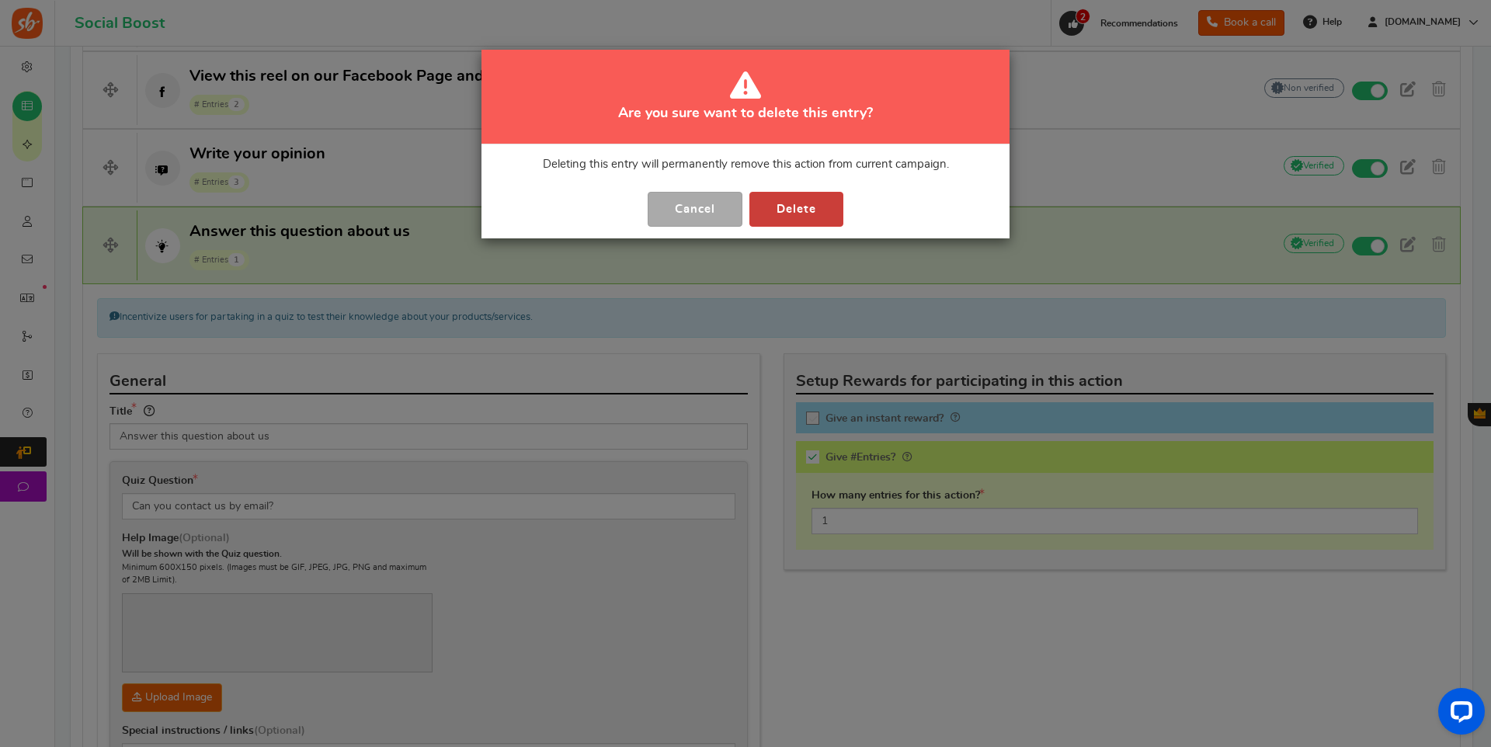
click at [793, 217] on button "Delete" at bounding box center [796, 209] width 94 height 35
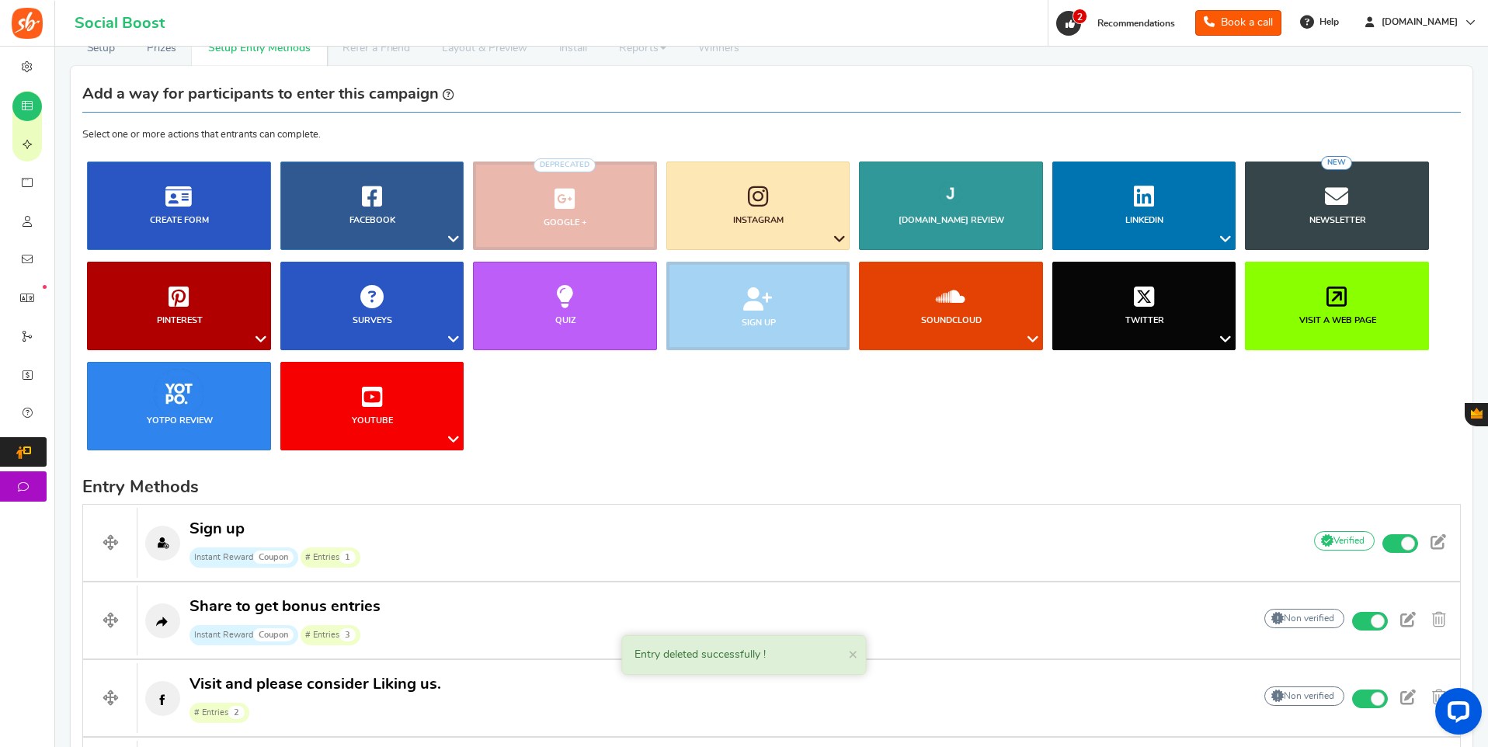
scroll to position [46, 0]
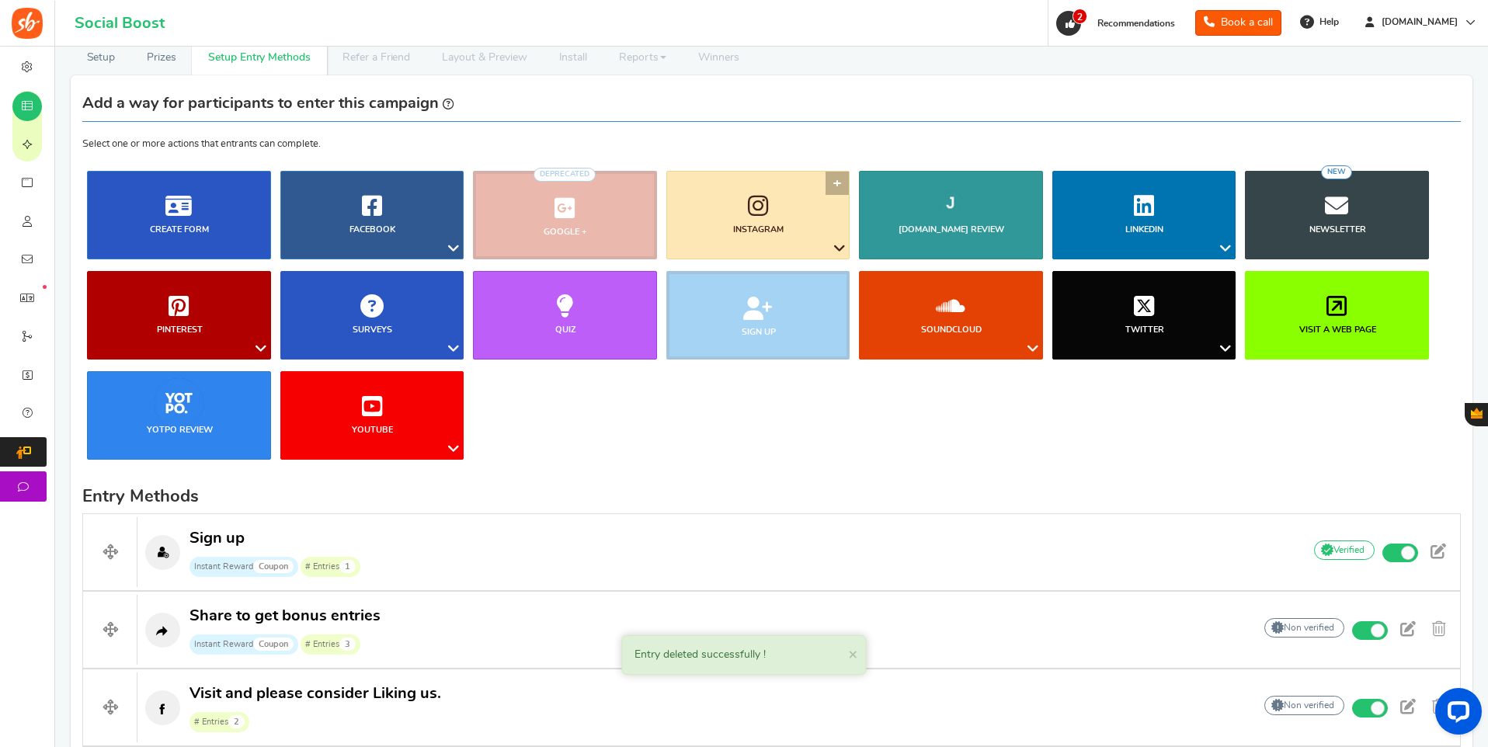
click at [766, 229] on b "Instagram" at bounding box center [758, 229] width 50 height 9
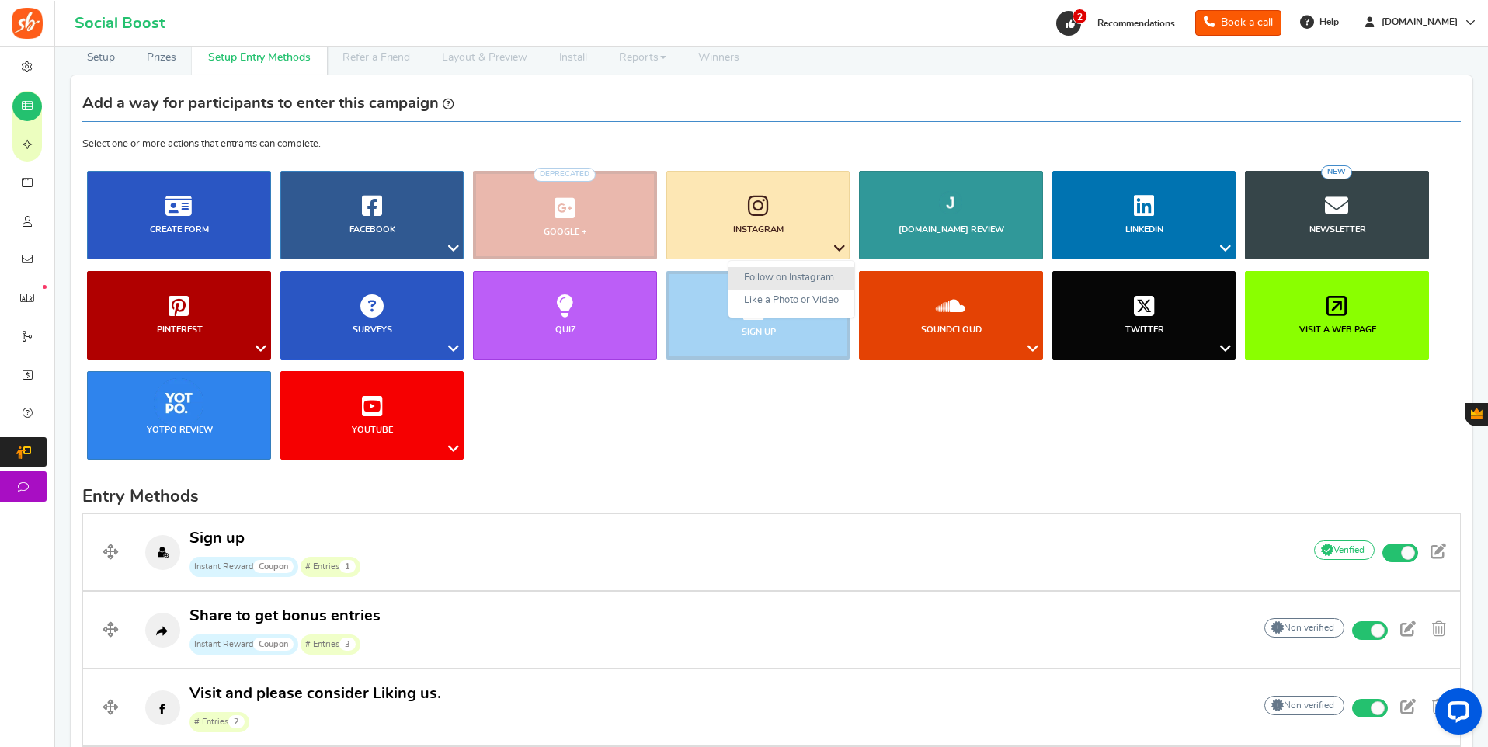
click at [821, 280] on link "Follow on Instagram" at bounding box center [791, 278] width 126 height 23
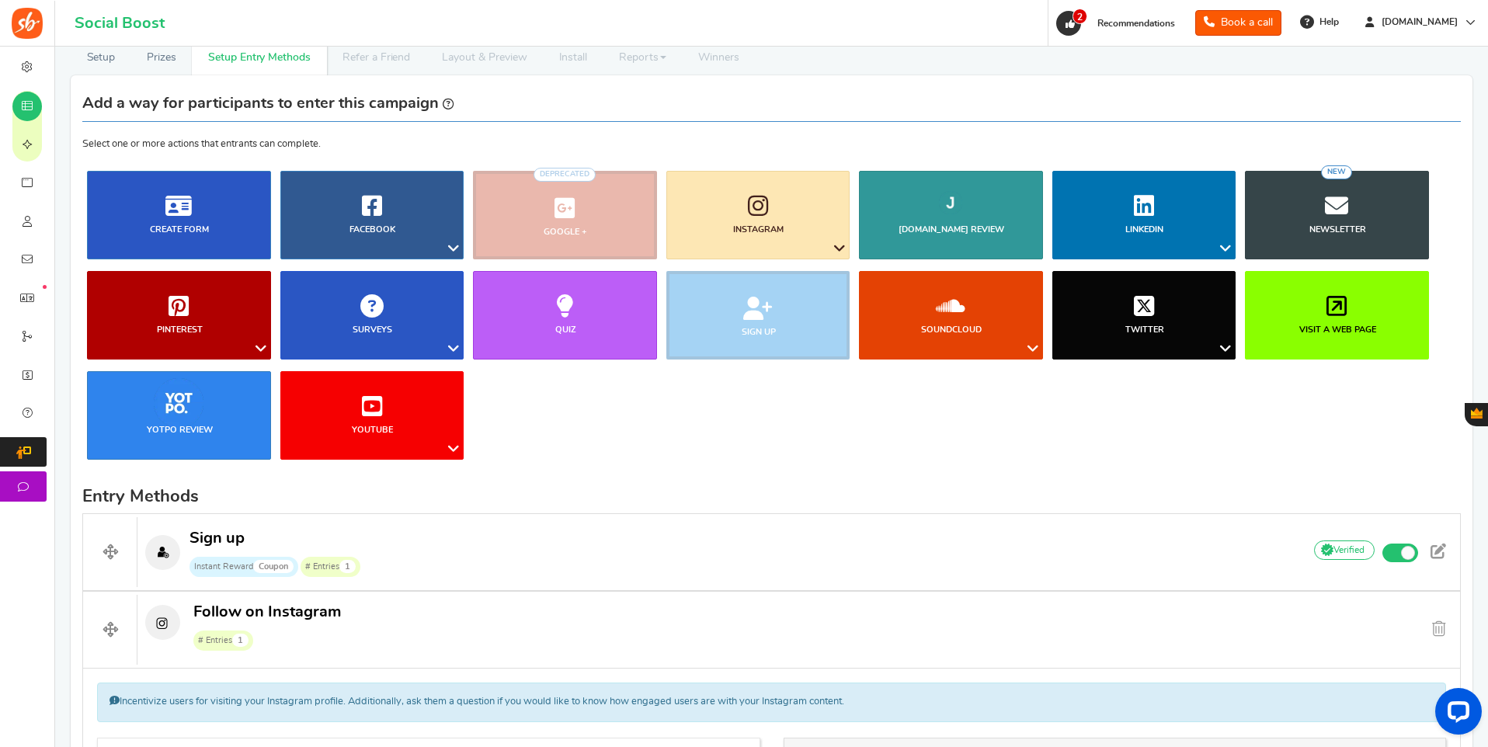
scroll to position [493, 0]
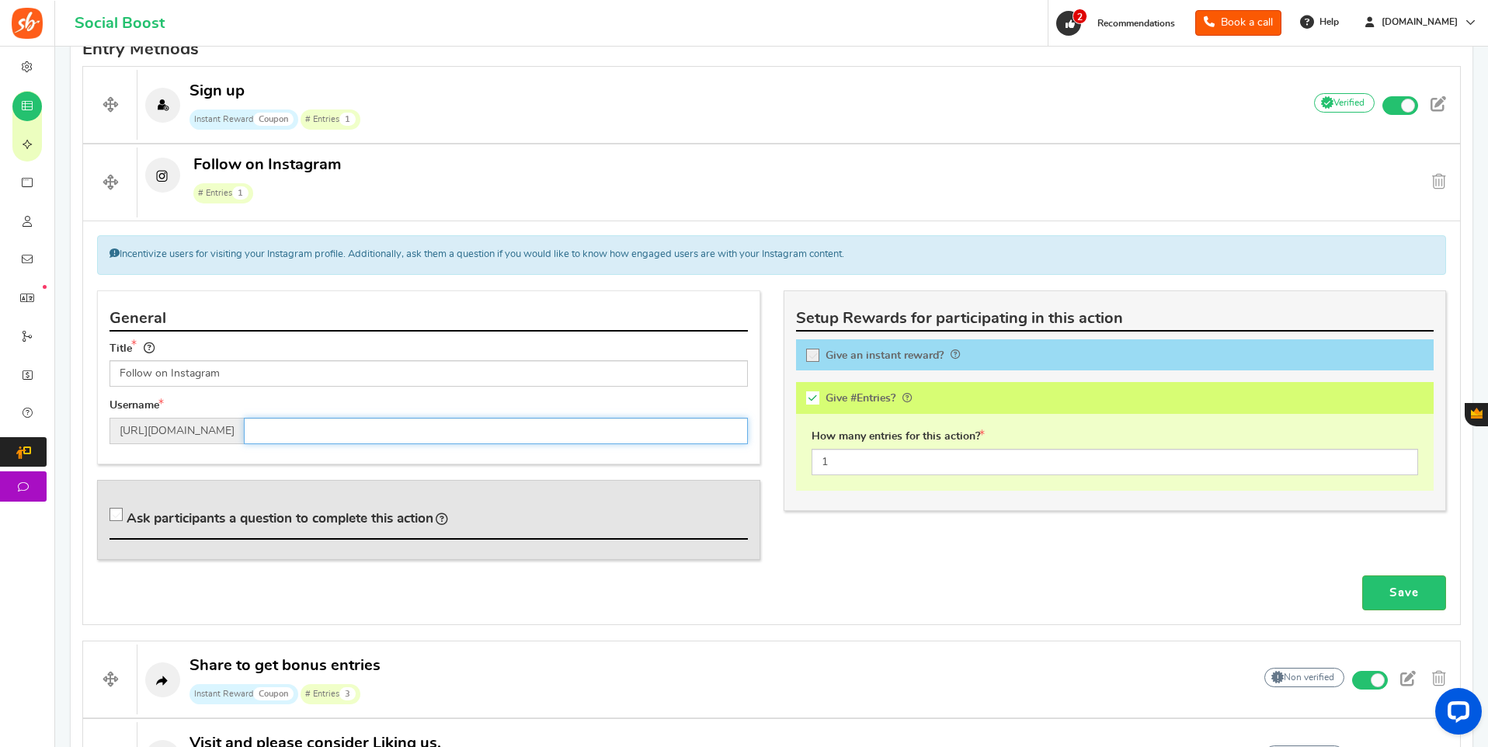
click at [304, 424] on input "text" at bounding box center [496, 431] width 504 height 26
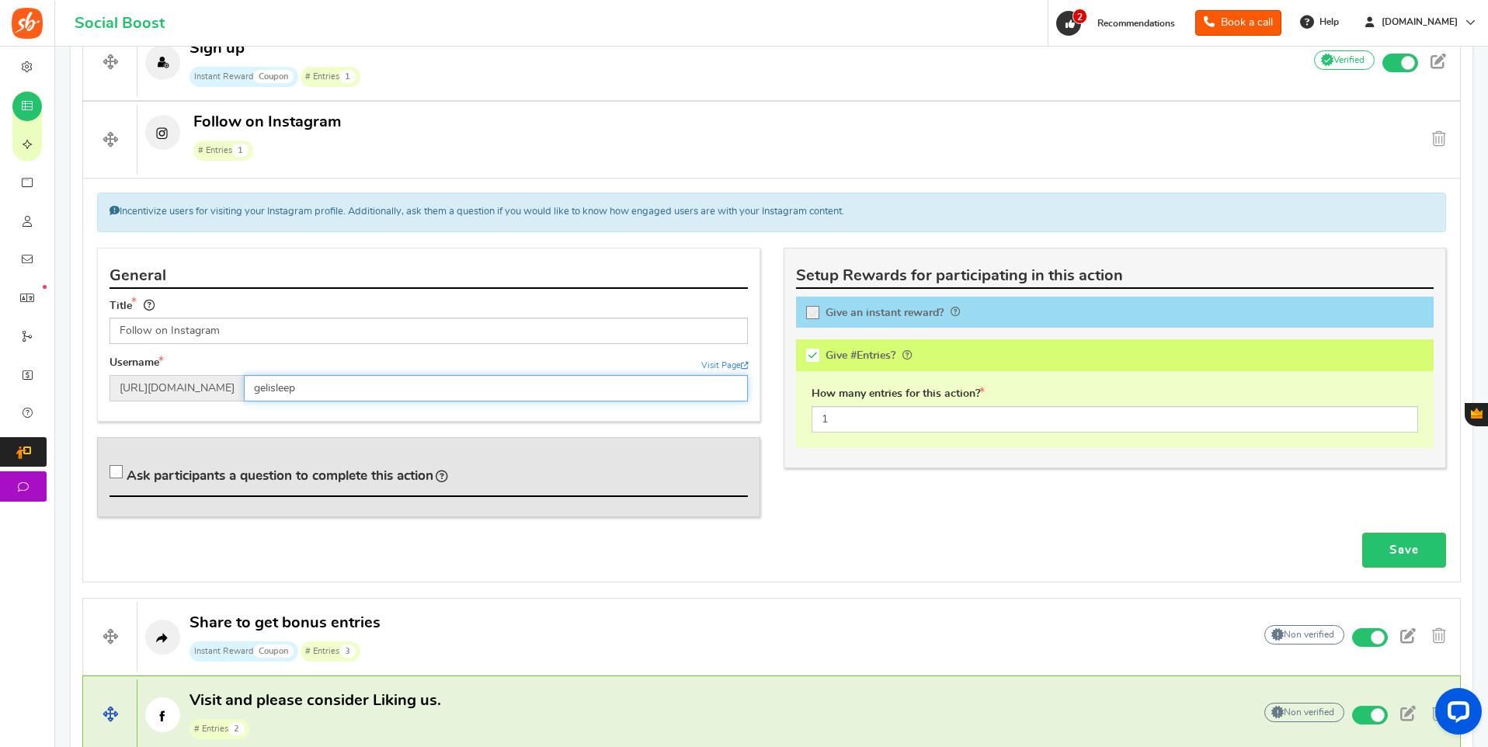
scroll to position [270, 0]
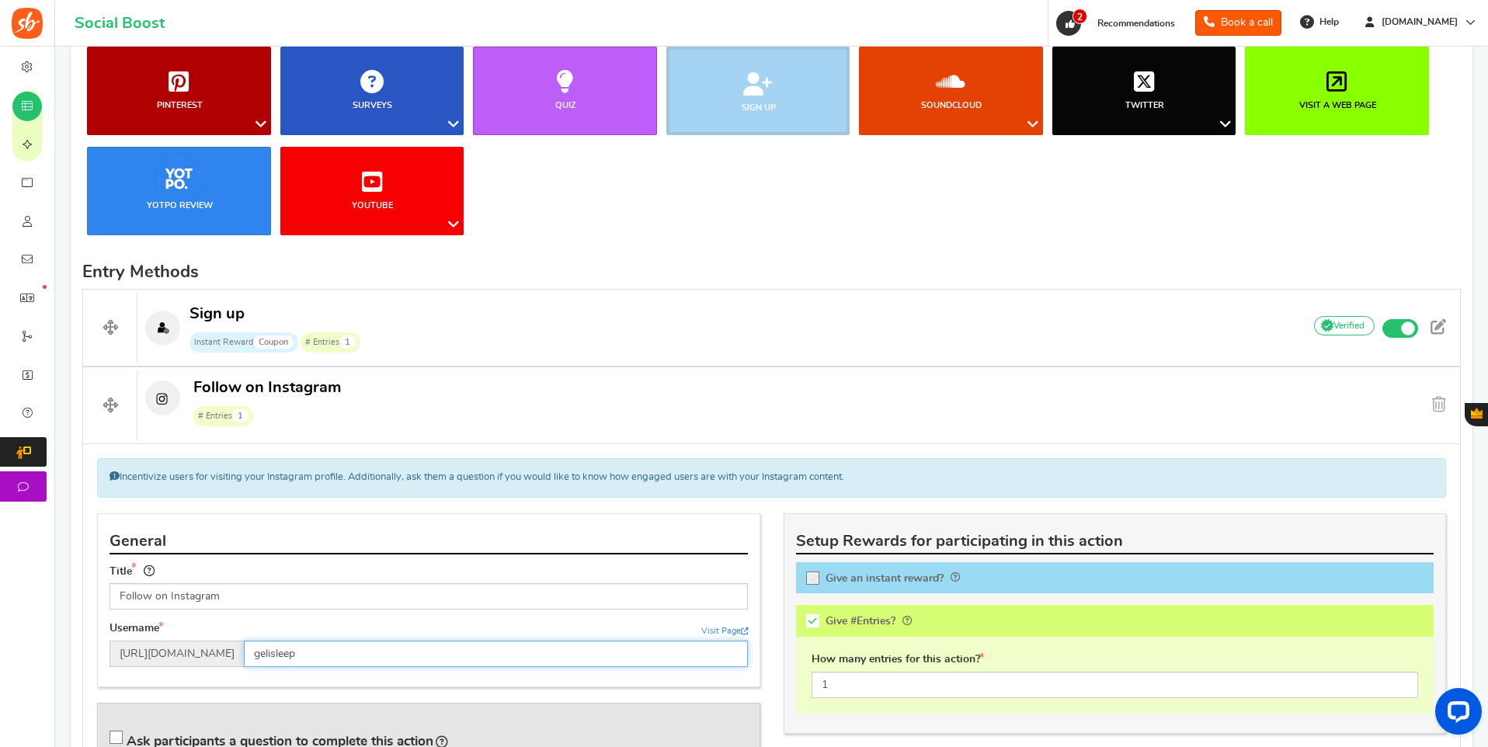
type input "gelisleep"
click at [536, 262] on h2 "Entry Methods" at bounding box center [771, 271] width 1378 height 19
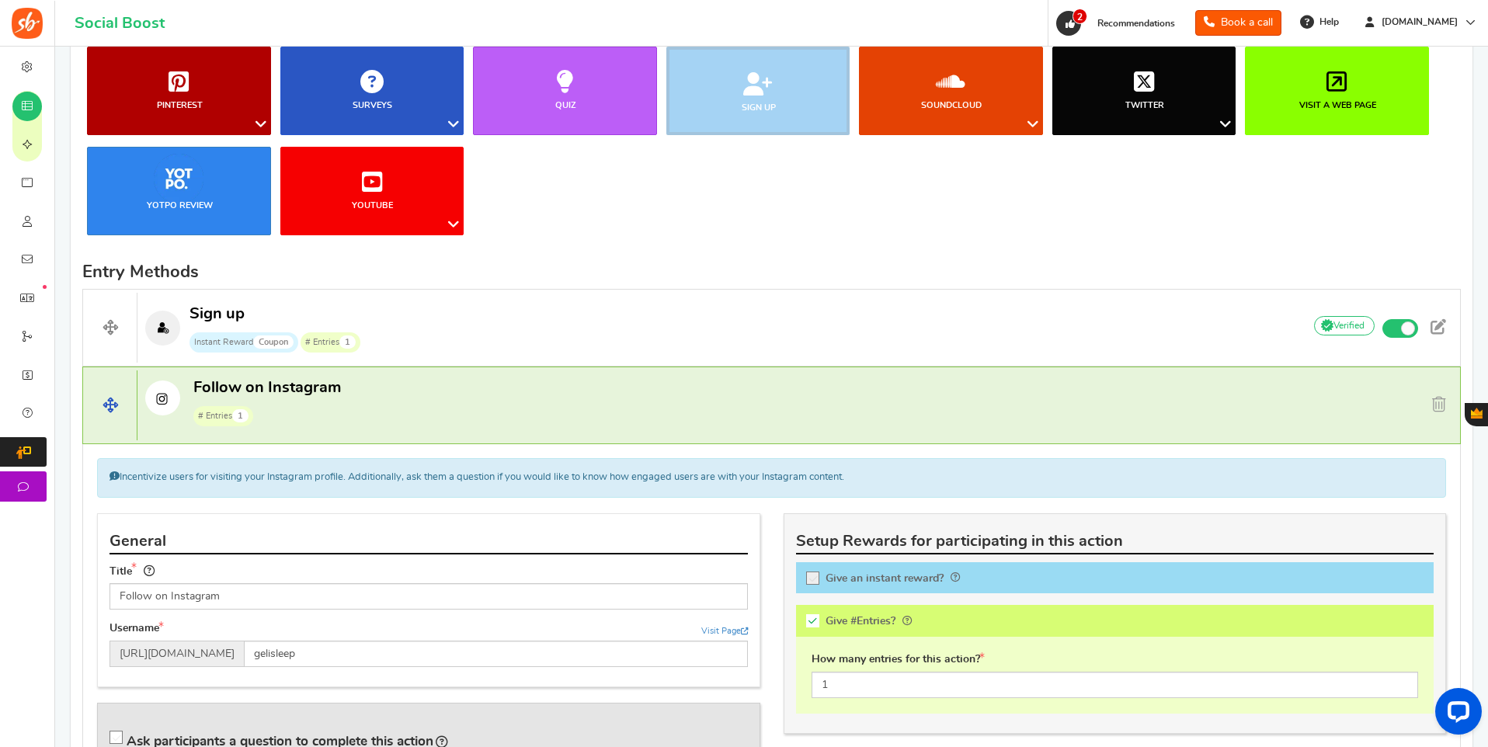
click at [412, 407] on p "Follow on Instagram # Entries 1" at bounding box center [713, 402] width 1152 height 50
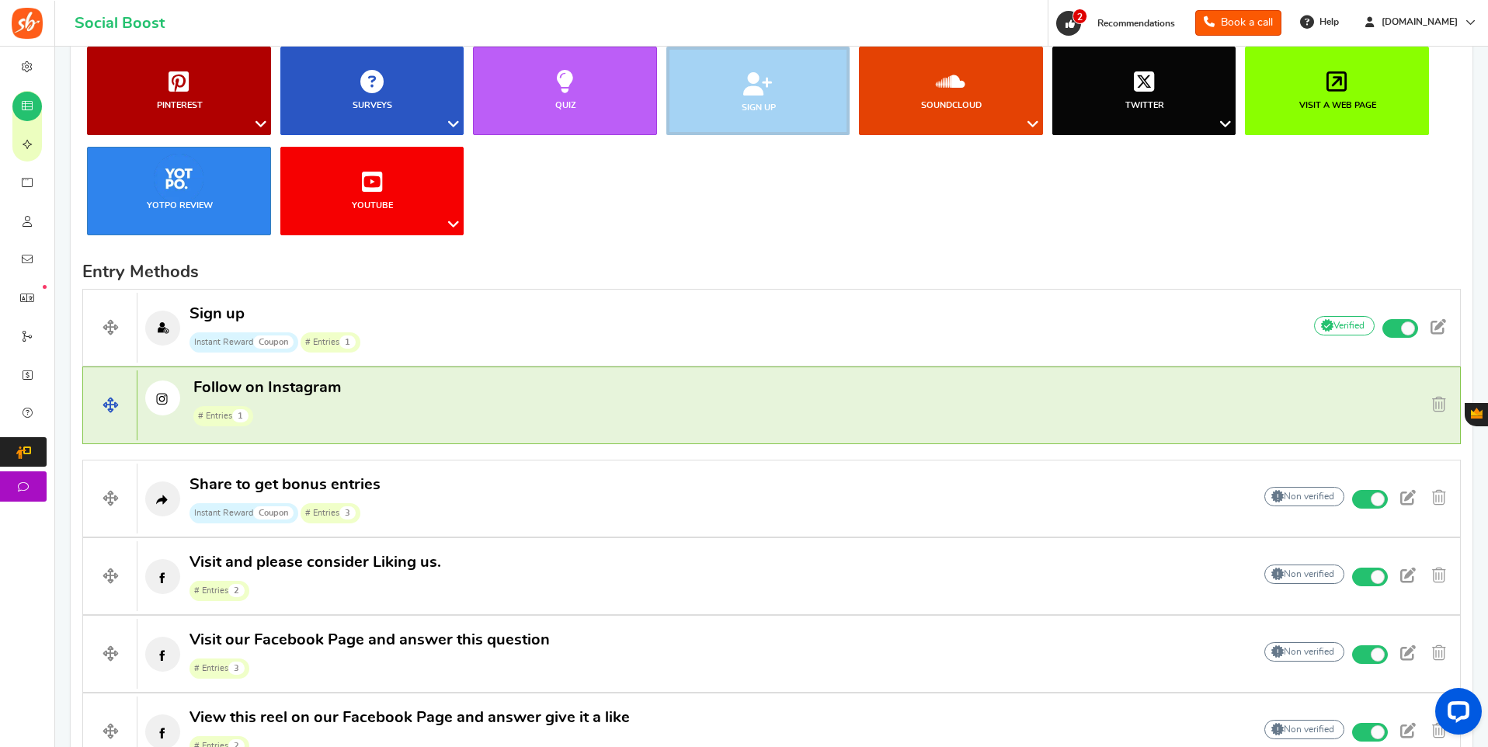
click at [417, 405] on p "Follow on Instagram # Entries 1" at bounding box center [713, 402] width 1152 height 50
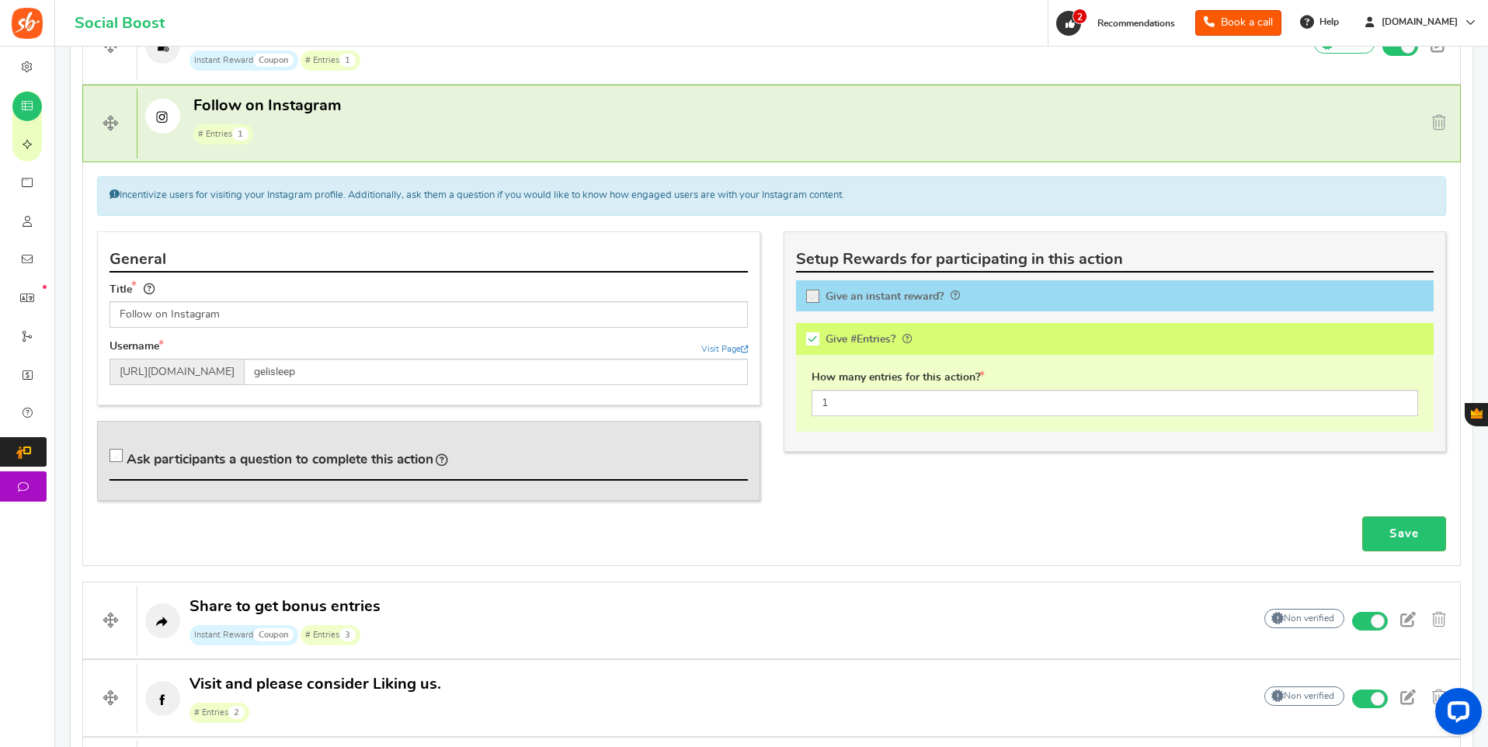
scroll to position [556, 0]
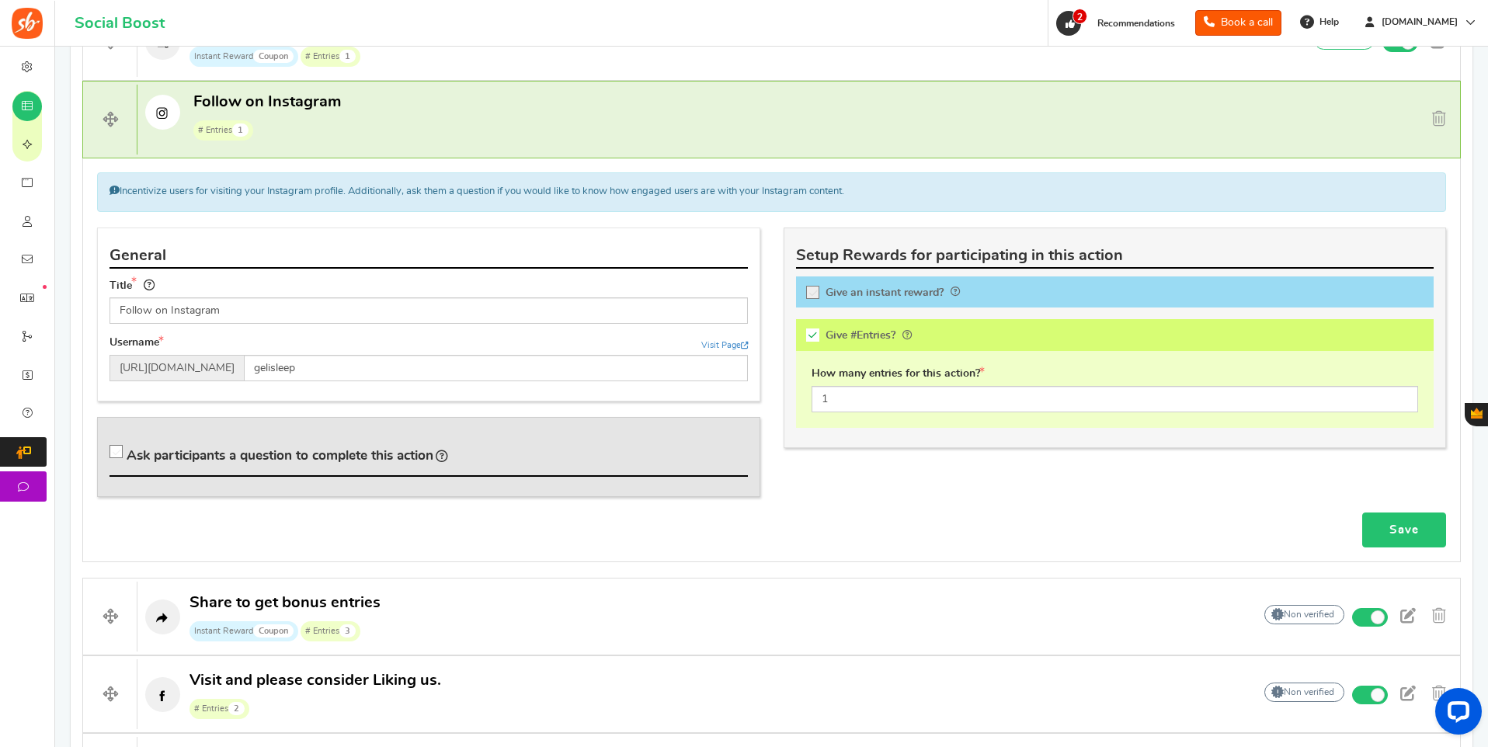
click at [1415, 542] on link "Save" at bounding box center [1404, 530] width 84 height 35
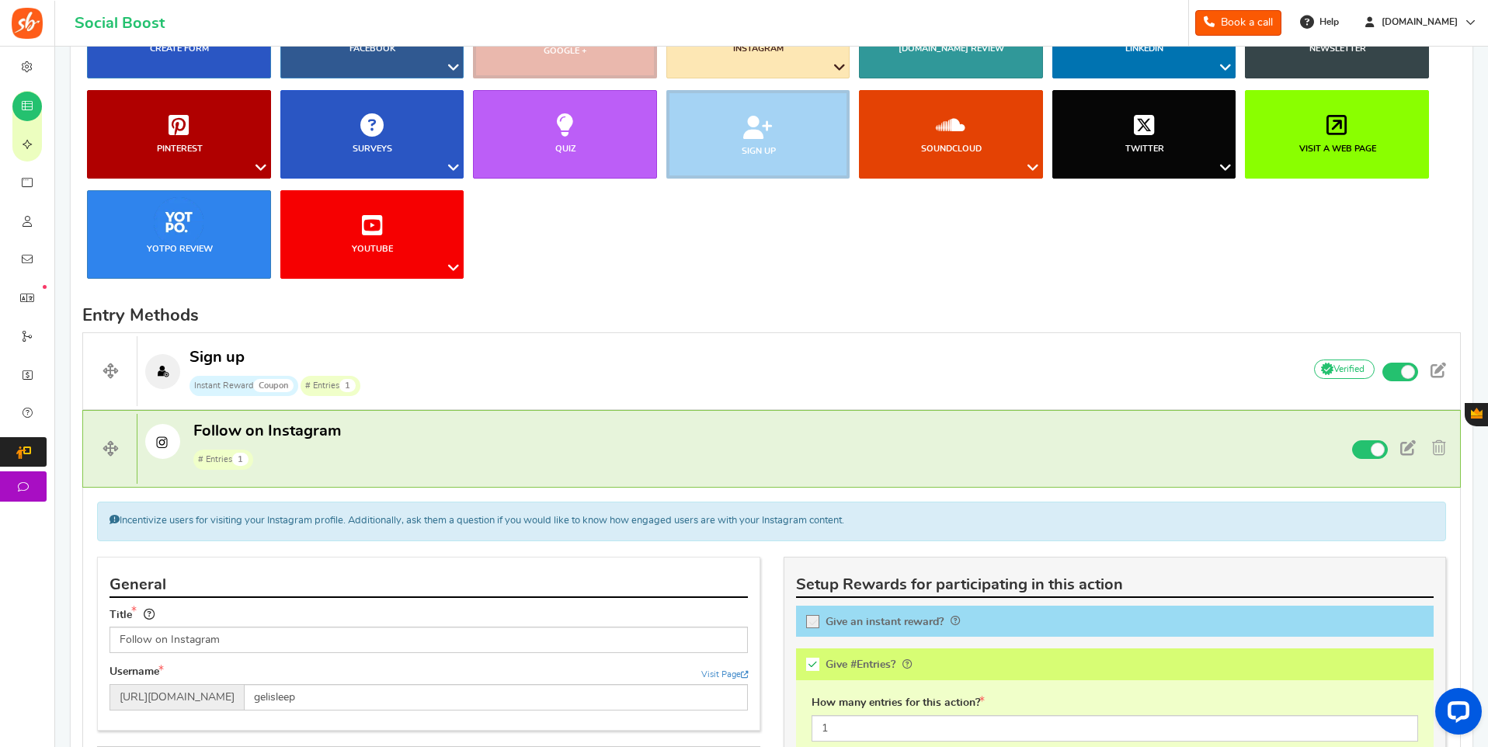
scroll to position [964, 0]
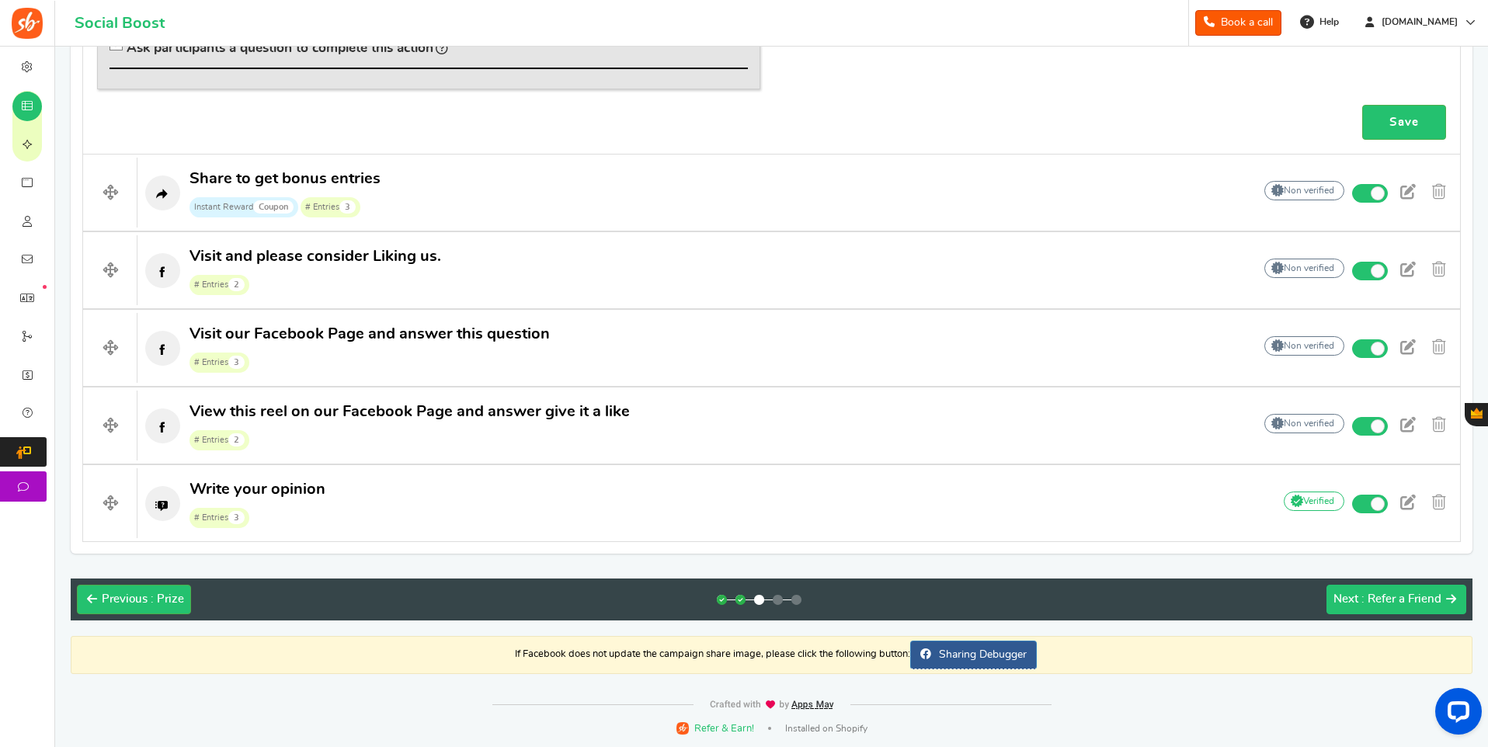
click at [1382, 597] on span ": Refer a Friend" at bounding box center [1401, 599] width 80 height 12
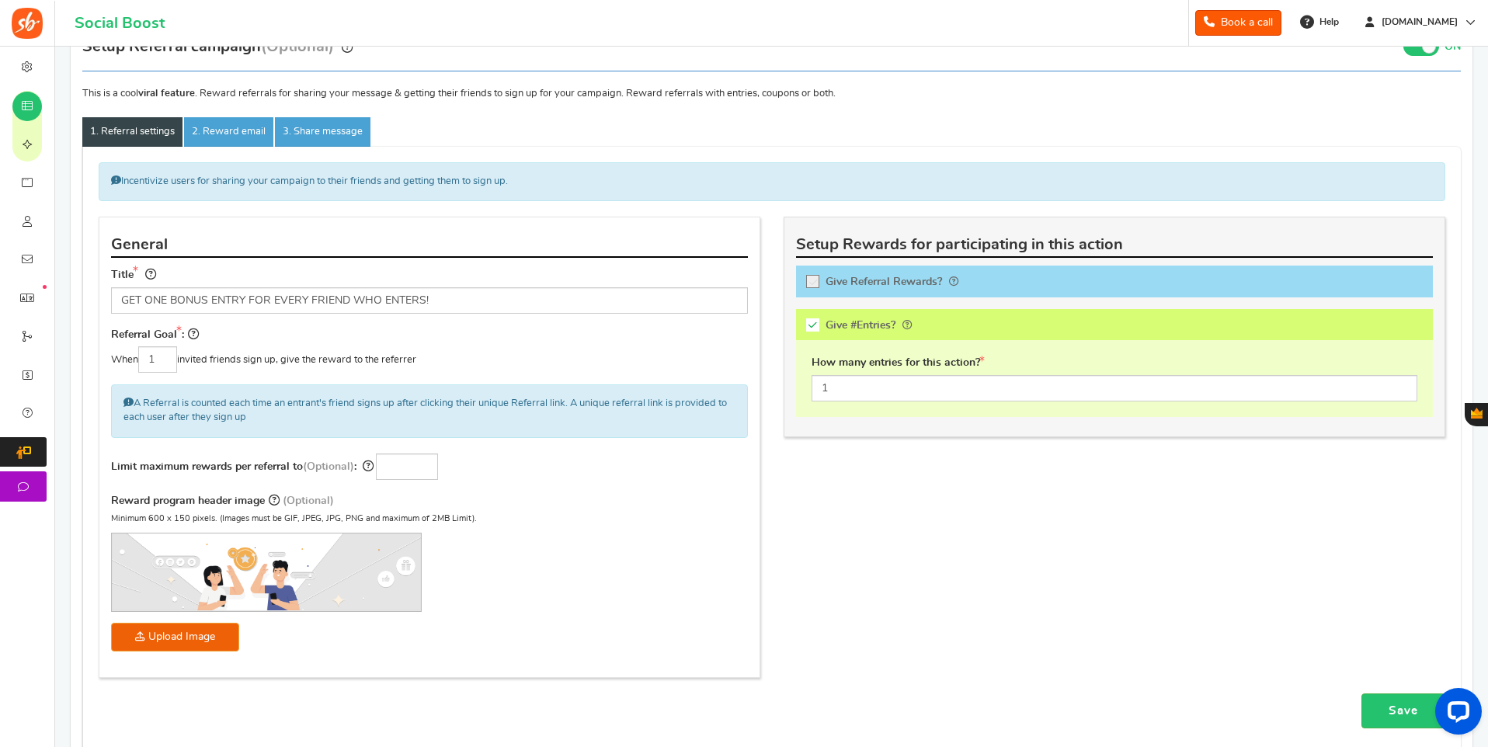
scroll to position [103, 0]
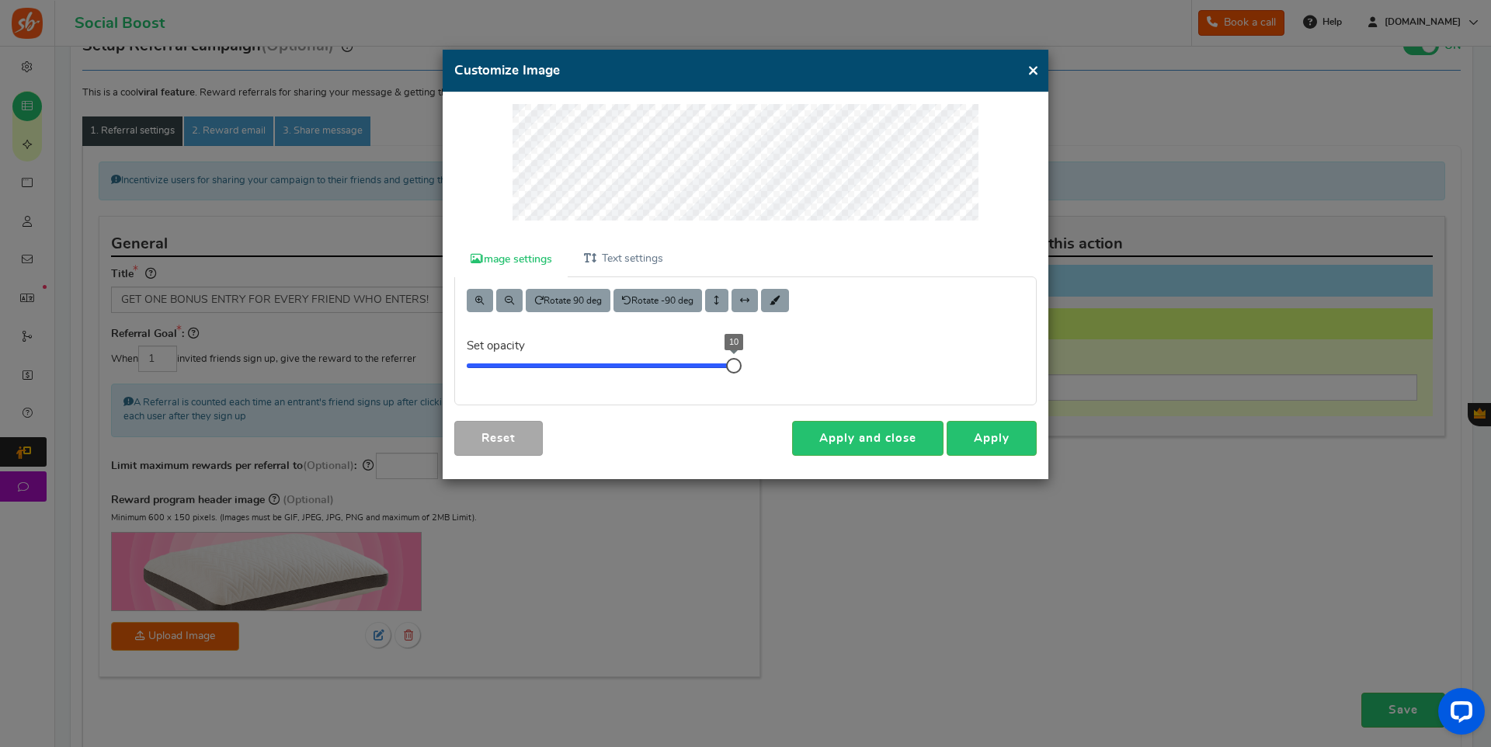
click at [834, 0] on html "For the best experience, view this on a desktop! Social Boost Book a call 0 WAR…" at bounding box center [745, 270] width 1491 height 747
click at [1034, 68] on button "×" at bounding box center [1033, 70] width 12 height 19
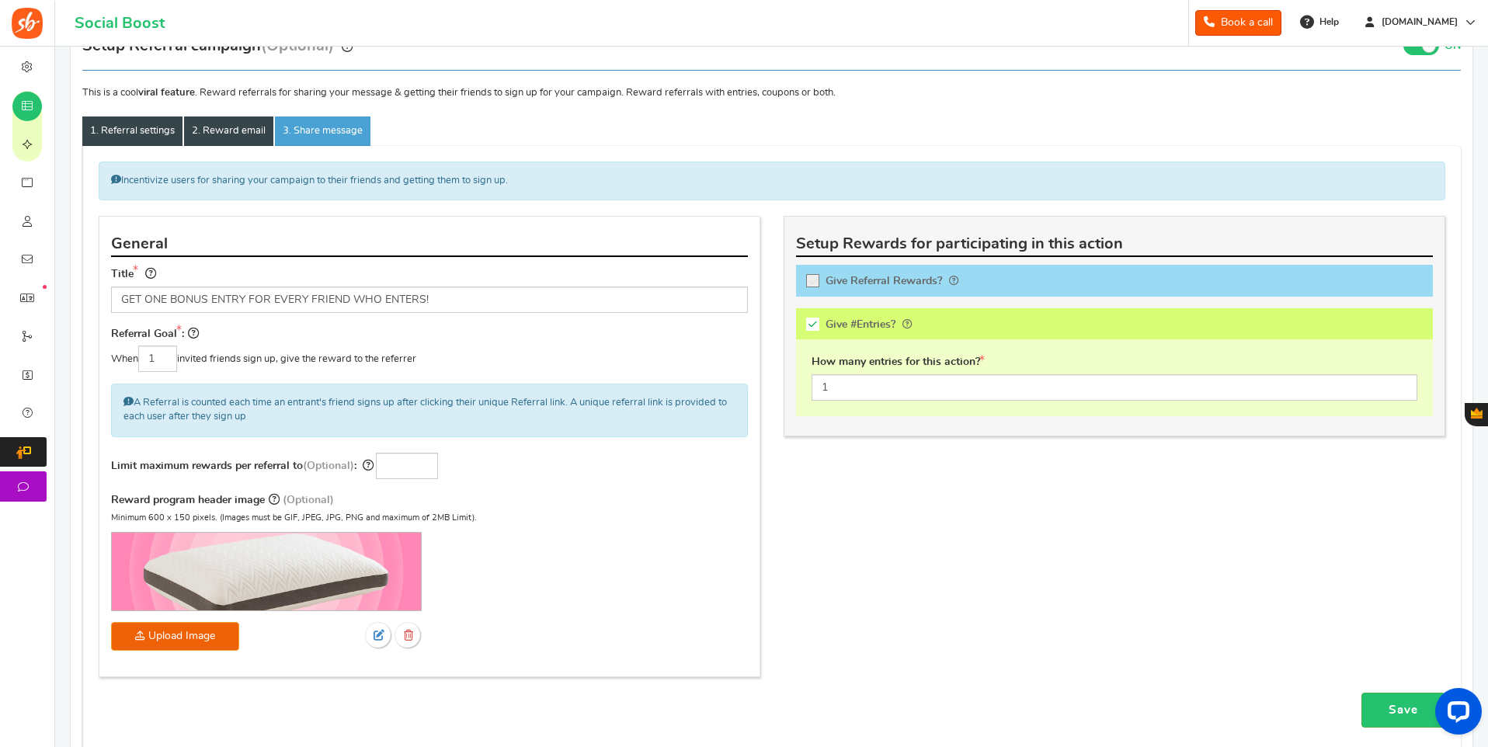
click at [235, 134] on link "2. Reward email" at bounding box center [228, 131] width 89 height 30
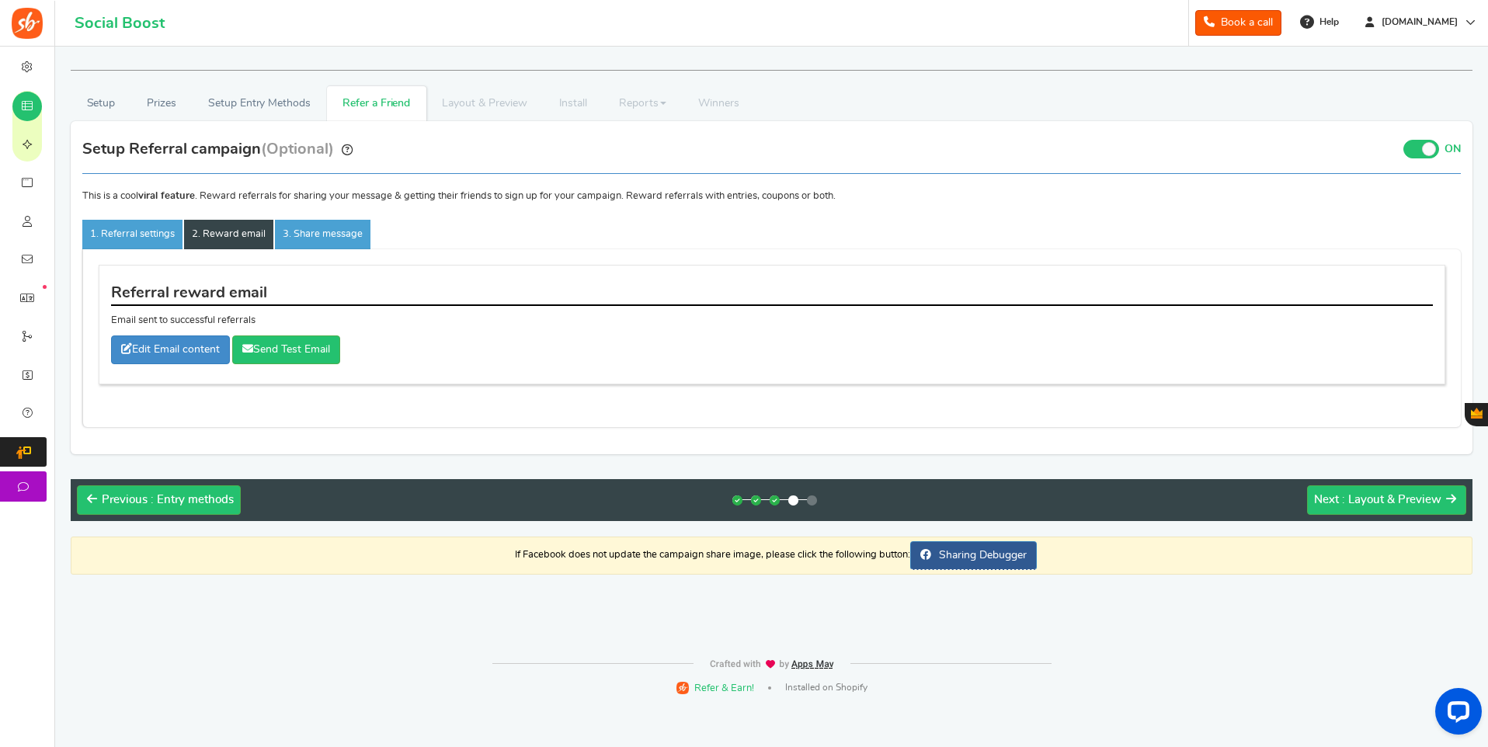
scroll to position [0, 0]
click at [347, 232] on link "3. Share message" at bounding box center [323, 235] width 96 height 30
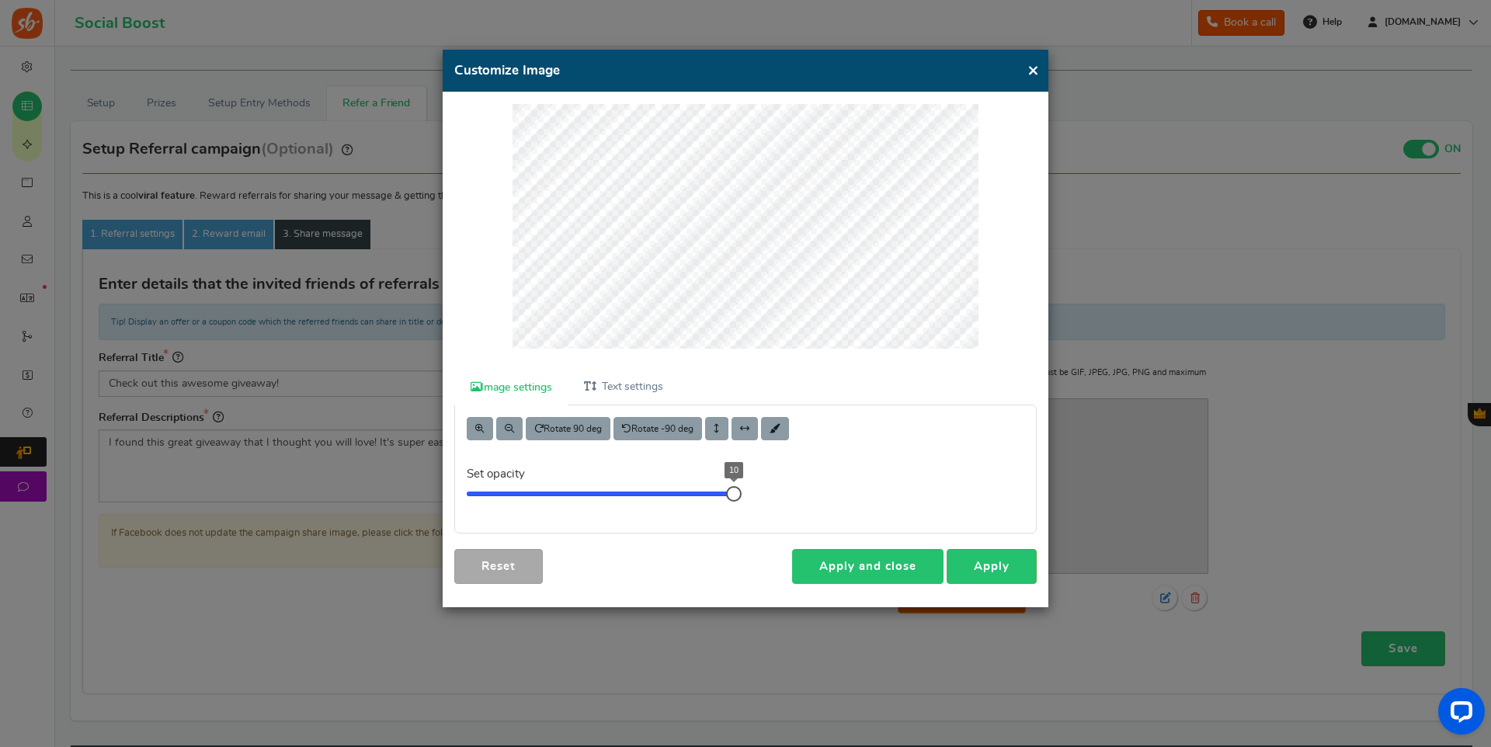
click at [928, 565] on link "Apply and close" at bounding box center [867, 566] width 151 height 35
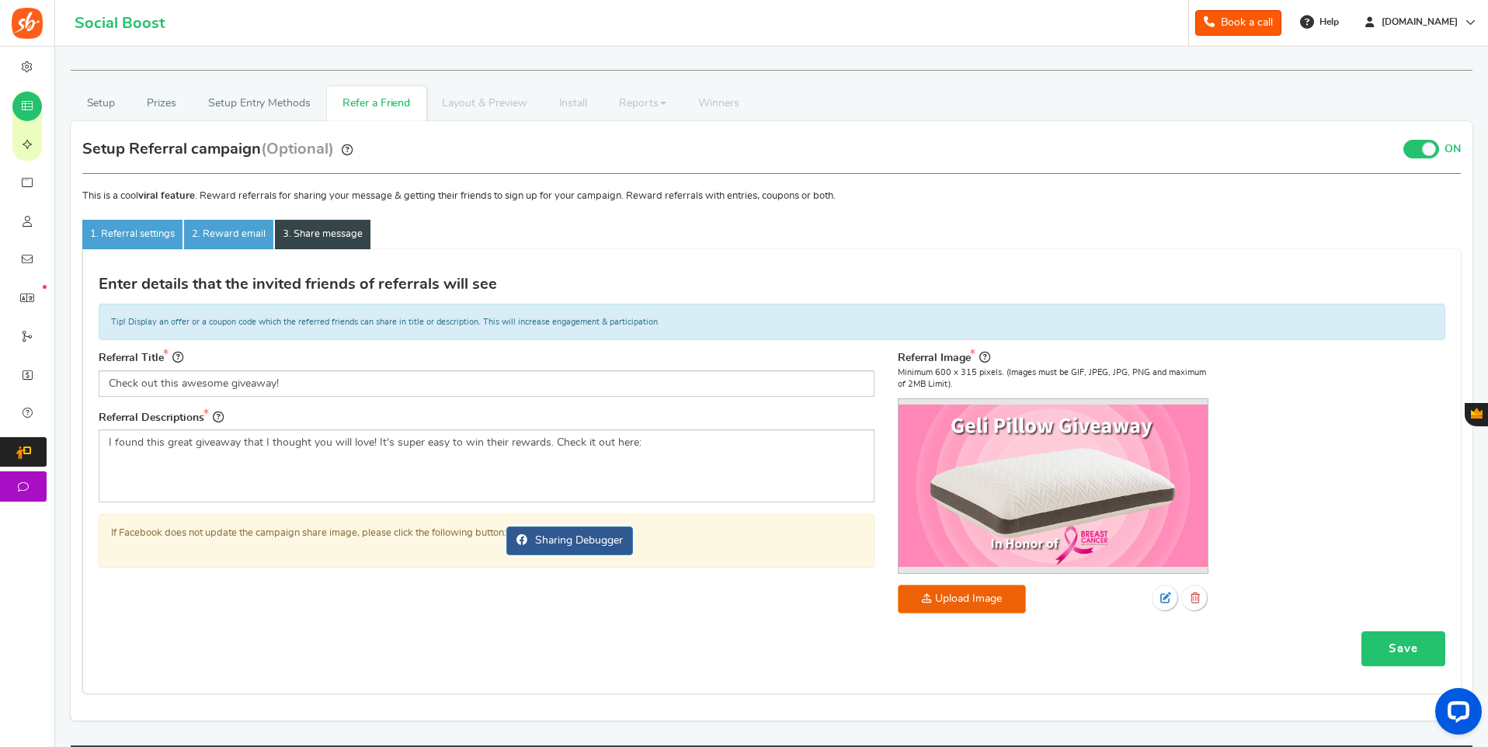
click at [1420, 645] on link "Save" at bounding box center [1403, 648] width 84 height 35
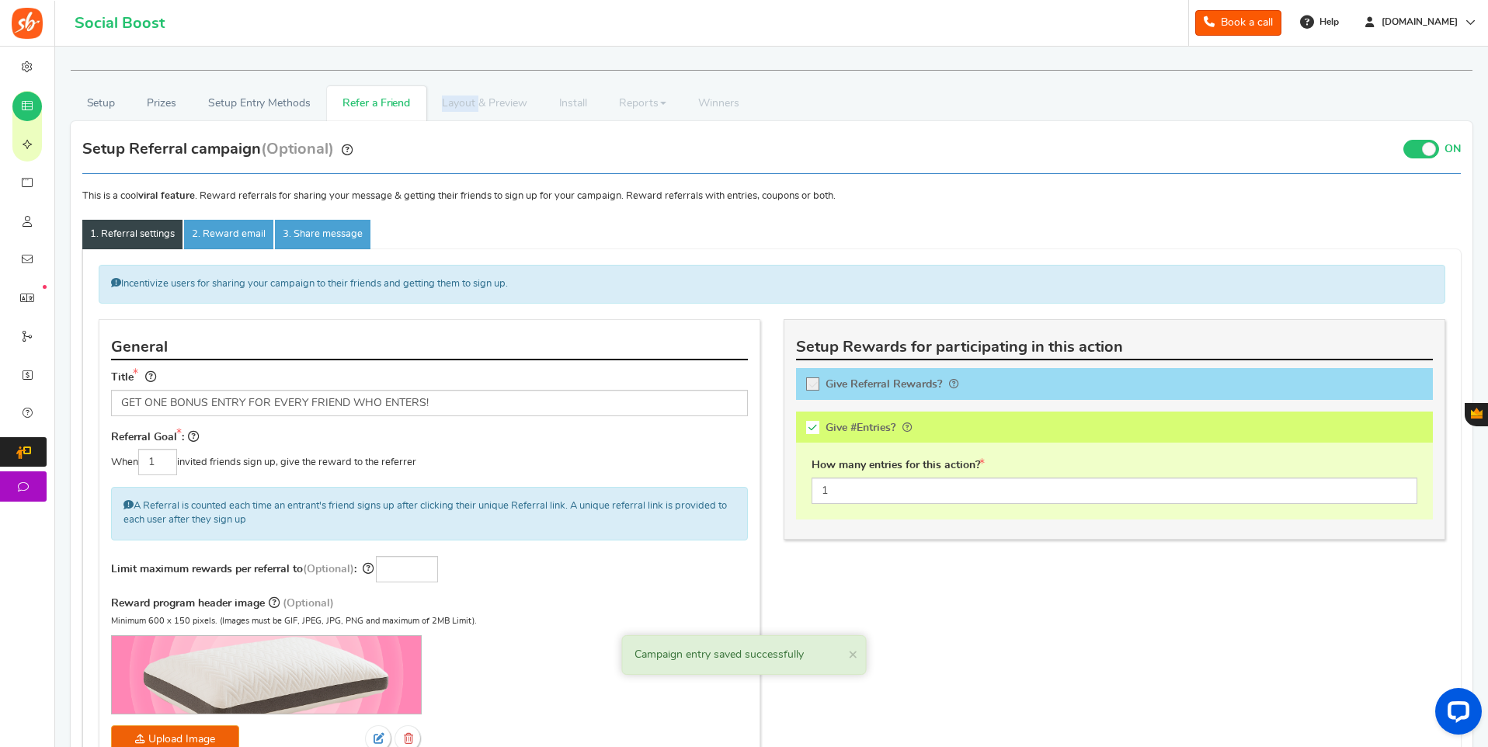
drag, startPoint x: 476, startPoint y: 95, endPoint x: 481, endPoint y: 112, distance: 17.7
click at [477, 99] on li "Layout & Preview" at bounding box center [484, 103] width 116 height 35
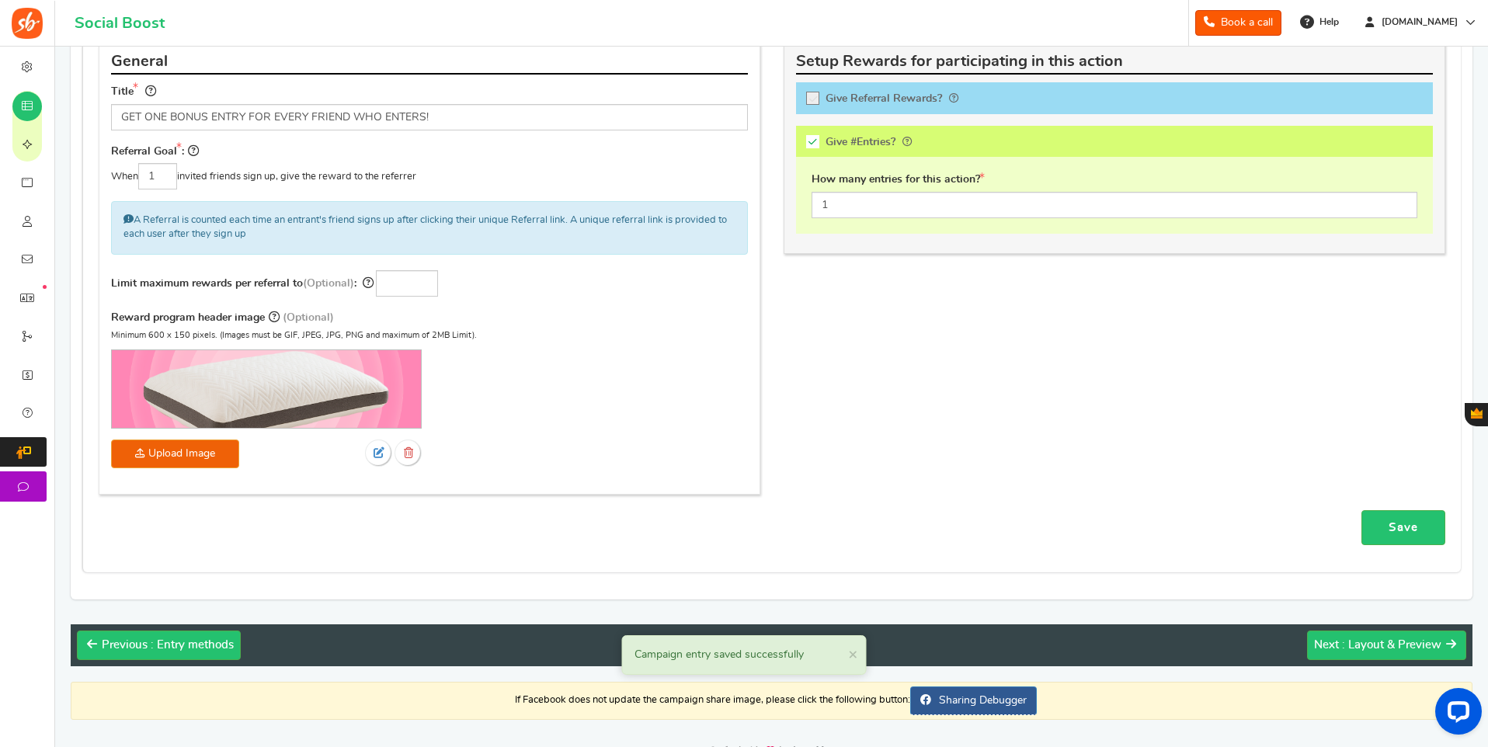
scroll to position [332, 0]
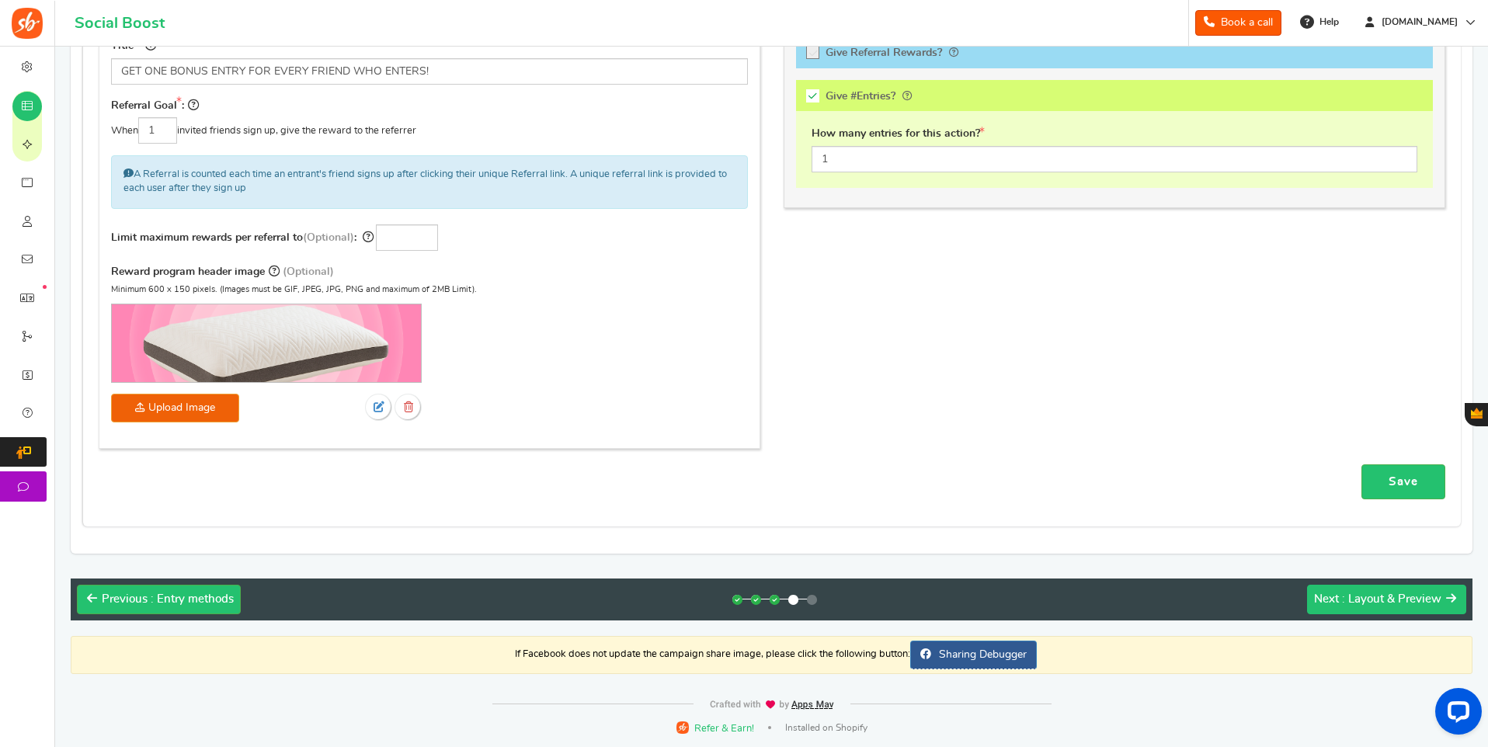
click at [1388, 593] on span ": Layout & Preview" at bounding box center [1391, 599] width 99 height 12
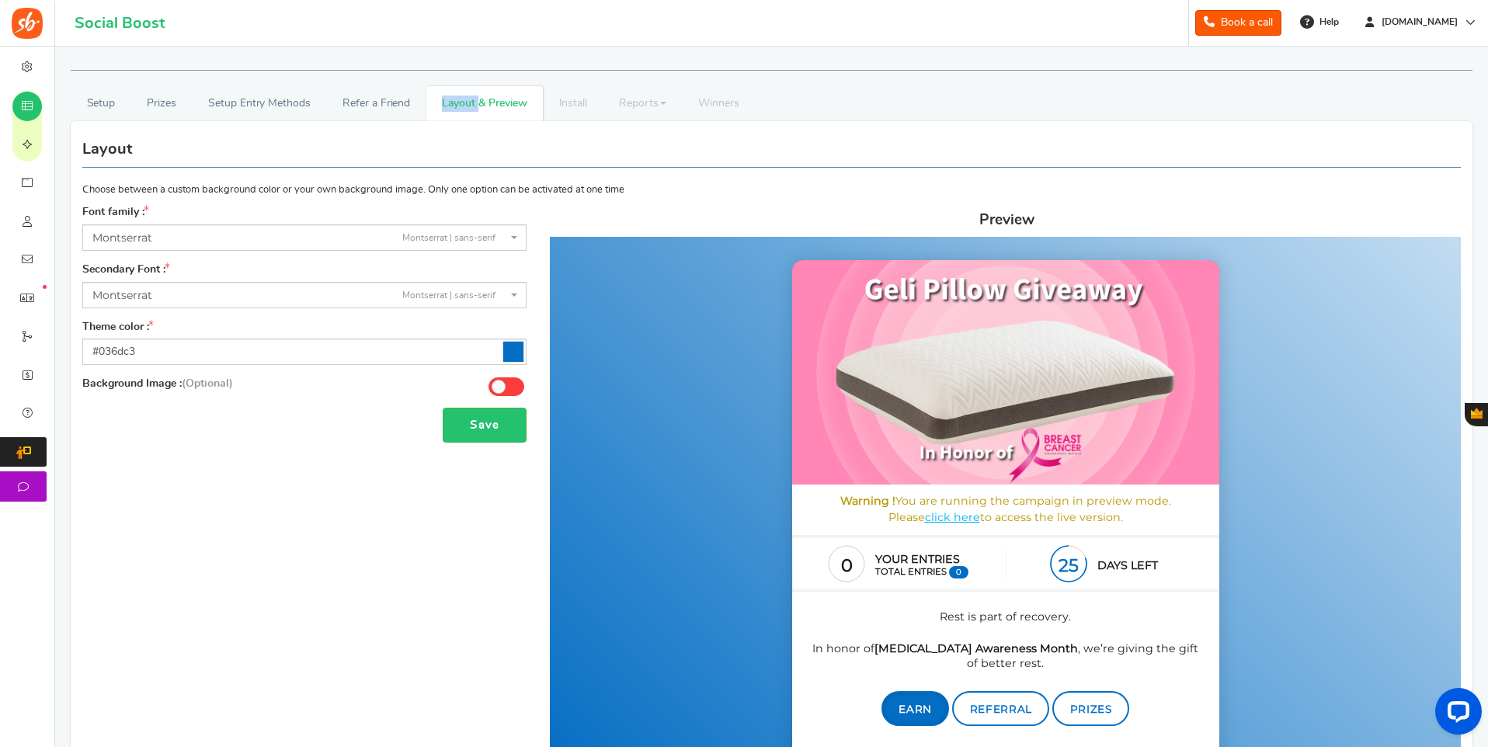
scroll to position [0, 0]
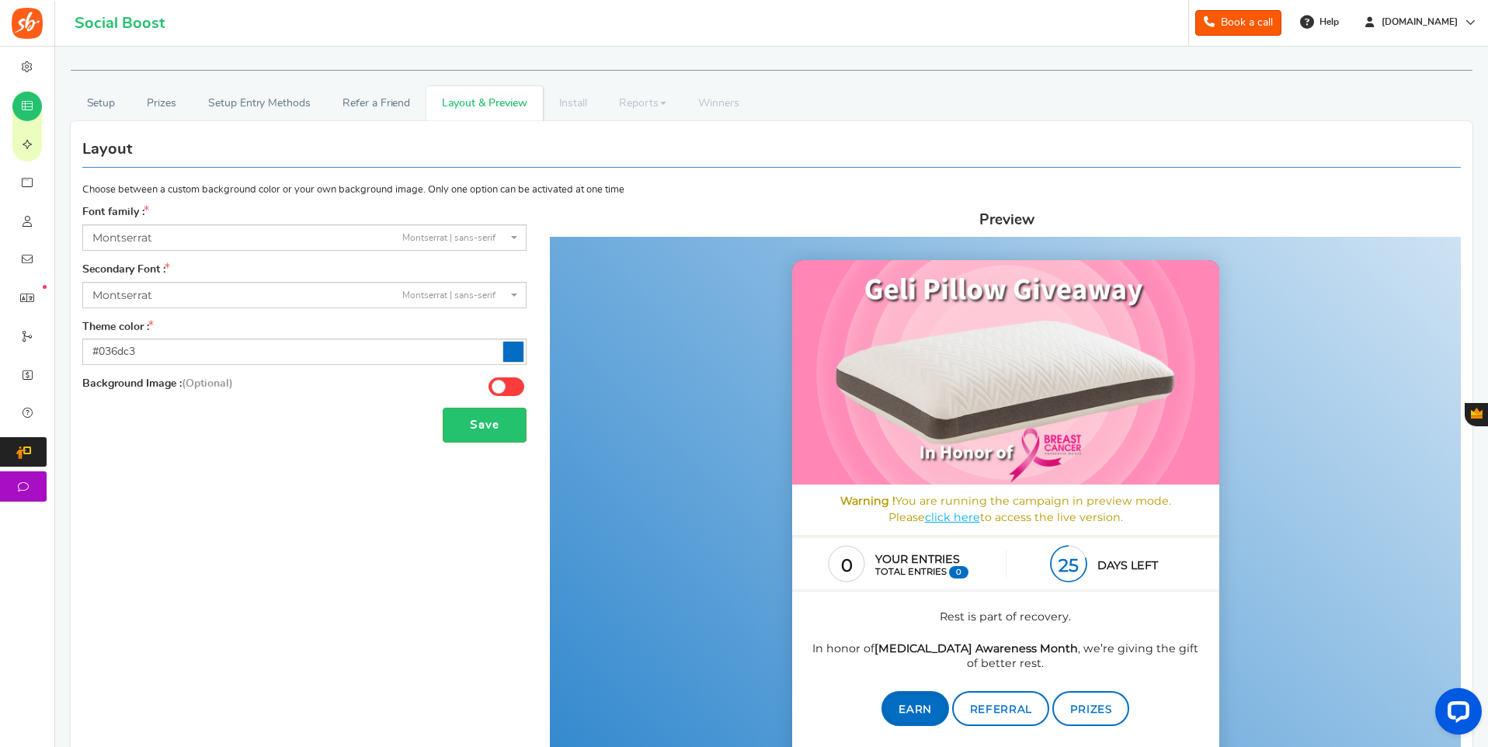
click at [517, 353] on icon at bounding box center [513, 352] width 20 height 20
click at [517, 353] on input "#036dc3" at bounding box center [304, 352] width 444 height 26
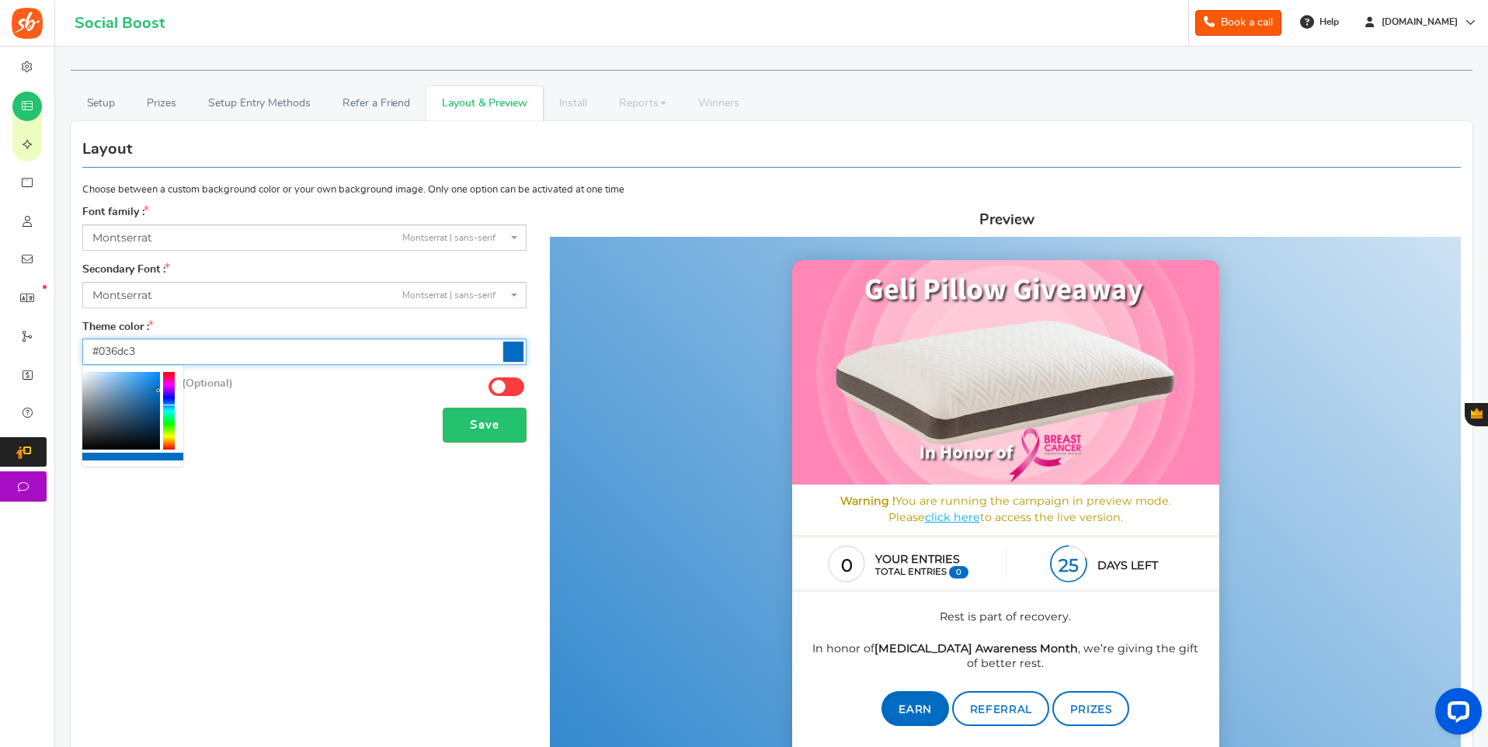
click at [173, 352] on input "#036dc3" at bounding box center [304, 352] width 444 height 26
paste input "FF69B4"
click at [96, 350] on input "FF69B4" at bounding box center [304, 352] width 444 height 26
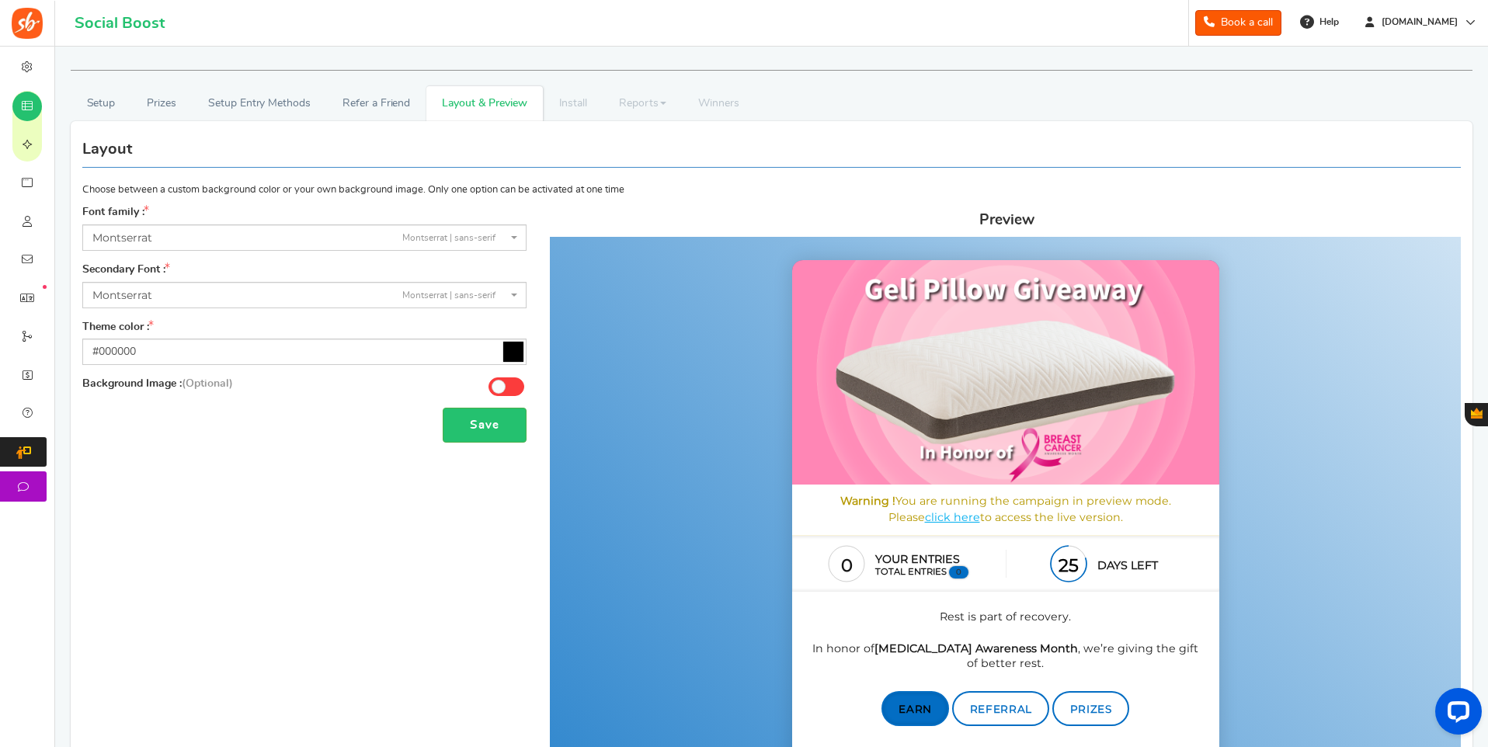
click at [514, 352] on icon at bounding box center [513, 352] width 20 height 20
click at [514, 352] on input "#000000" at bounding box center [304, 352] width 444 height 26
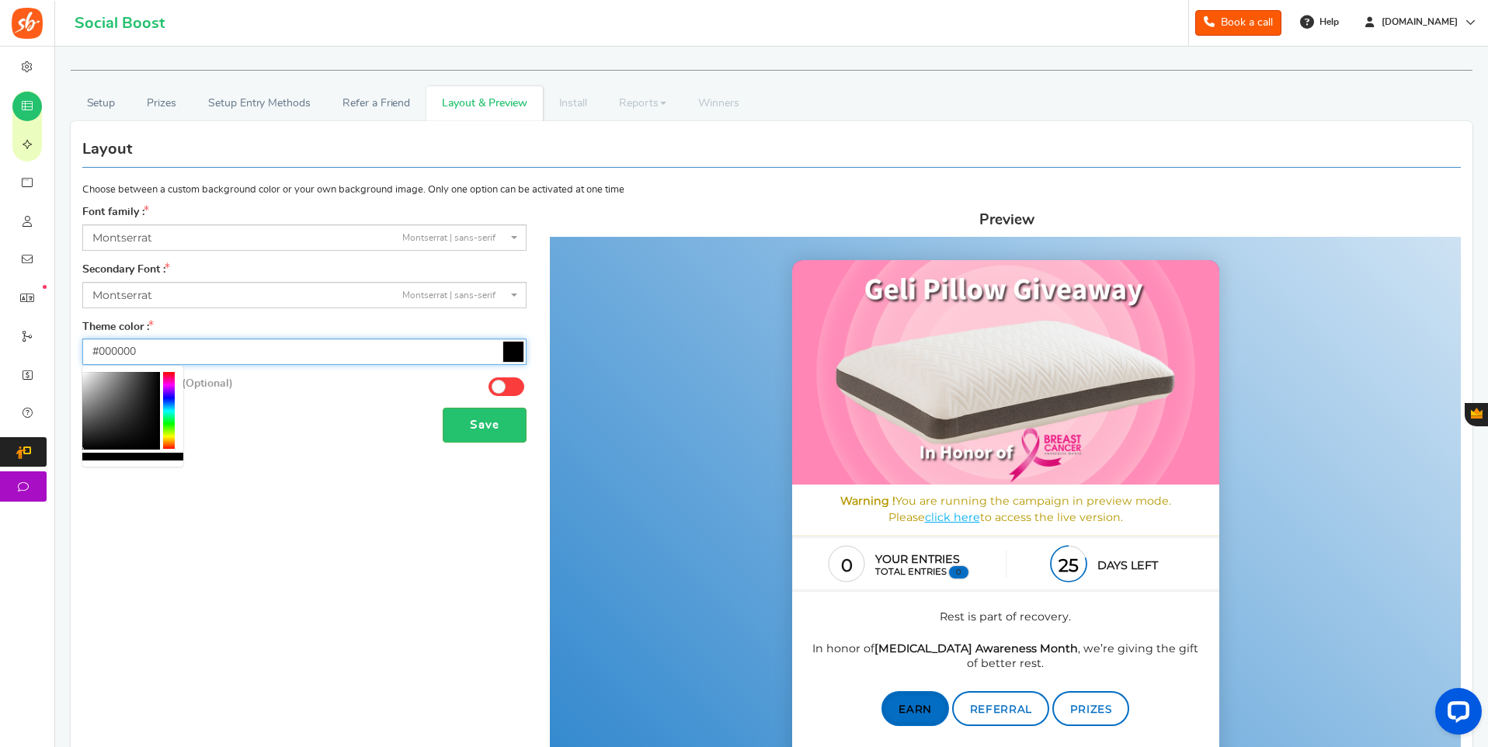
click at [158, 352] on input "#000000" at bounding box center [304, 352] width 444 height 26
click at [157, 352] on input "#000000" at bounding box center [304, 352] width 444 height 26
paste input "FF69B4"
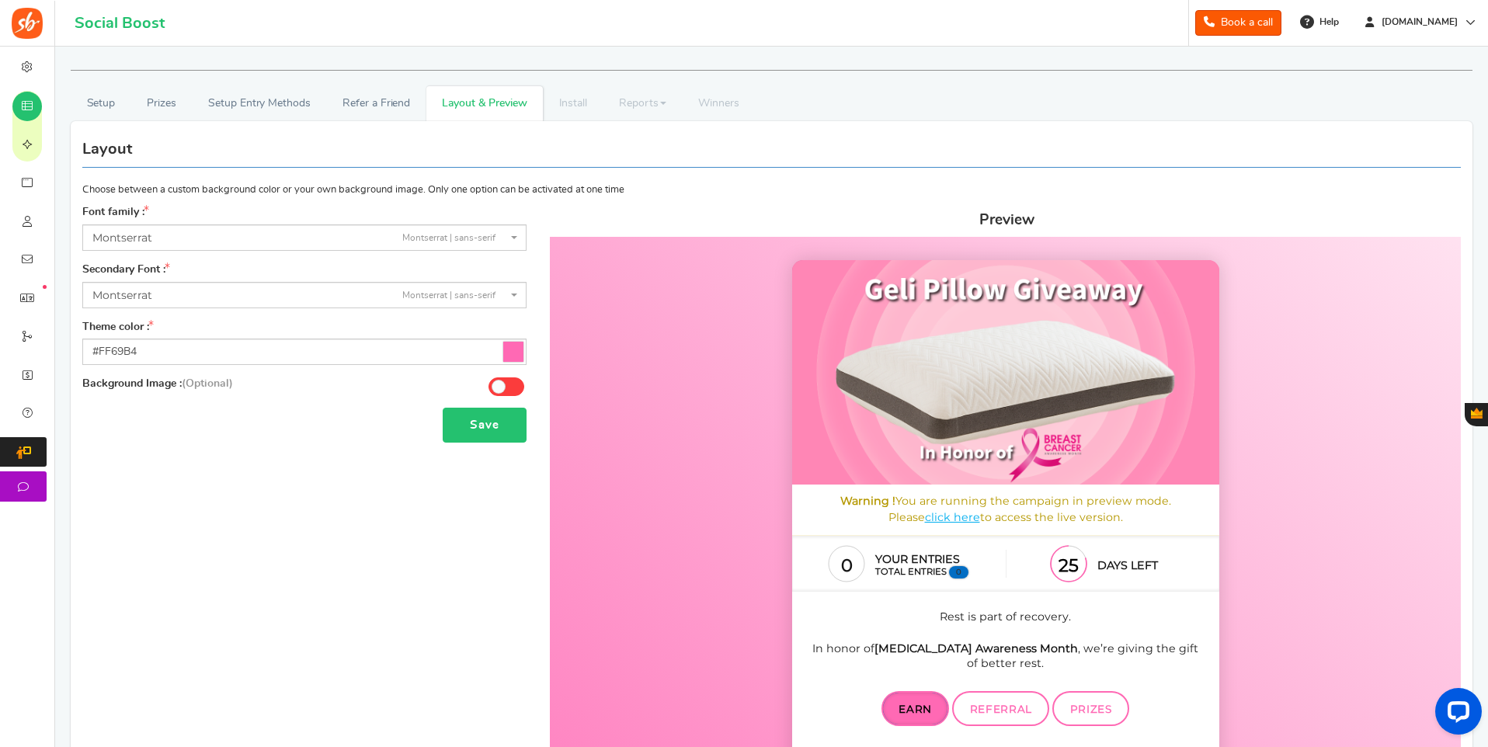
type input "#ff69b4"
click at [490, 417] on button "Save" at bounding box center [485, 425] width 84 height 35
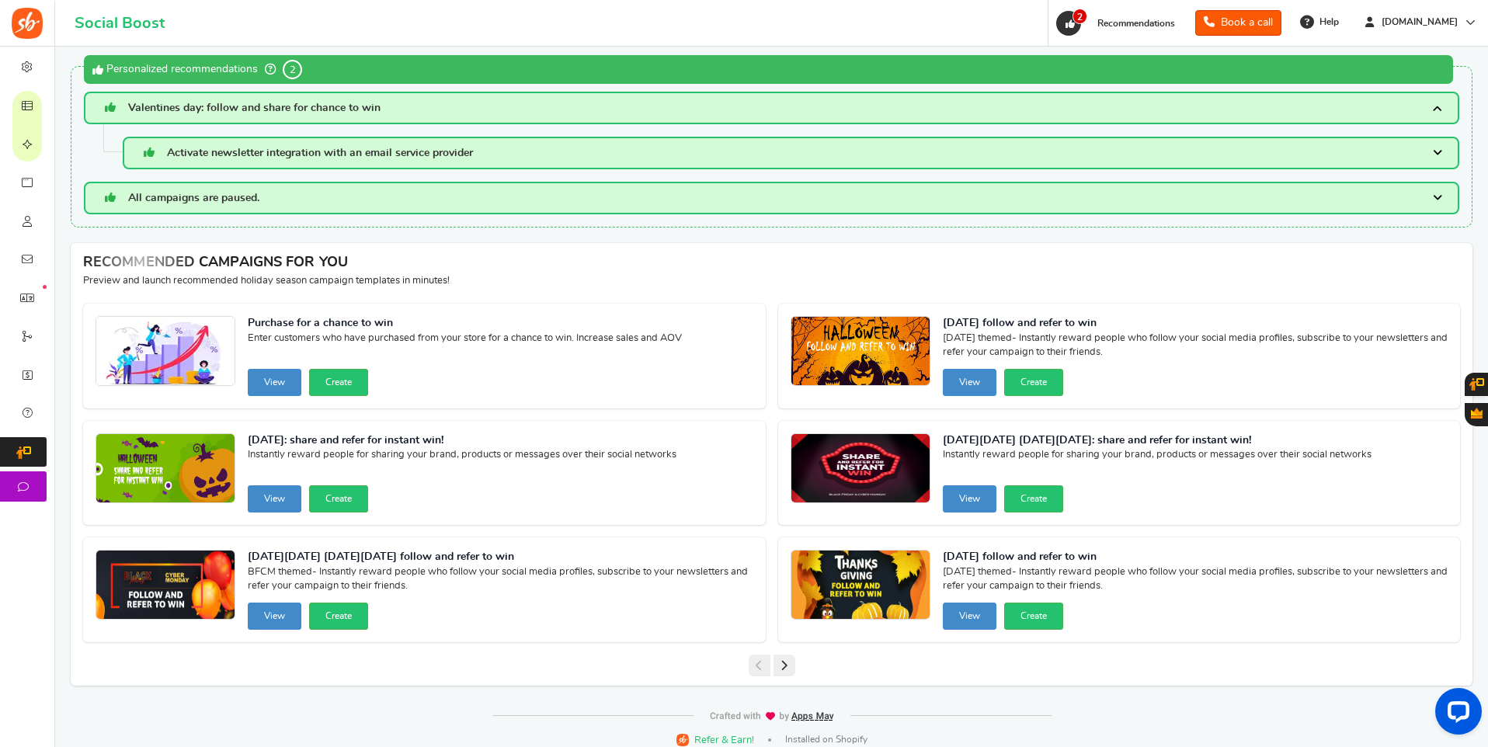
scroll to position [12, 0]
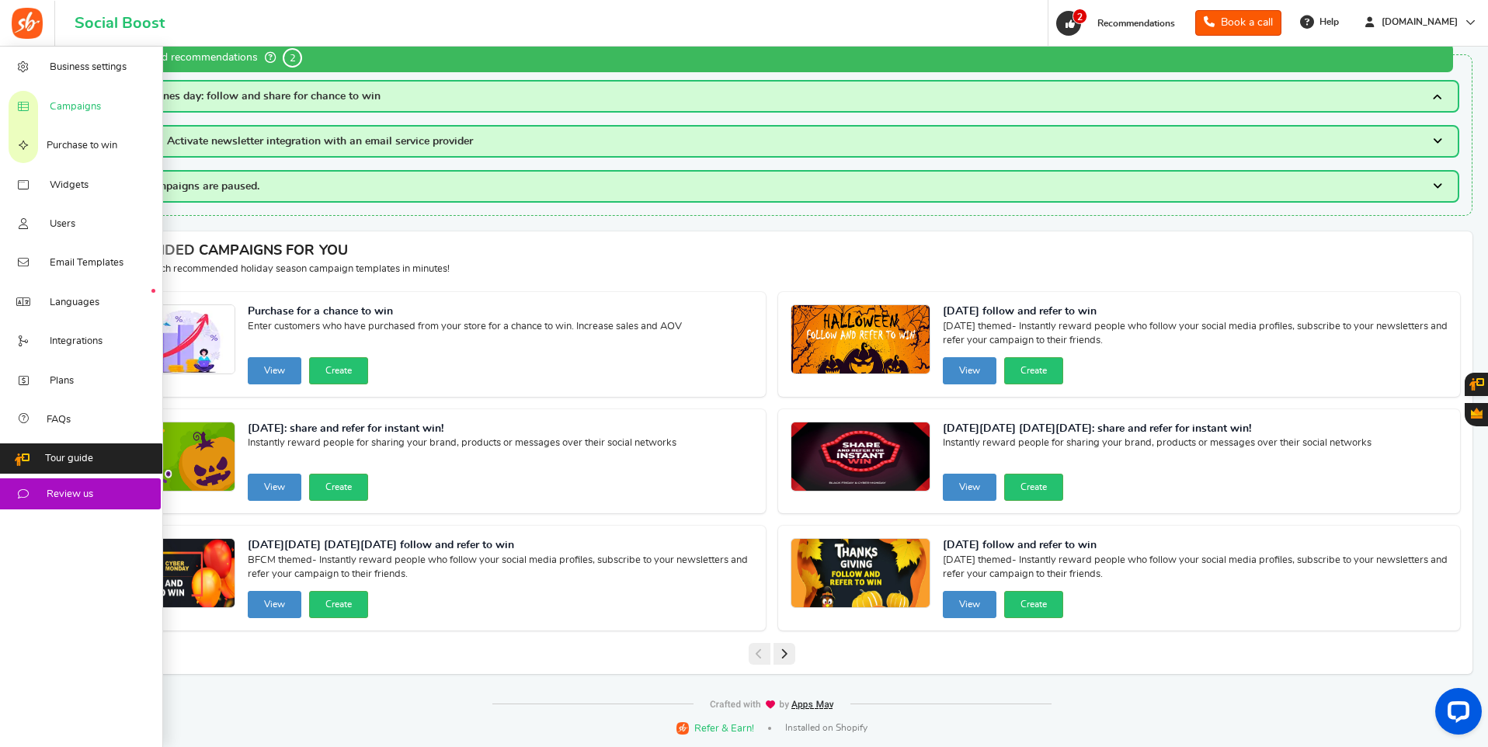
click at [28, 103] on icon at bounding box center [24, 107] width 16 height 12
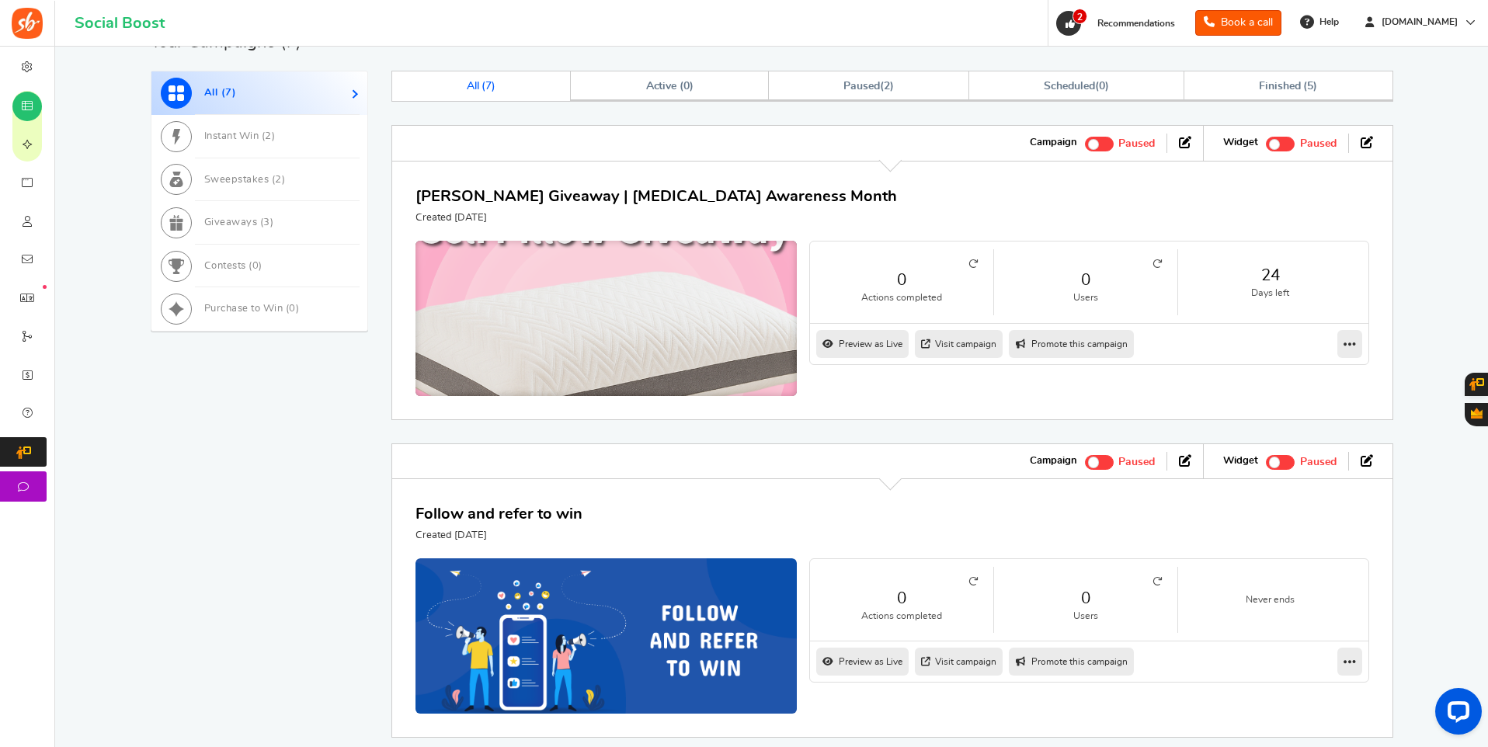
scroll to position [867, 0]
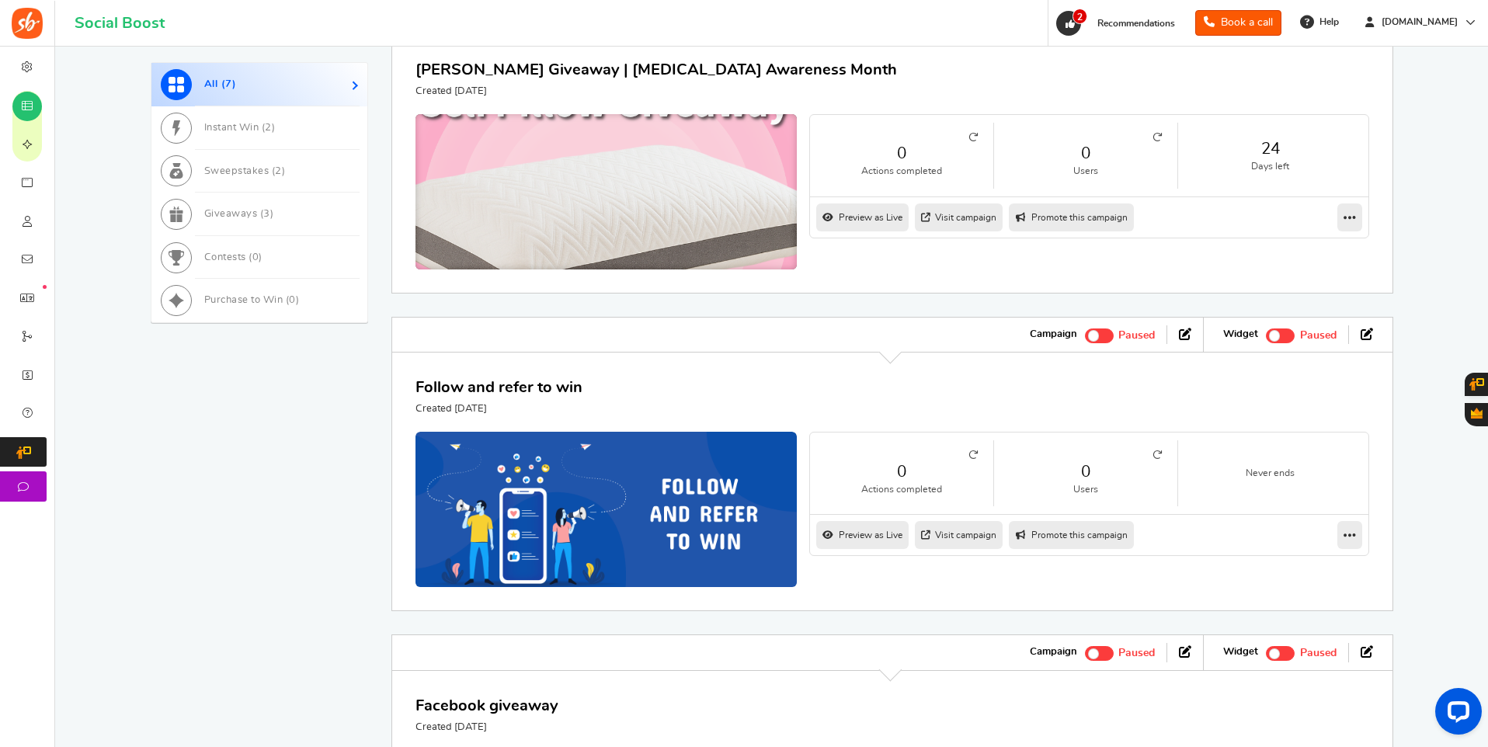
click at [669, 210] on img at bounding box center [606, 214] width 572 height 301
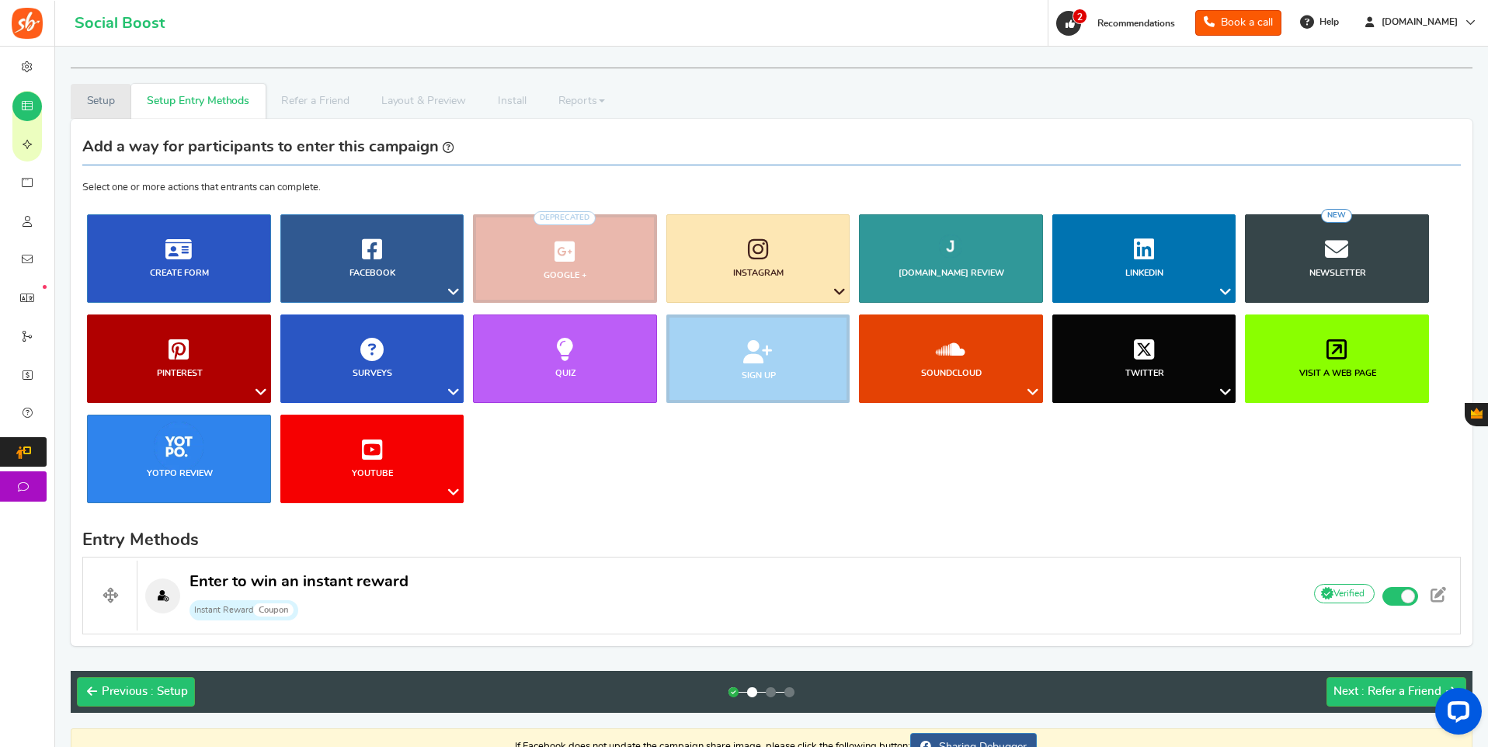
click at [109, 106] on link "Setup" at bounding box center [101, 101] width 61 height 35
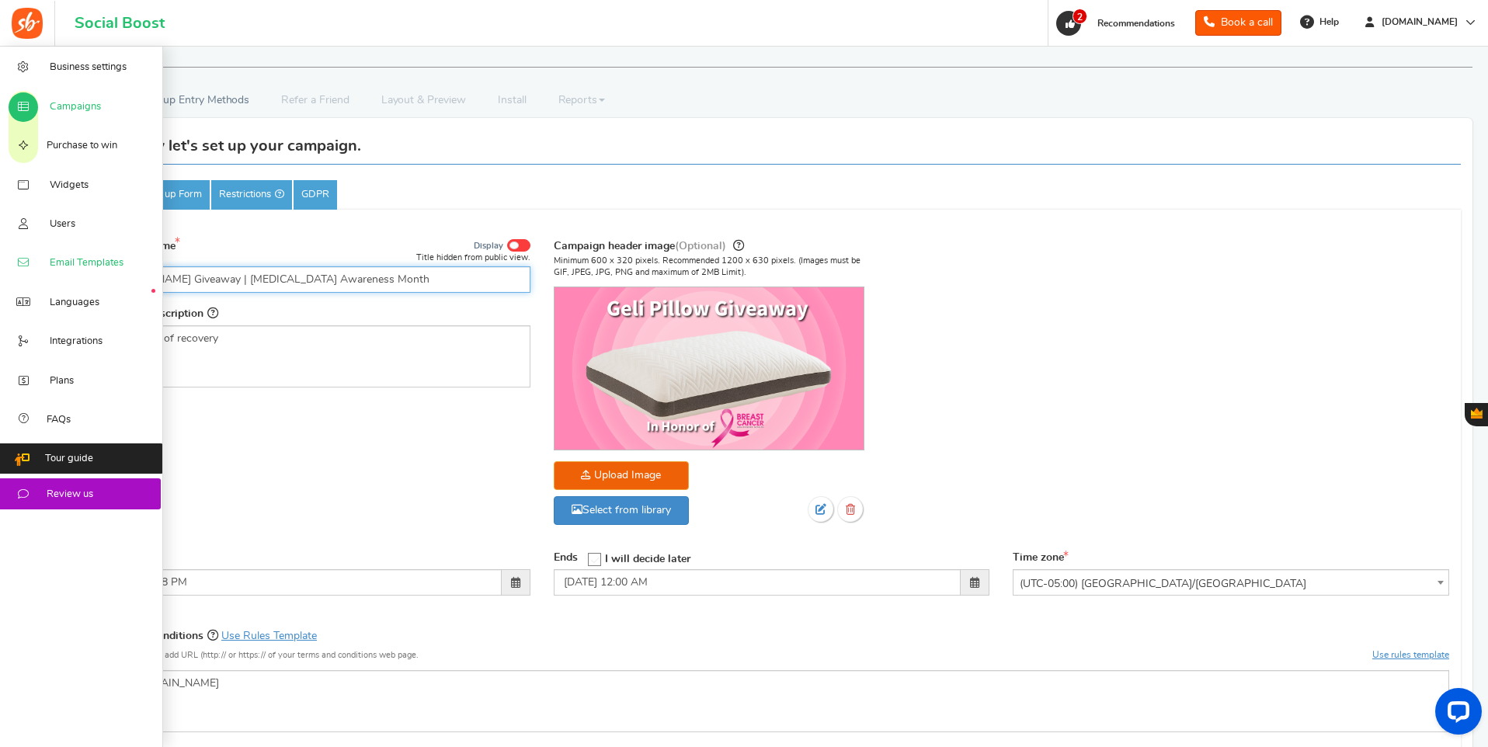
drag, startPoint x: 377, startPoint y: 283, endPoint x: 48, endPoint y: 269, distance: 328.7
click at [48, 269] on div "Business settings Campaigns Purchase to win Widgets Widget Tab Widgets Users Un…" at bounding box center [744, 607] width 1488 height 1128
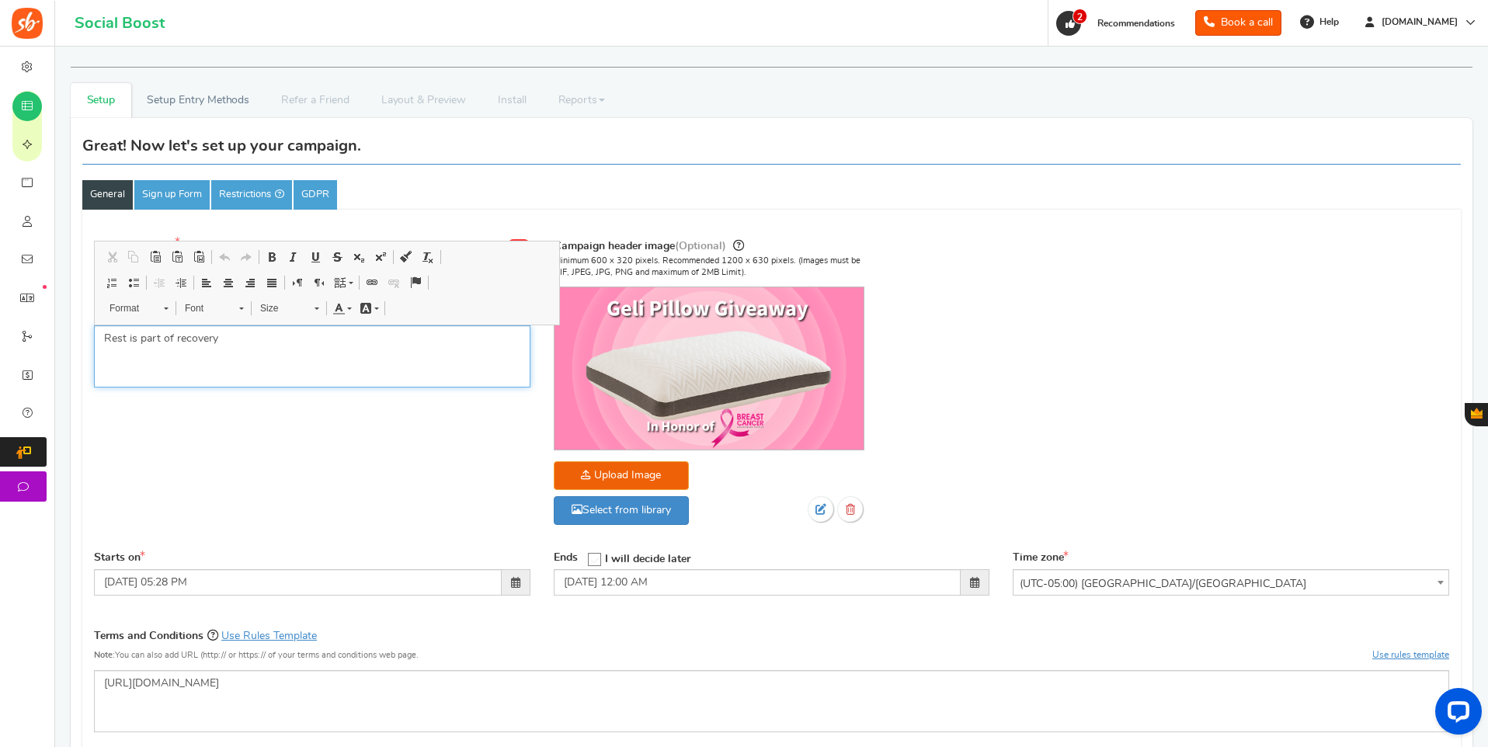
click at [246, 343] on p "Rest is part of recovery" at bounding box center [312, 339] width 416 height 16
copy p "Rest is part of recovery"
click at [431, 499] on div "Campaign name Display Title hidden from public view. Geli Pillow Giveaway | Bre…" at bounding box center [771, 389] width 1378 height 321
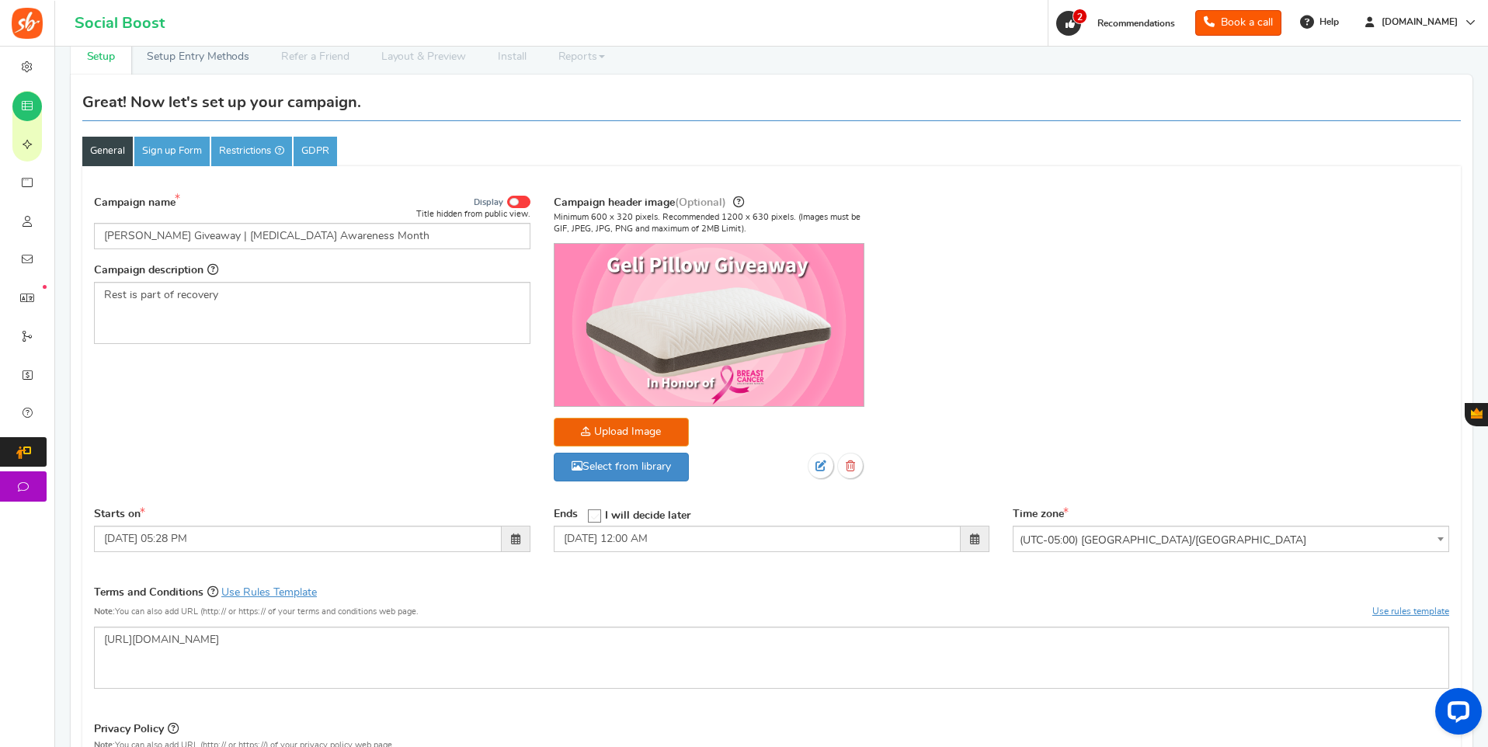
scroll to position [49, 0]
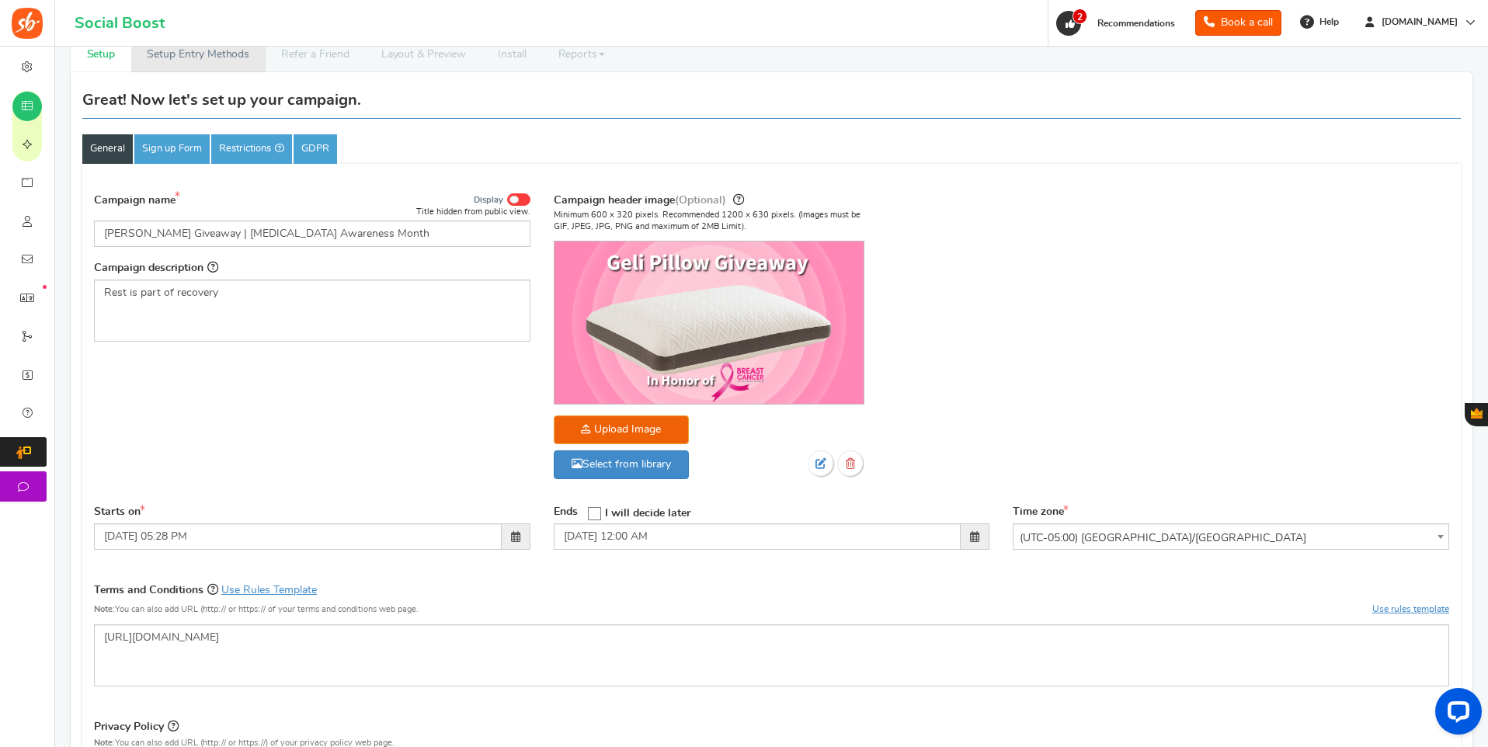
click at [210, 55] on link "Setup Entry Methods" at bounding box center [198, 54] width 134 height 35
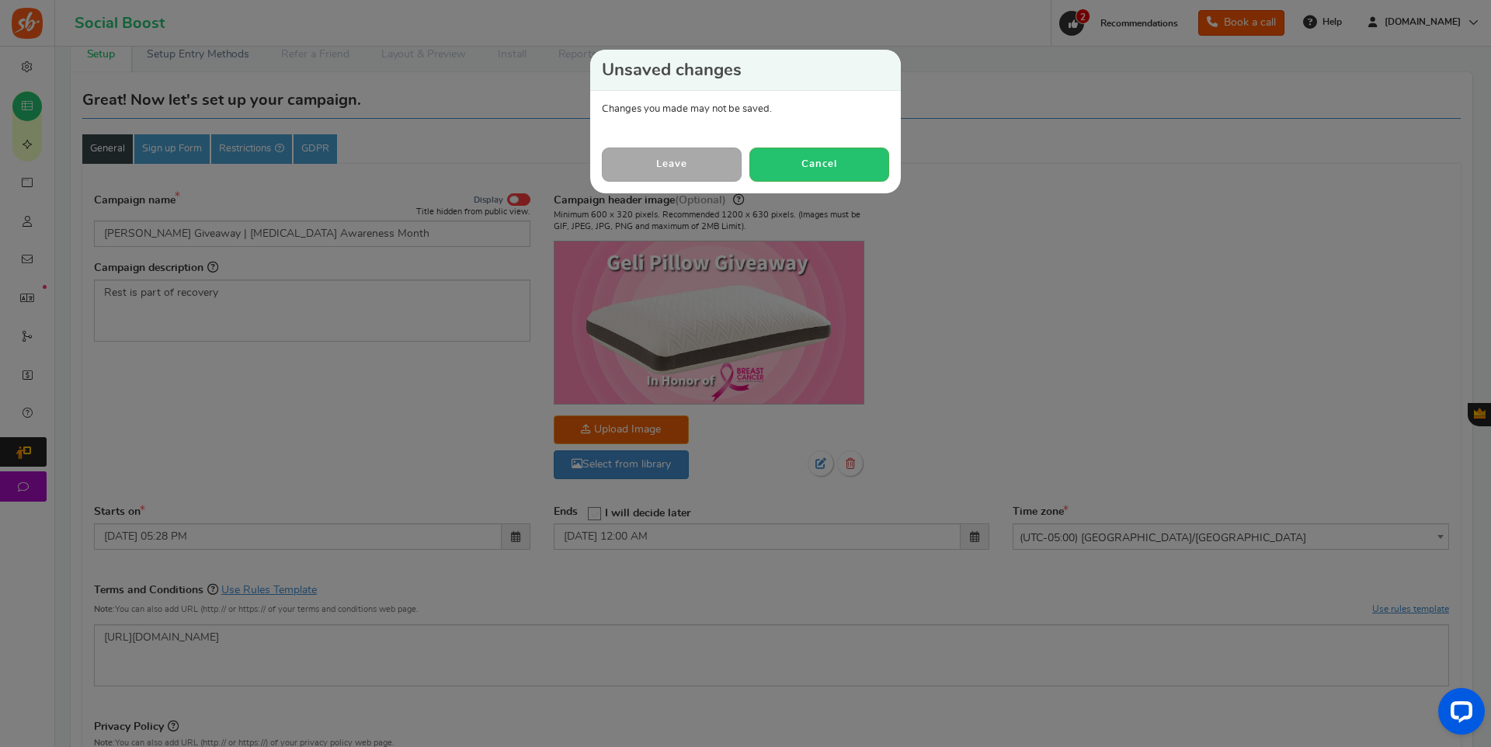
click at [641, 162] on link "Leave" at bounding box center [672, 164] width 140 height 33
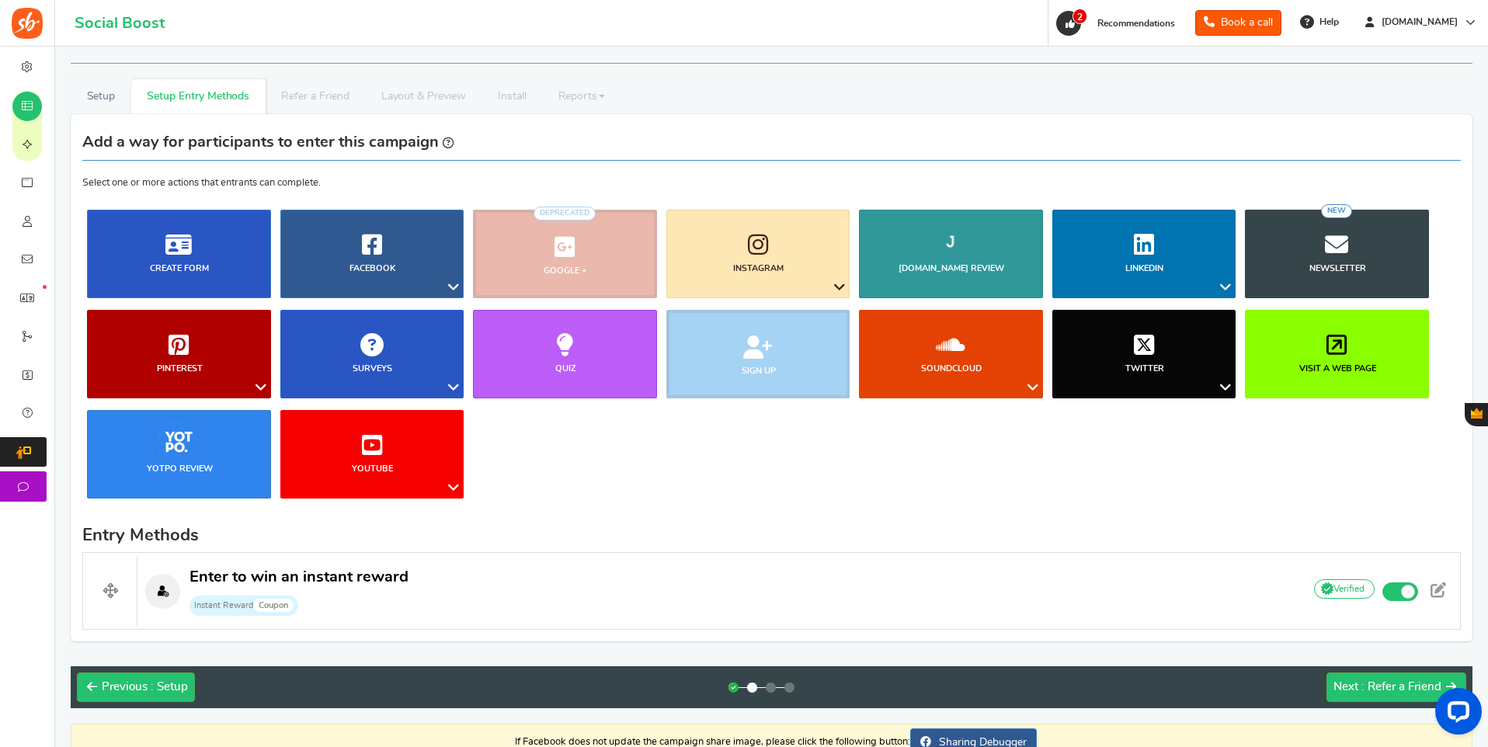
scroll to position [0, 0]
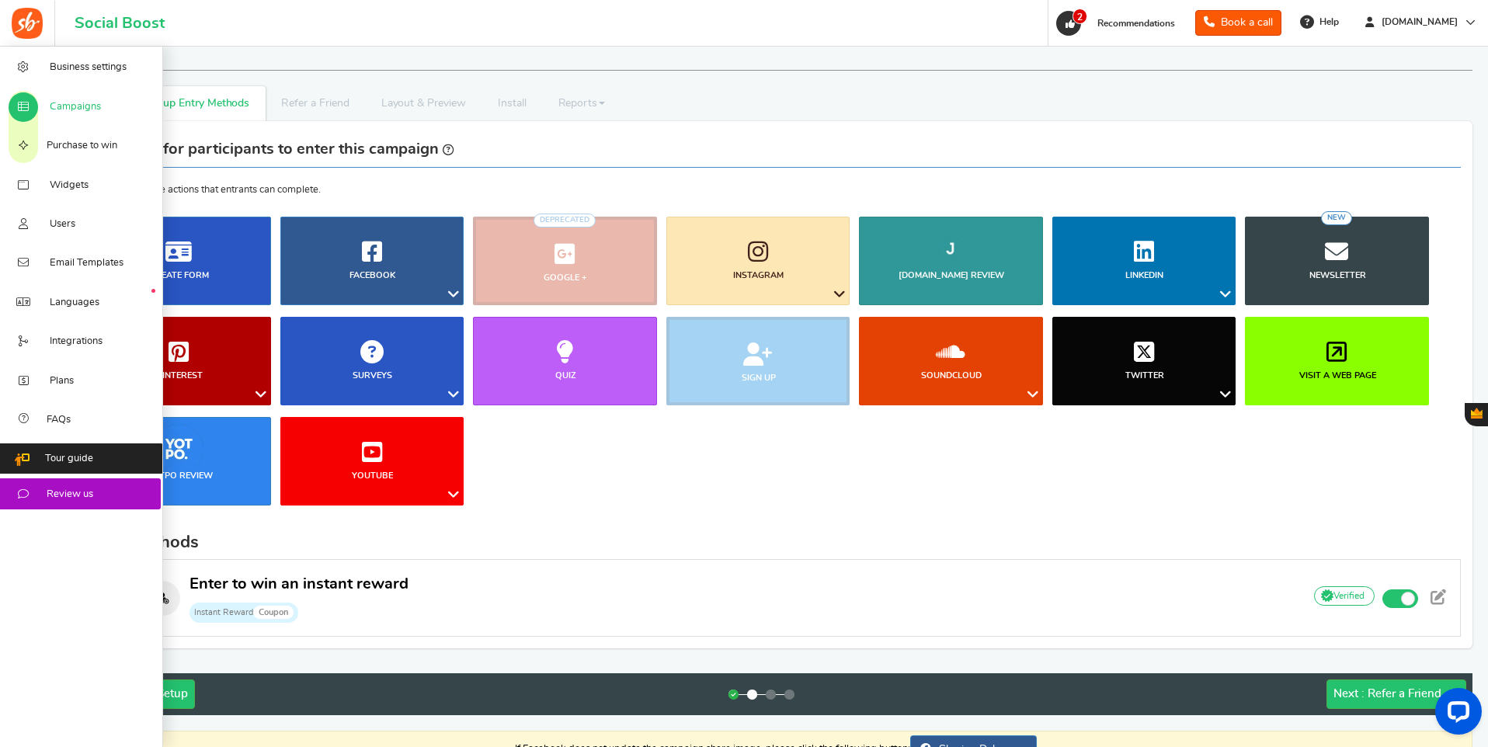
click at [90, 109] on span "Campaigns" at bounding box center [75, 107] width 51 height 14
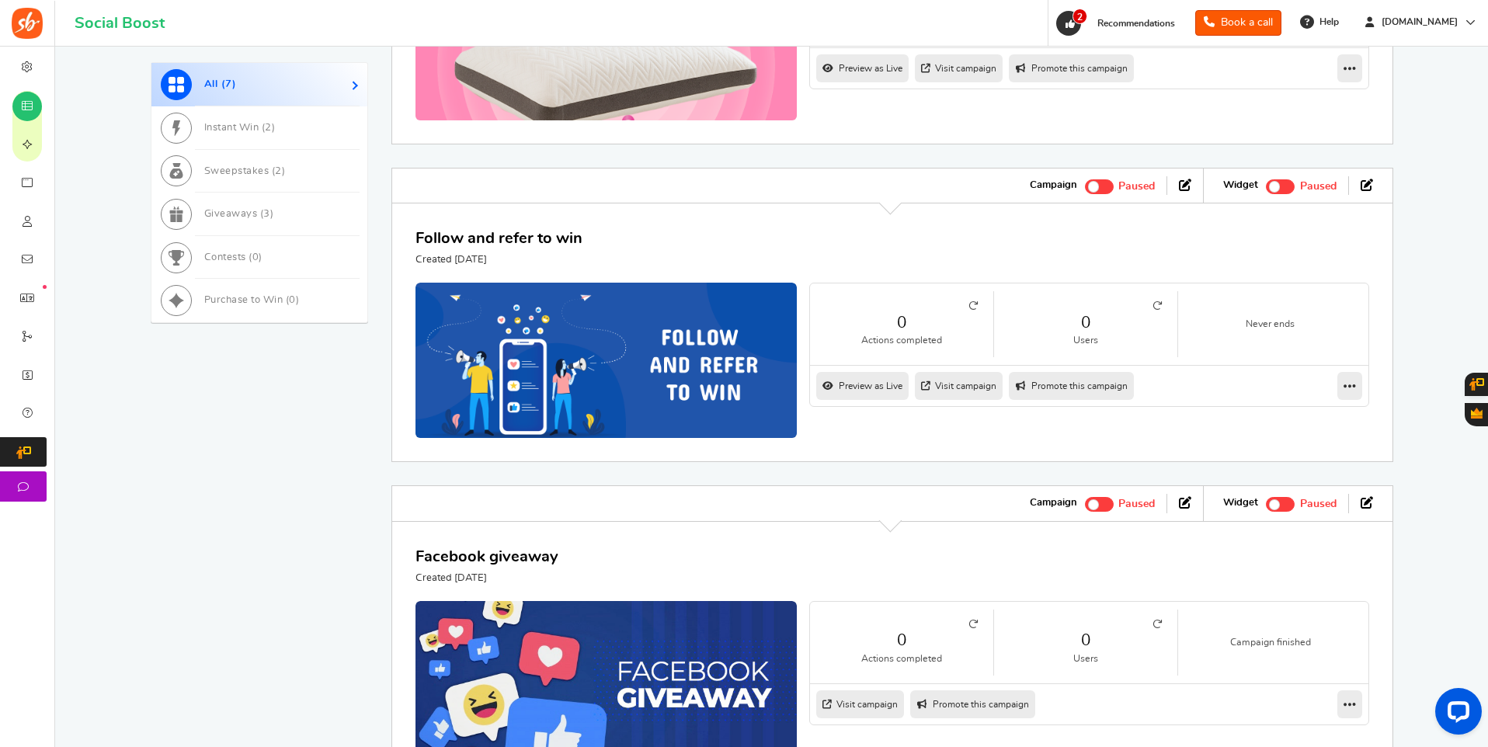
scroll to position [1016, 0]
click at [1357, 381] on link at bounding box center [1349, 385] width 25 height 28
click at [1266, 492] on link "Delete" at bounding box center [1299, 490] width 115 height 26
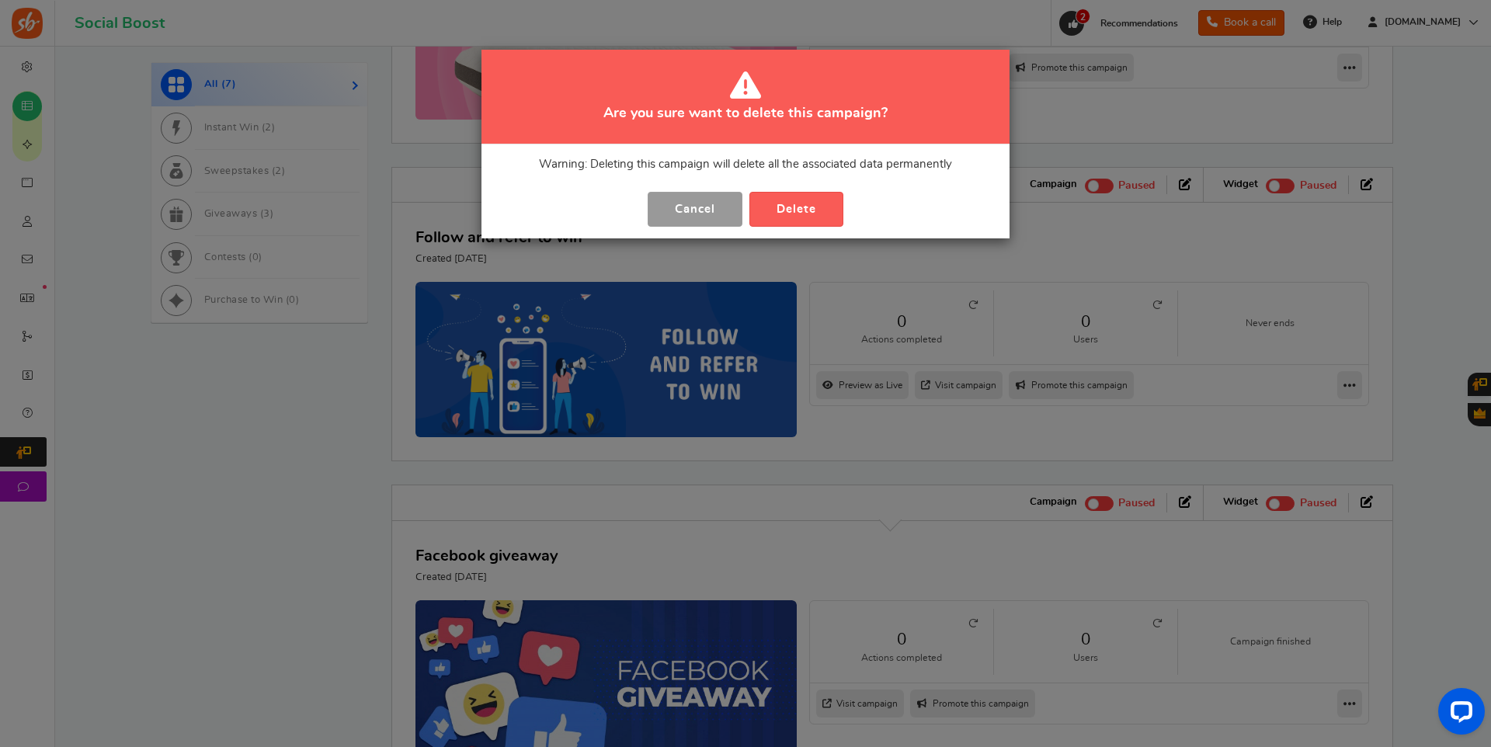
click at [709, 214] on button "Cancel" at bounding box center [695, 209] width 95 height 35
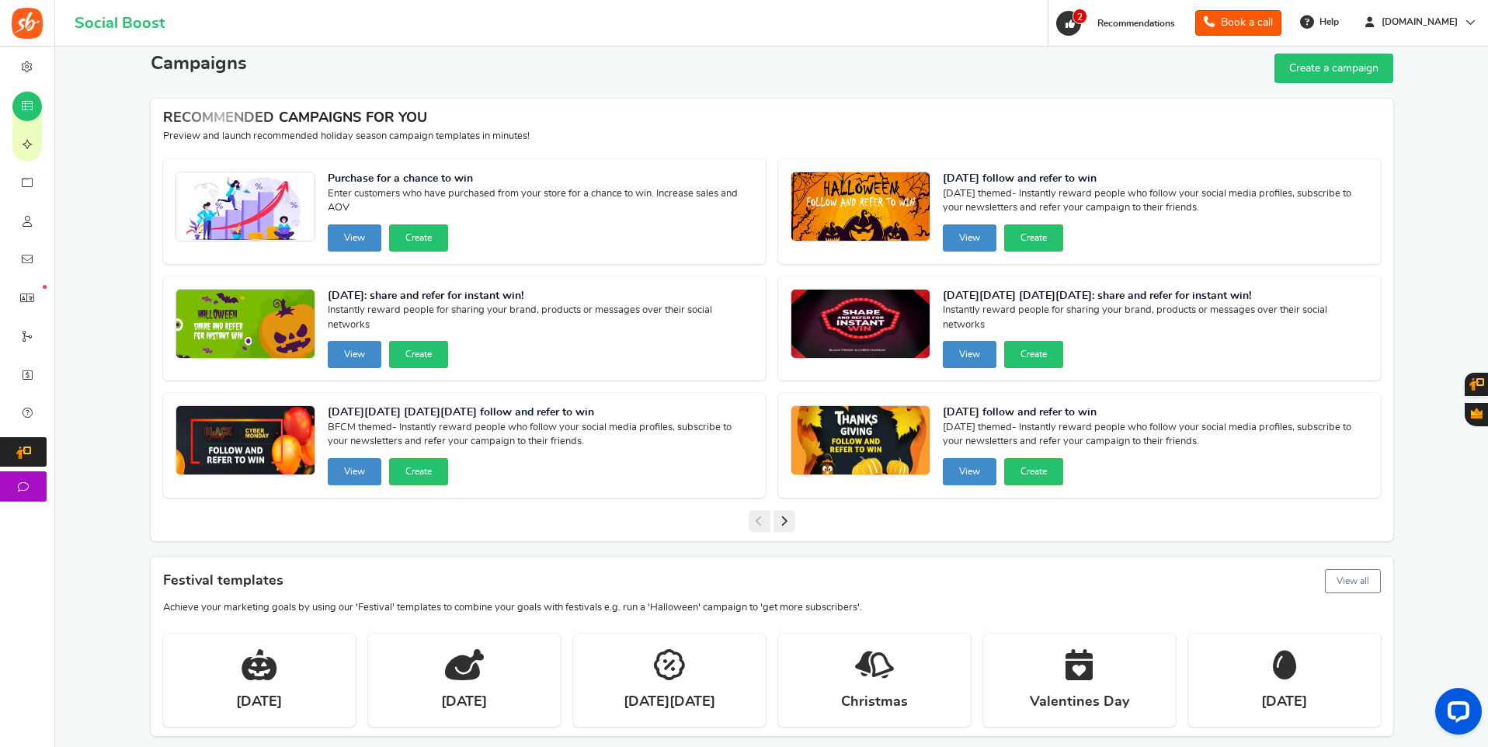
scroll to position [18, 0]
